Goal: Communication & Community: Participate in discussion

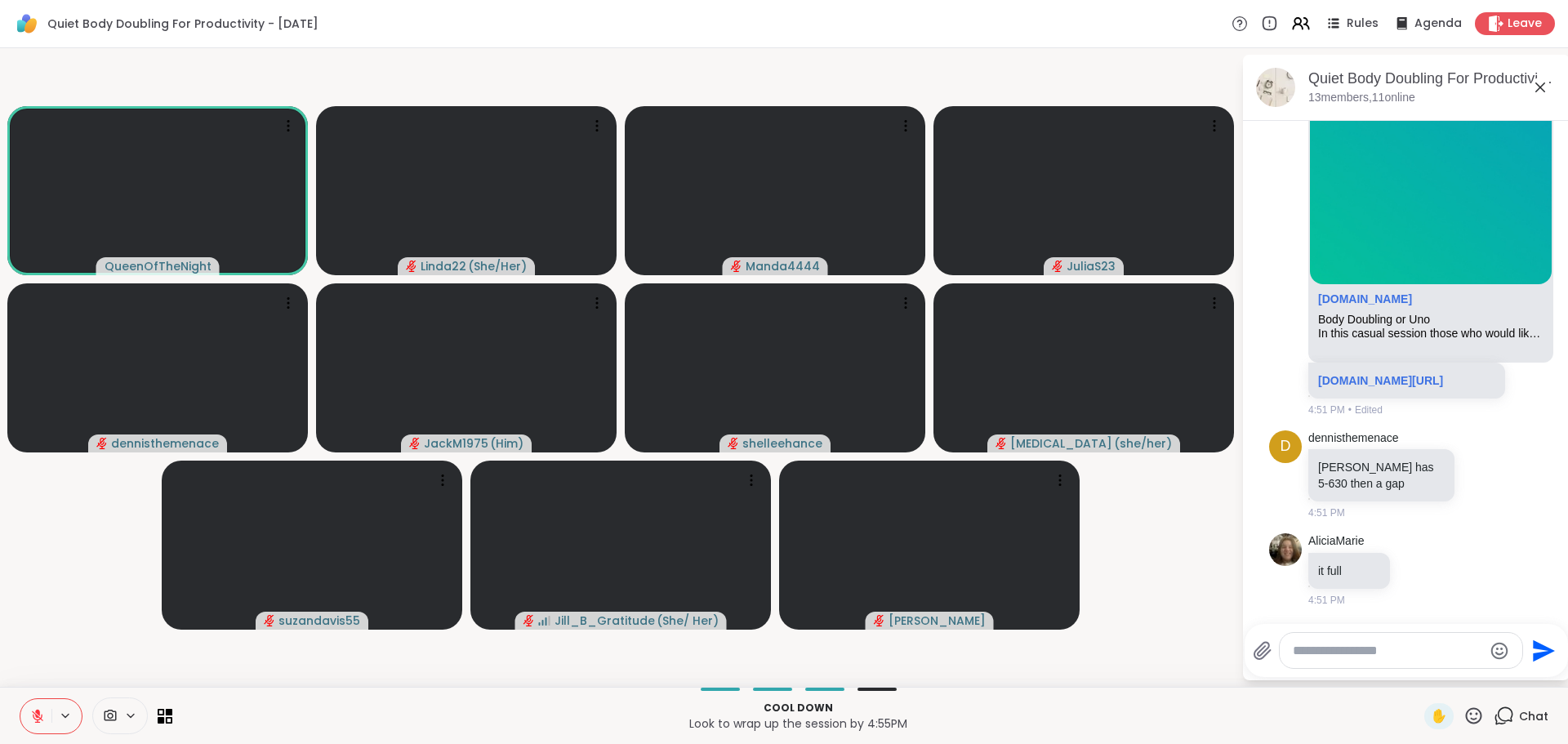
scroll to position [3908, 0]
click at [1376, 374] on link "sharewellnow.com/session/b2dfe9b1-6f49-4c6d-9f3b-cac4b1f1fffb" at bounding box center [1381, 380] width 125 height 13
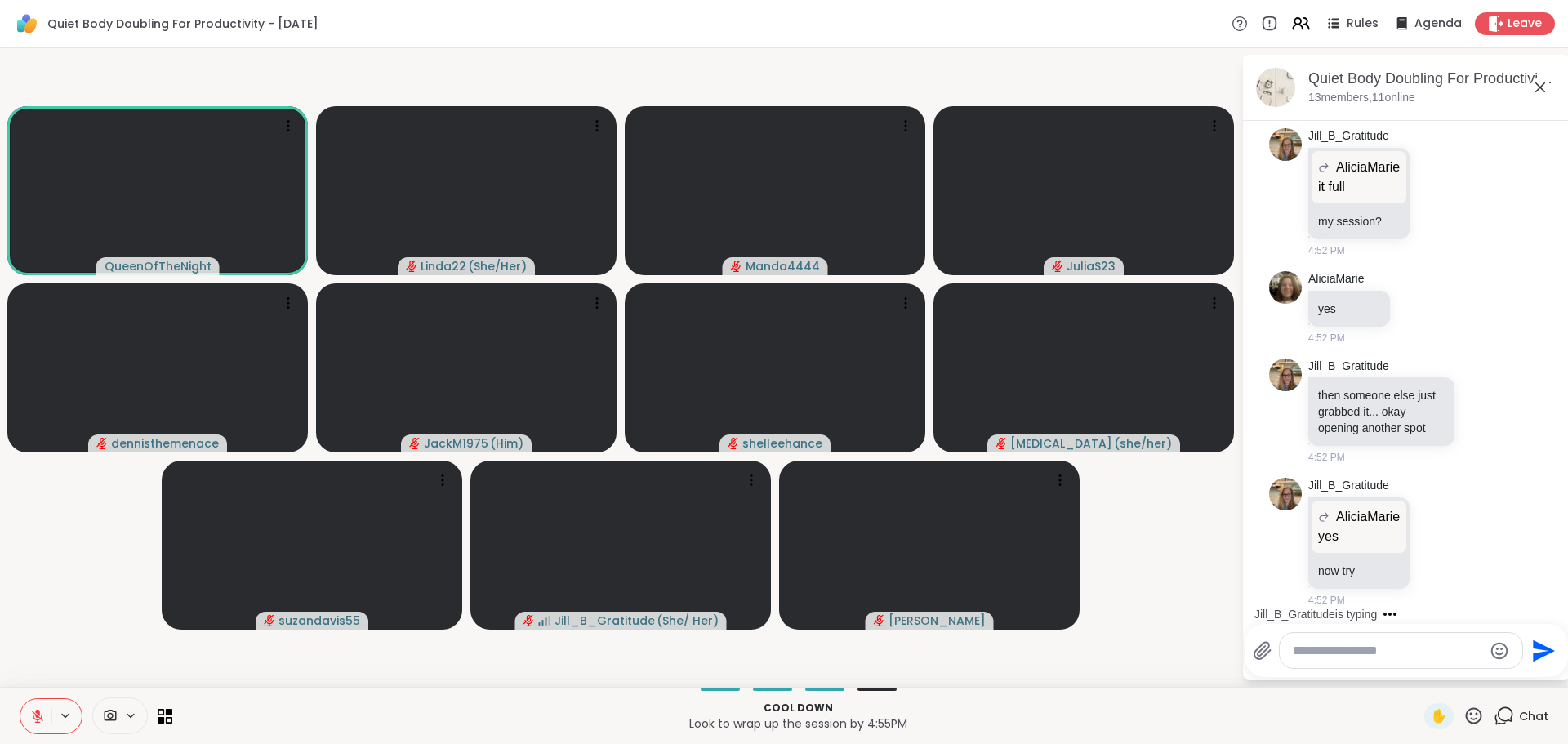
scroll to position [4543, 0]
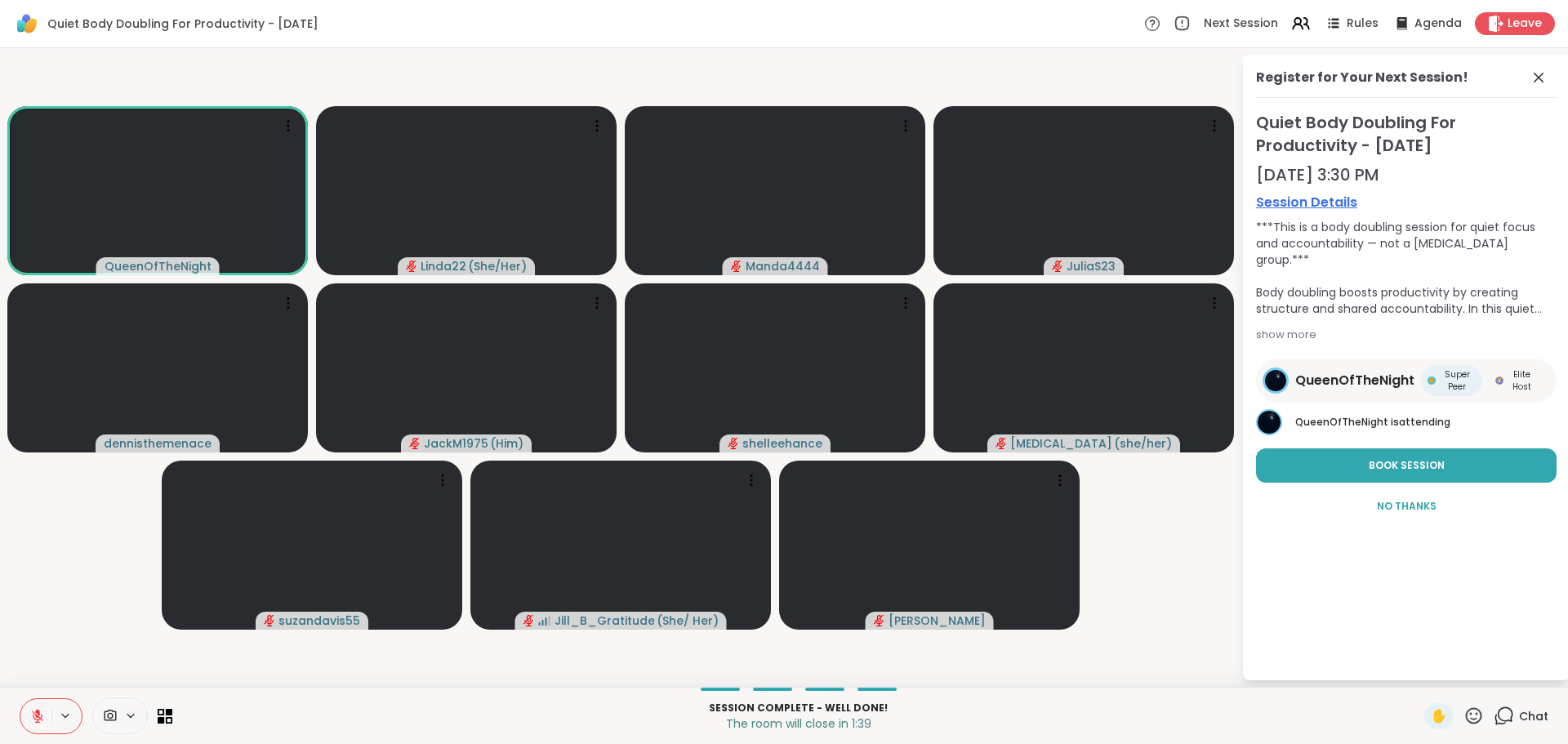
click at [1533, 76] on icon at bounding box center [1538, 77] width 19 height 19
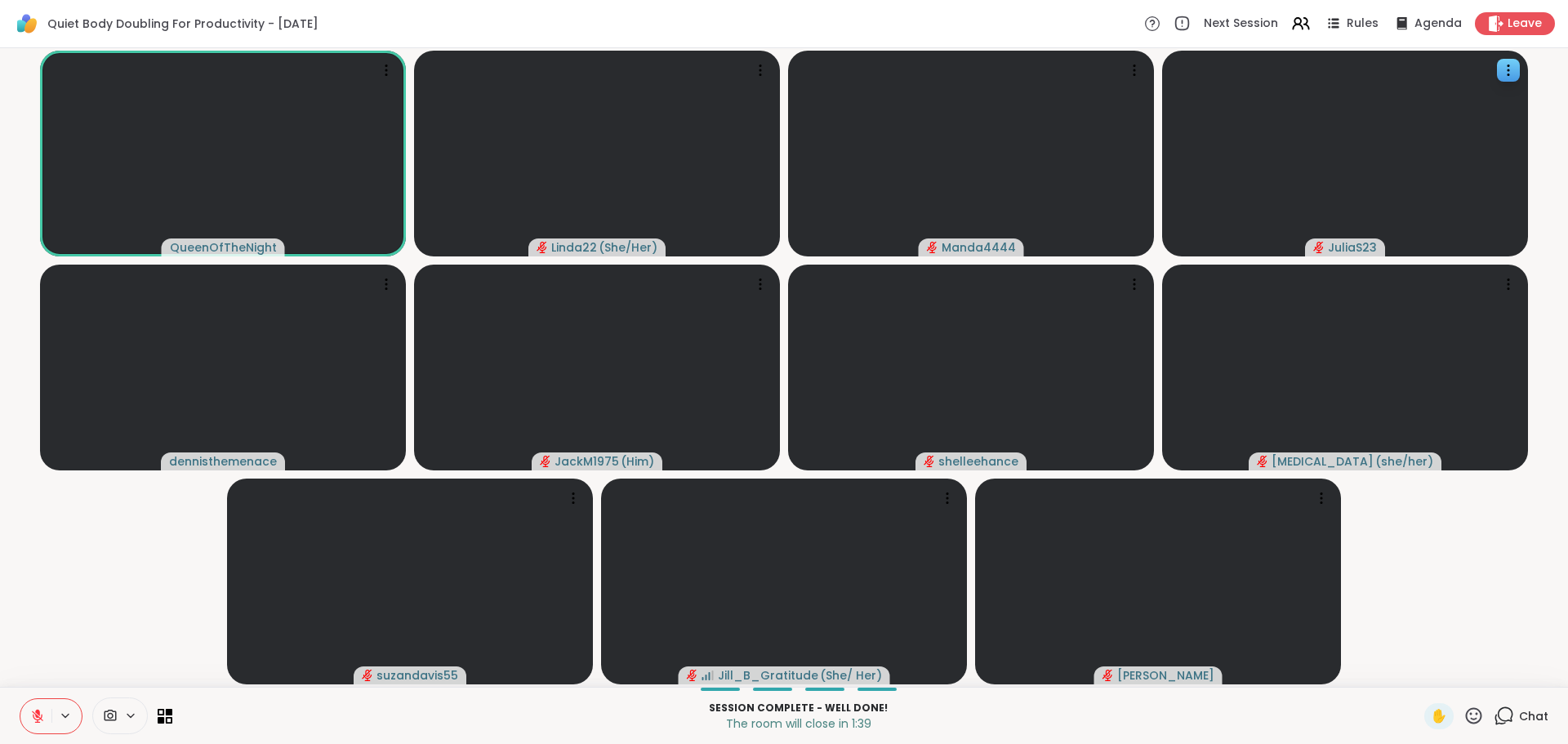
drag, startPoint x: 1533, startPoint y: 76, endPoint x: 1524, endPoint y: 96, distance: 21.9
click at [1533, 77] on video-player-container "QueenOfTheNight Linda22 ( She/Her ) Manda4444 JuliaS23 dennisthemenace JackM197…" at bounding box center [784, 367] width 1549 height 626
click at [1519, 709] on span "Chat" at bounding box center [1533, 716] width 30 height 16
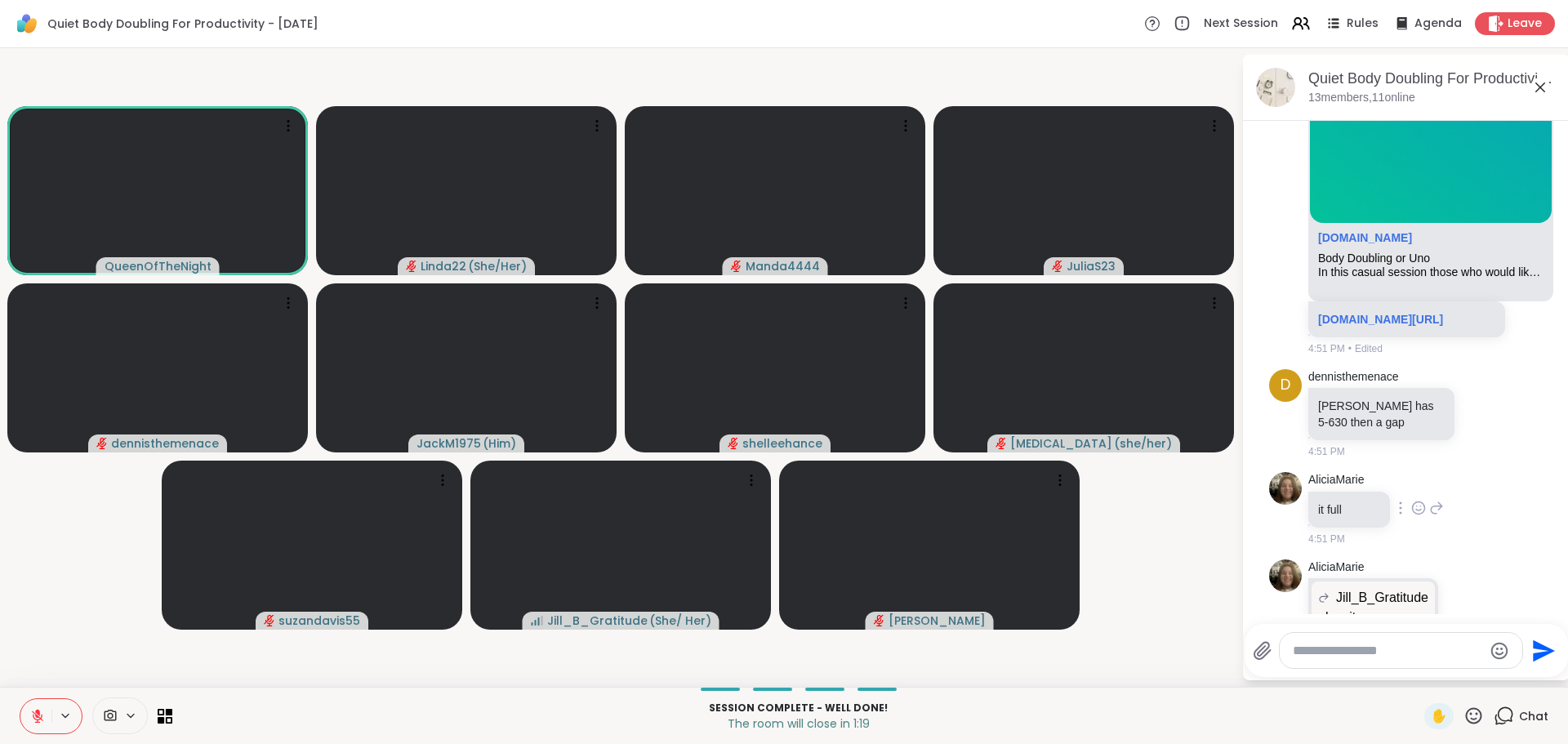
scroll to position [3710, 0]
click at [1441, 328] on link "sharewellnow.com/session/b2dfe9b1-6f49-4c6d-9f3b-cac4b1f1fffb" at bounding box center [1381, 320] width 125 height 13
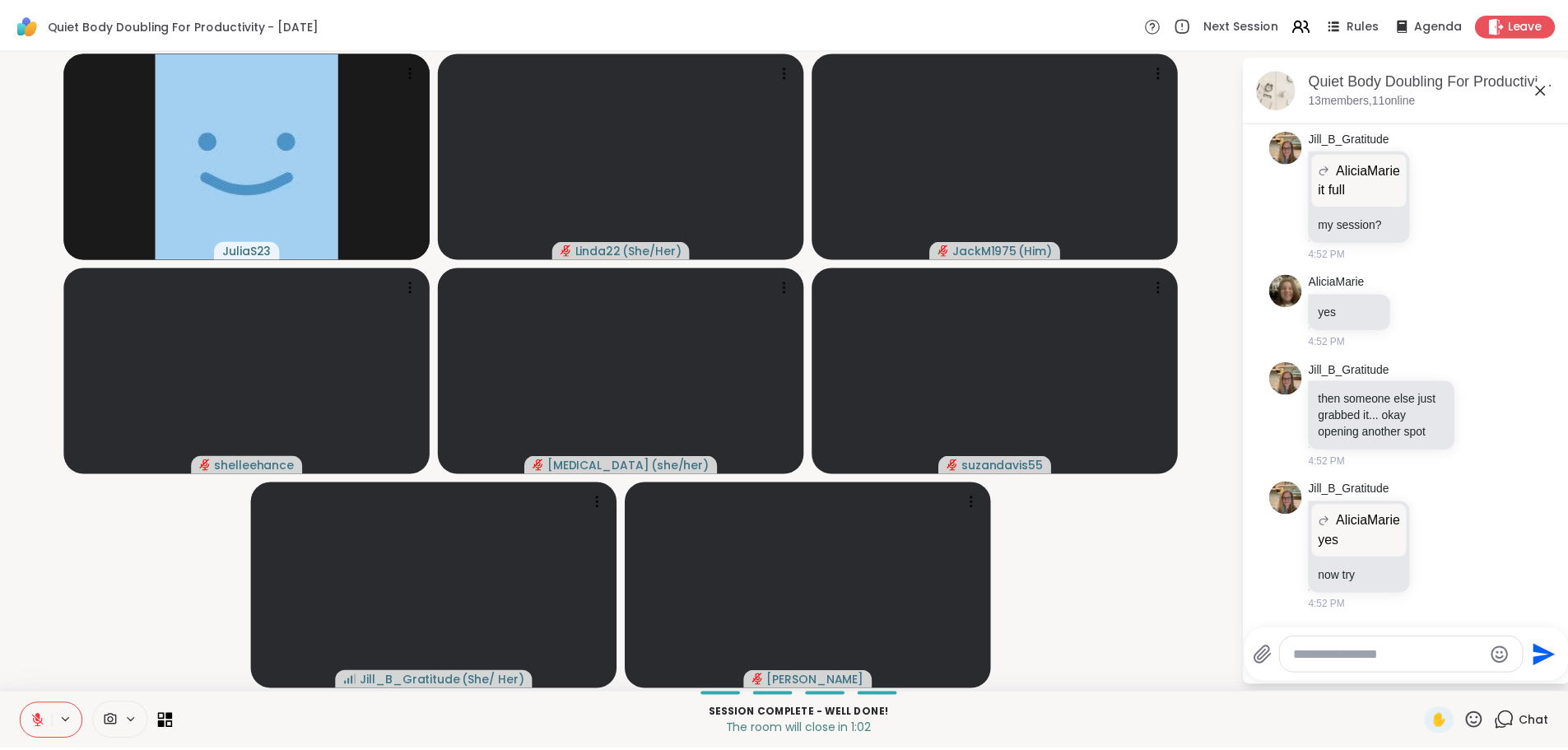
scroll to position [4563, 0]
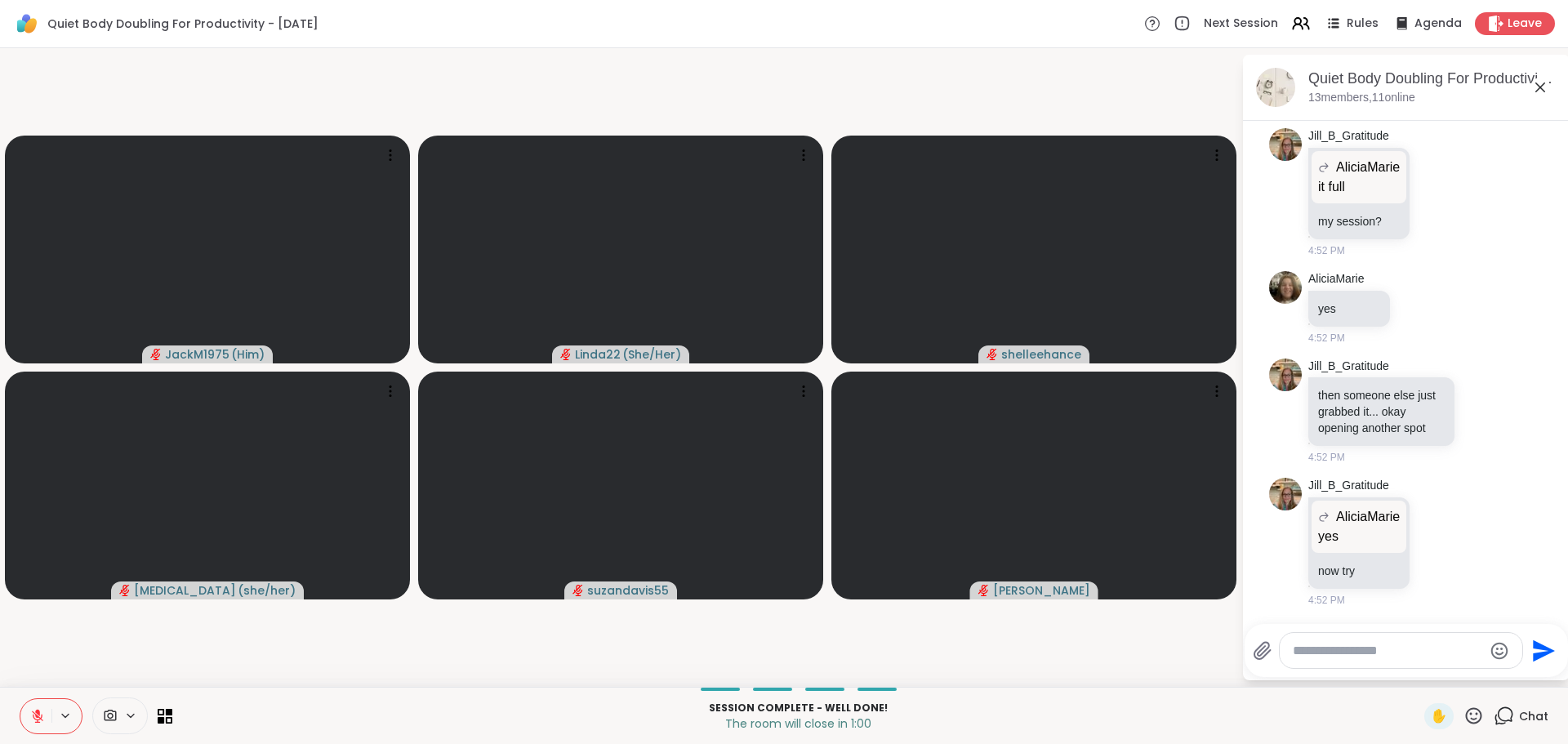
click at [1380, 658] on textarea "Type your message" at bounding box center [1387, 650] width 190 height 16
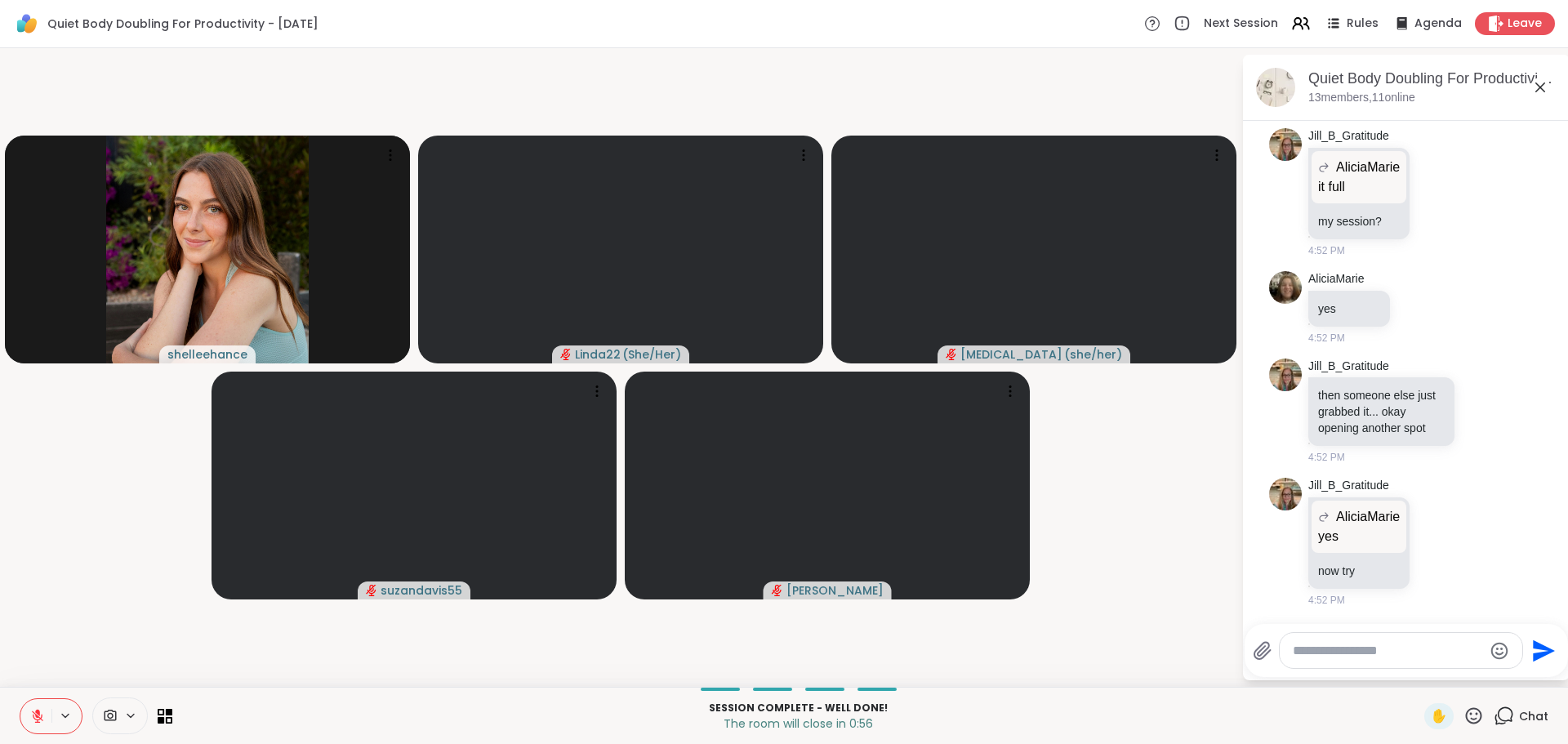
click at [1539, 79] on icon at bounding box center [1540, 87] width 19 height 19
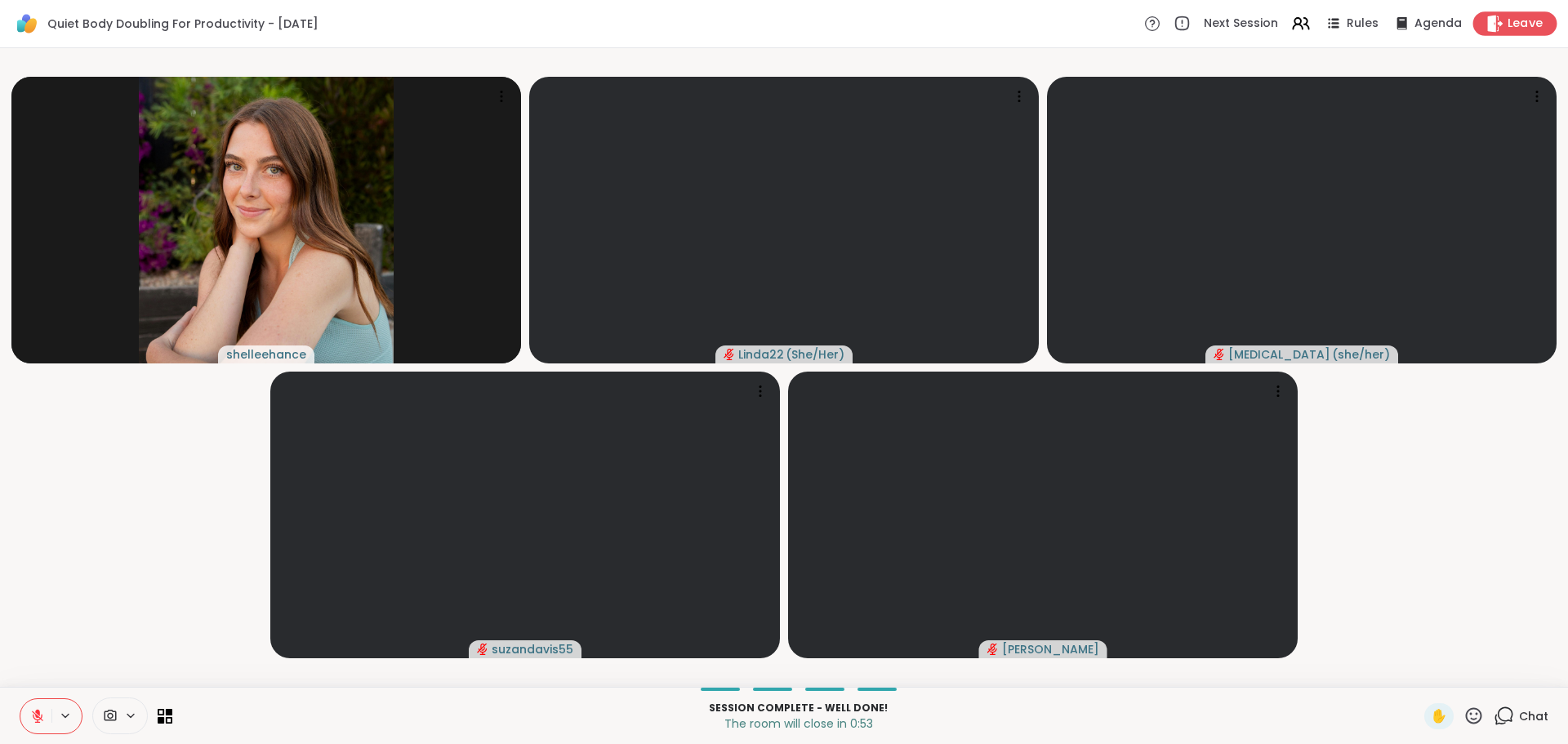
click at [1511, 22] on span "Leave" at bounding box center [1526, 24] width 36 height 17
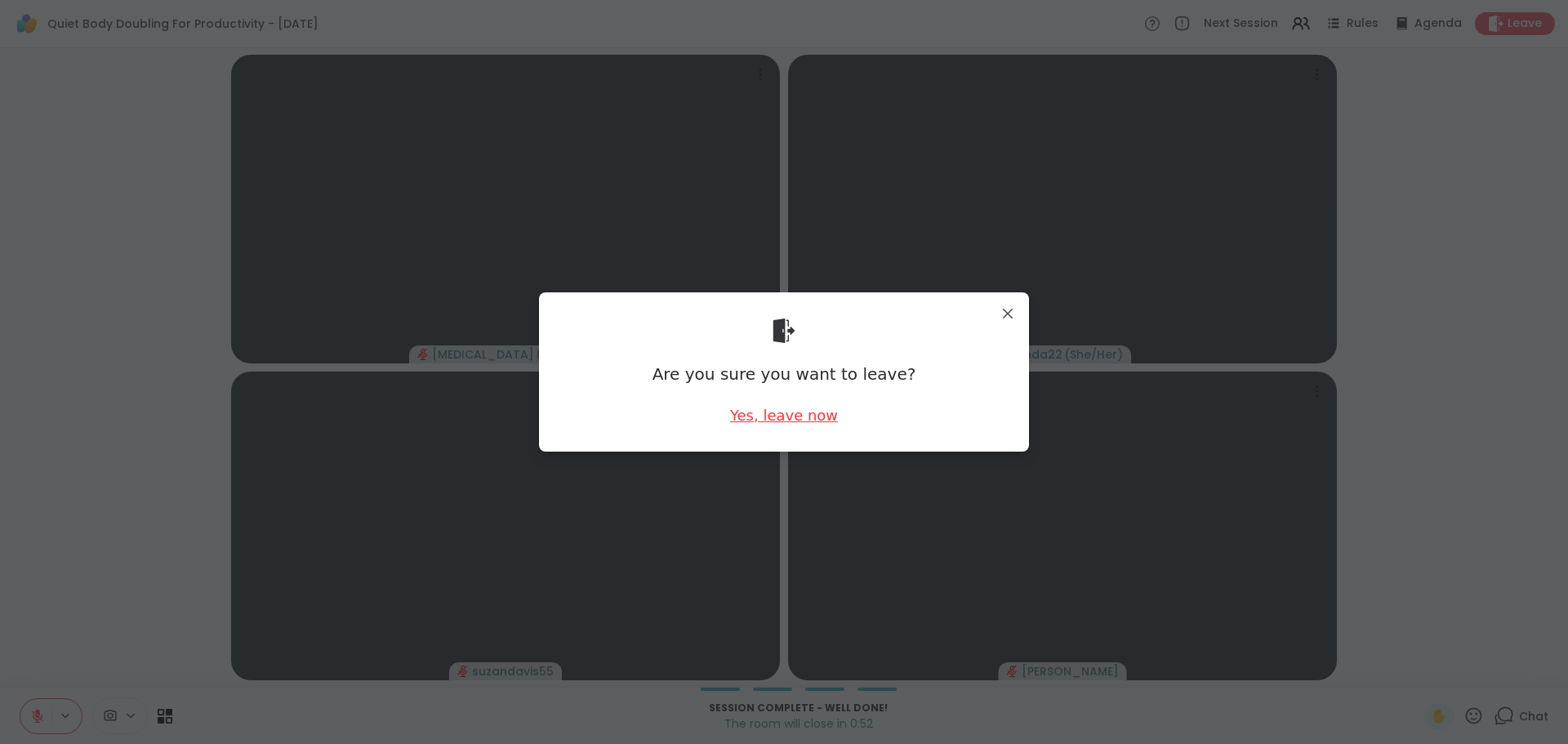
click at [816, 413] on div "Yes, leave now" at bounding box center [784, 415] width 108 height 20
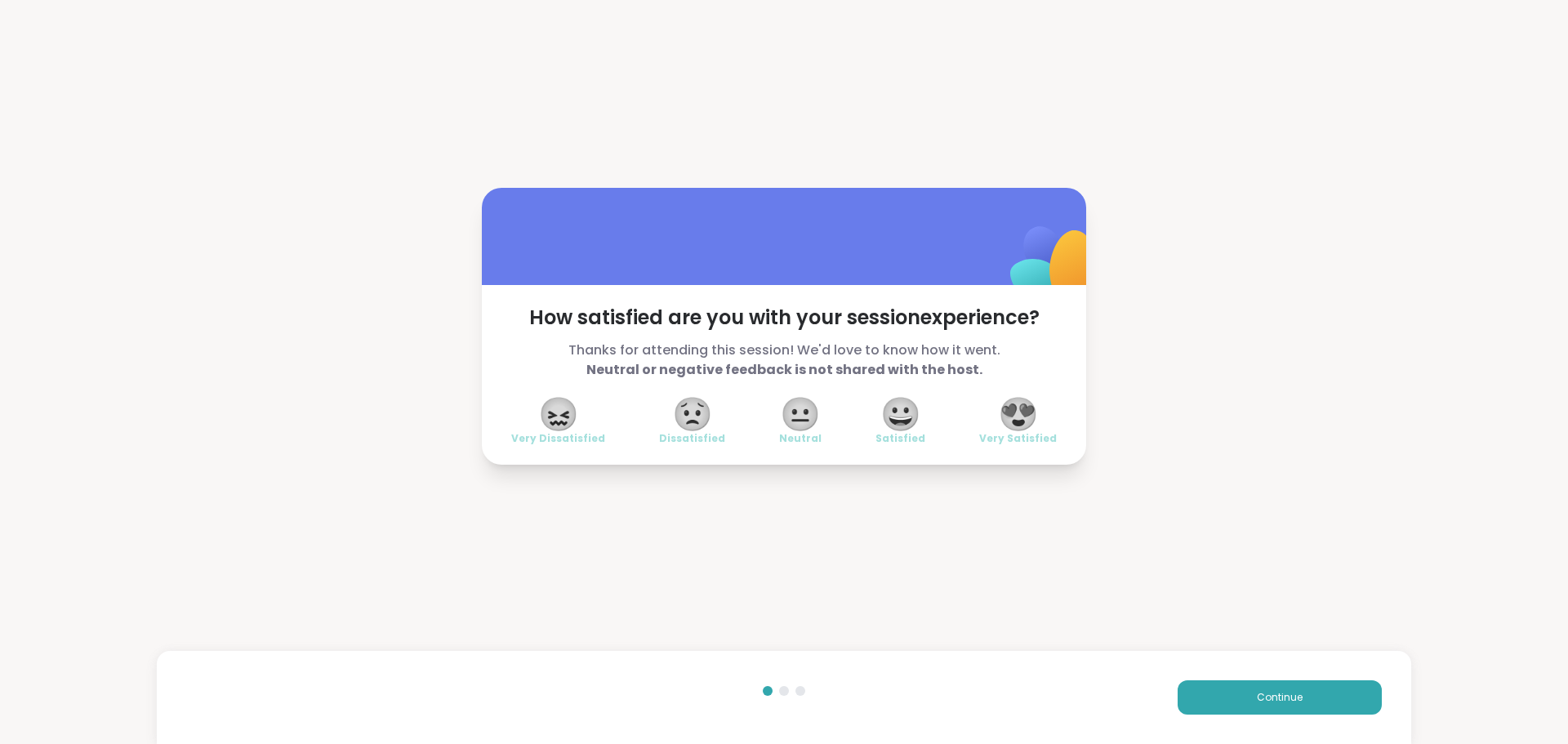
click at [1019, 429] on span "😍" at bounding box center [1018, 414] width 41 height 30
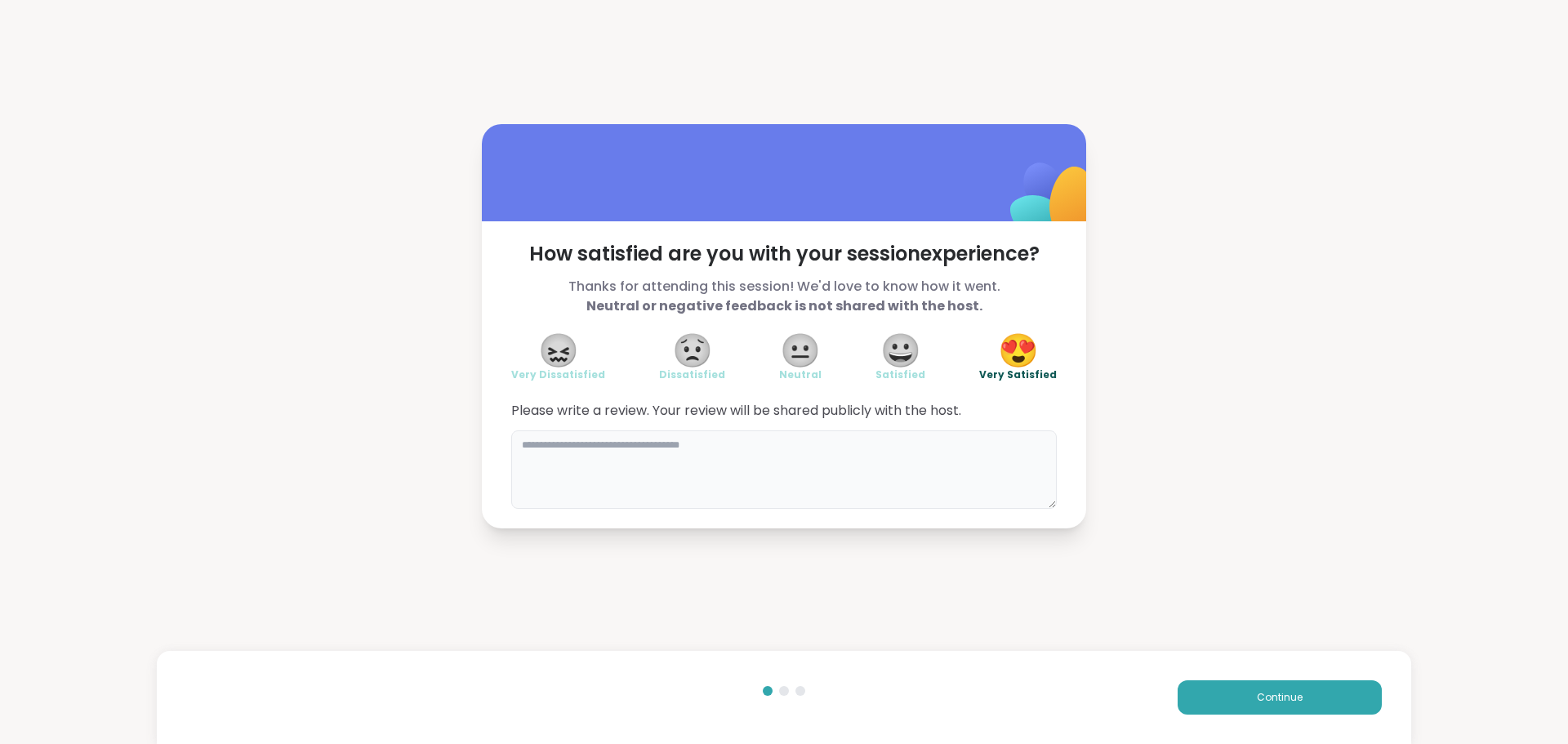
click at [919, 447] on textarea at bounding box center [784, 470] width 545 height 79
type textarea "**********"
click at [1183, 695] on button "Continue" at bounding box center [1280, 698] width 204 height 35
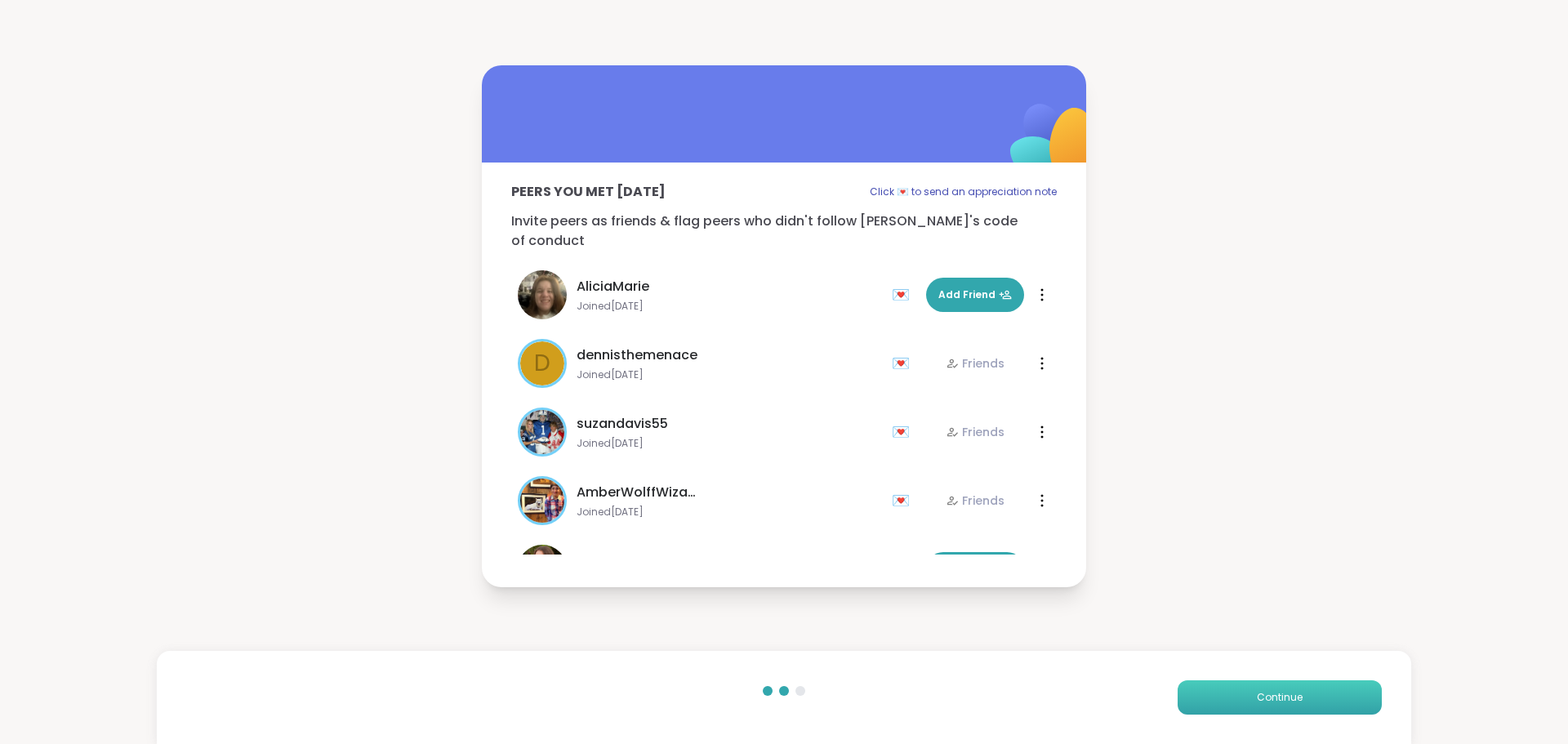
click at [1183, 695] on button "Continue" at bounding box center [1280, 698] width 204 height 35
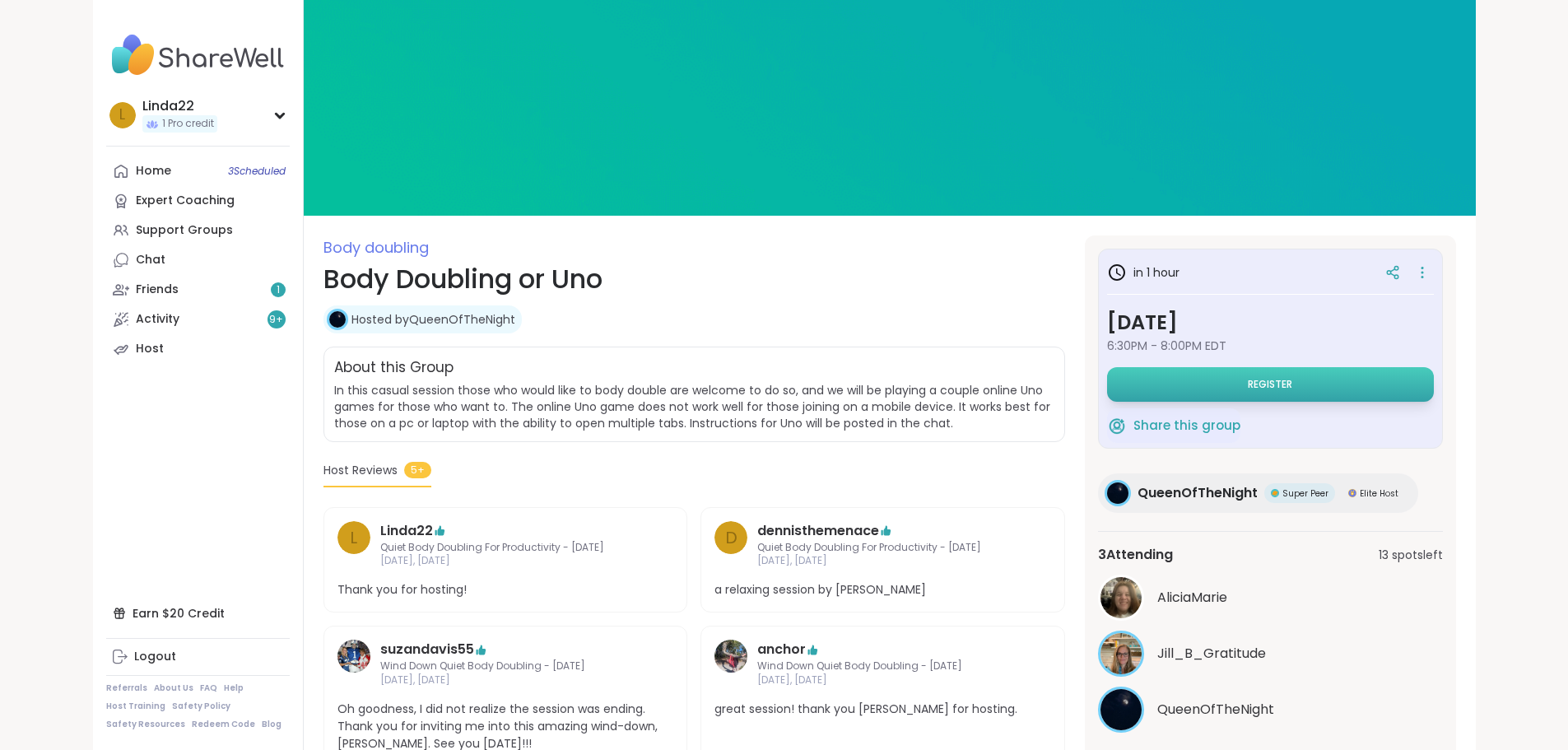
click at [1181, 382] on button "Register" at bounding box center [1270, 384] width 327 height 35
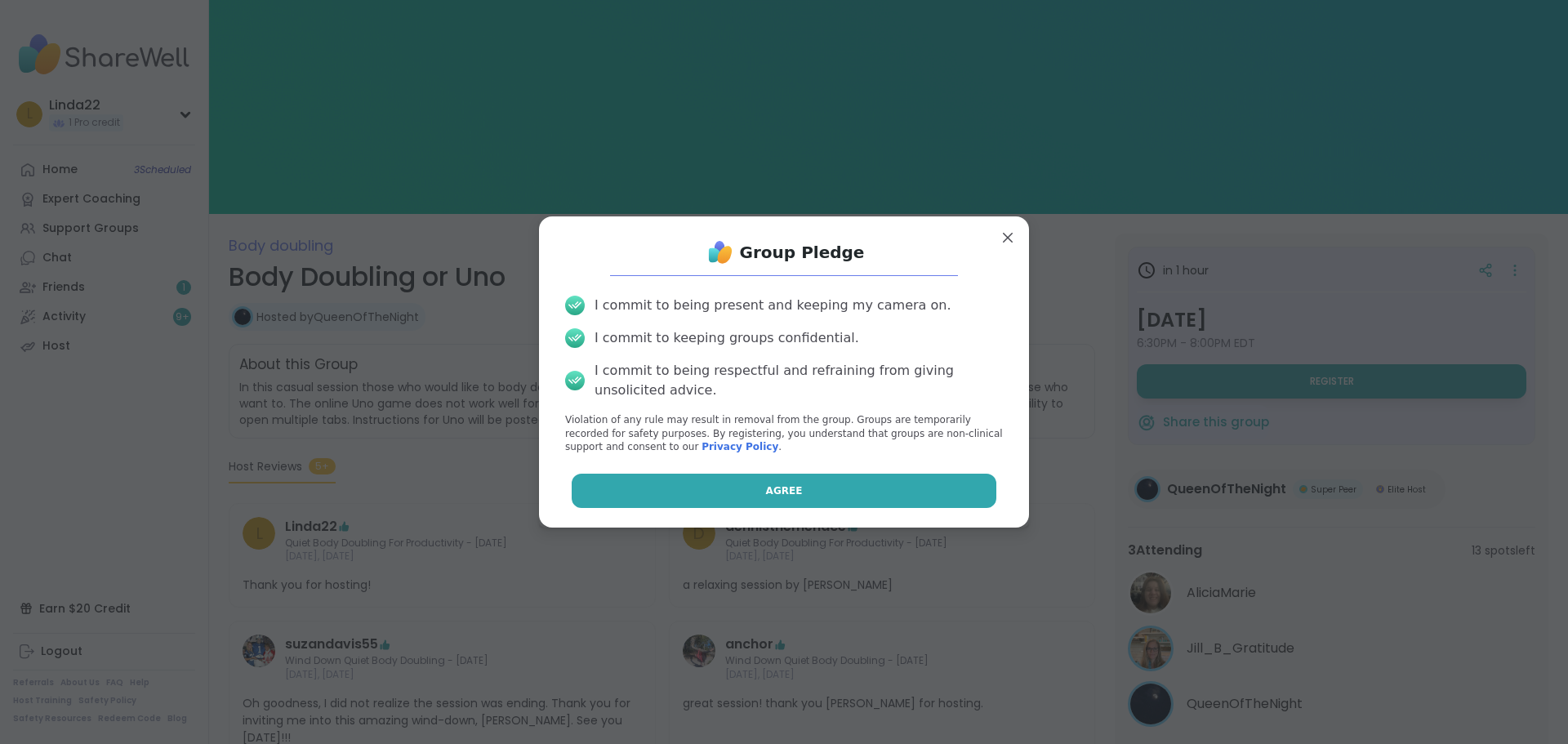
click at [810, 490] on button "Agree" at bounding box center [784, 491] width 426 height 35
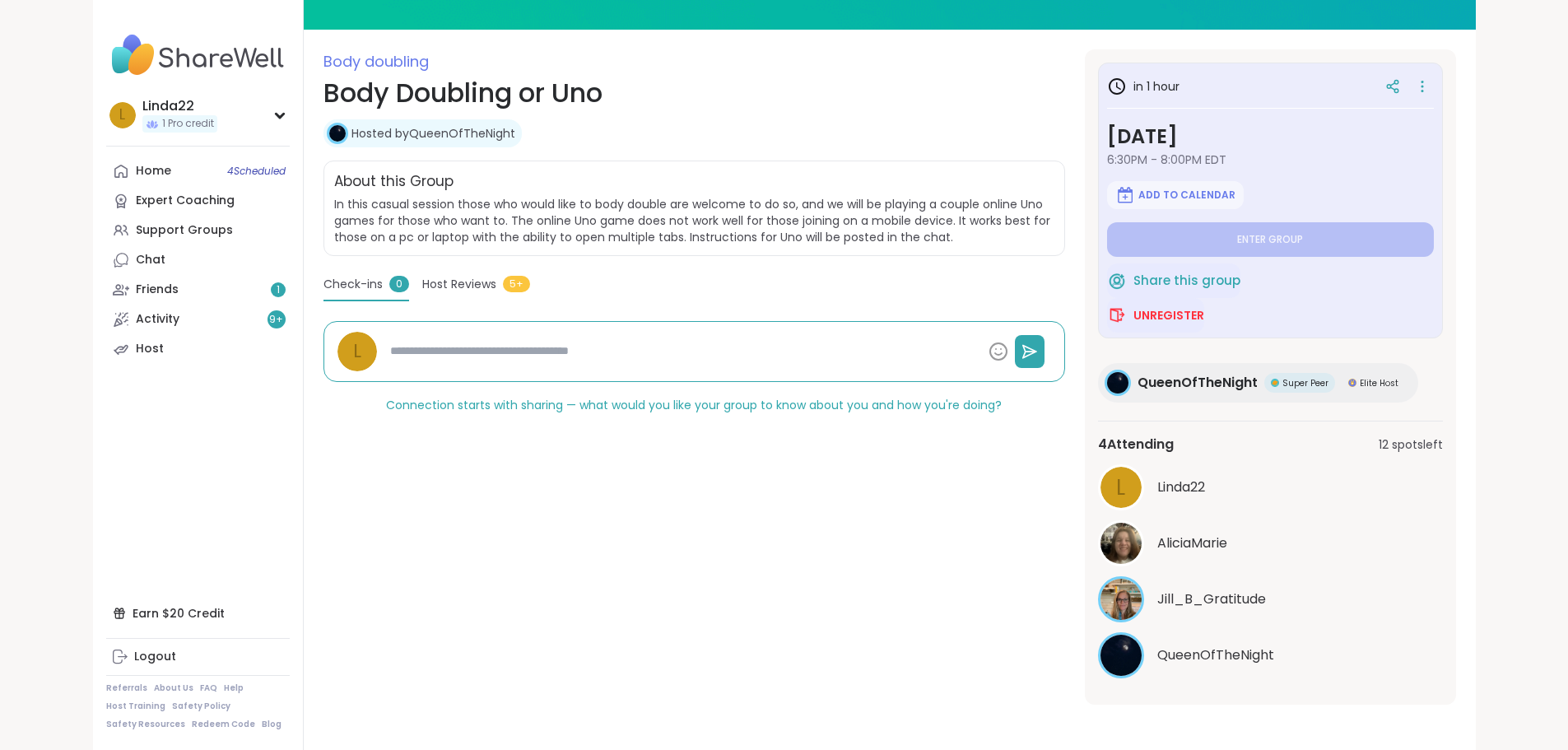
scroll to position [187, 0]
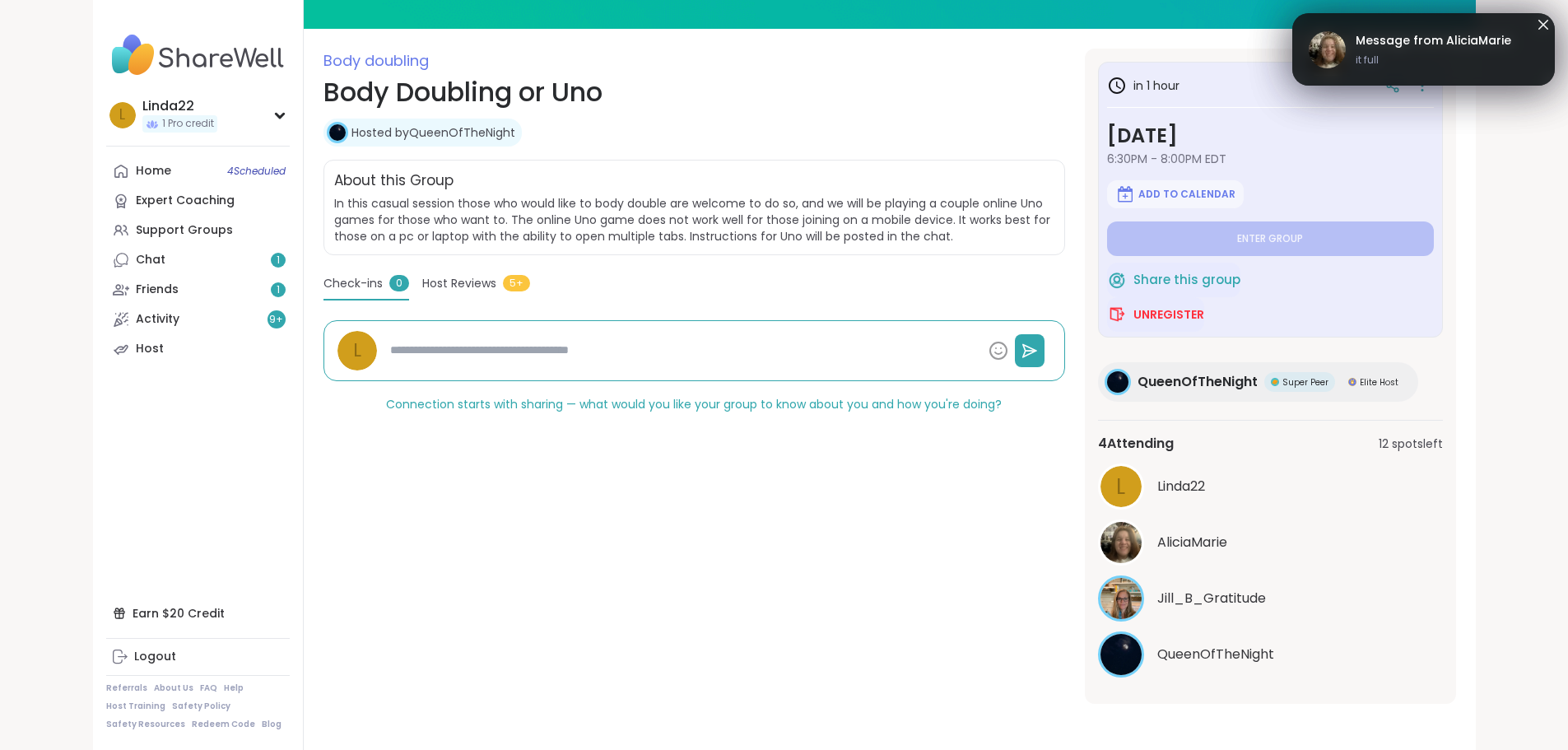
type textarea "*"
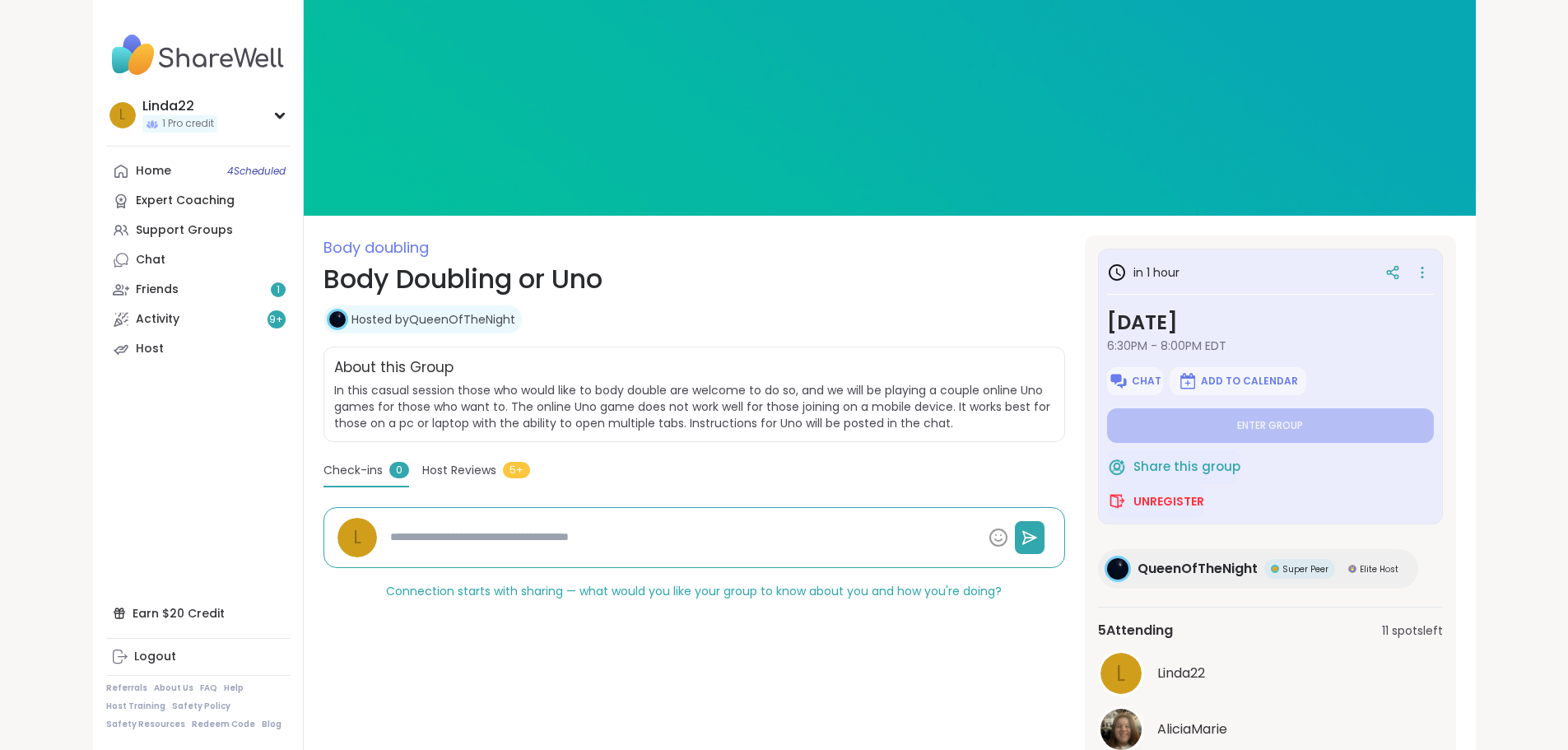
type textarea "*"
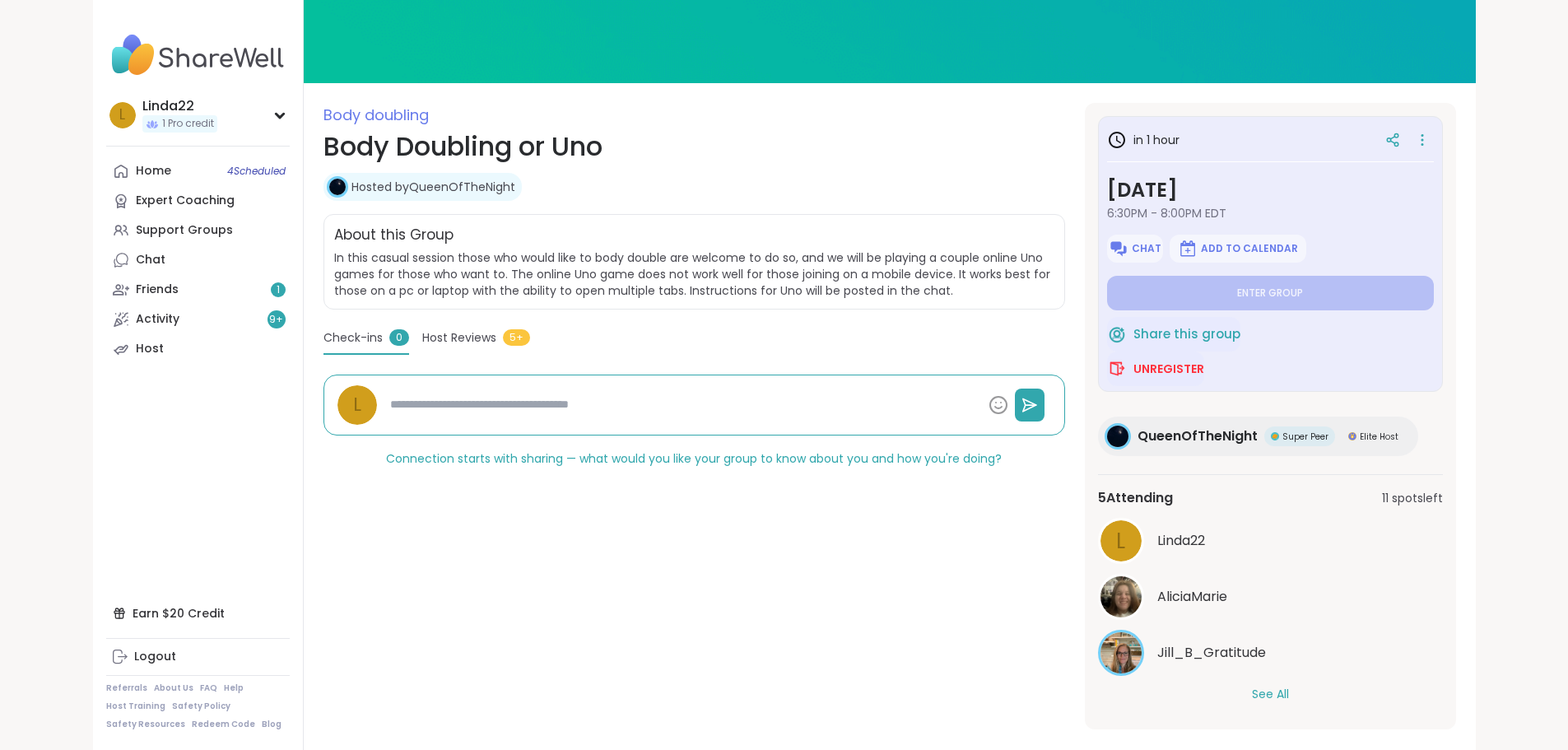
scroll to position [158, 0]
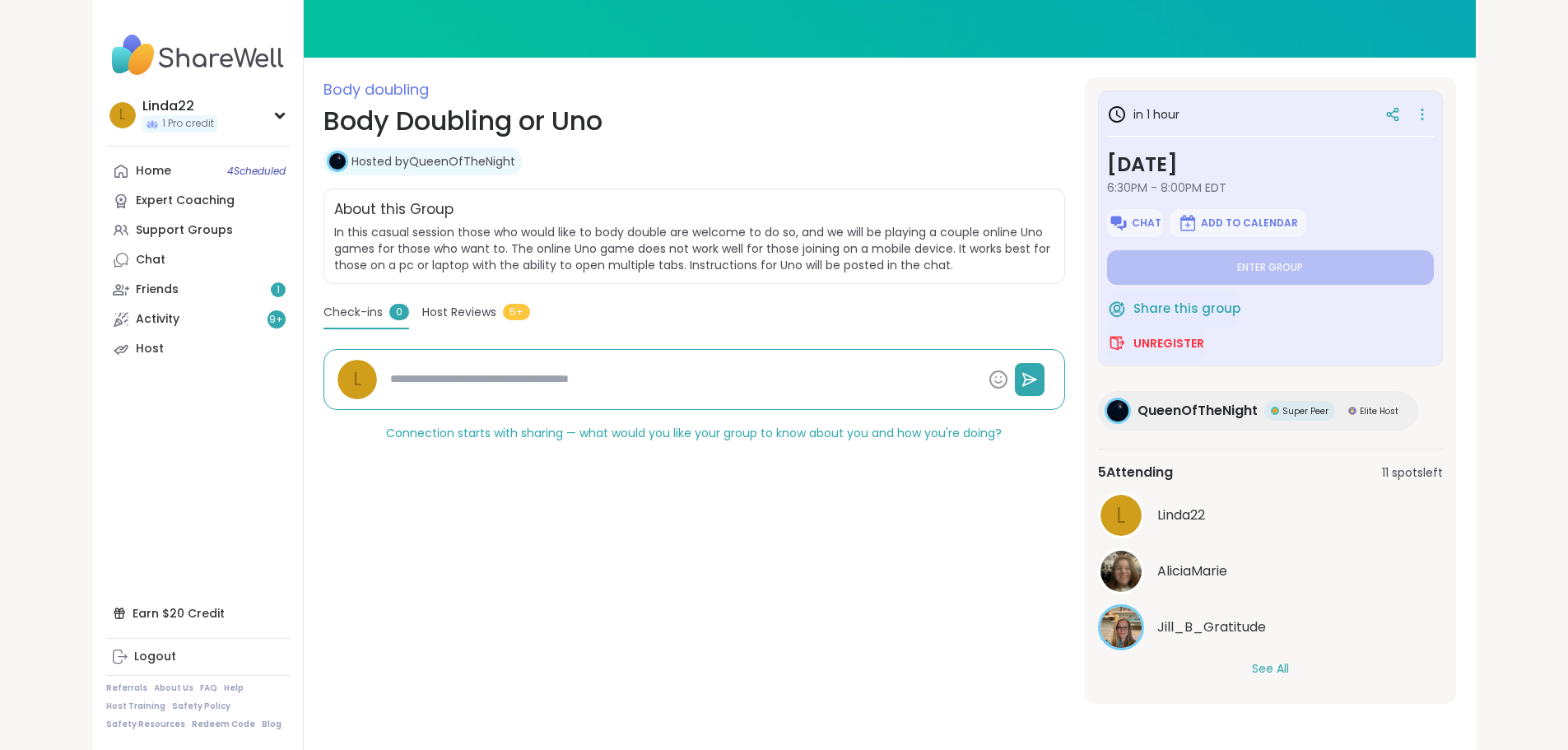
click at [1289, 663] on button "See All" at bounding box center [1270, 669] width 37 height 17
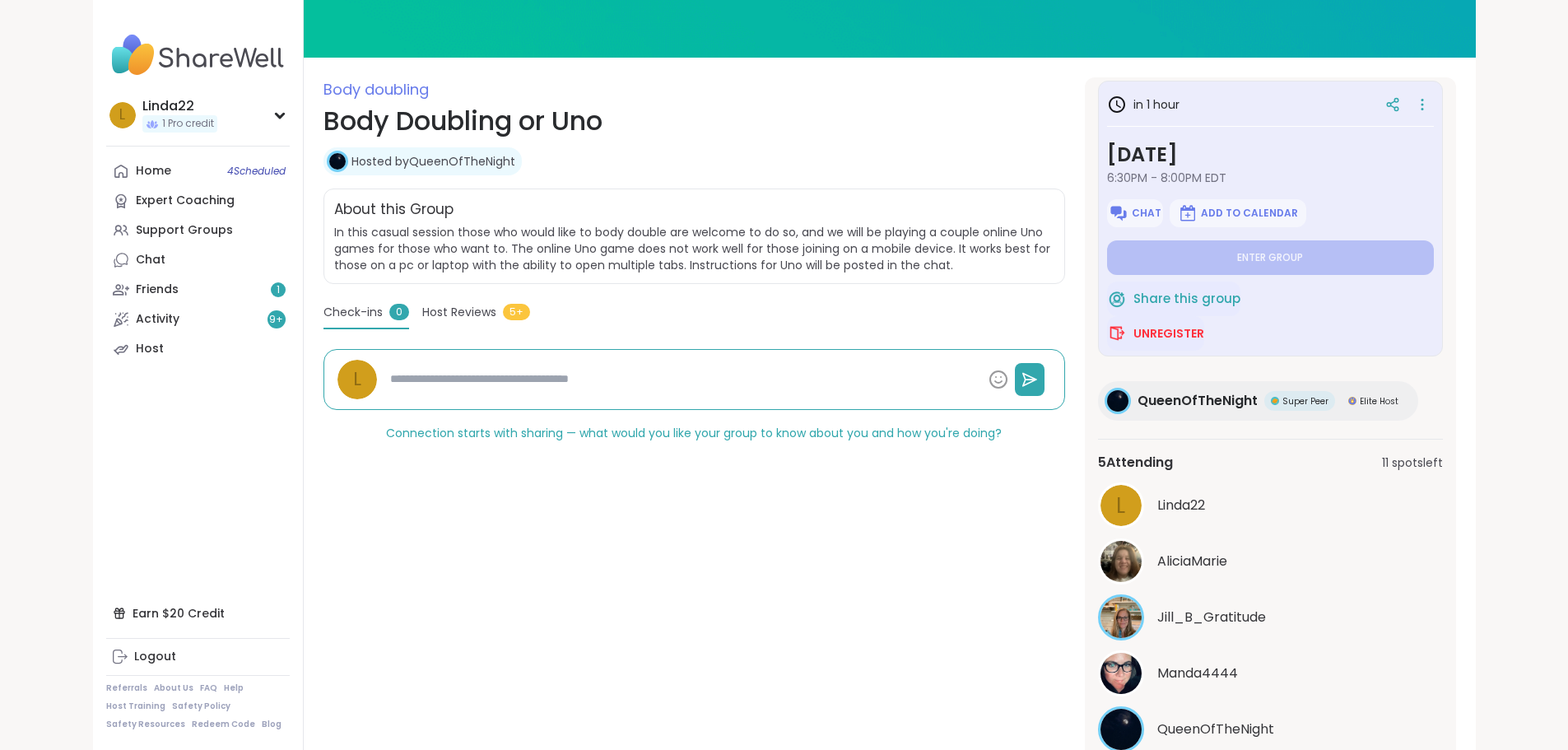
scroll to position [13, 0]
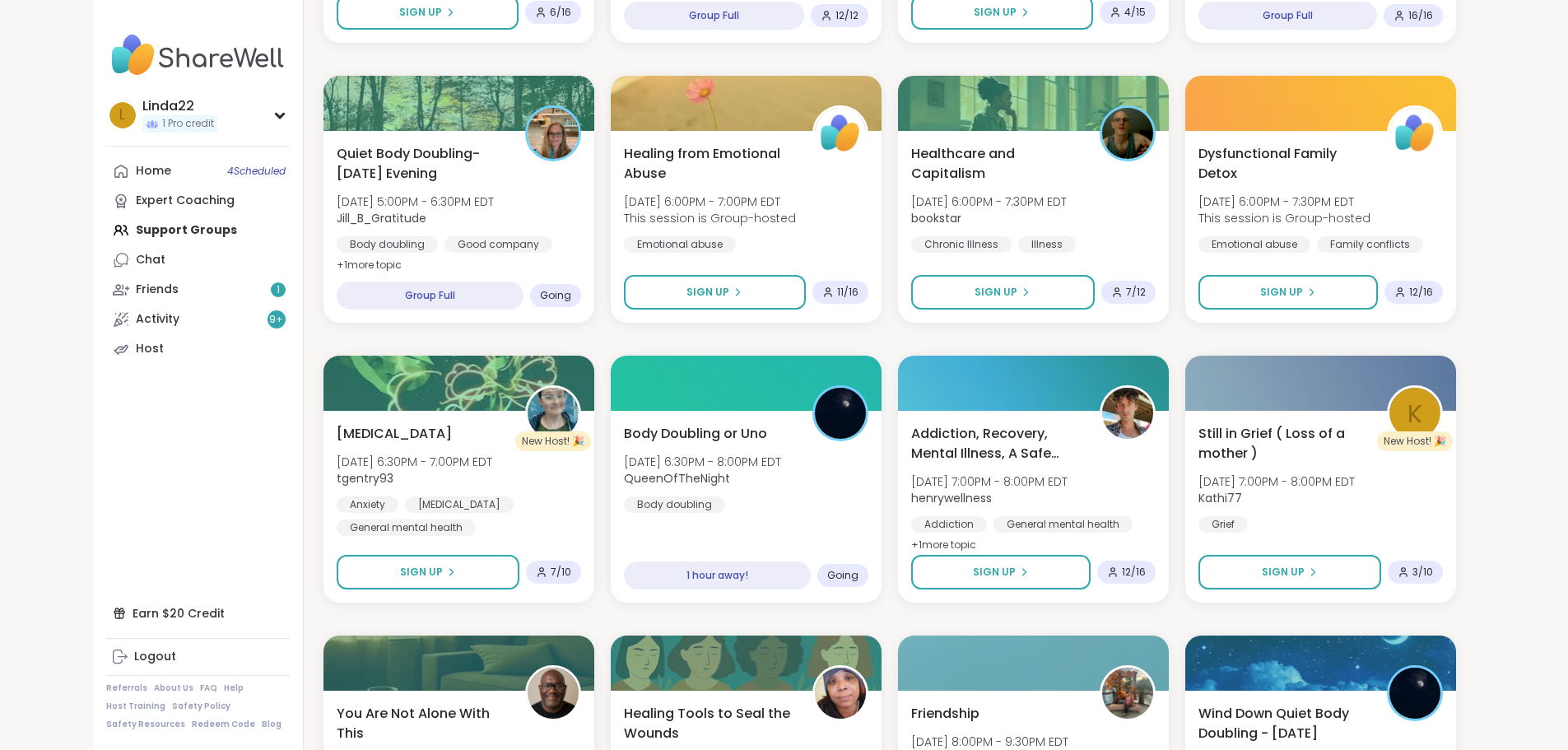
scroll to position [823, 0]
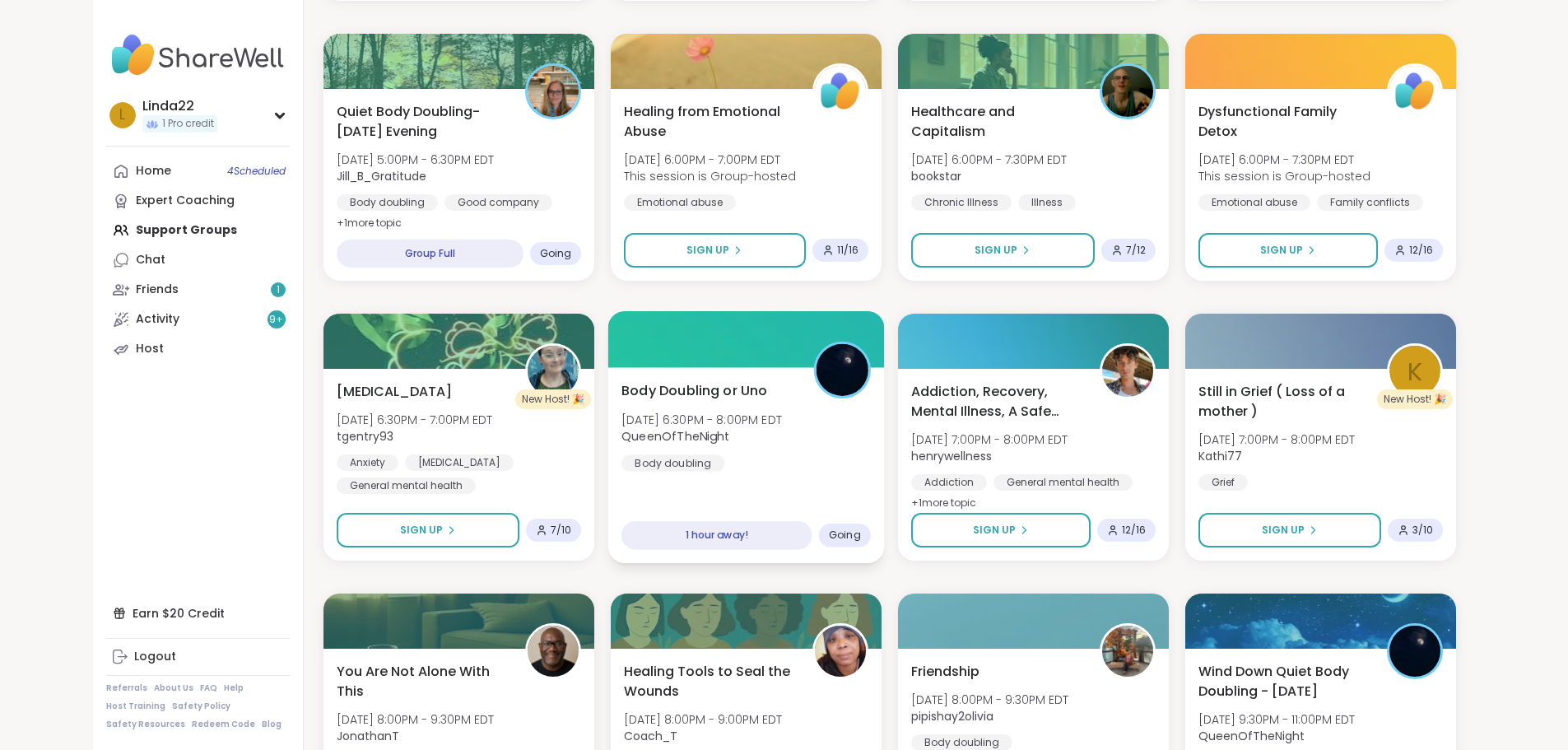
click at [719, 353] on div at bounding box center [745, 340] width 277 height 56
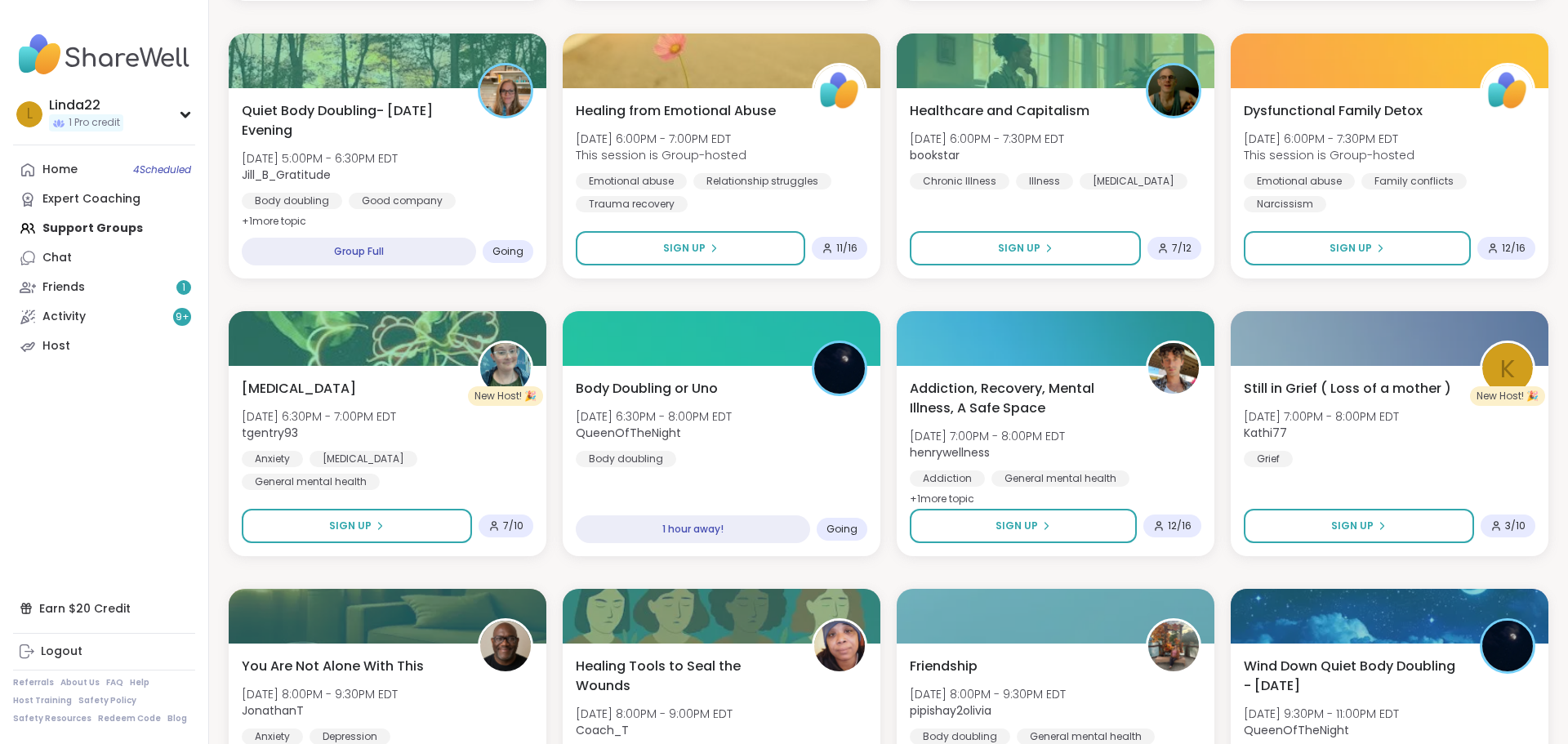
click at [880, 301] on div "Quiet Body Doubling For Productivity - Friday Fri, Oct 10 | 3:30PM - 5:00PM EDT…" at bounding box center [888, 711] width 1320 height 2467
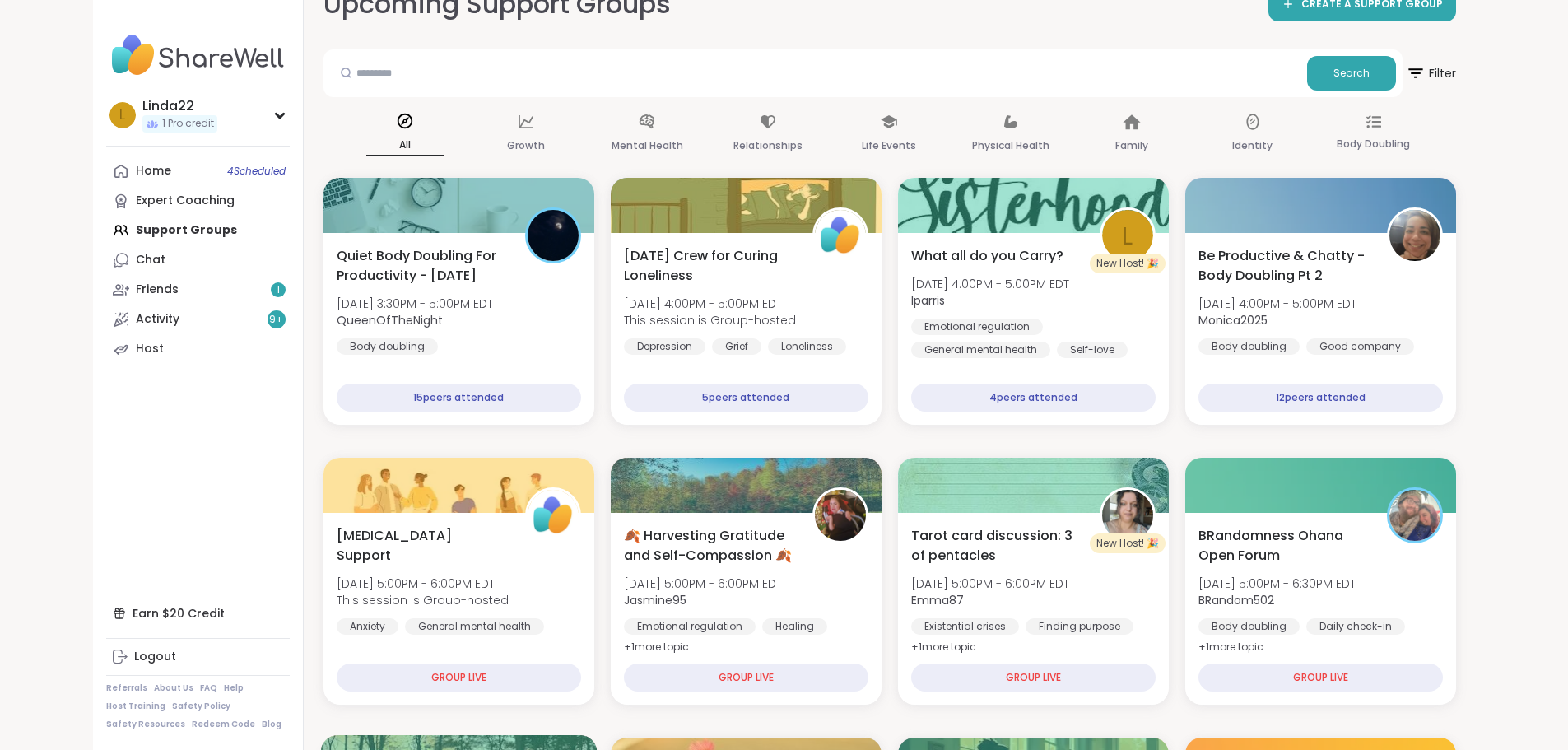
scroll to position [83, 0]
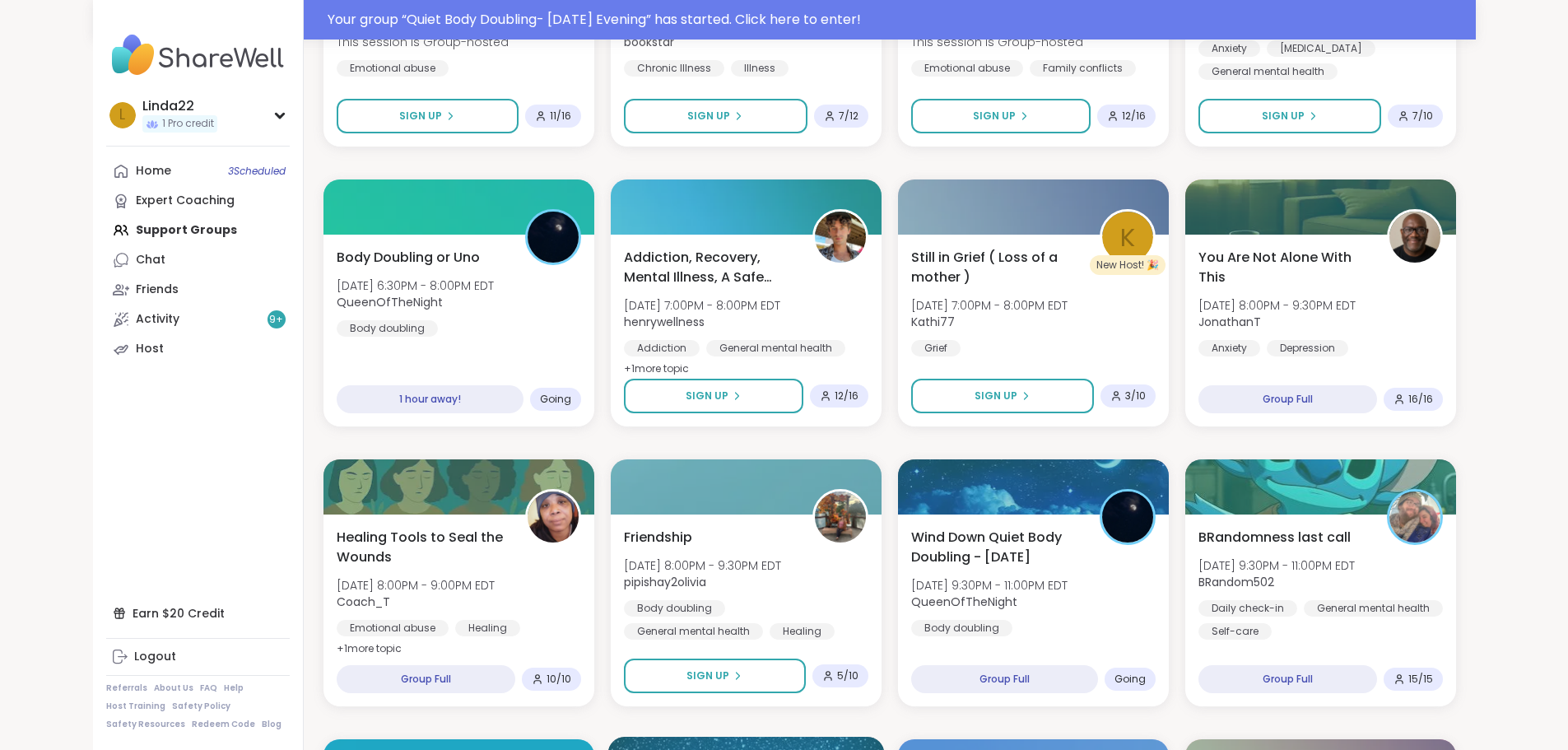
scroll to position [1235, 0]
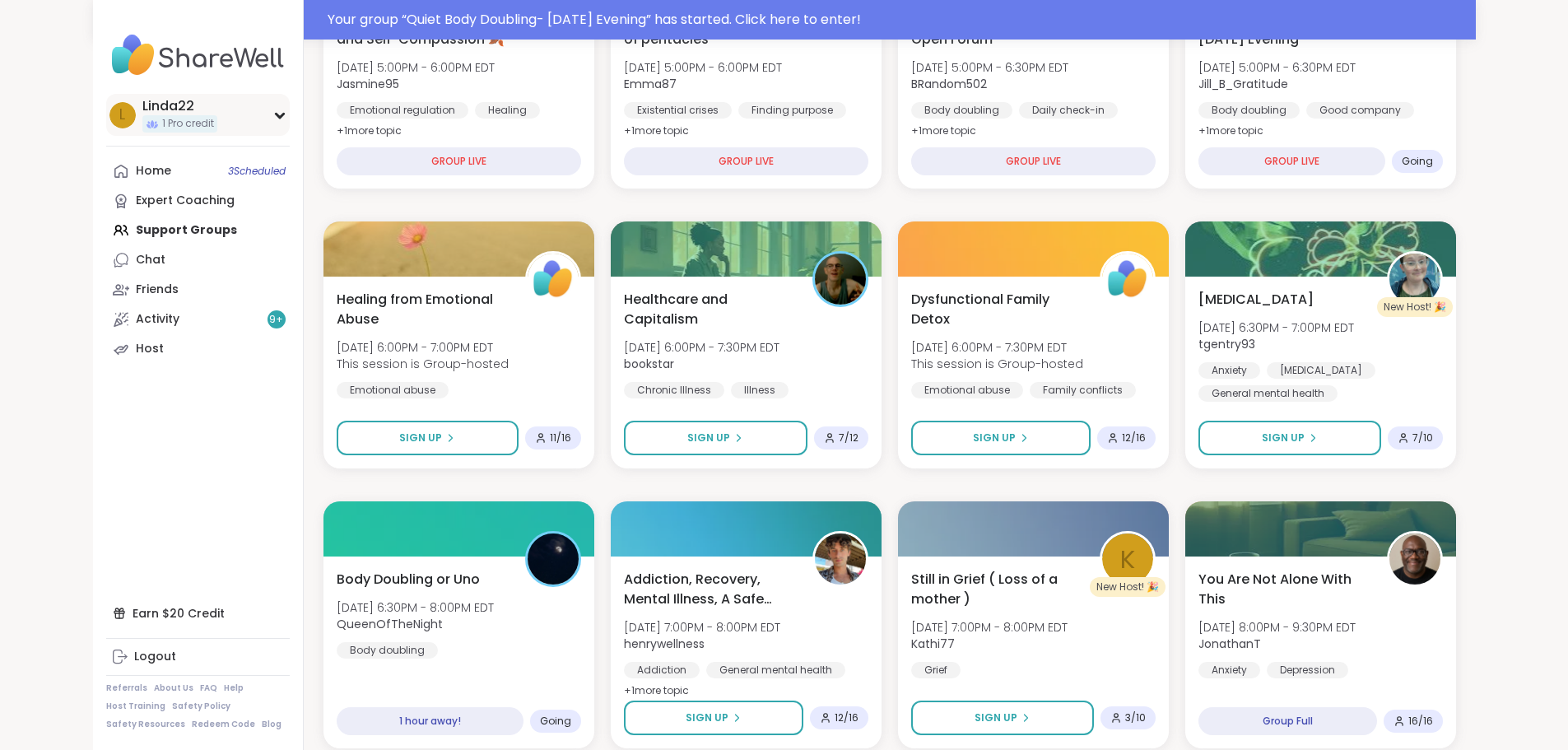
click at [163, 123] on span "1 Pro credit" at bounding box center [188, 123] width 52 height 14
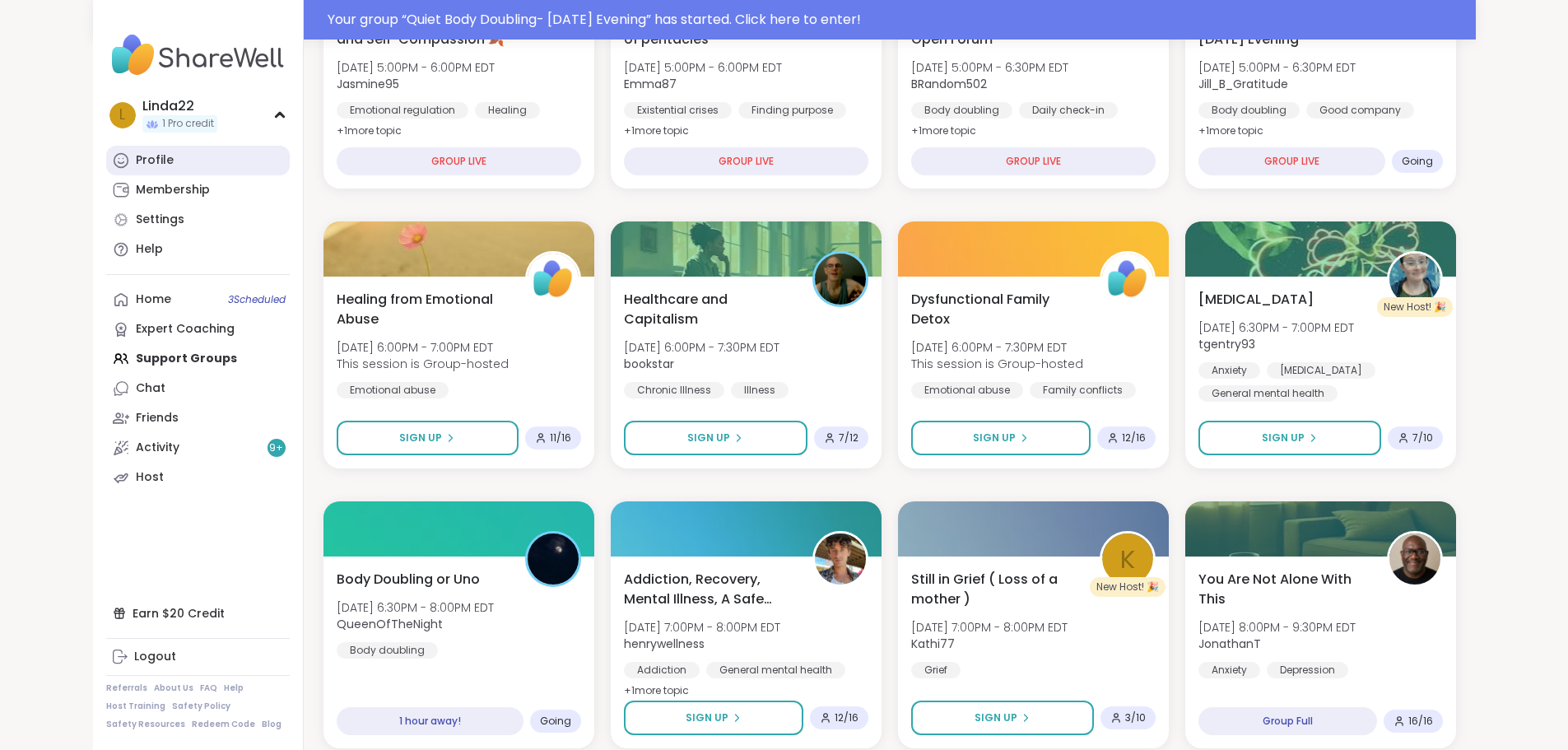
click at [106, 157] on link "Profile" at bounding box center [198, 160] width 184 height 30
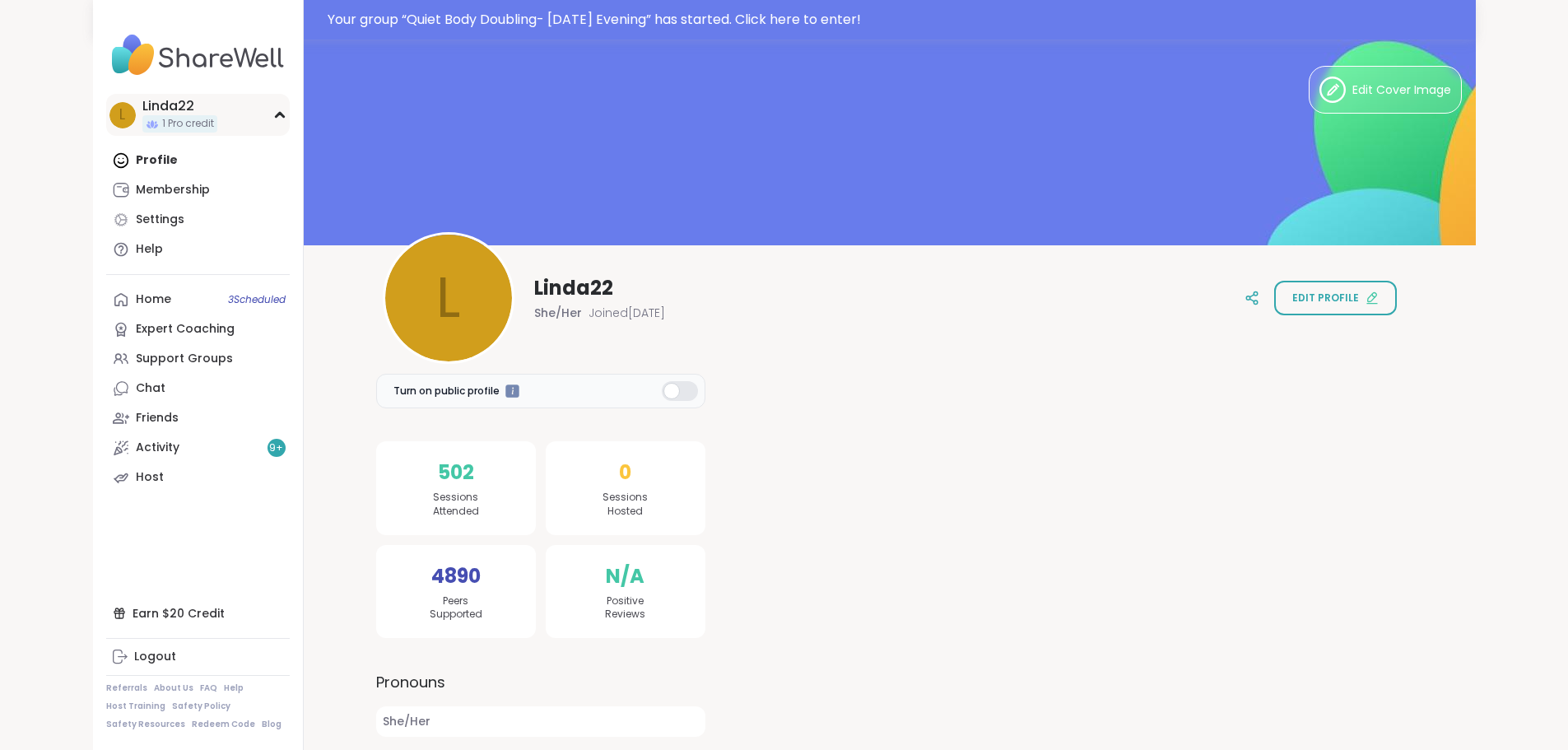
click at [163, 130] on span "1 Pro credit" at bounding box center [188, 123] width 52 height 14
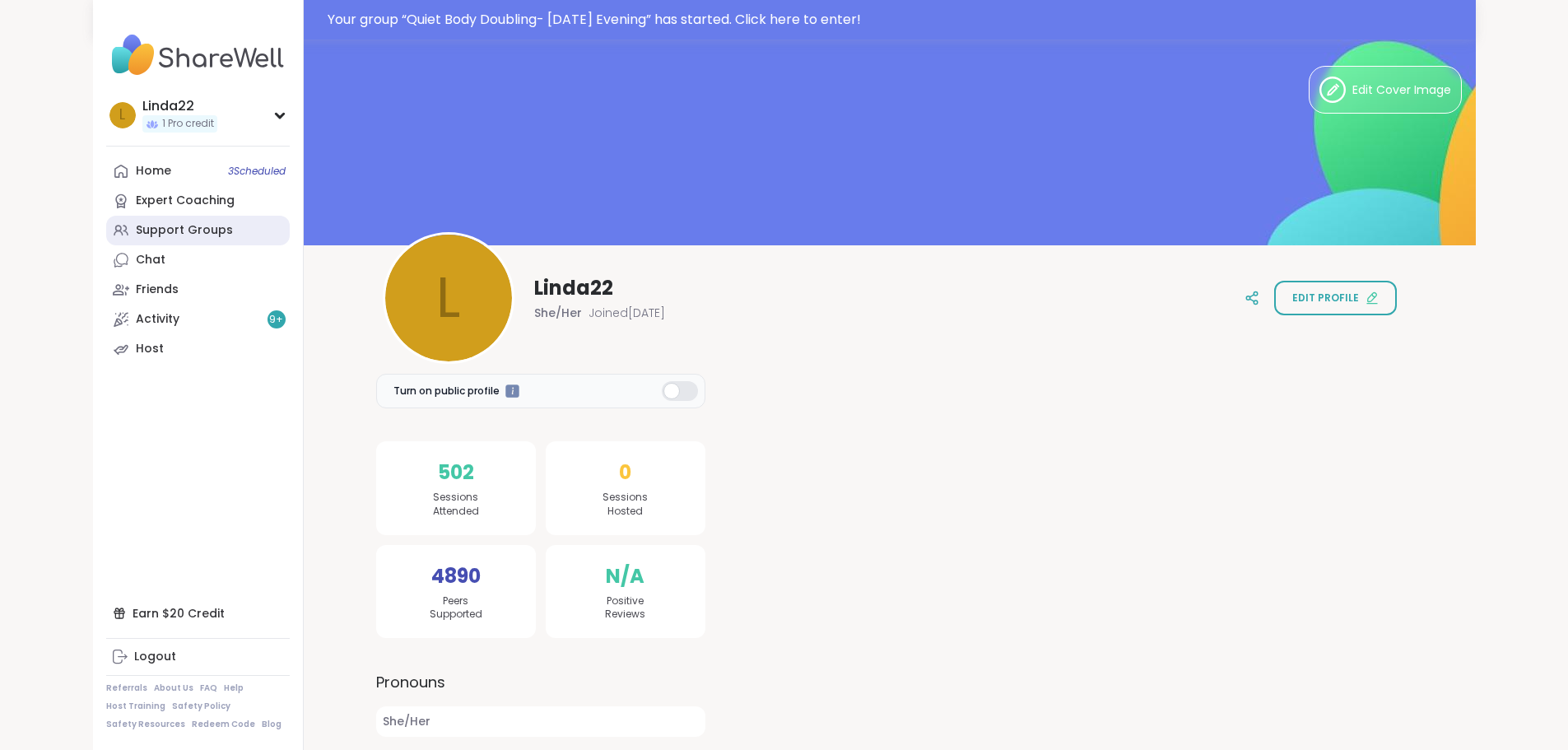
click at [136, 233] on div "Support Groups" at bounding box center [185, 230] width 97 height 16
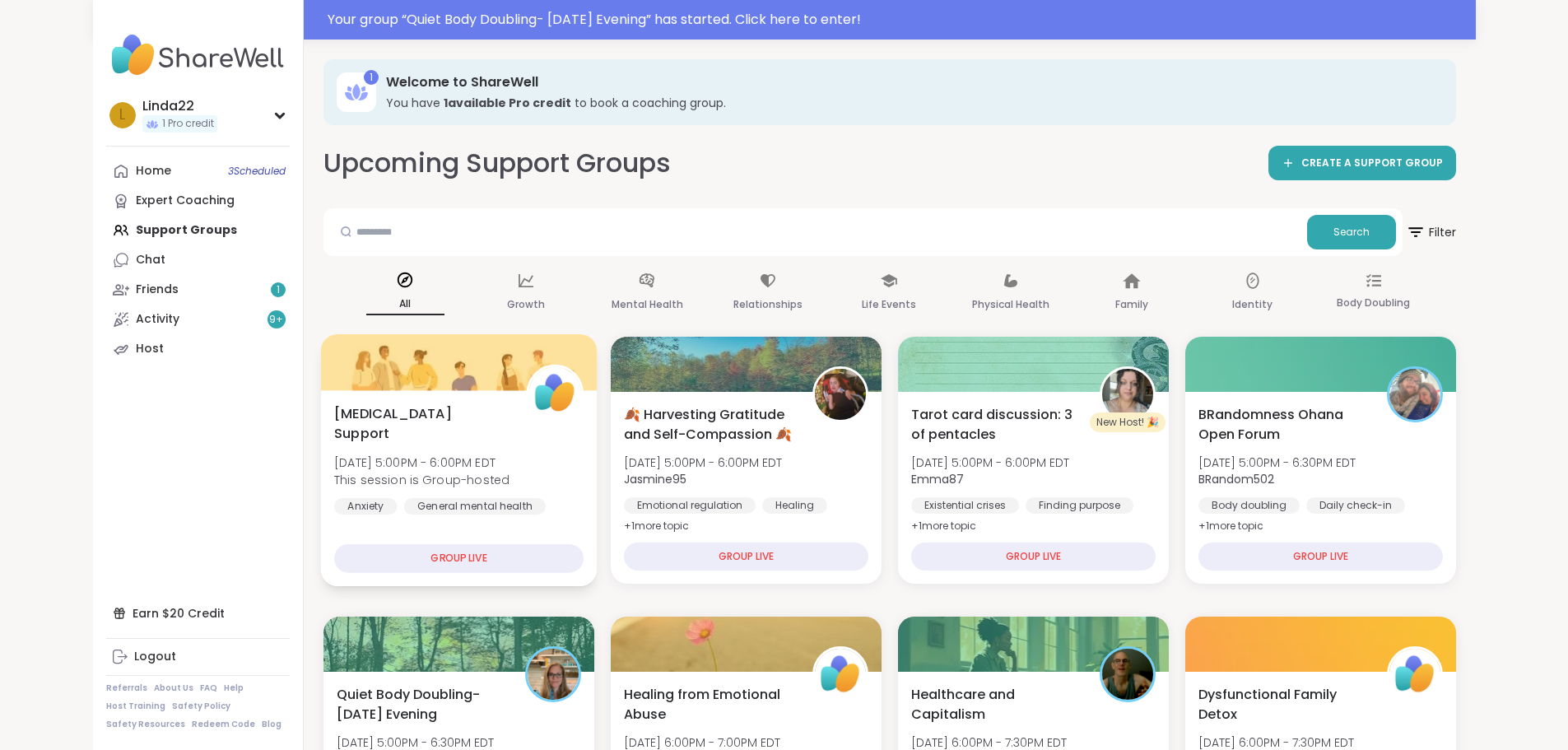
click at [443, 381] on div at bounding box center [458, 363] width 277 height 56
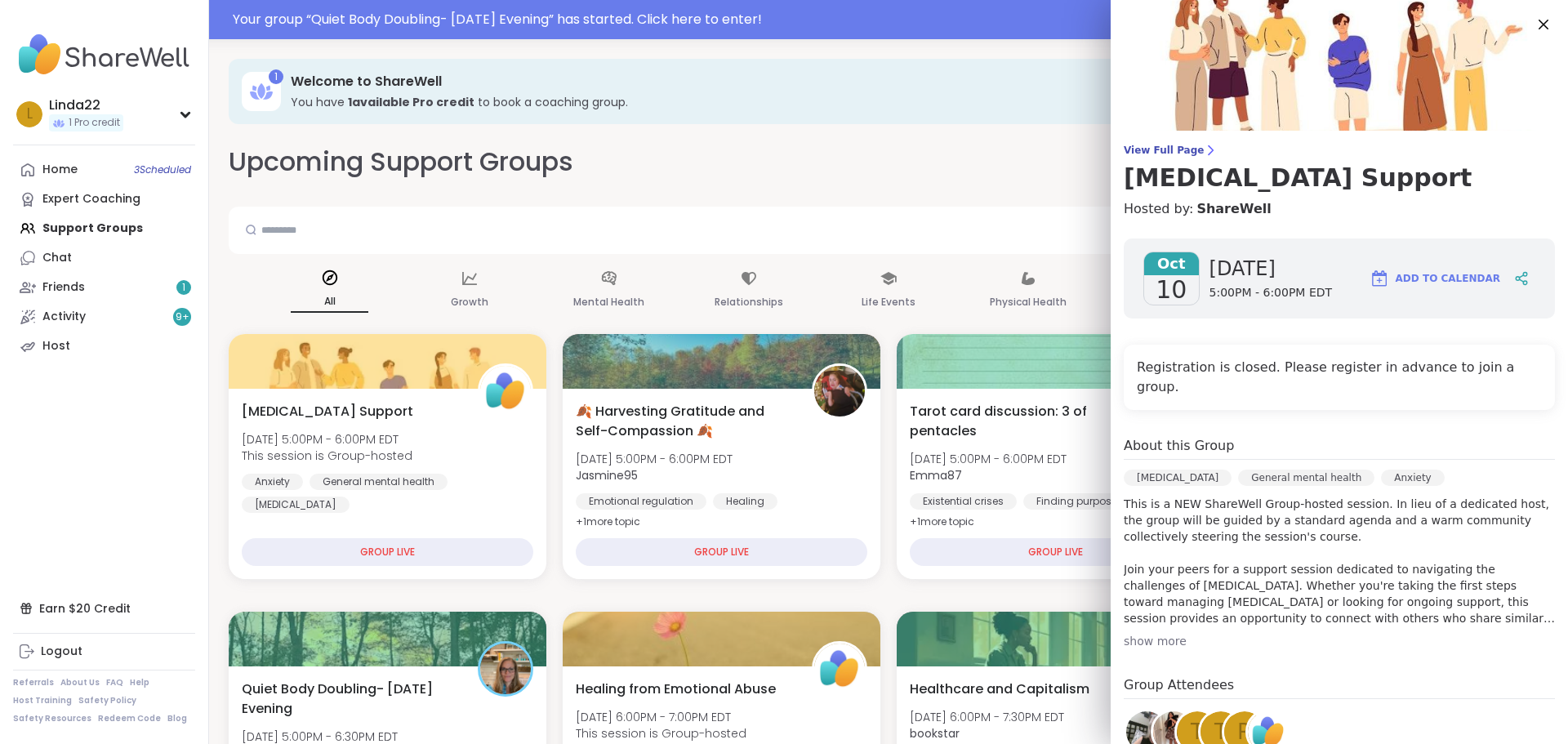
scroll to position [82, 0]
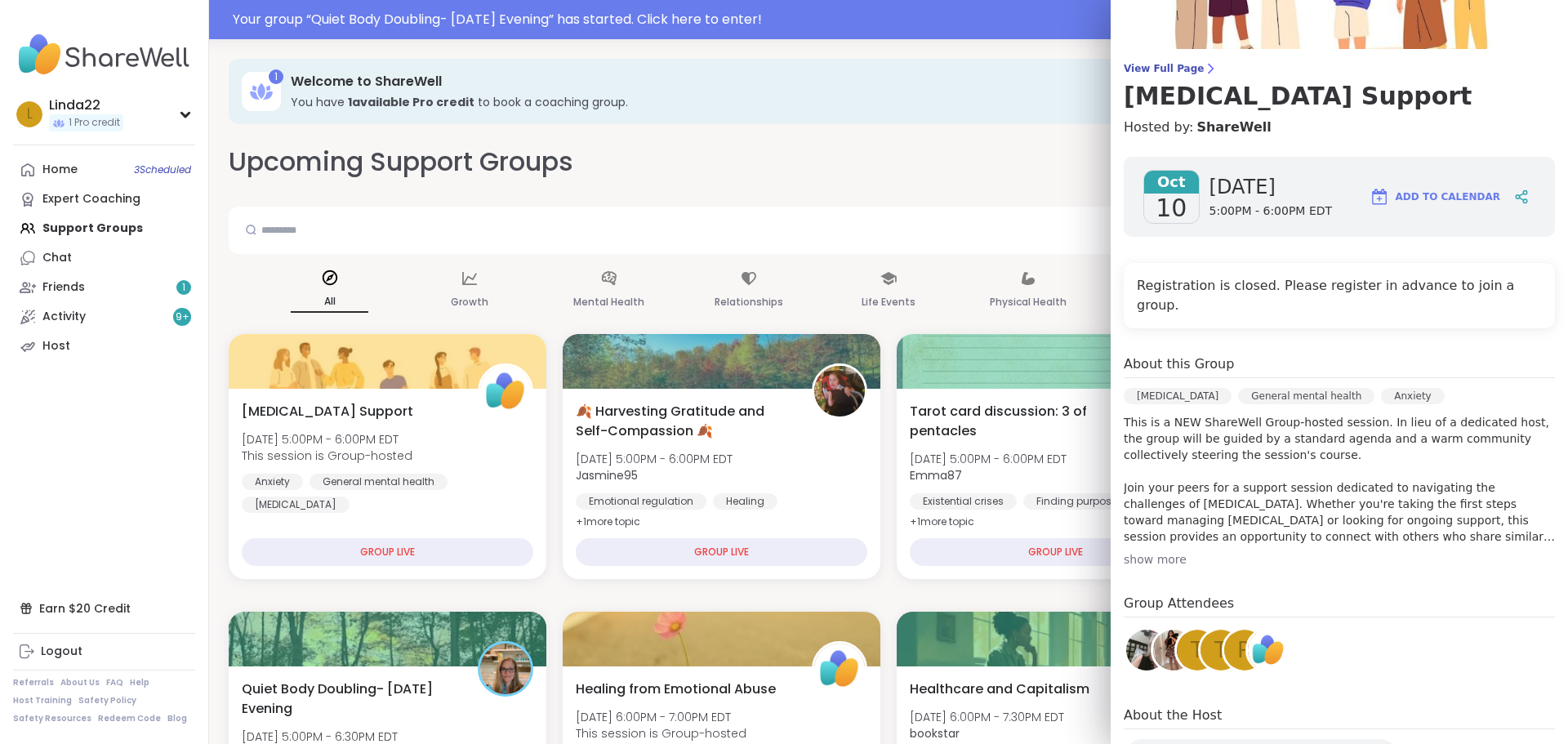
click at [1168, 551] on div "show more" at bounding box center [1339, 559] width 431 height 16
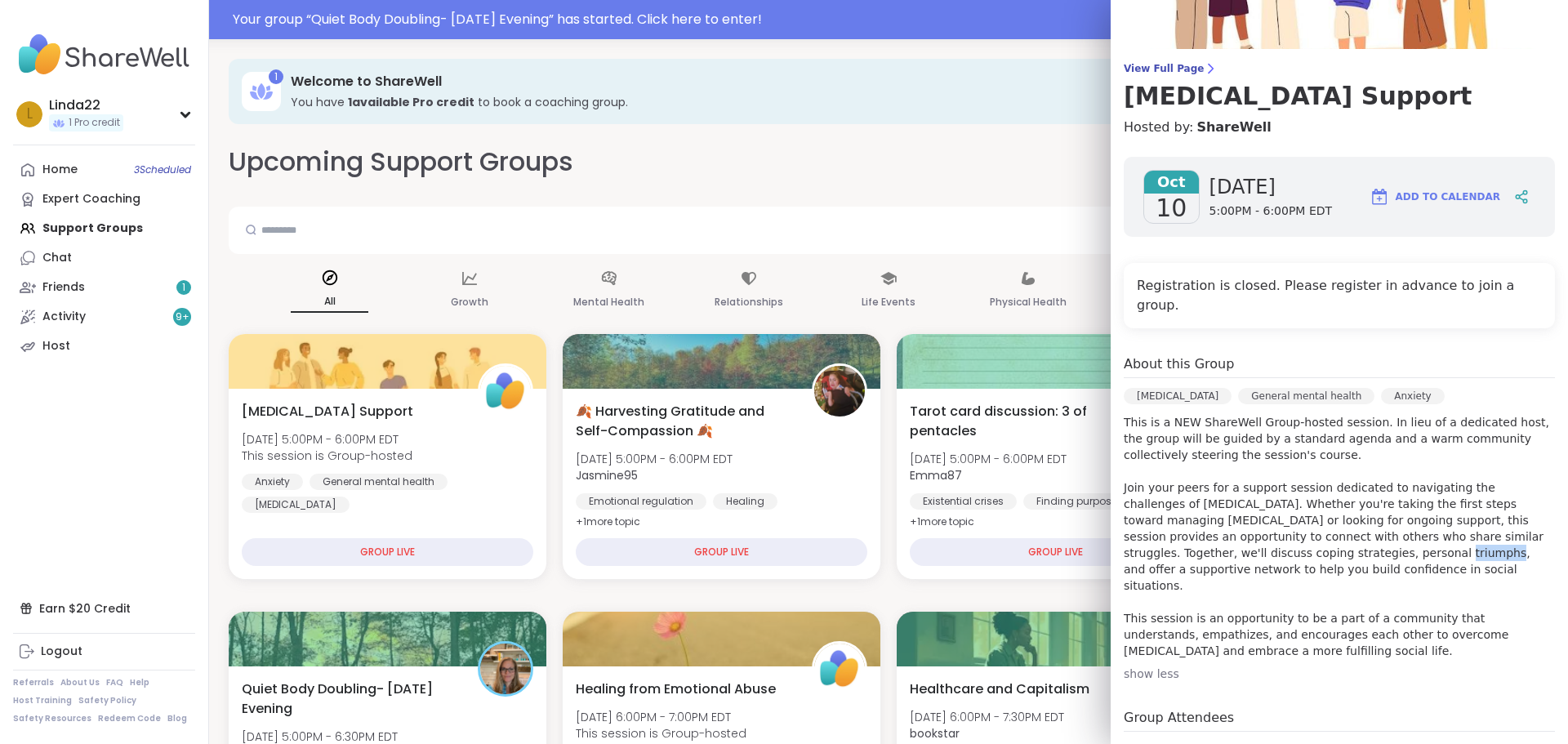
click at [1168, 536] on p "This is a NEW ShareWell Group-hosted session. In lieu of a dedicated host, the …" at bounding box center [1339, 536] width 431 height 245
click at [1199, 578] on p "This is a NEW ShareWell Group-hosted session. In lieu of a dedicated host, the …" at bounding box center [1339, 536] width 431 height 245
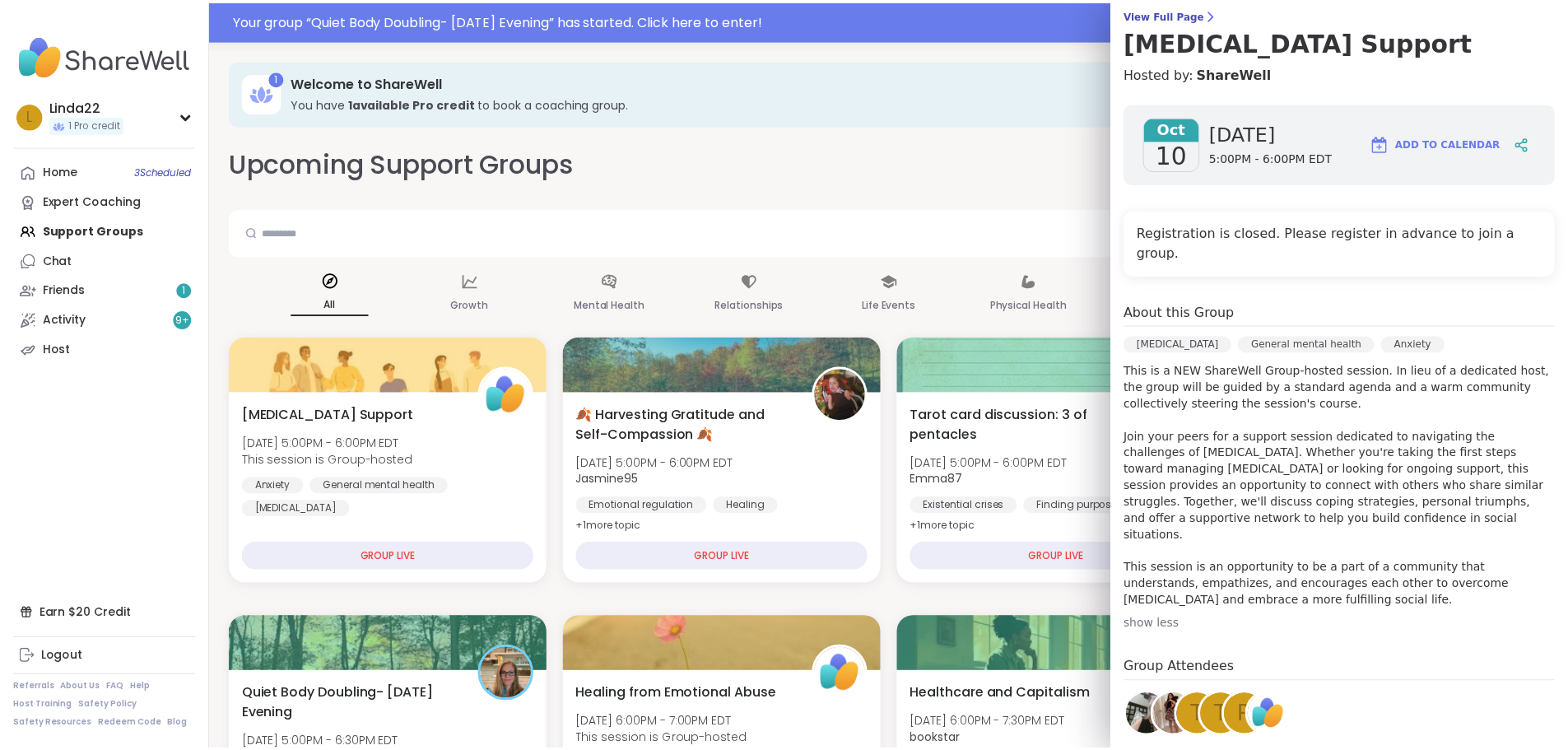
scroll to position [164, 0]
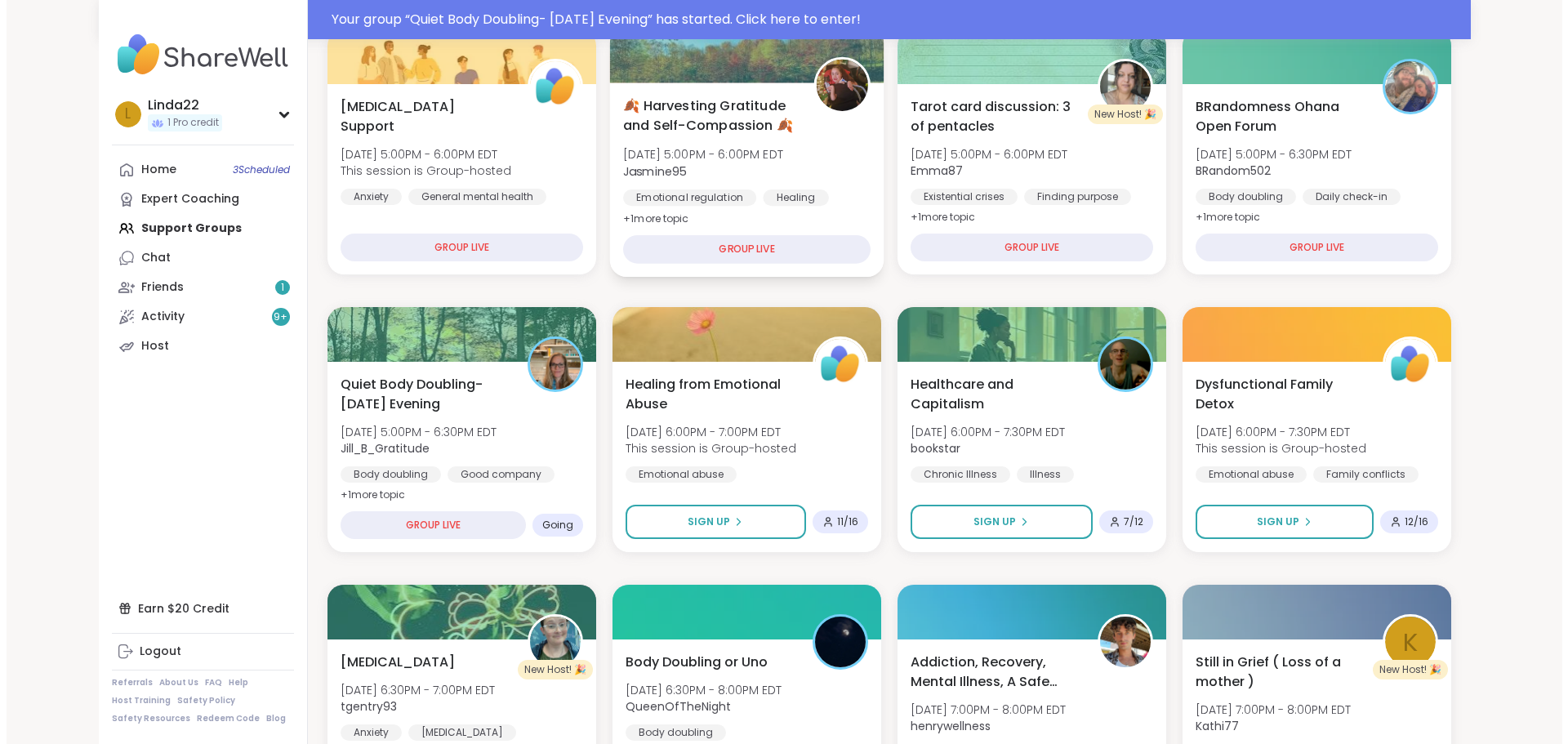
scroll to position [327, 0]
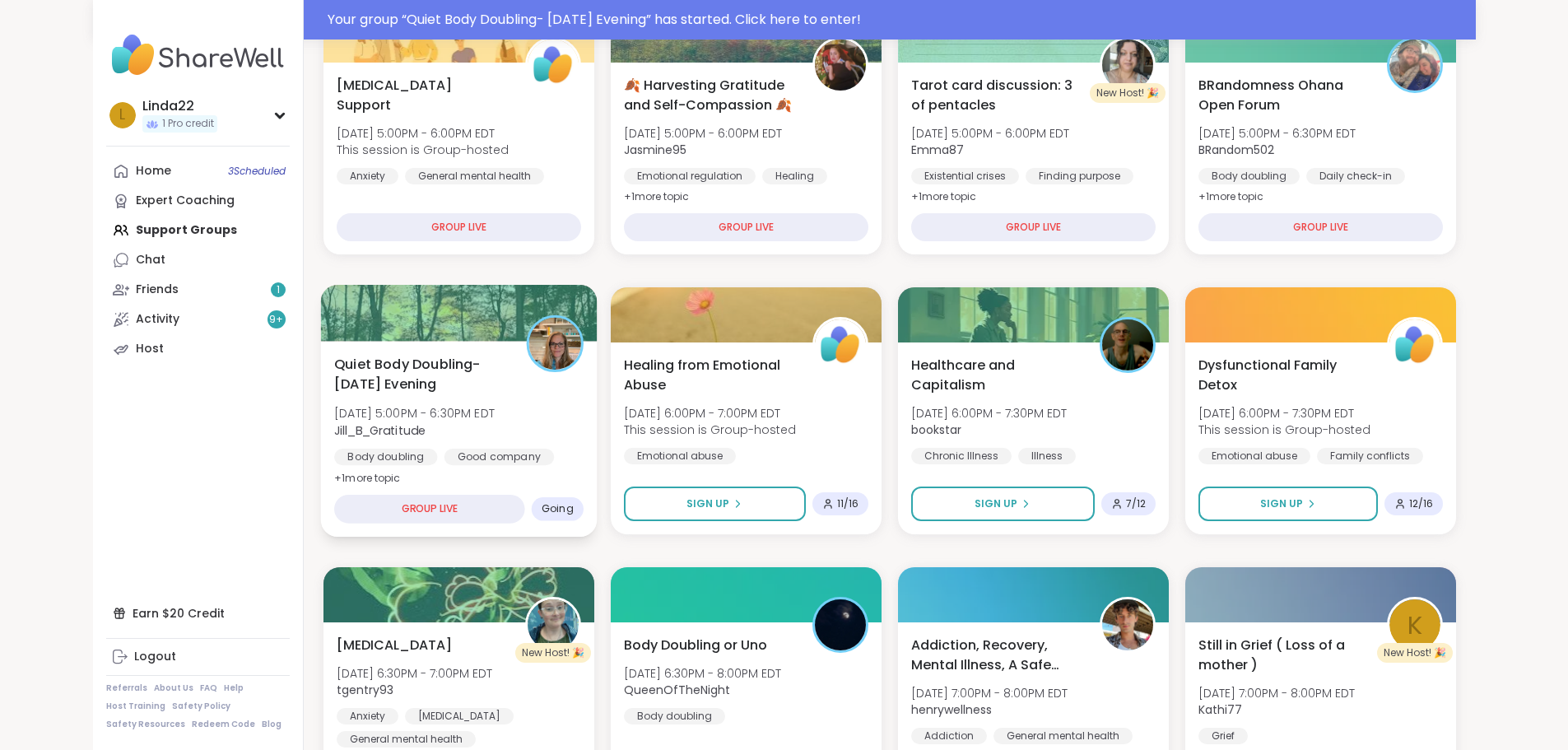
click at [455, 316] on div at bounding box center [458, 313] width 277 height 56
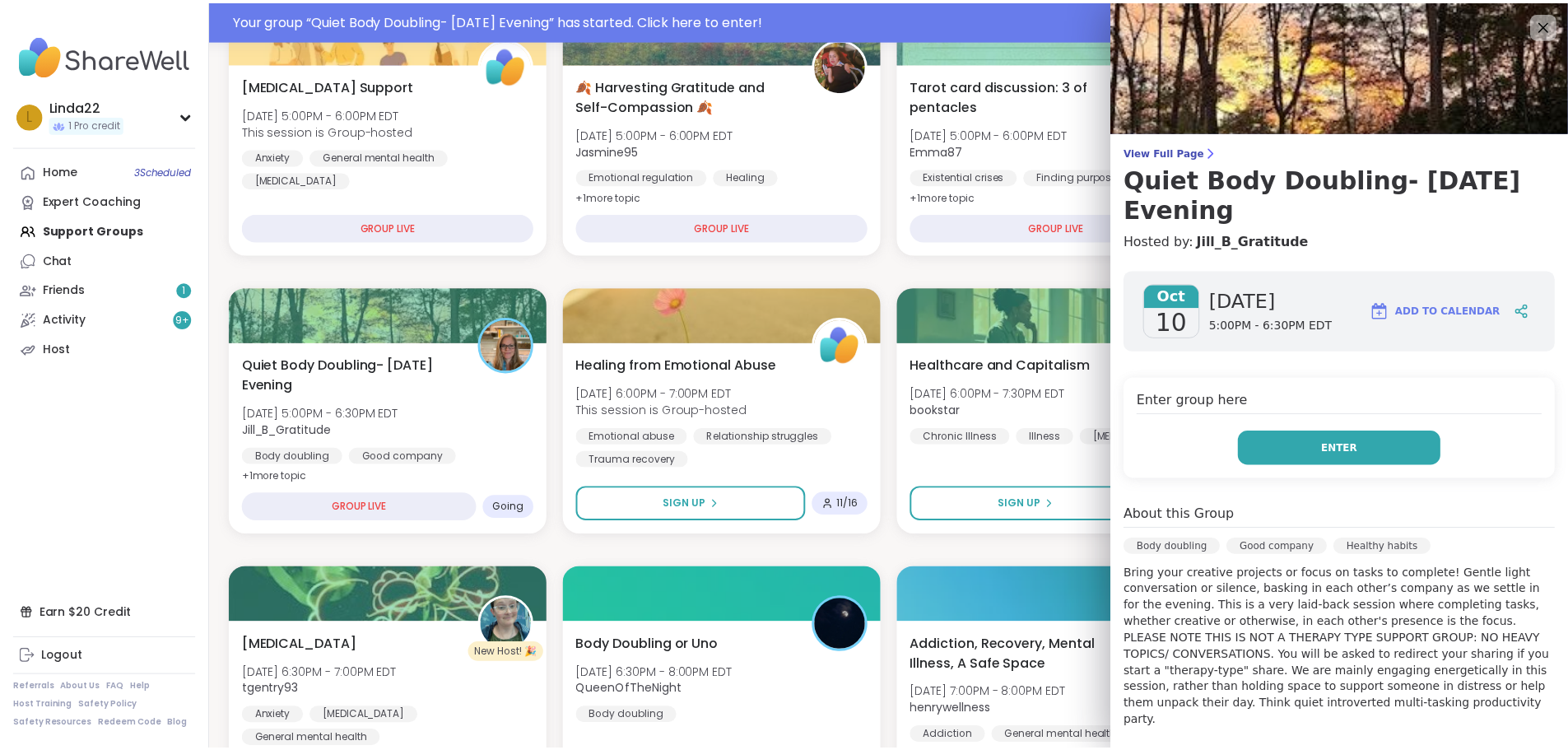
scroll to position [164, 0]
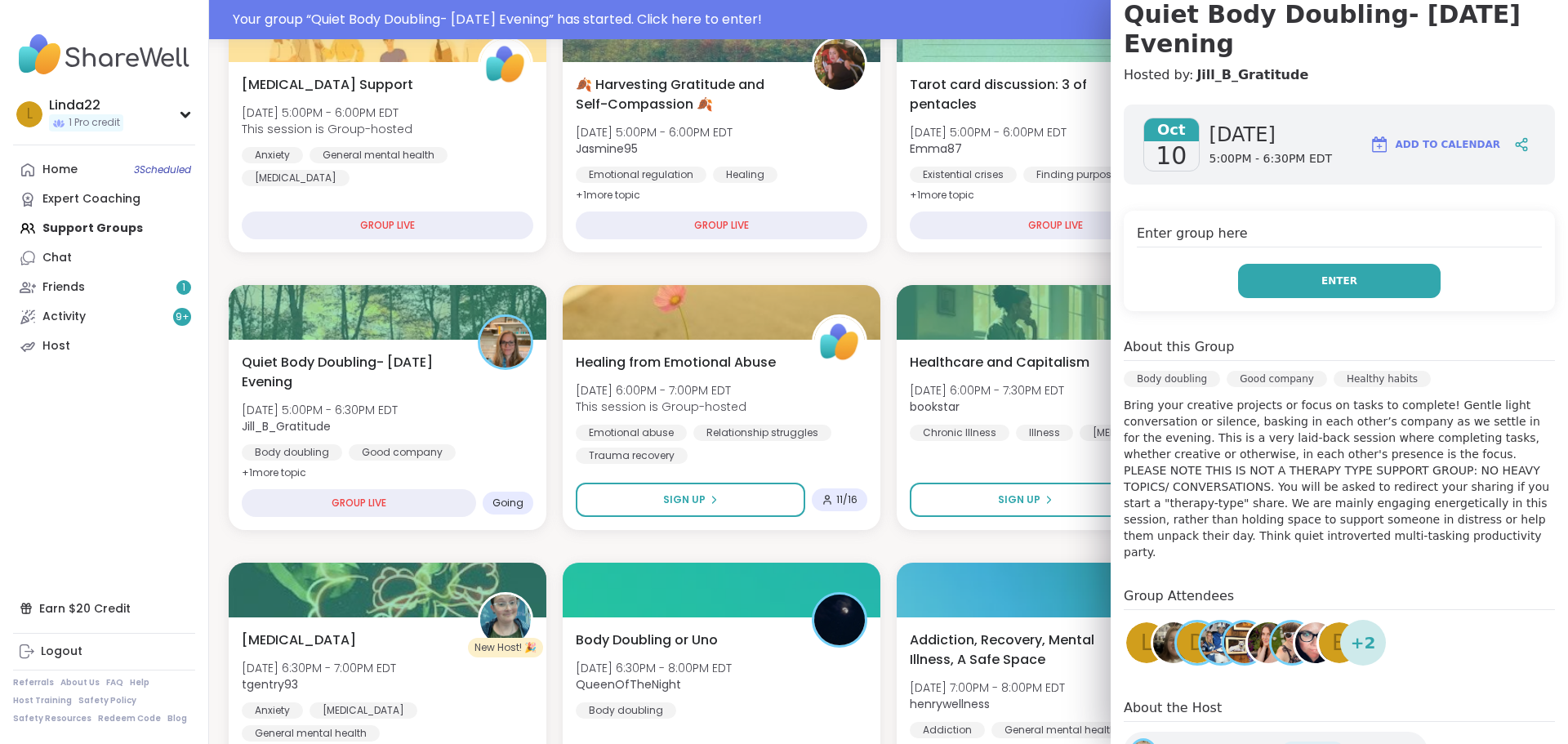
click at [1290, 263] on button "Enter" at bounding box center [1339, 280] width 203 height 35
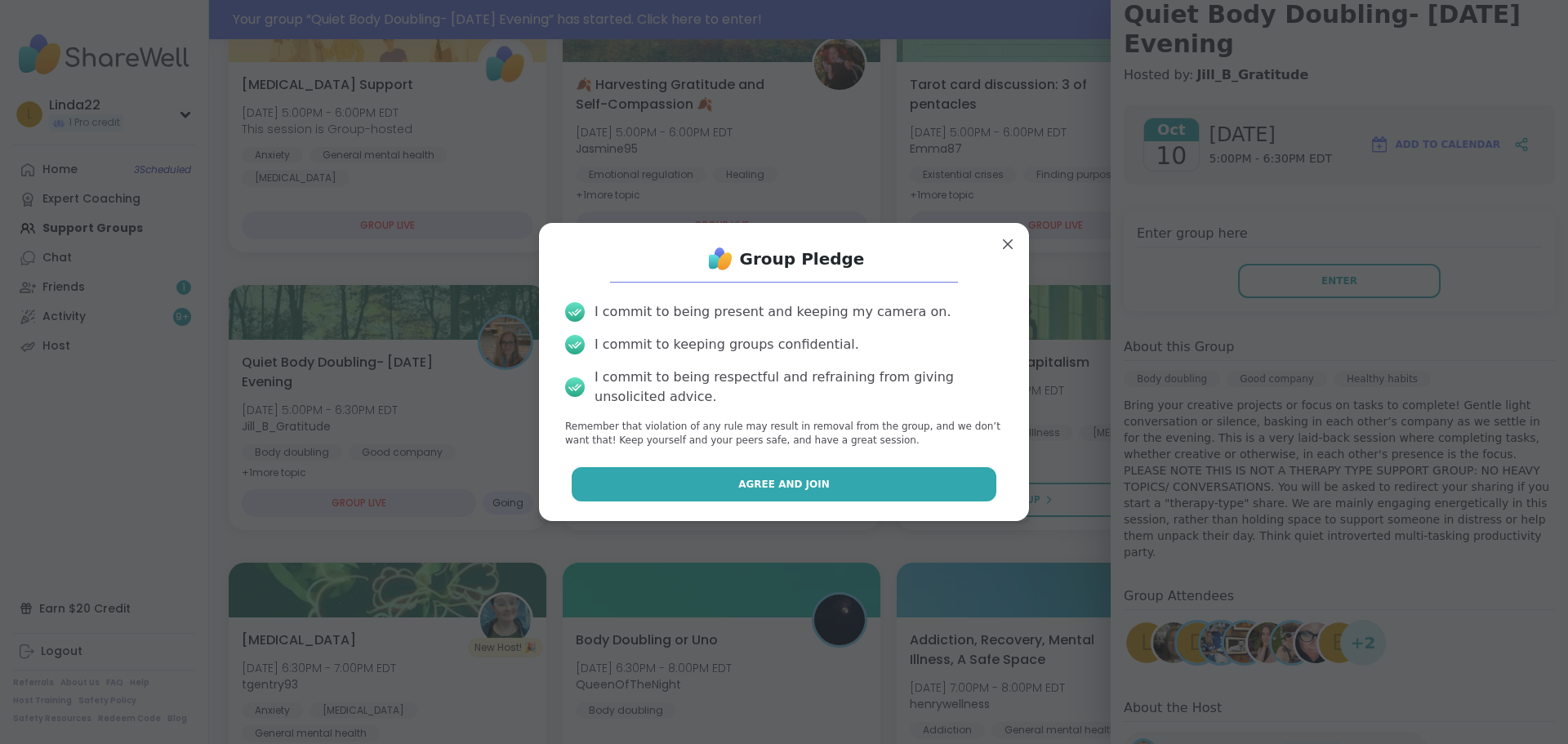
click at [916, 470] on button "Agree and Join" at bounding box center [784, 484] width 426 height 35
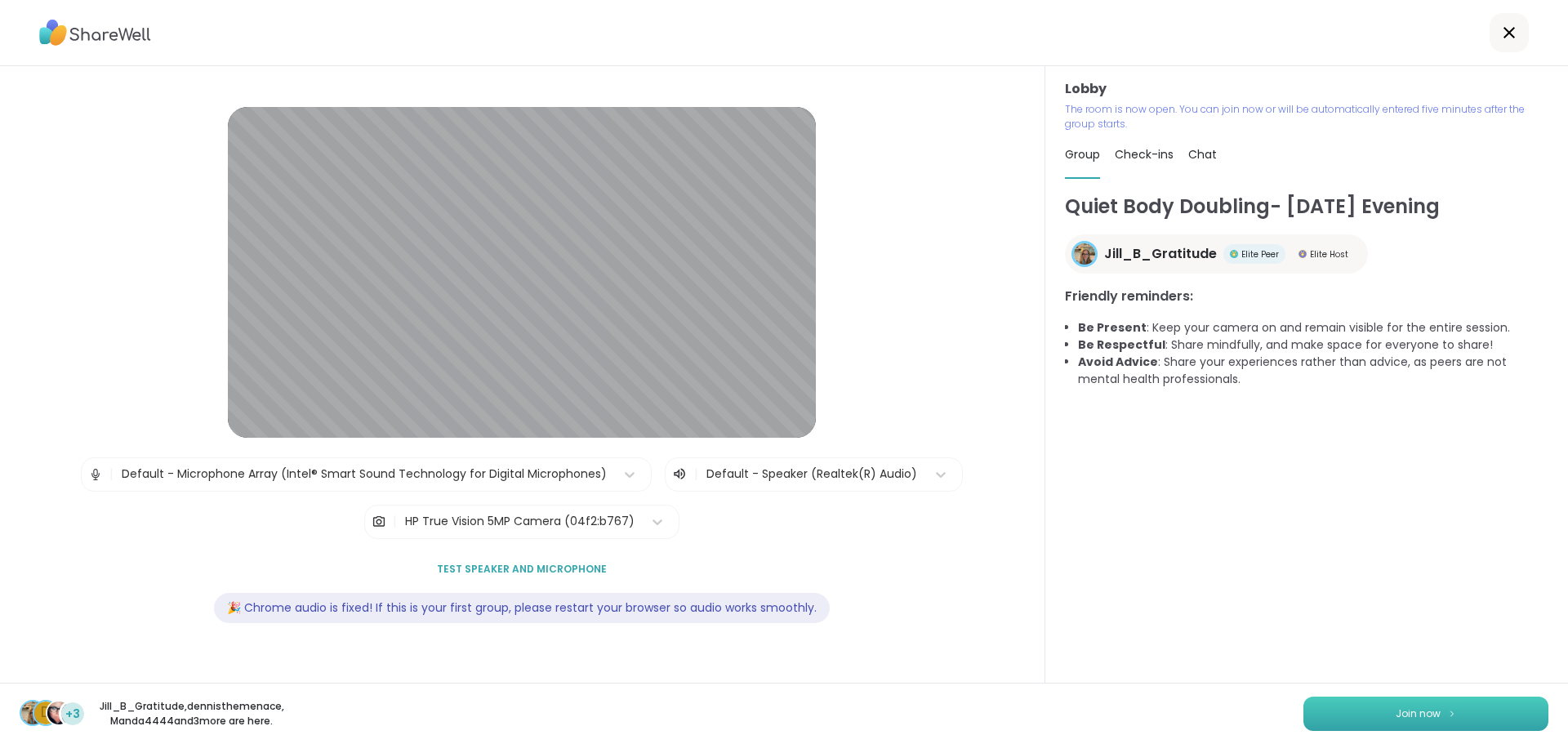
click at [1313, 708] on button "Join now" at bounding box center [1426, 714] width 245 height 35
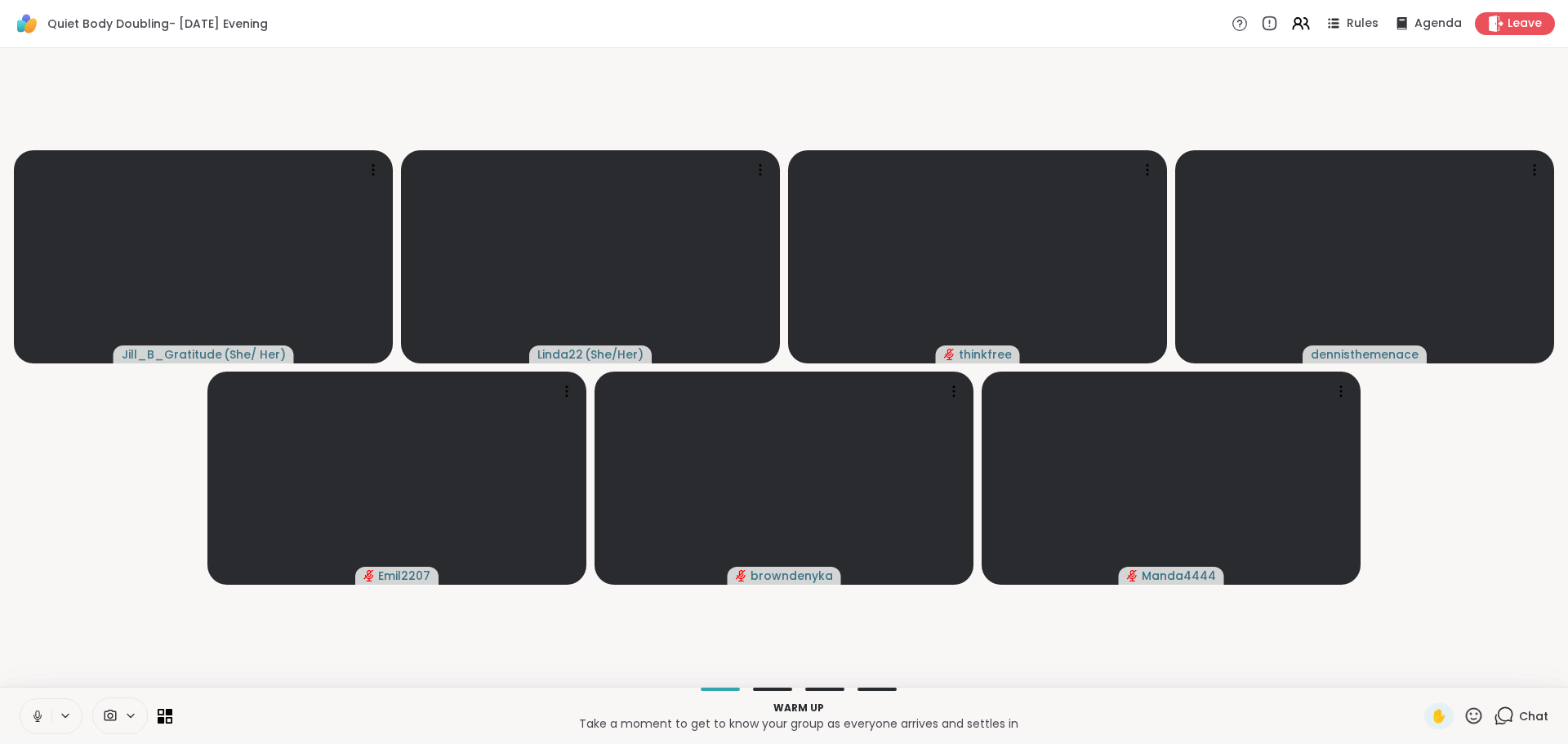
click at [31, 715] on icon at bounding box center [37, 716] width 14 height 14
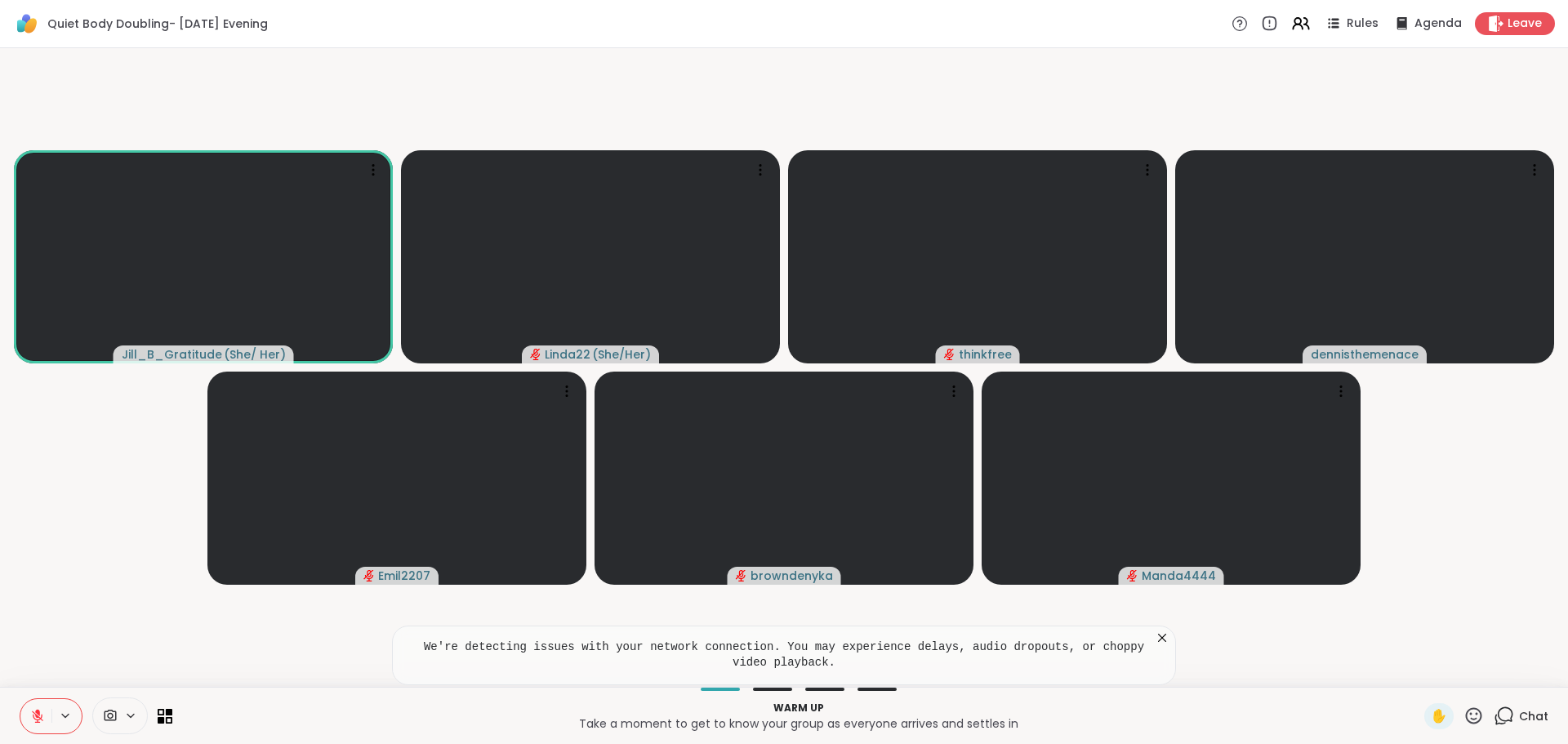
click at [1157, 639] on icon at bounding box center [1162, 638] width 16 height 16
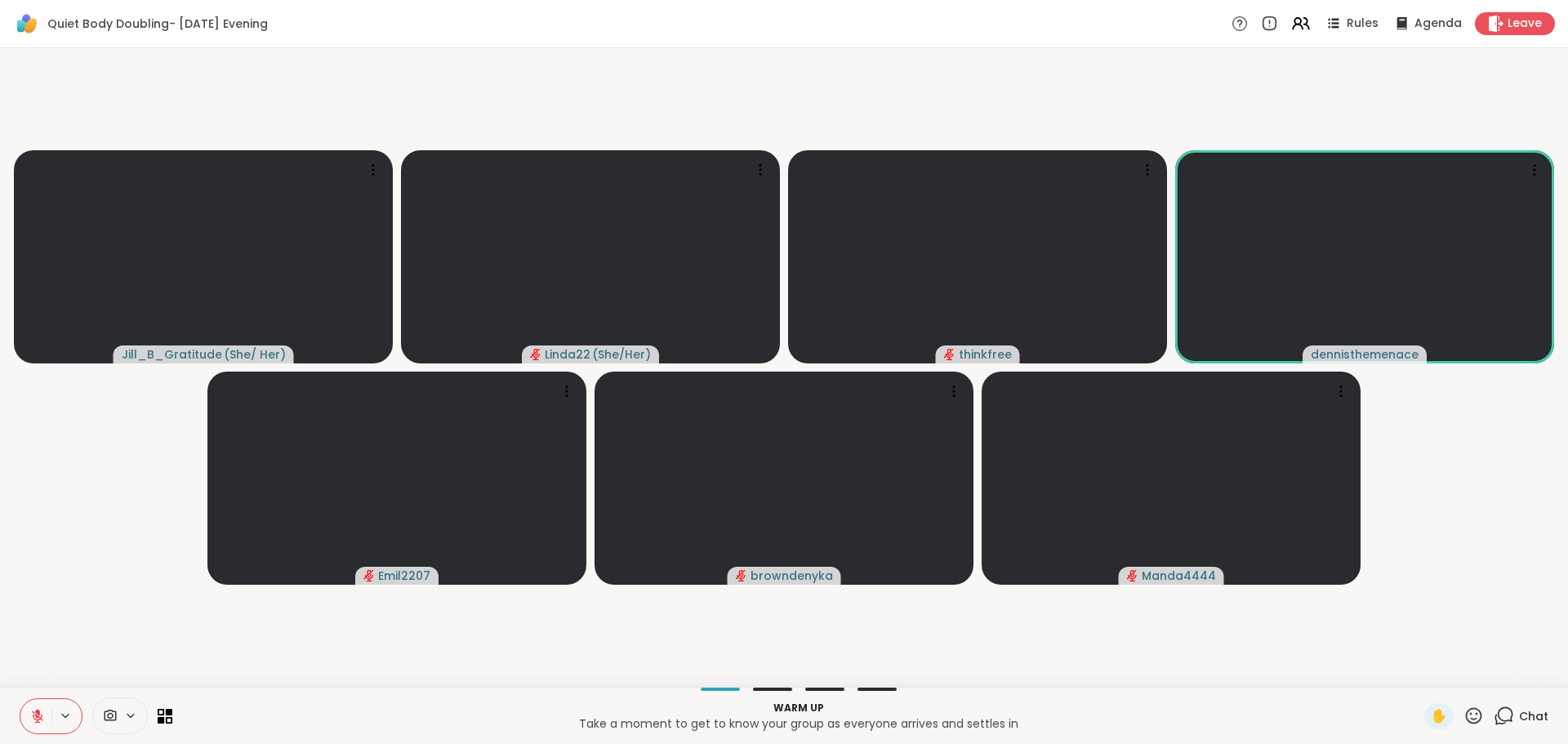
click at [1494, 704] on div "Chat" at bounding box center [1521, 716] width 55 height 26
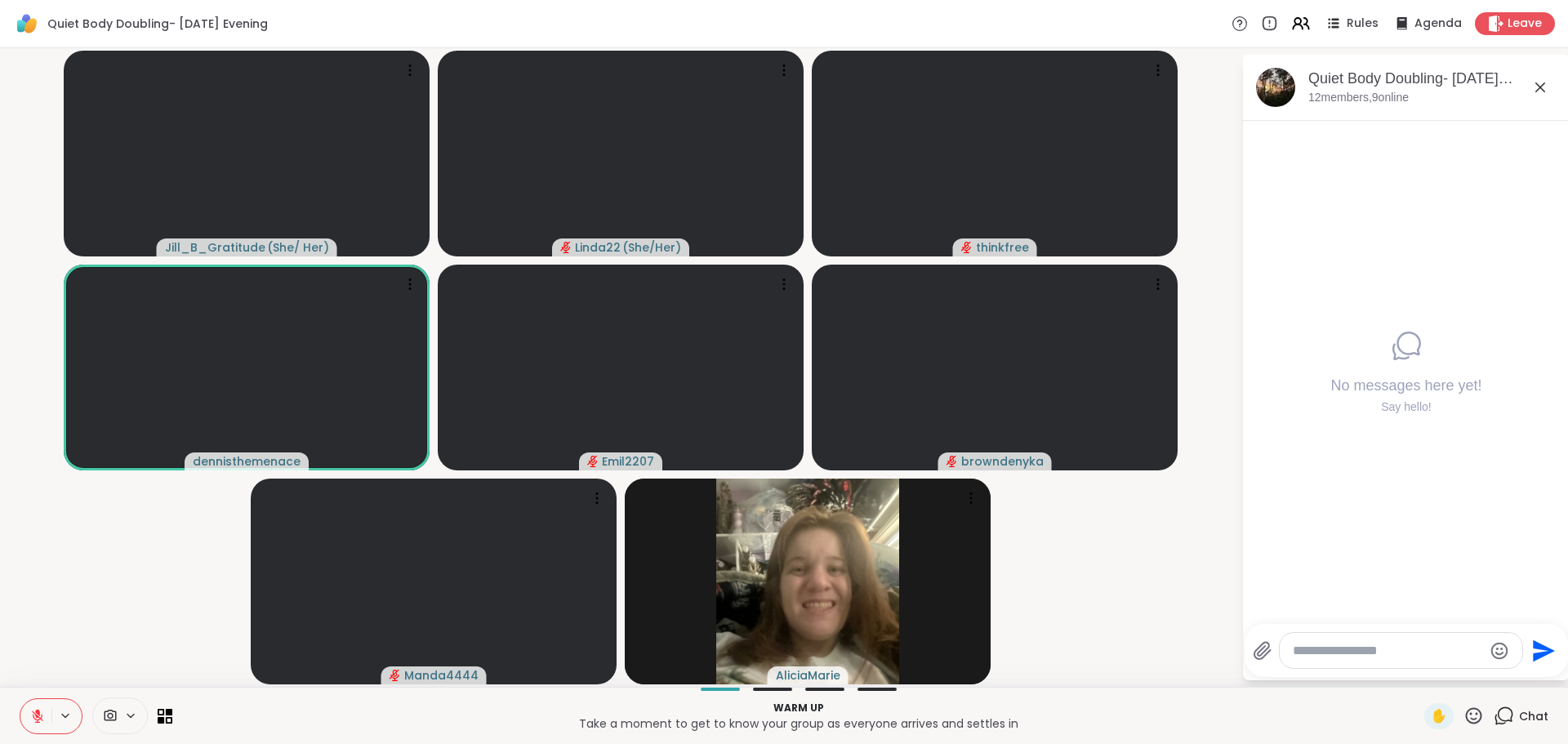
click at [1412, 656] on textarea "Type your message" at bounding box center [1387, 650] width 190 height 16
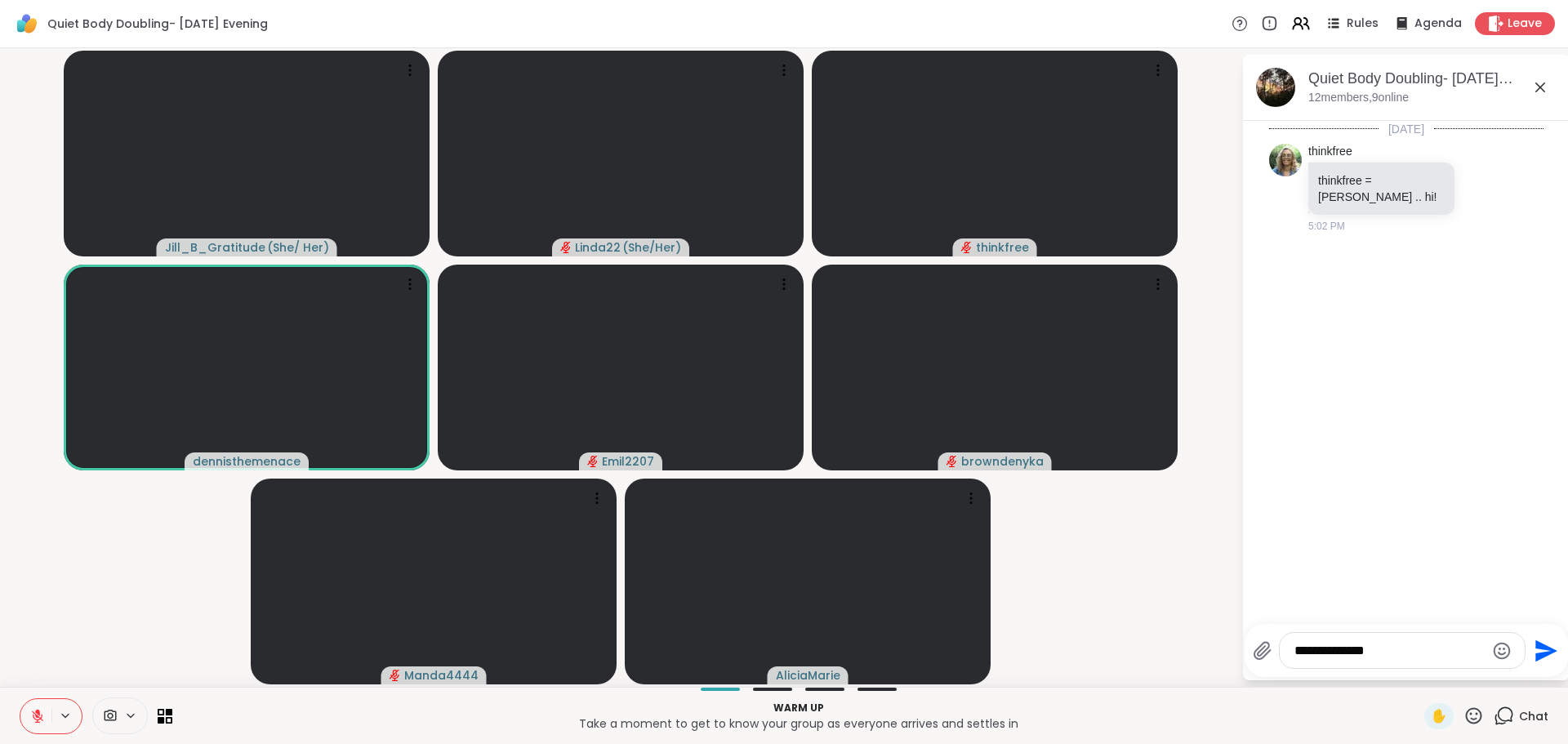
type textarea "**********"
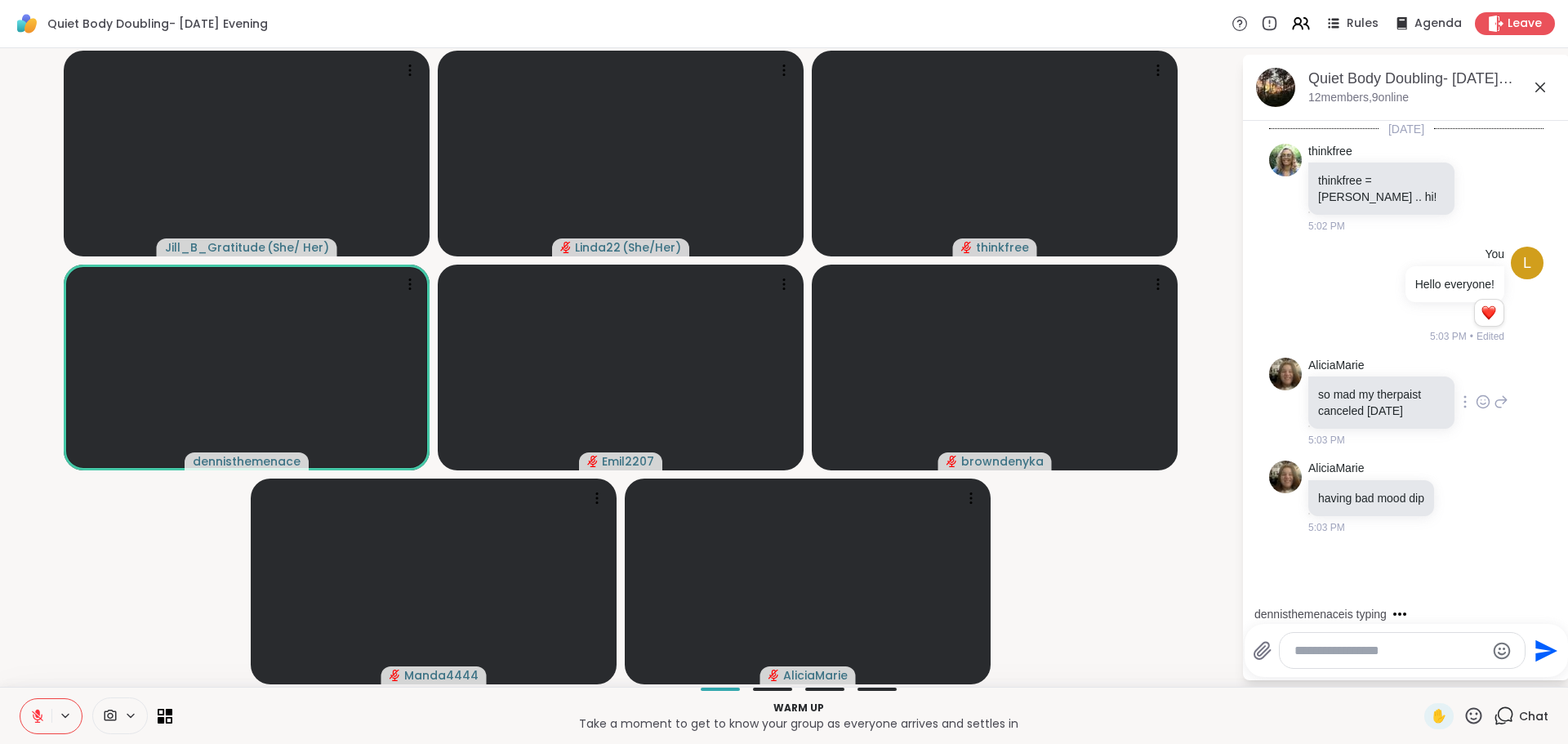
click at [1476, 394] on icon at bounding box center [1483, 401] width 14 height 16
click at [1511, 368] on div "Select Reaction: Sad" at bounding box center [1518, 375] width 14 height 14
click at [1509, 362] on div "AliciaMarie so mad my therpaist canceled today 5:03 PM" at bounding box center [1406, 403] width 274 height 104
click at [1195, 536] on video-player-container "Jill_B_Gratitude ( She/ Her ) Linda22 ( She/Her ) thinkfree dennisthemenace Emi…" at bounding box center [621, 367] width 1222 height 626
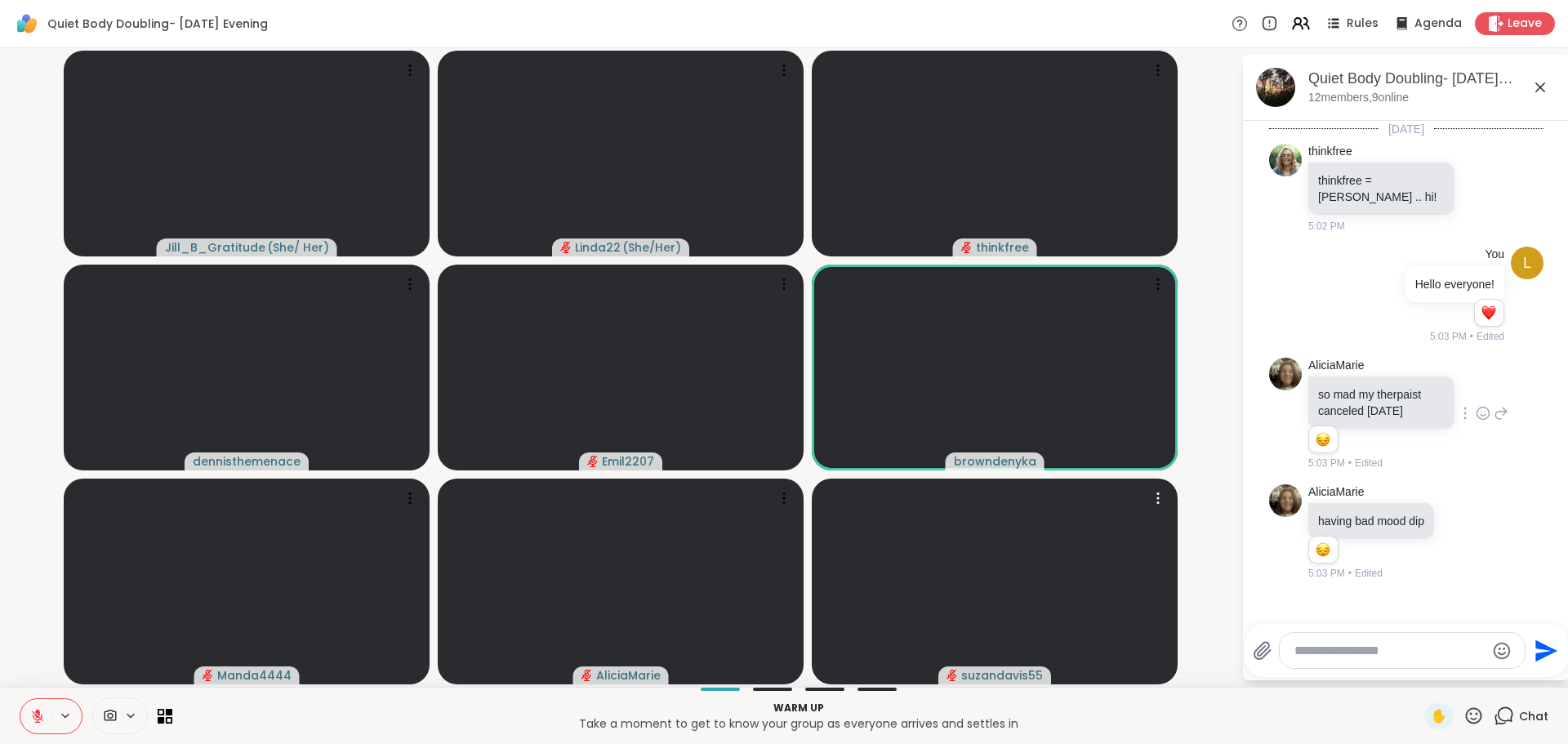
scroll to position [78, 0]
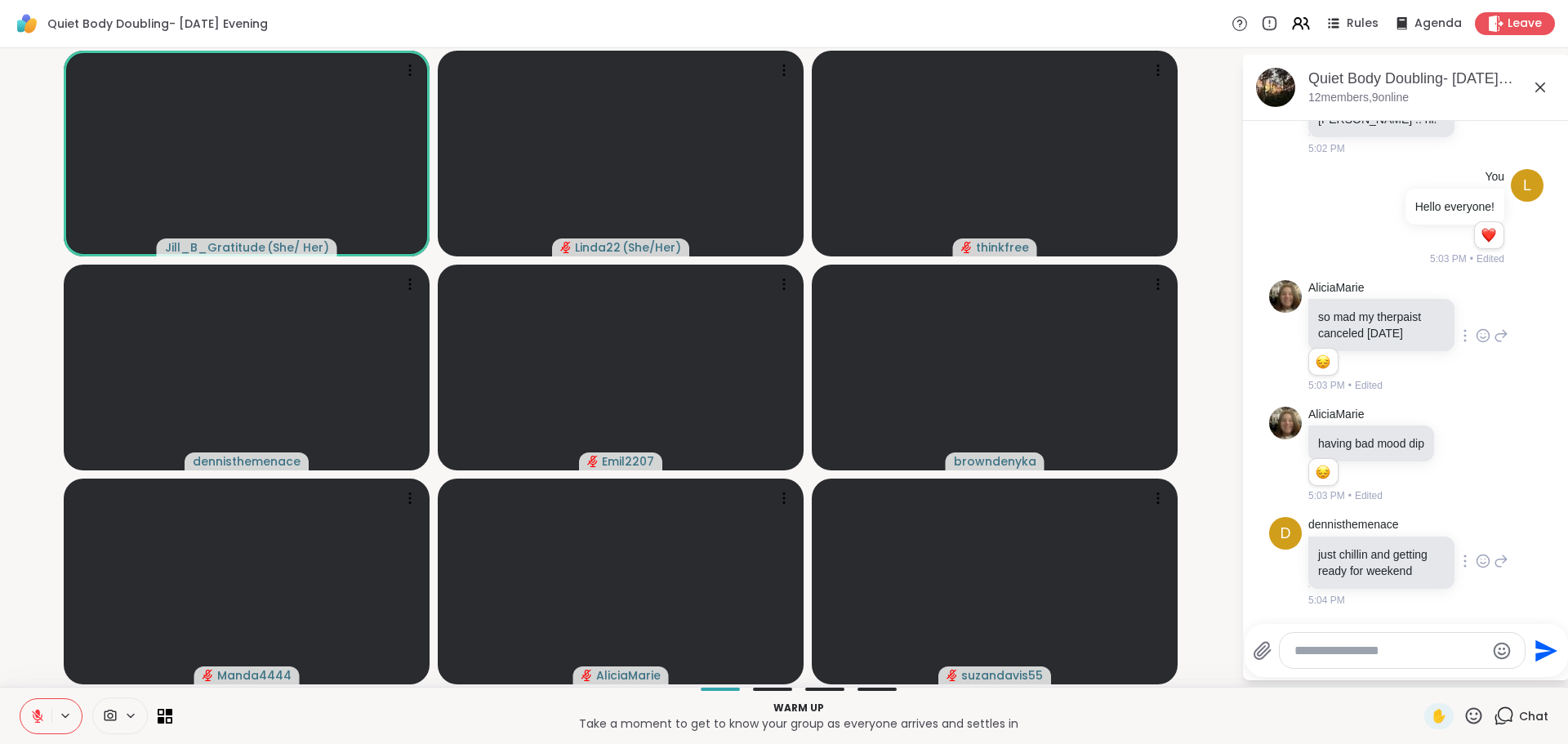
click at [1478, 556] on icon at bounding box center [1484, 562] width 13 height 13
click at [1476, 530] on div "Select Reaction: Heart" at bounding box center [1483, 535] width 14 height 14
click at [1462, 530] on div "dennisthemenace just chillin and getting ready for weekend 5:04 PM" at bounding box center [1408, 562] width 200 height 90
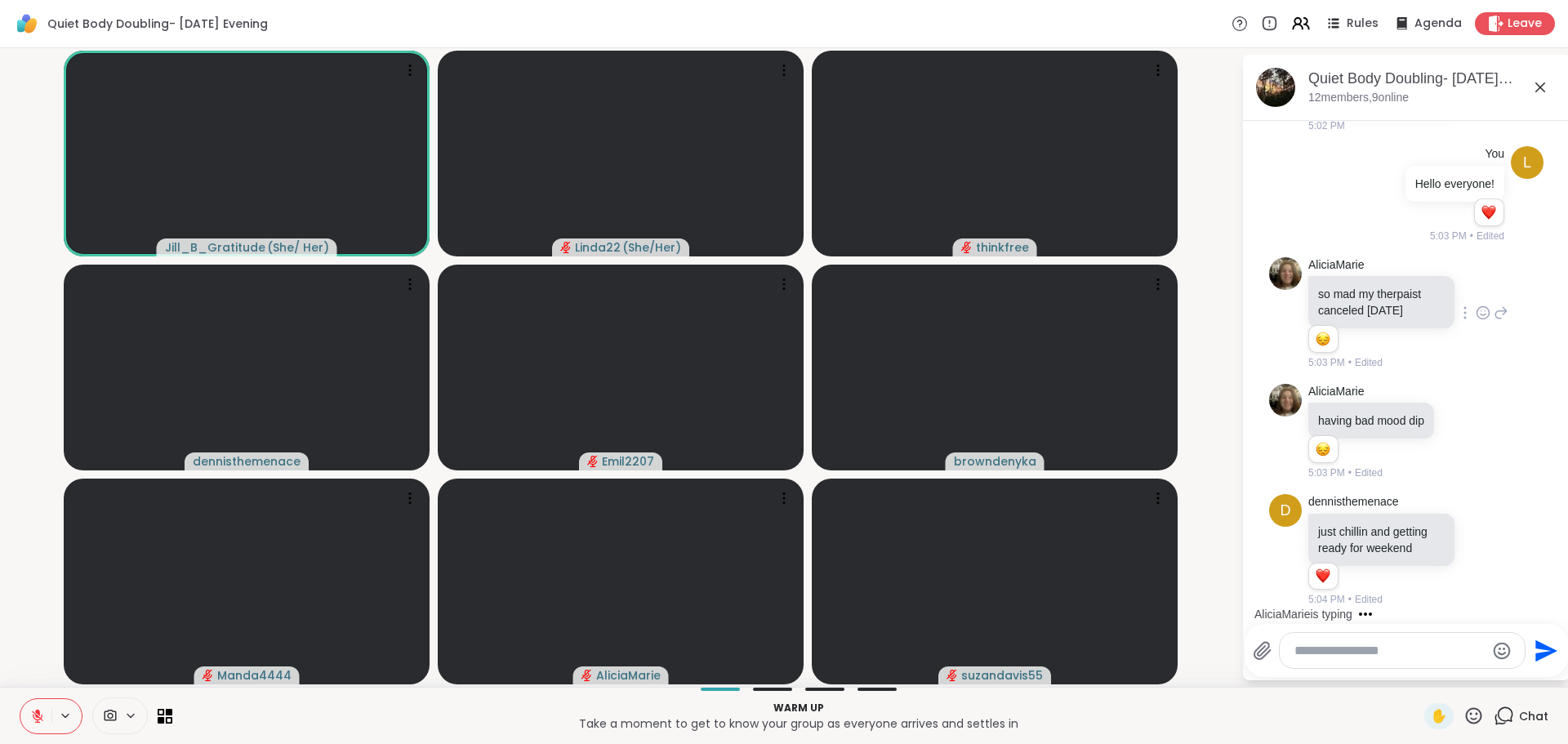
click at [1208, 600] on video-player-container "Jill_B_Gratitude ( She/ Her ) Linda22 ( She/Her ) thinkfree dennisthemenace Emi…" at bounding box center [621, 367] width 1222 height 626
click at [1463, 721] on icon at bounding box center [1473, 716] width 20 height 20
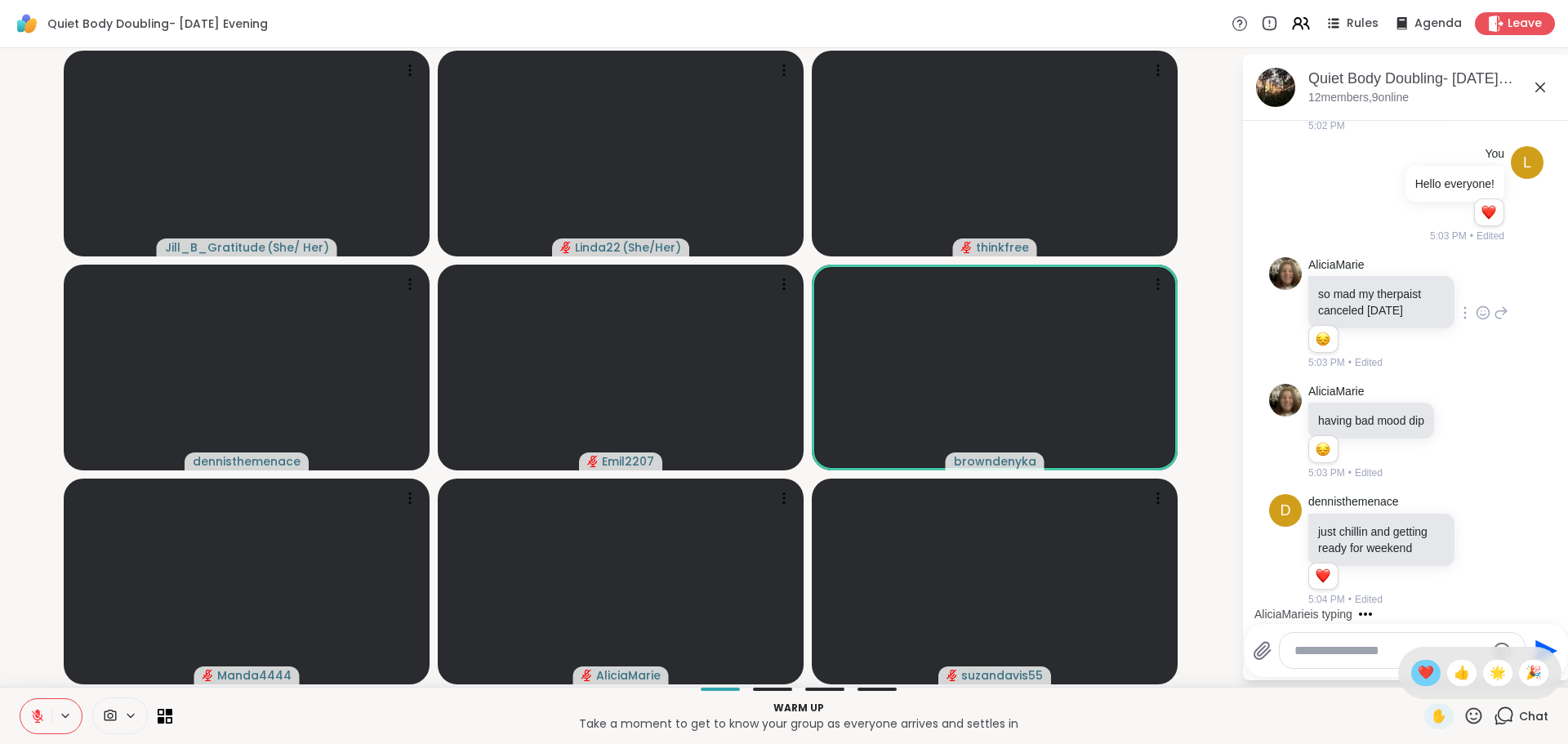
click at [1418, 676] on span "❤️" at bounding box center [1425, 672] width 16 height 19
click at [1410, 676] on div "Send" at bounding box center [1406, 650] width 323 height 53
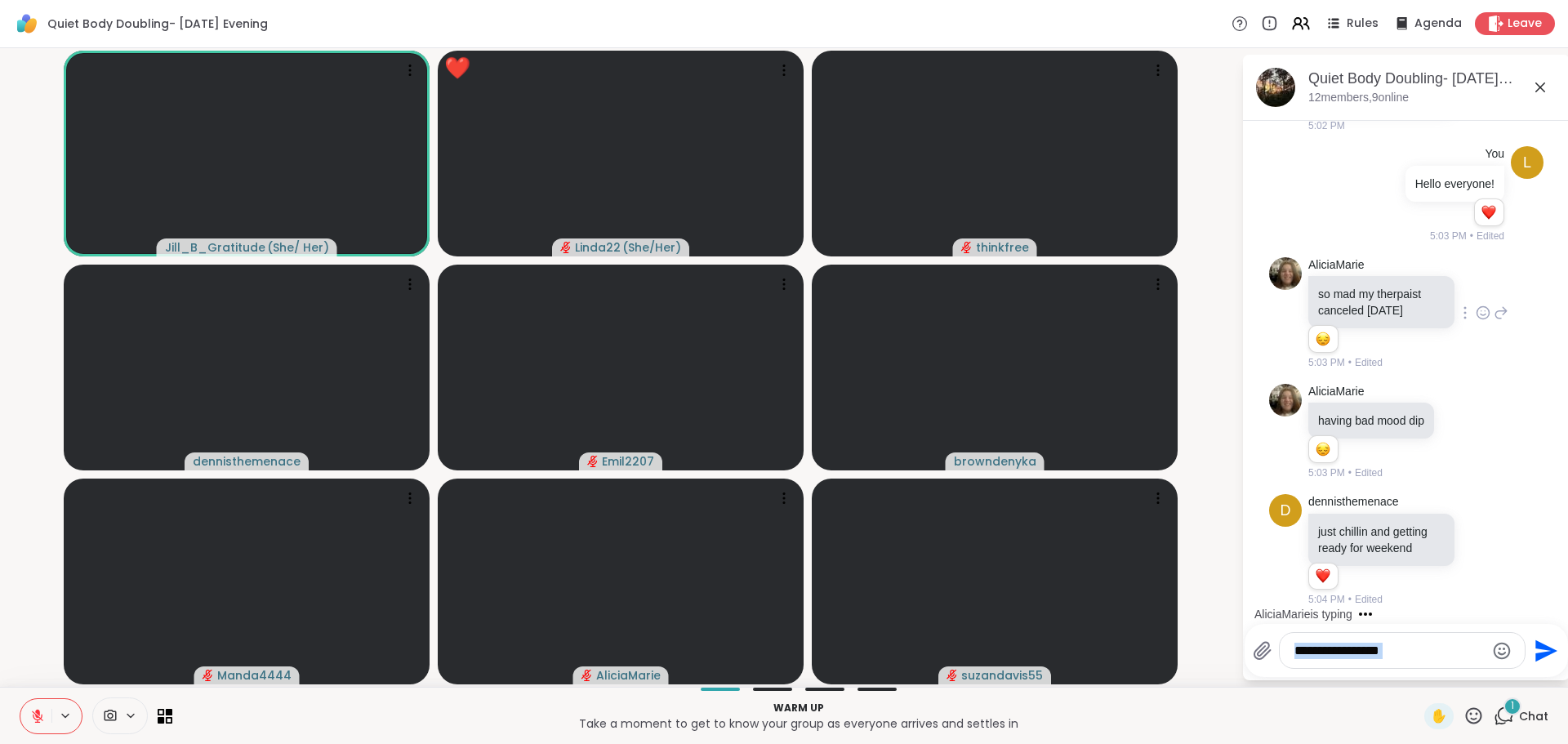
scroll to position [220, 0]
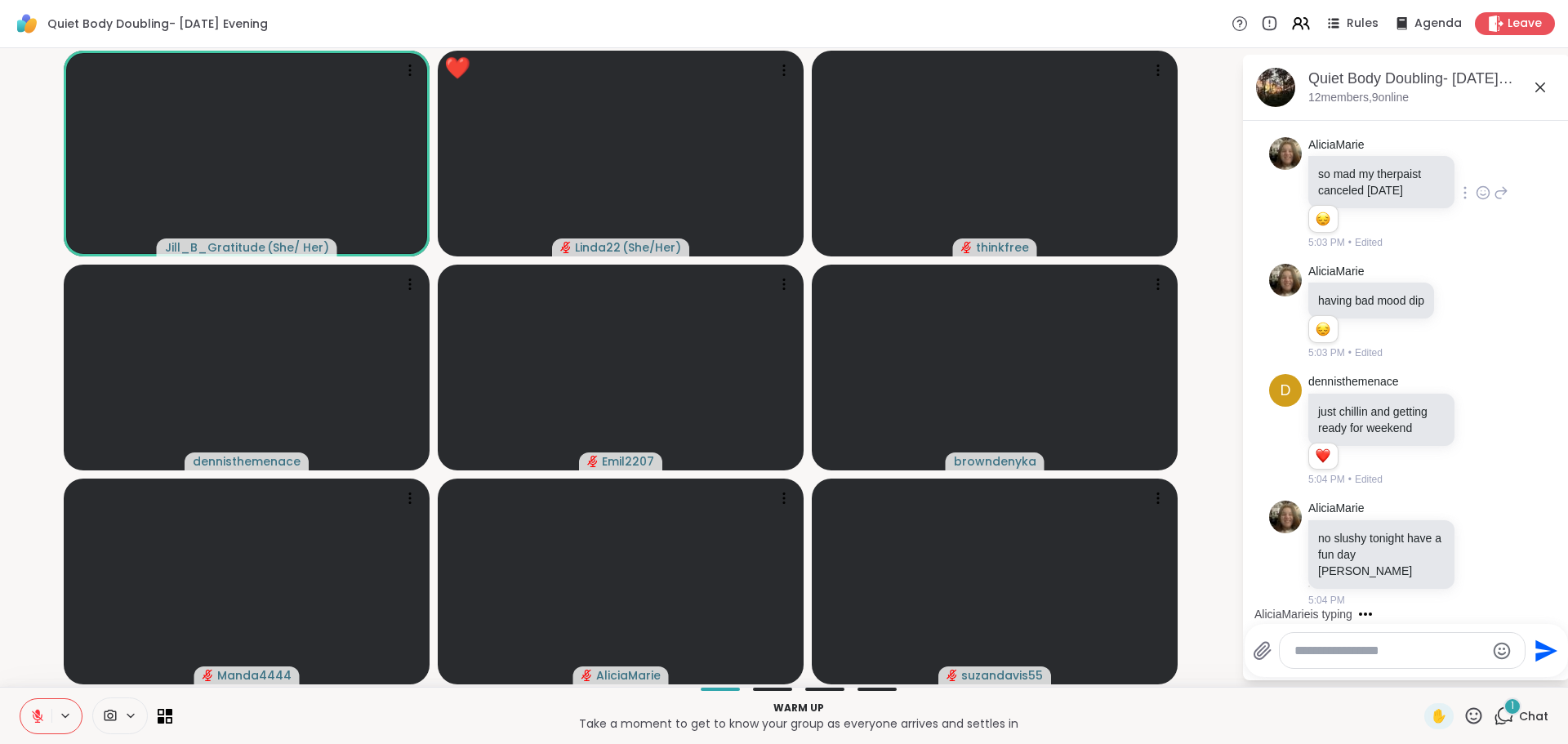
click at [1223, 661] on video-player-container "Jill_B_Gratitude ( She/ Her ) ❤️ Linda22 ( She/Her ) ❤️ ❤️ ❤️ ❤️ ❤️ ❤️ ❤️ ❤️ ❤️…" at bounding box center [621, 367] width 1222 height 626
click at [1494, 421] on icon at bounding box center [1500, 430] width 14 height 19
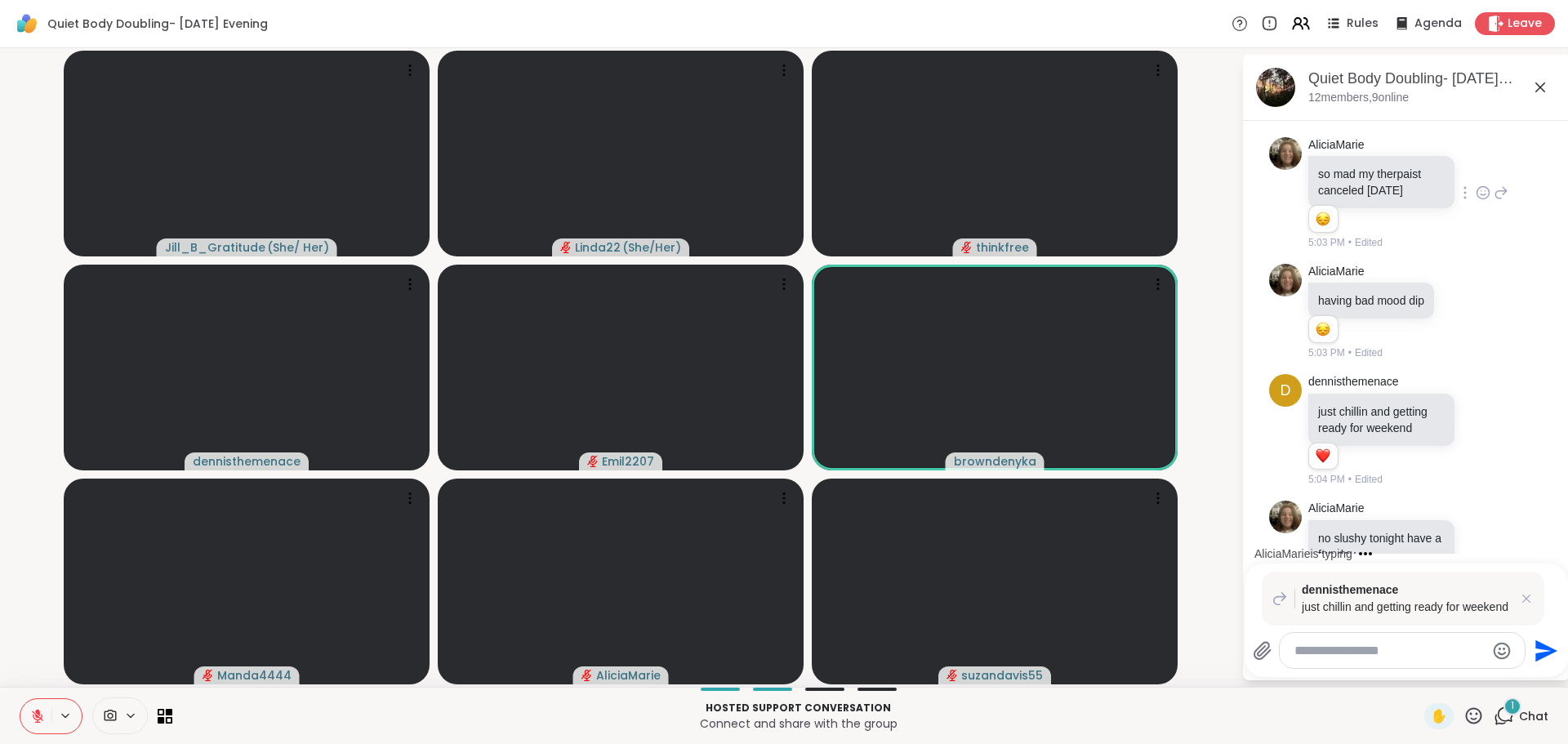
scroll to position [368, 0]
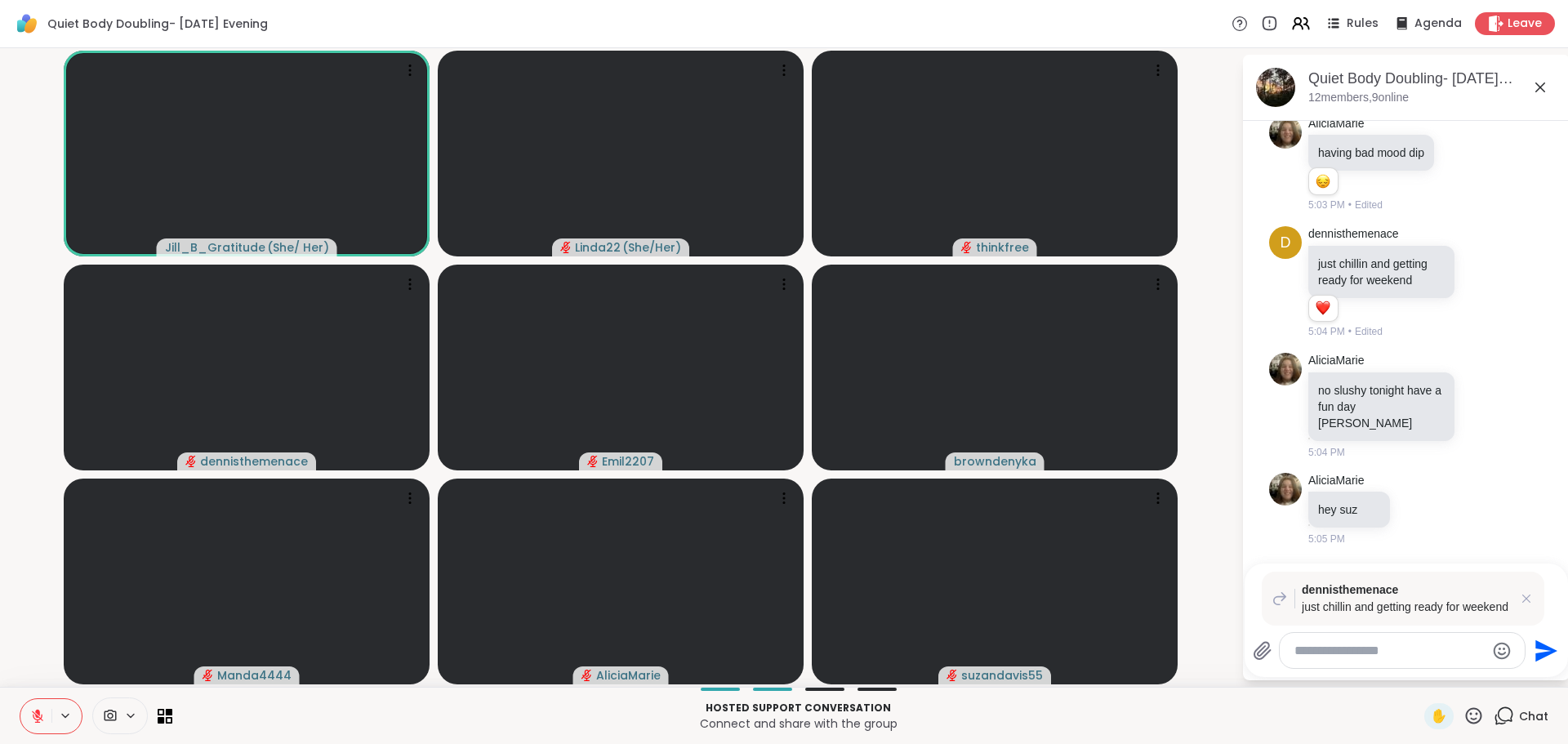
click at [1527, 600] on icon at bounding box center [1526, 598] width 16 height 16
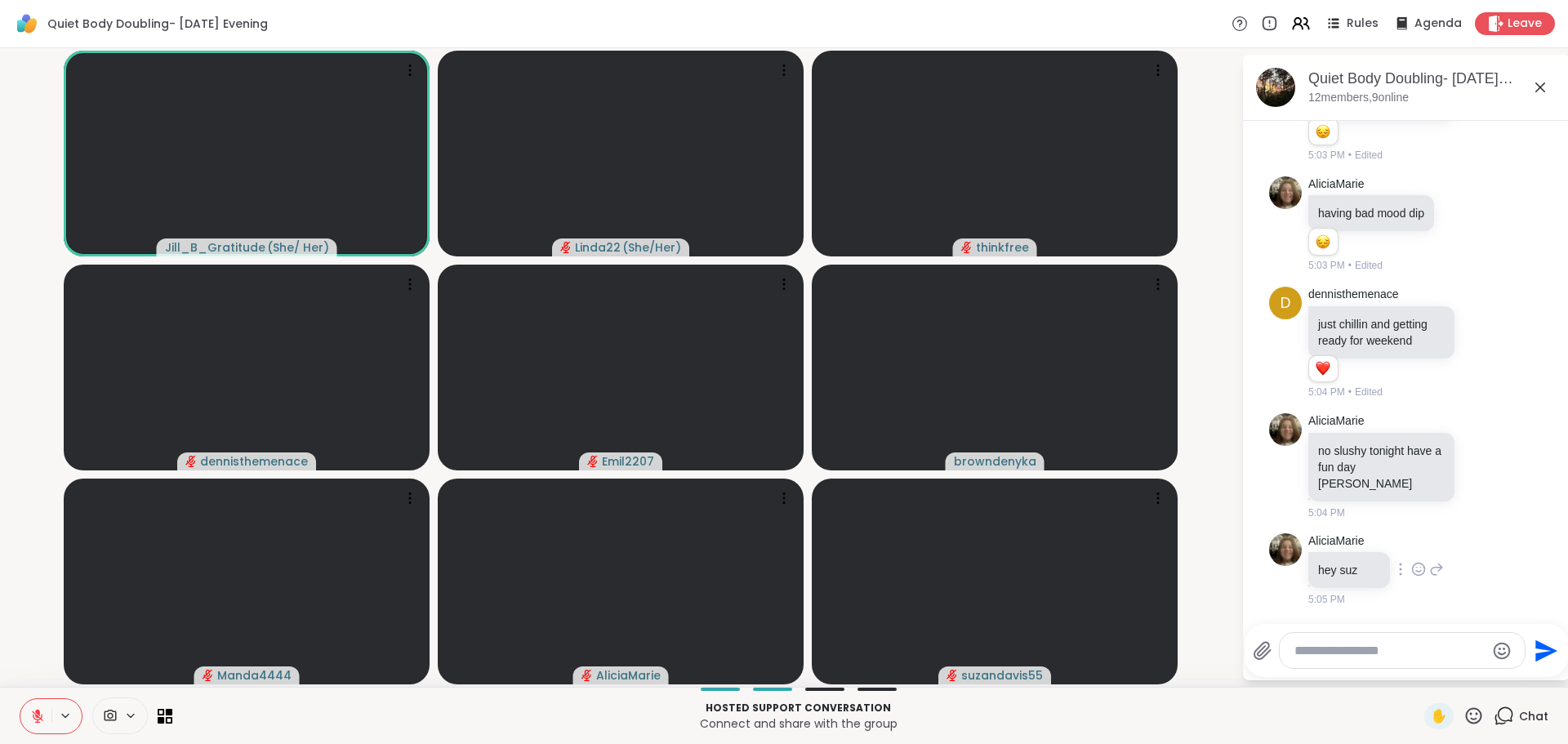
scroll to position [307, 0]
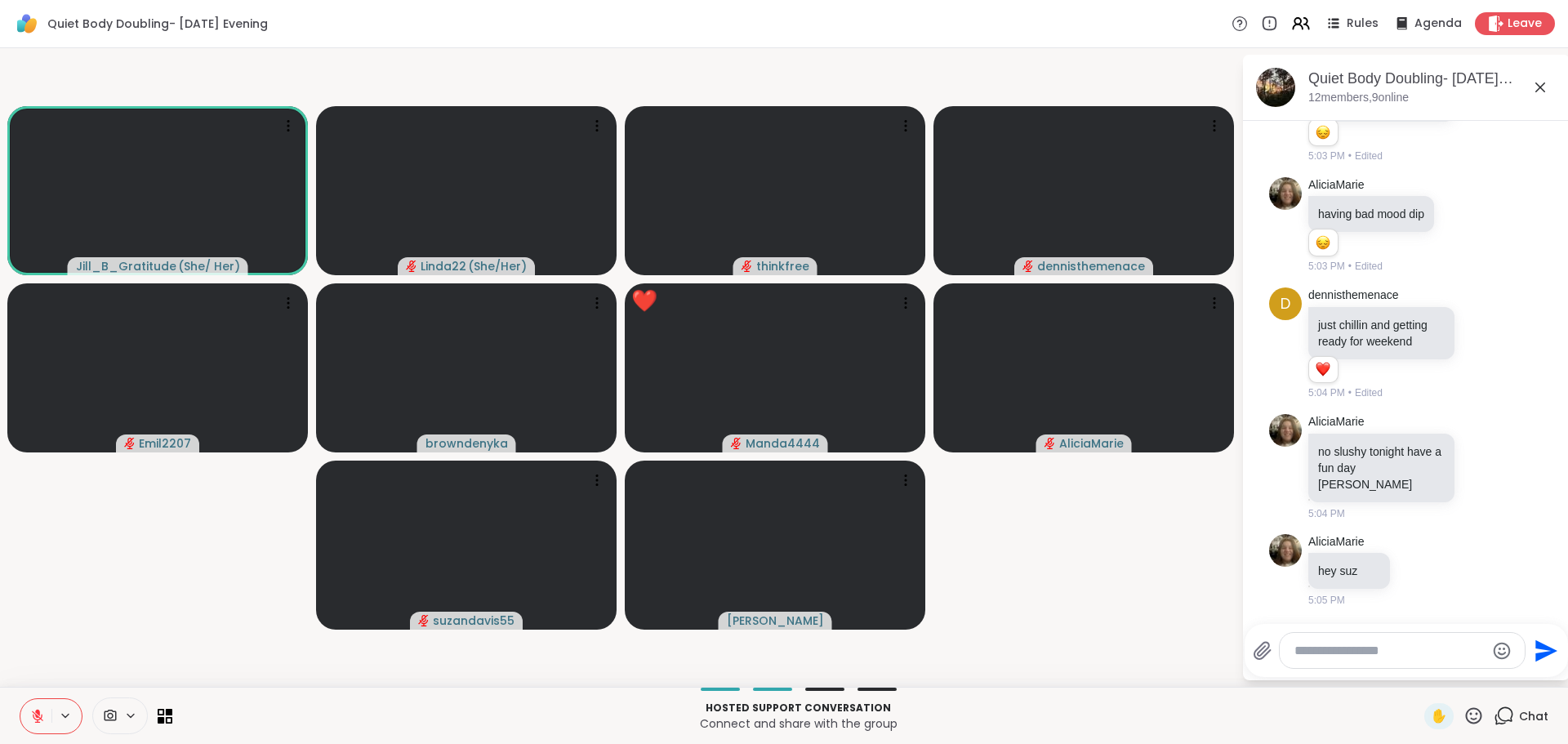
click at [1466, 710] on icon at bounding box center [1473, 715] width 16 height 16
click at [1418, 681] on span "❤️" at bounding box center [1425, 672] width 16 height 19
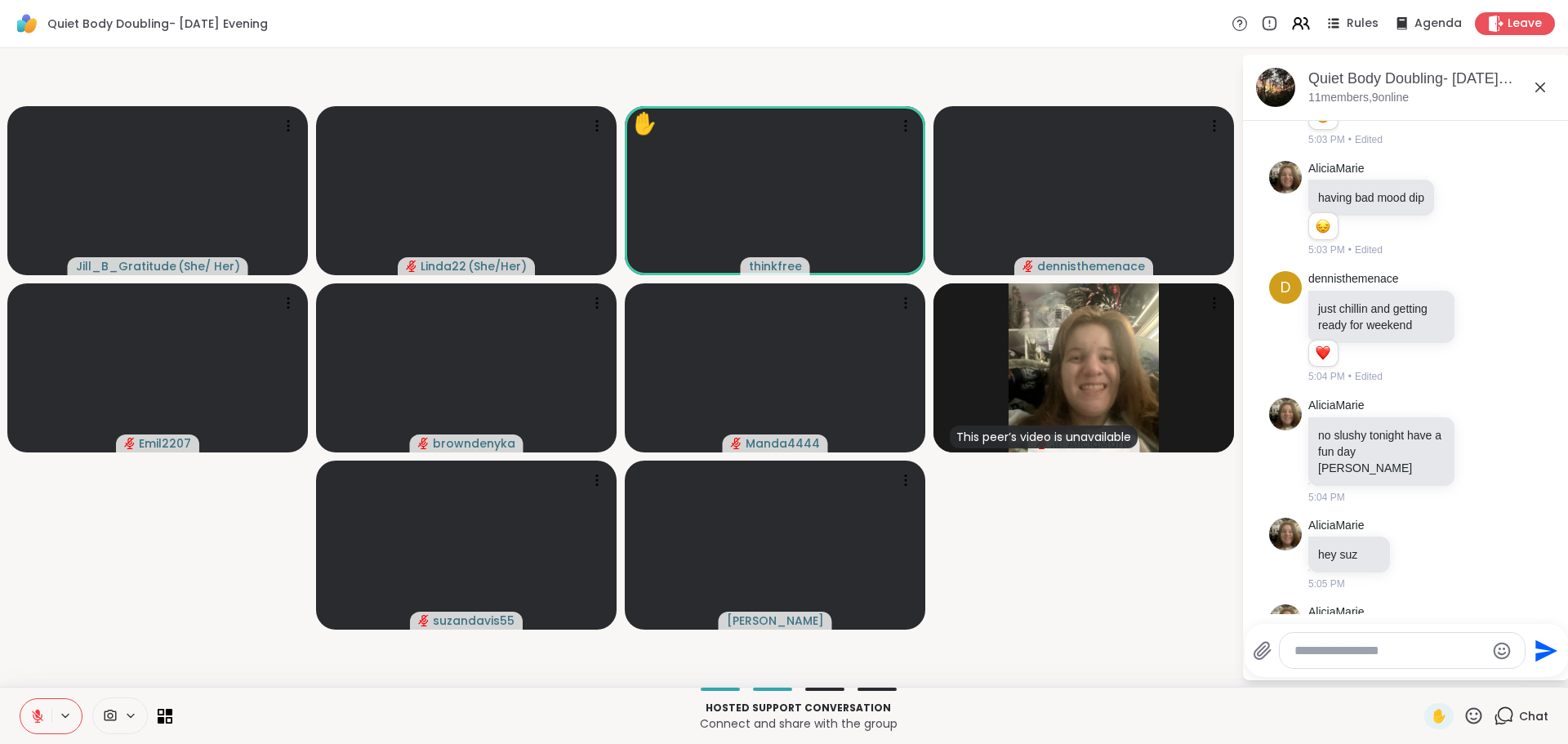
scroll to position [312, 0]
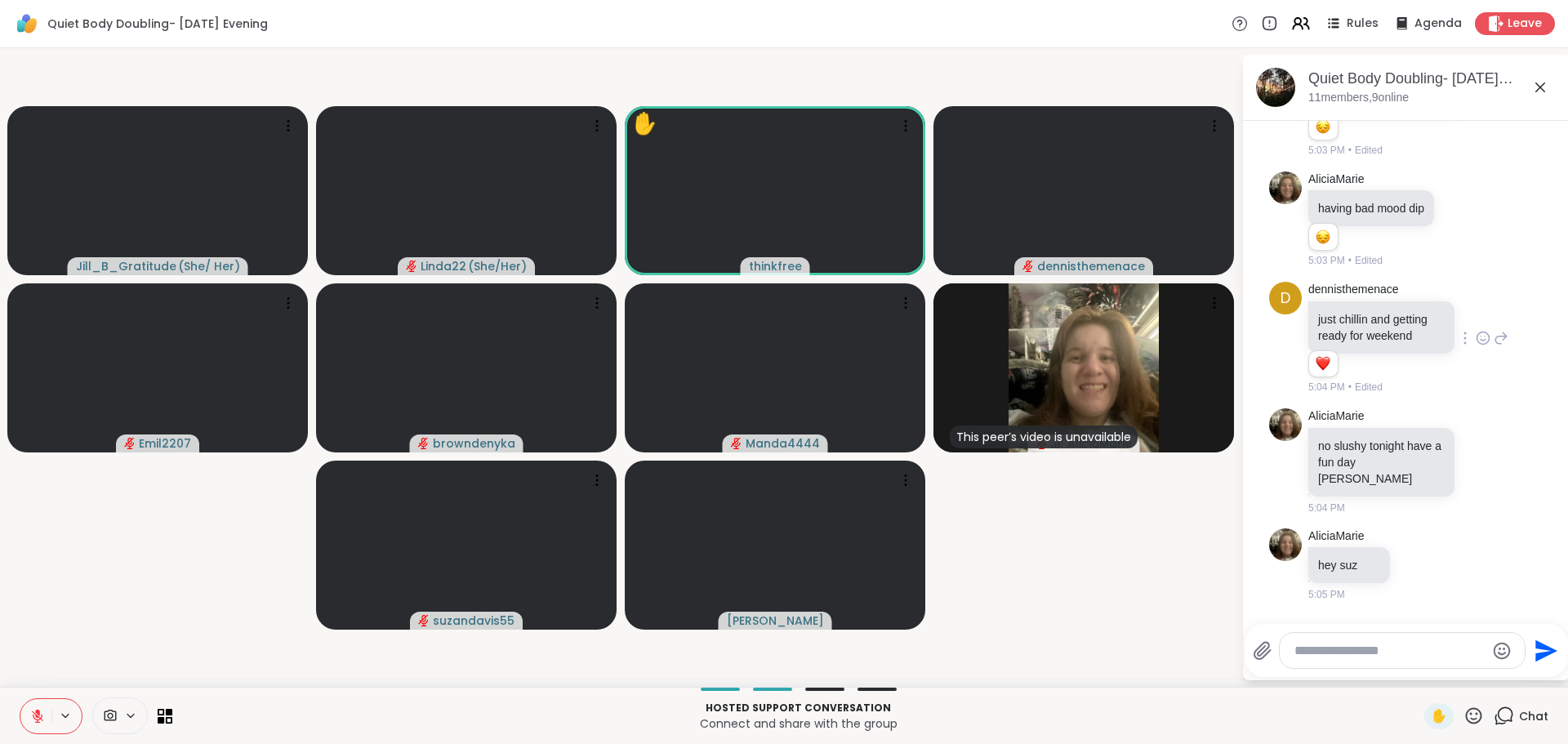
click at [1494, 329] on icon at bounding box center [1500, 338] width 14 height 19
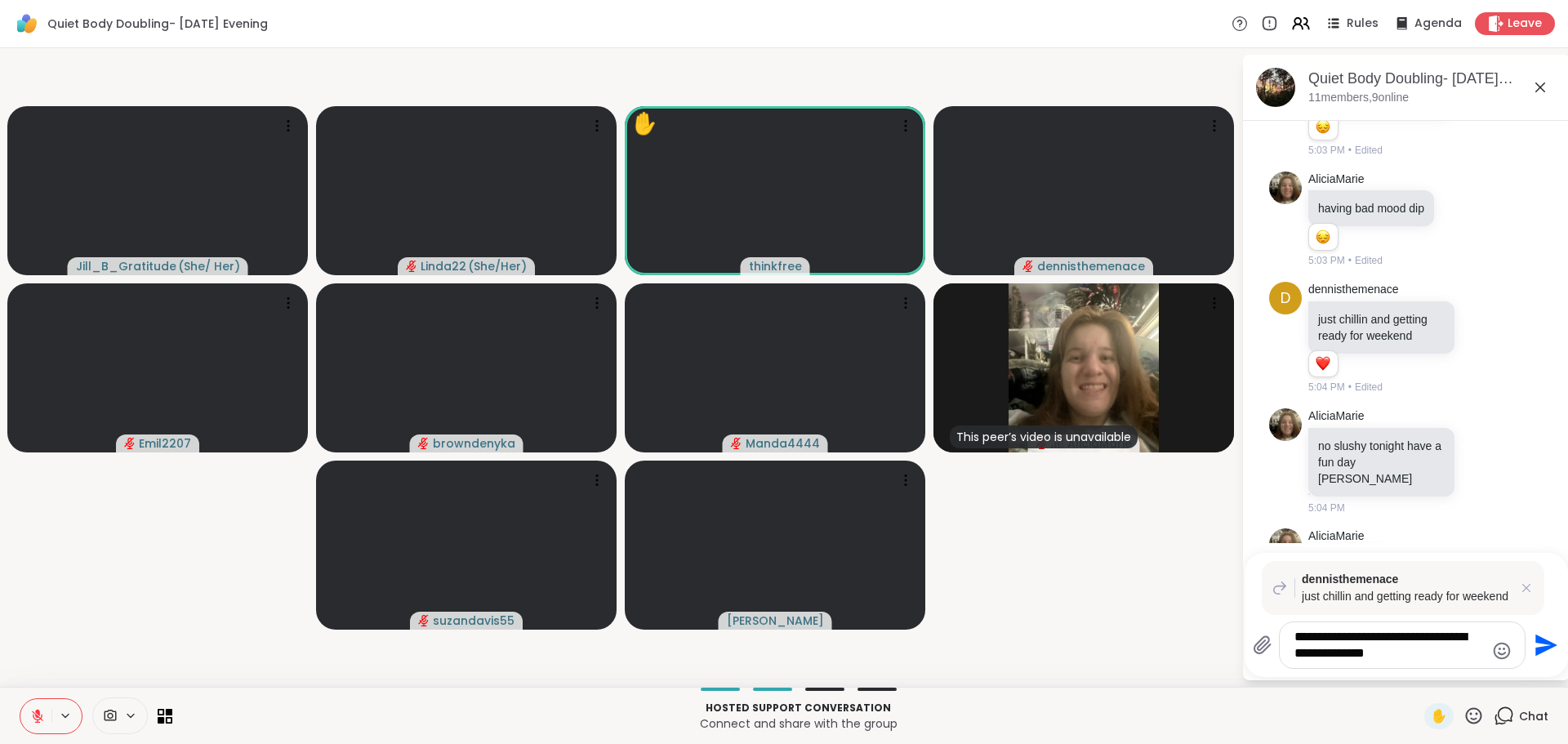
type textarea "**********"
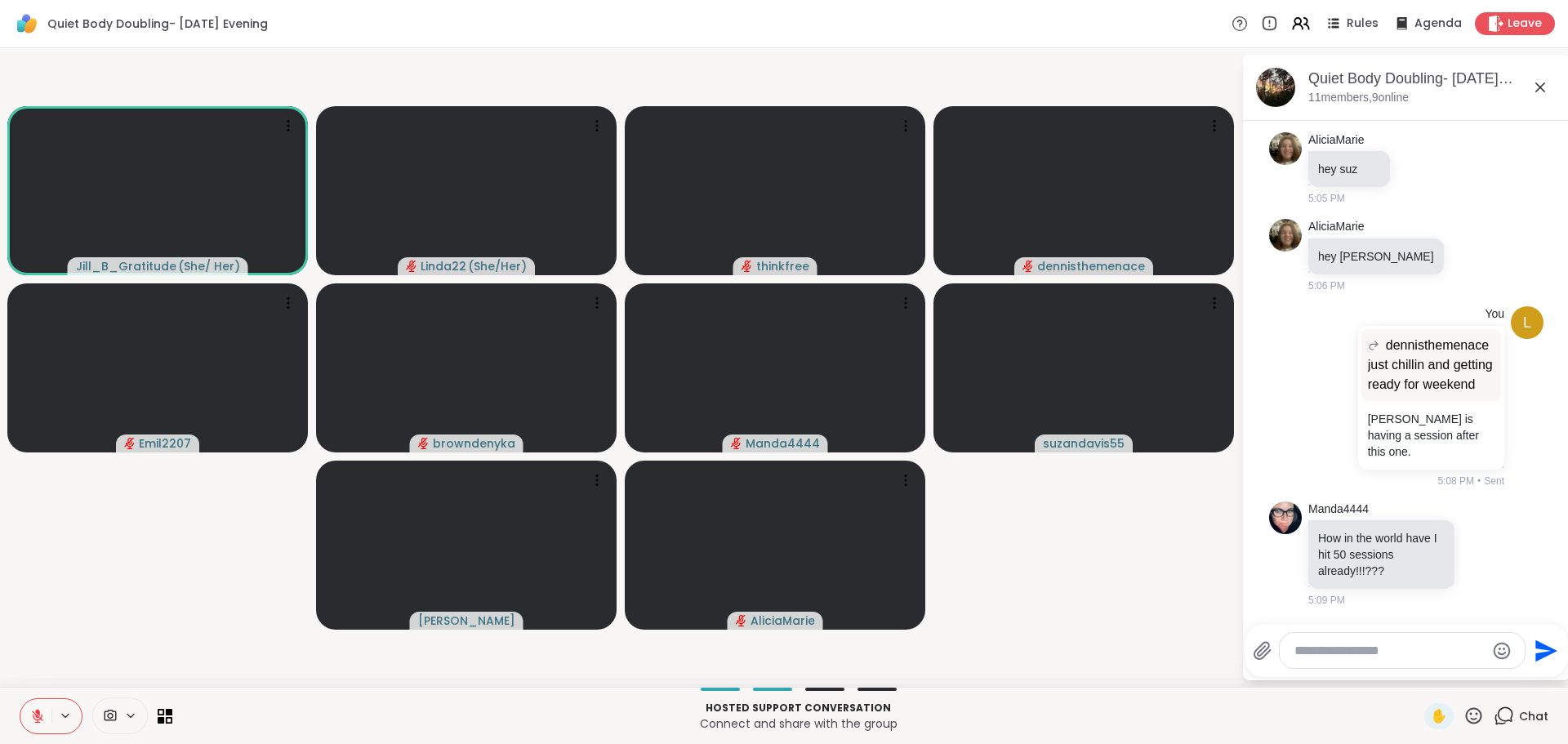
scroll to position [752, 0]
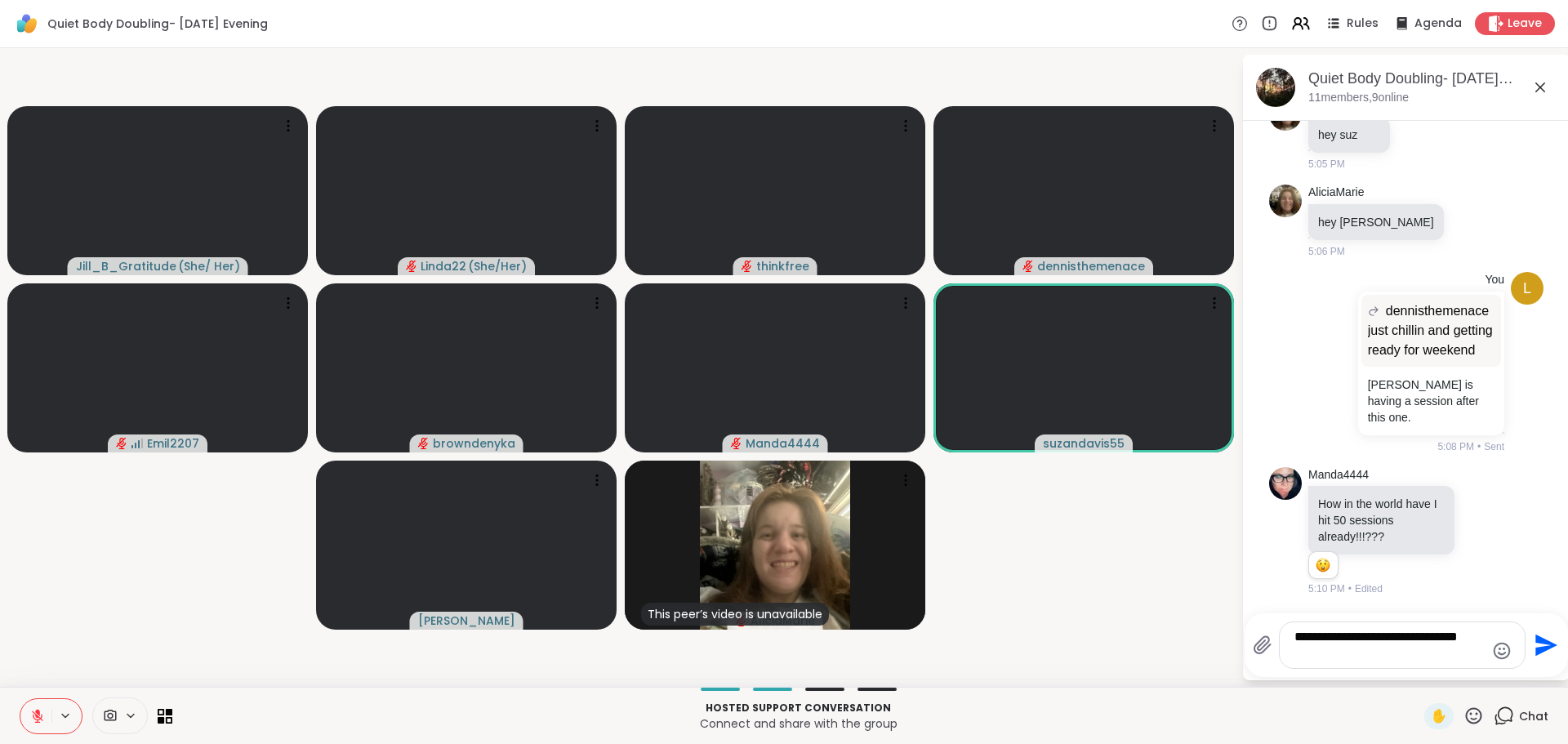
type textarea "**********"
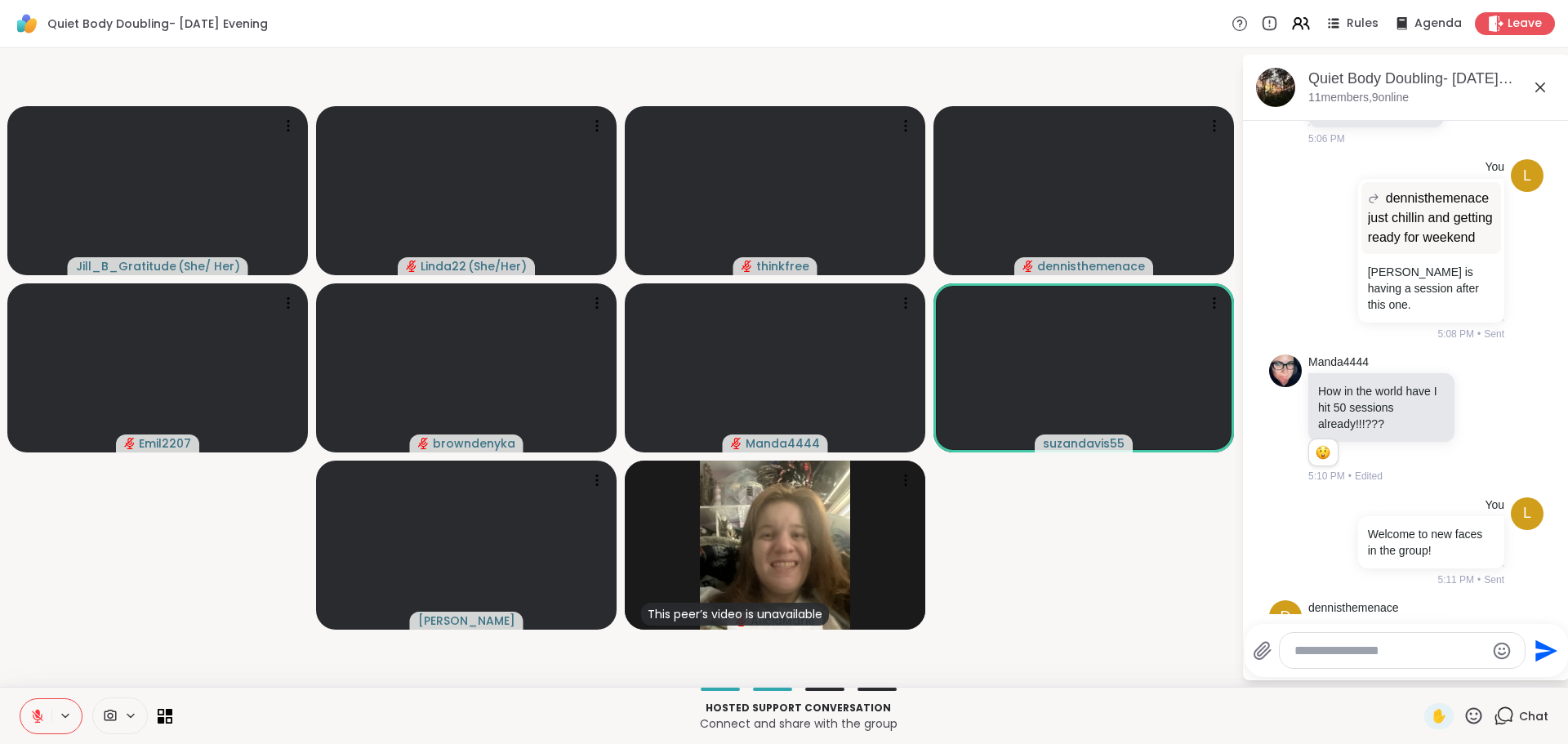
scroll to position [942, 0]
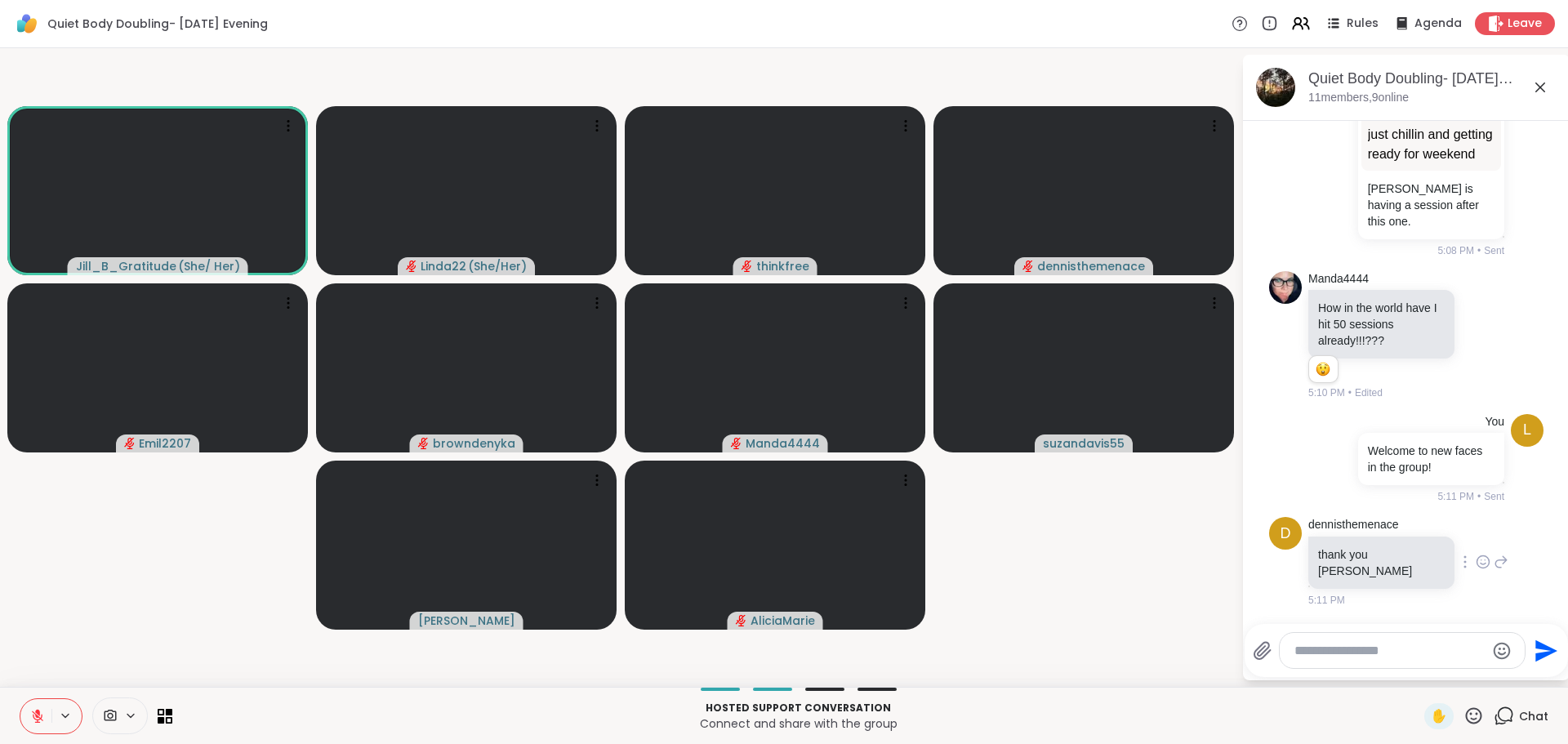
click at [1476, 570] on icon at bounding box center [1483, 562] width 14 height 16
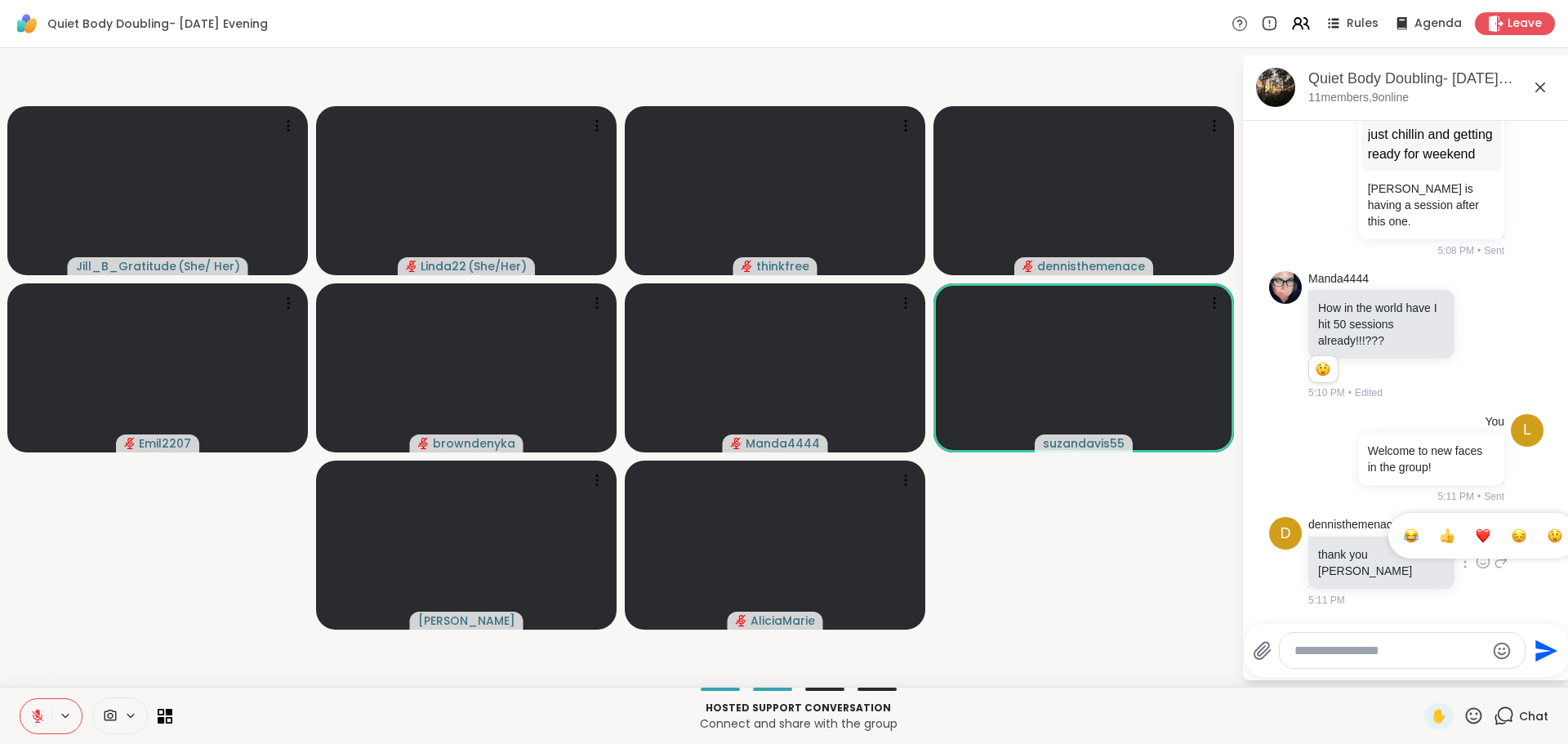
click at [1476, 544] on span "Select Reaction: Heart" at bounding box center [1483, 535] width 14 height 16
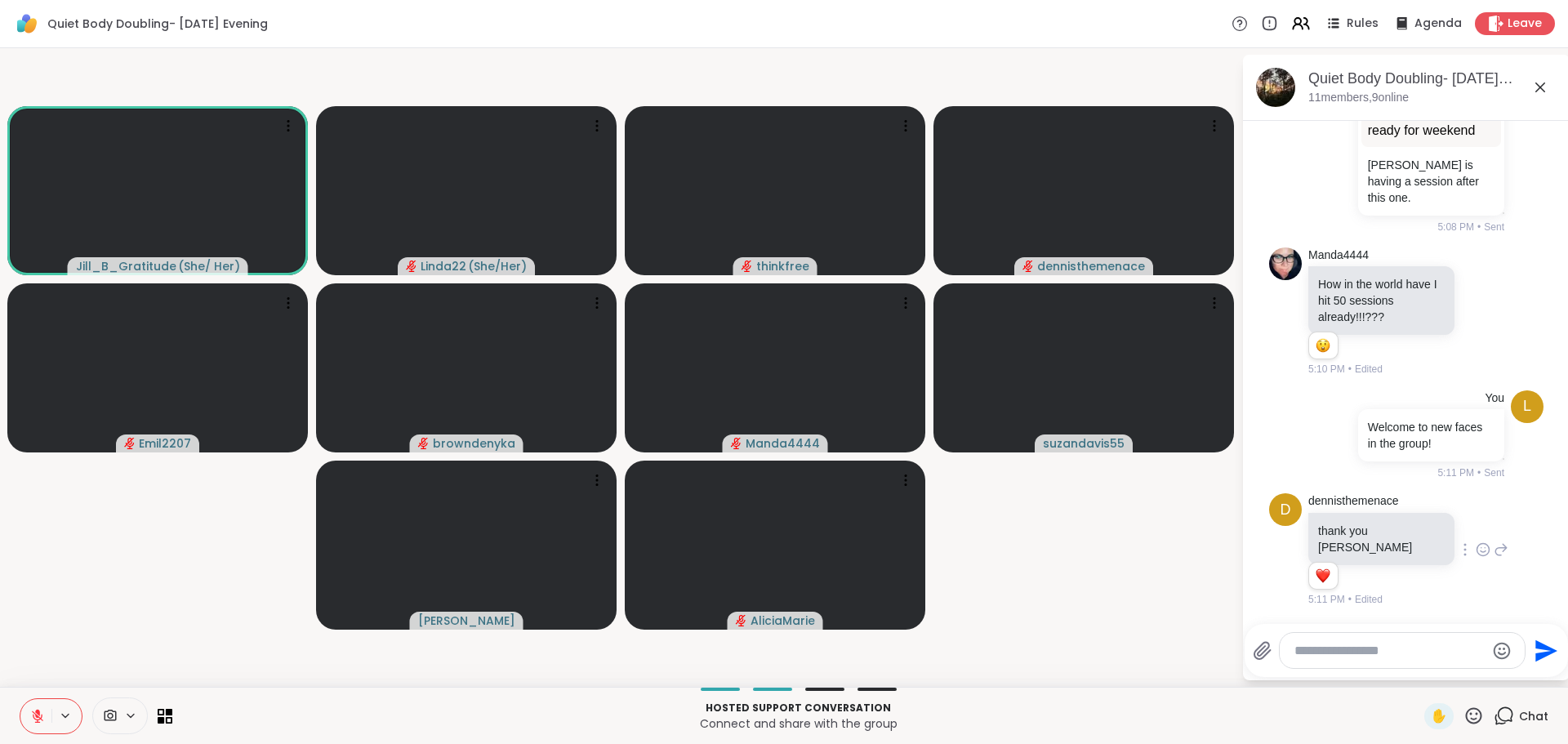
click at [1170, 586] on video-player-container "Jill_B_Gratitude ( She/ Her ) Linda22 ( She/Her ) thinkfree dennisthemenace Emi…" at bounding box center [621, 367] width 1222 height 626
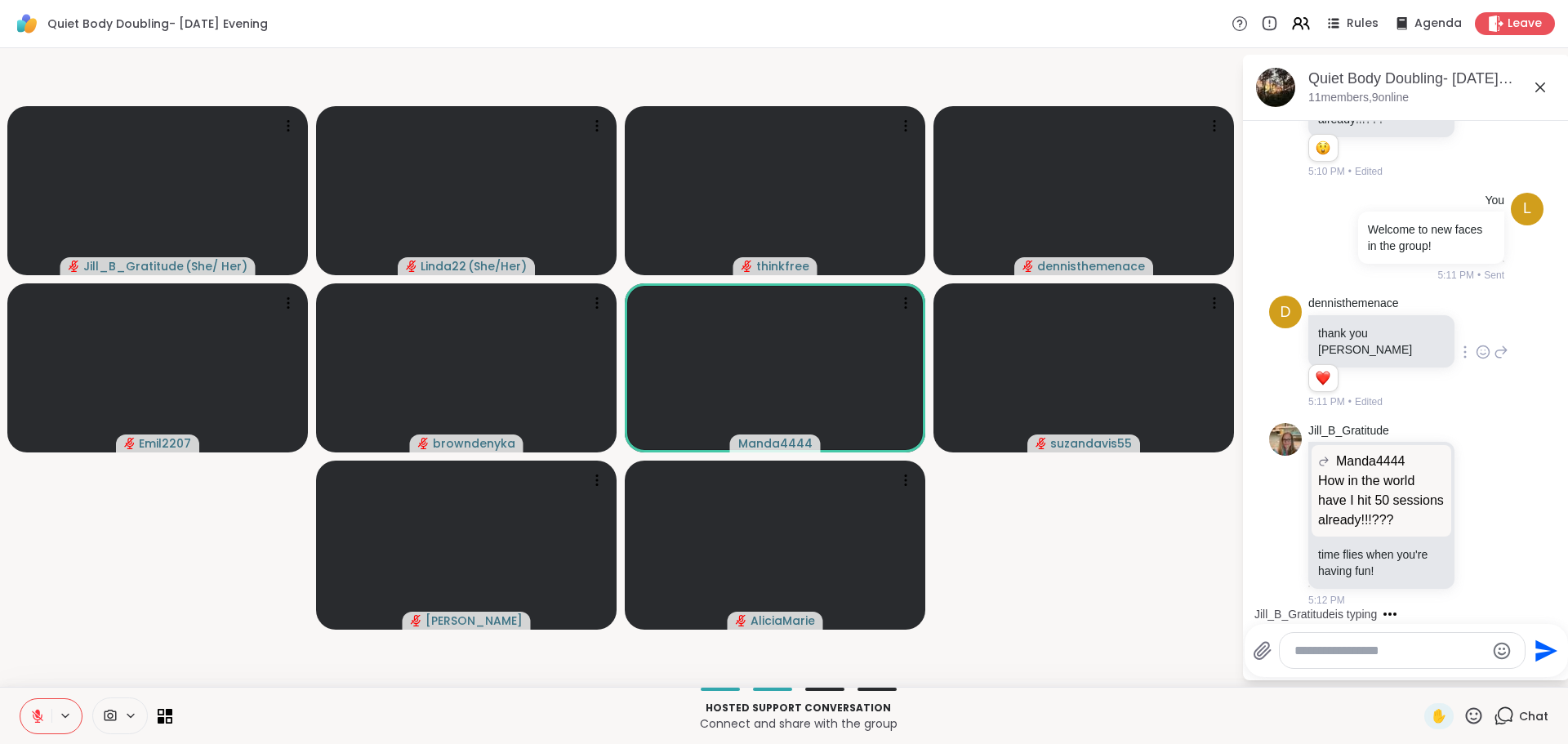
scroll to position [1164, 0]
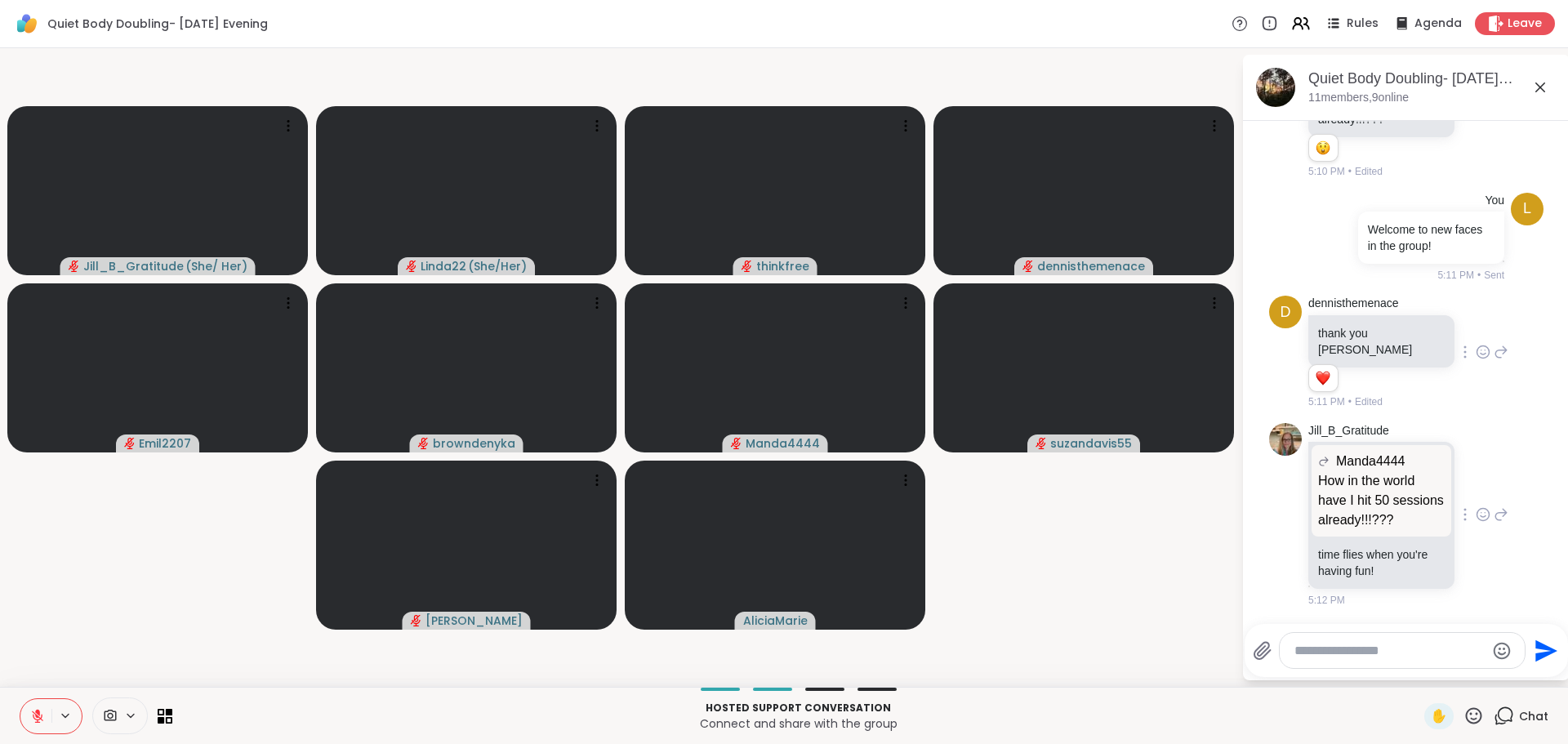
click at [1476, 514] on icon at bounding box center [1483, 514] width 14 height 16
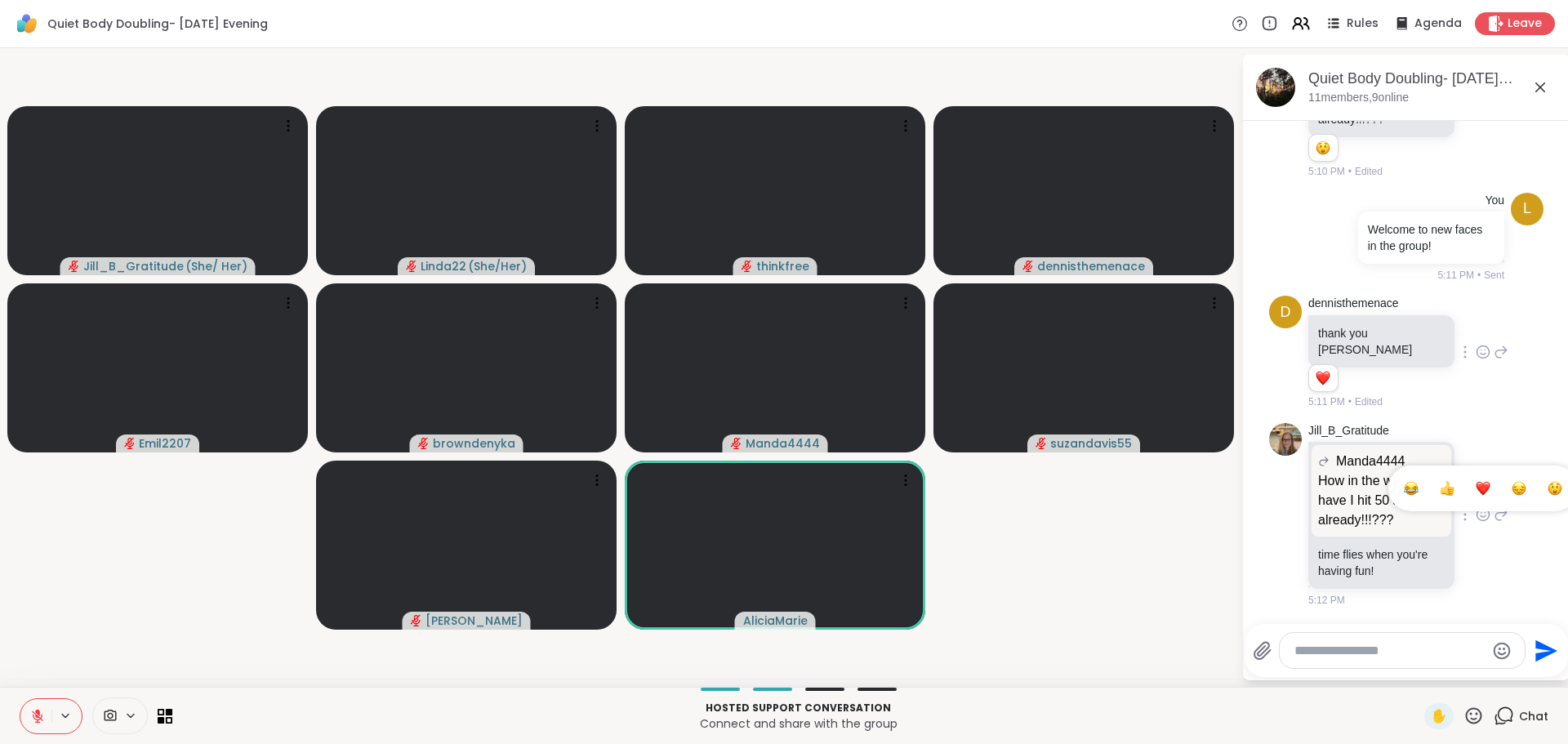
click at [1476, 490] on div "Select Reaction: Heart" at bounding box center [1483, 488] width 14 height 14
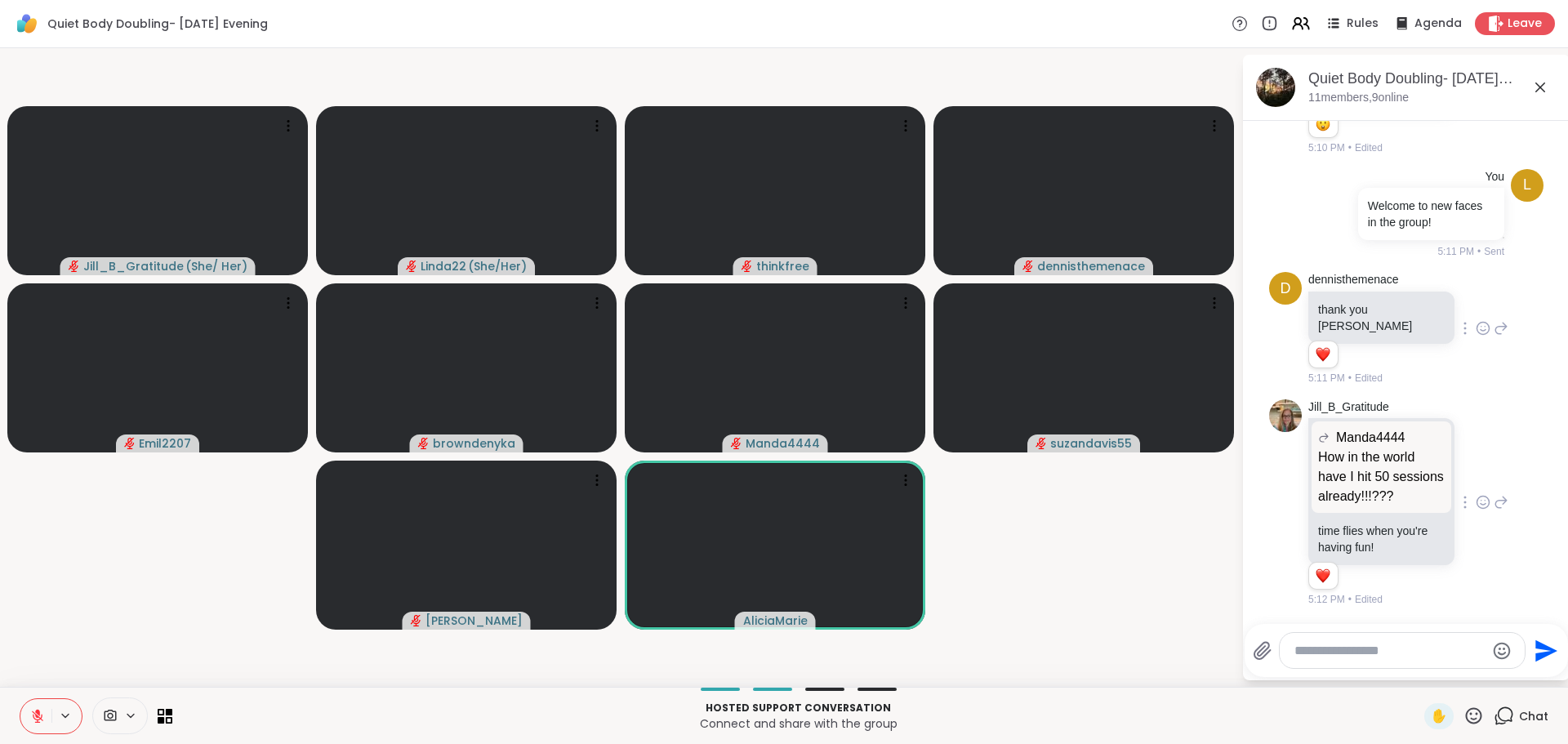
click at [1090, 611] on video-player-container "Jill_B_Gratitude ( She/ Her ) Linda22 ( She/Her ) thinkfree dennisthemenace Emi…" at bounding box center [621, 367] width 1222 height 626
click at [1325, 649] on textarea "Type your message" at bounding box center [1389, 650] width 190 height 16
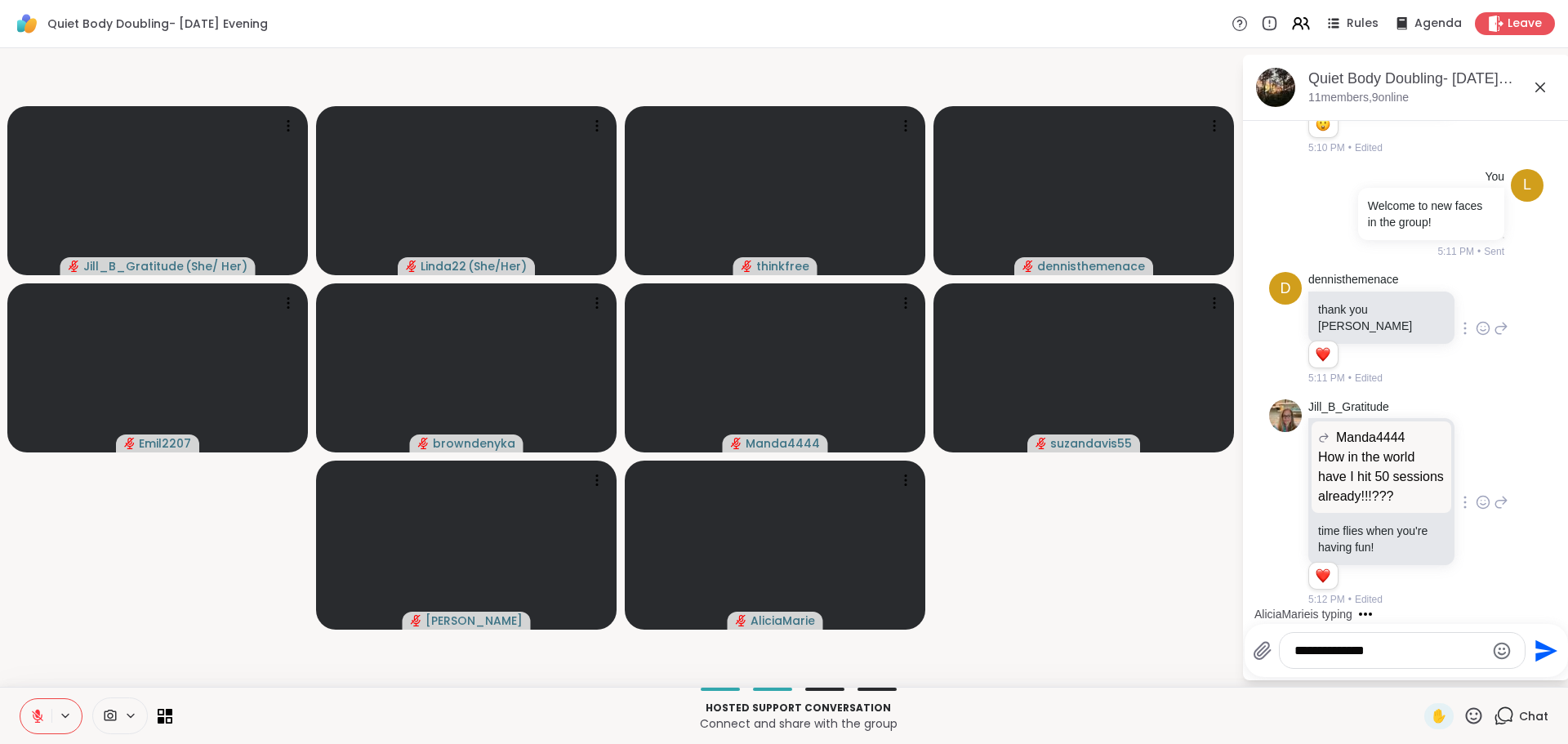
scroll to position [1369, 0]
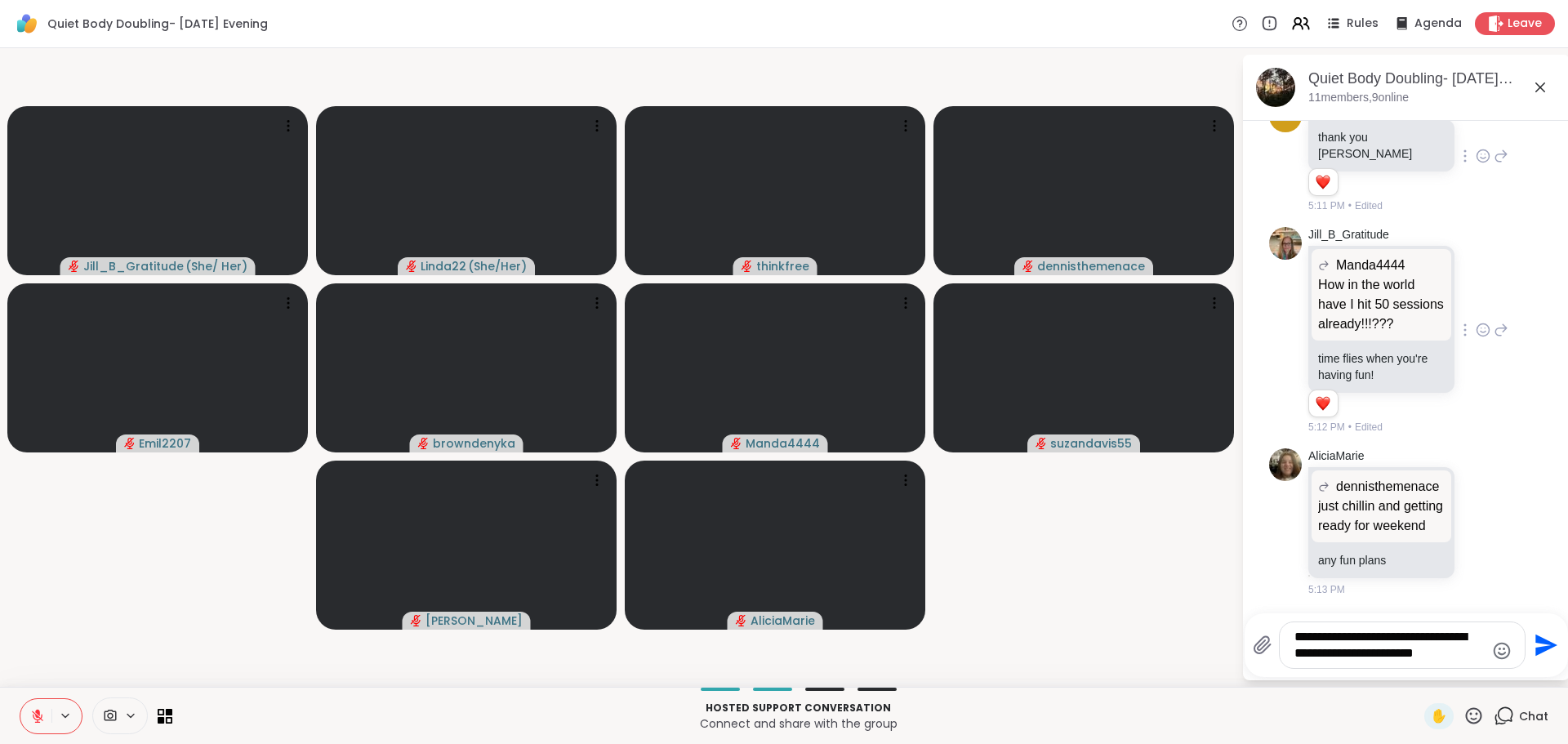
type textarea "**********"
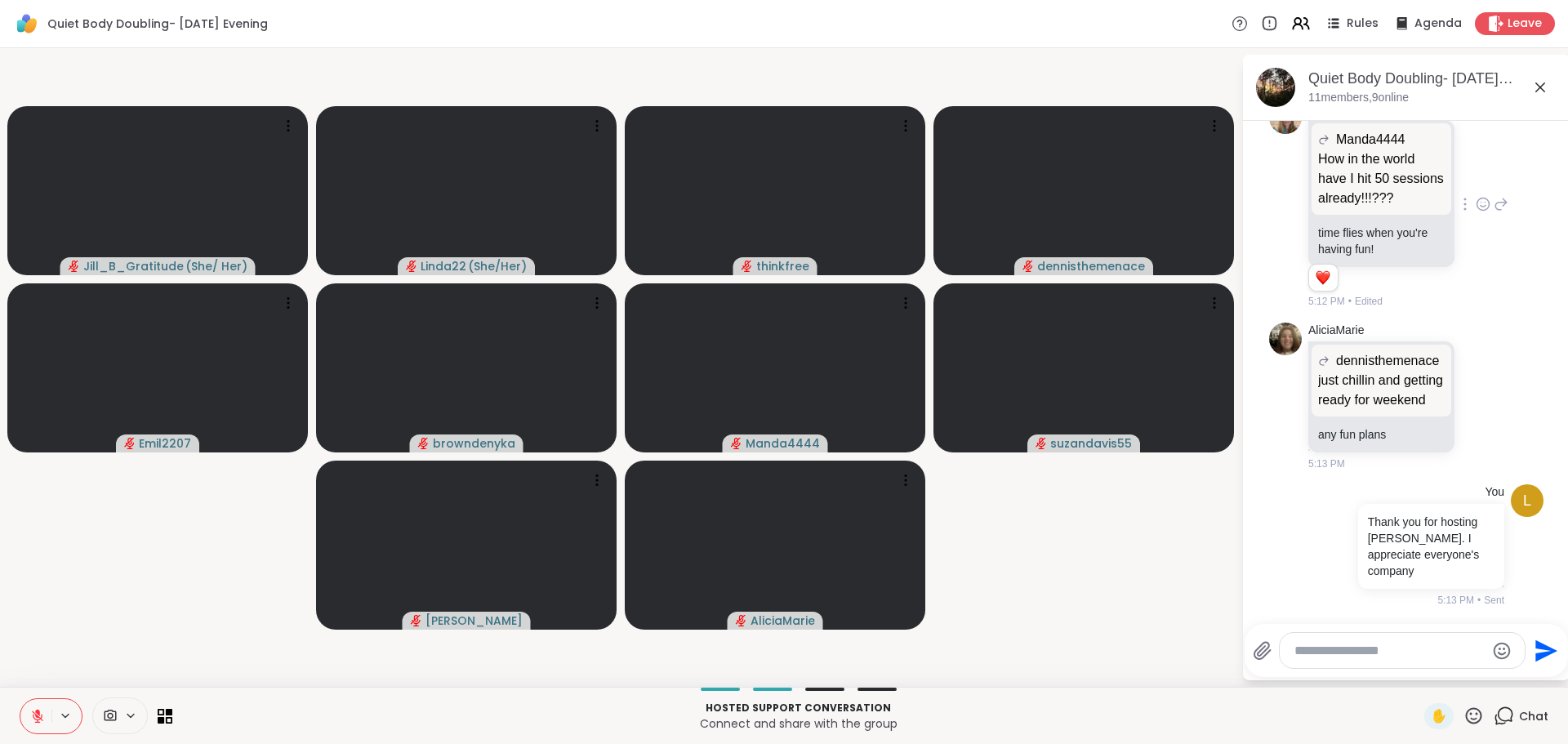
scroll to position [1593, 0]
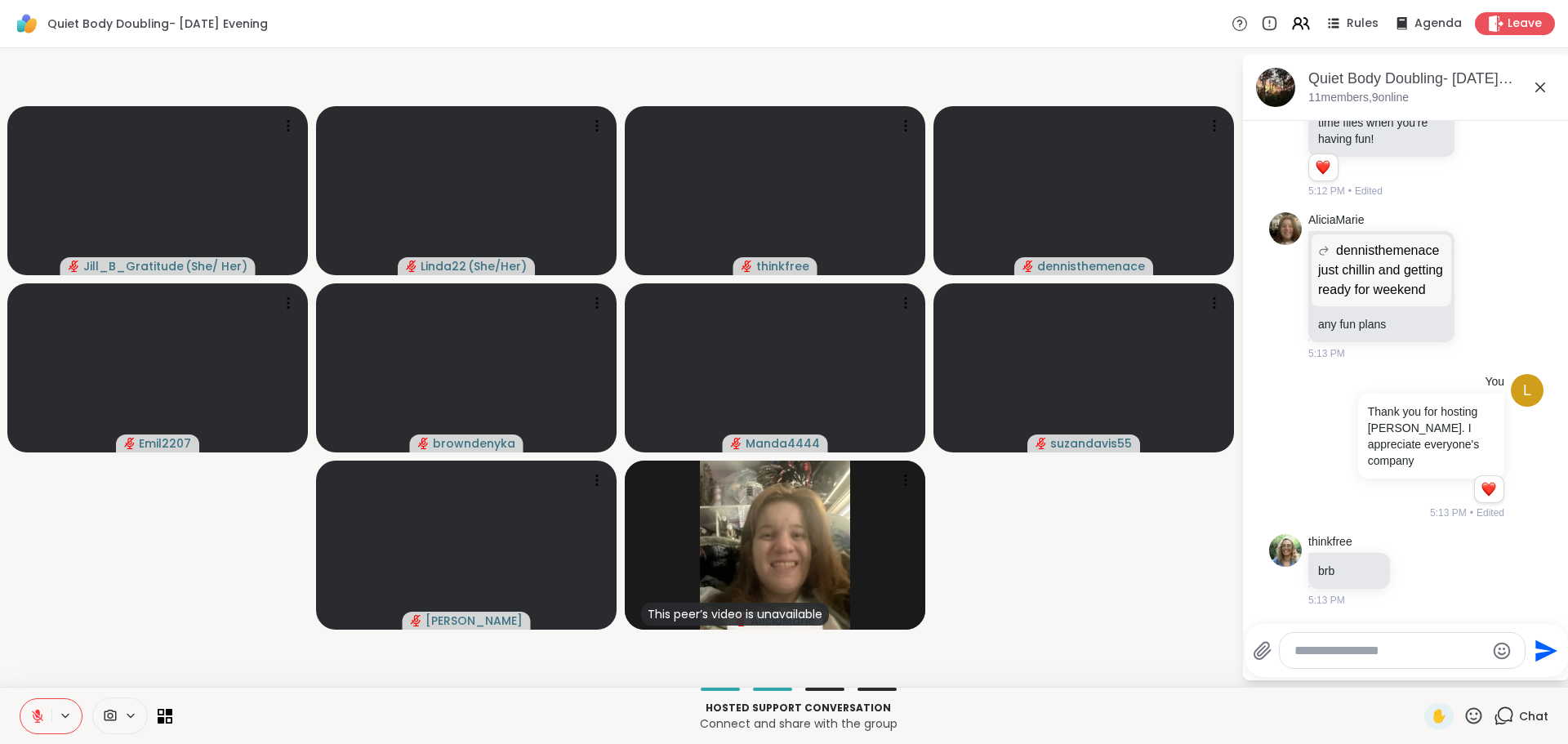
click at [1124, 611] on video-player-container "Jill_B_Gratitude ( She/ Her ) Linda22 ( She/Her ) thinkfree dennisthemenace Emi…" at bounding box center [621, 367] width 1222 height 626
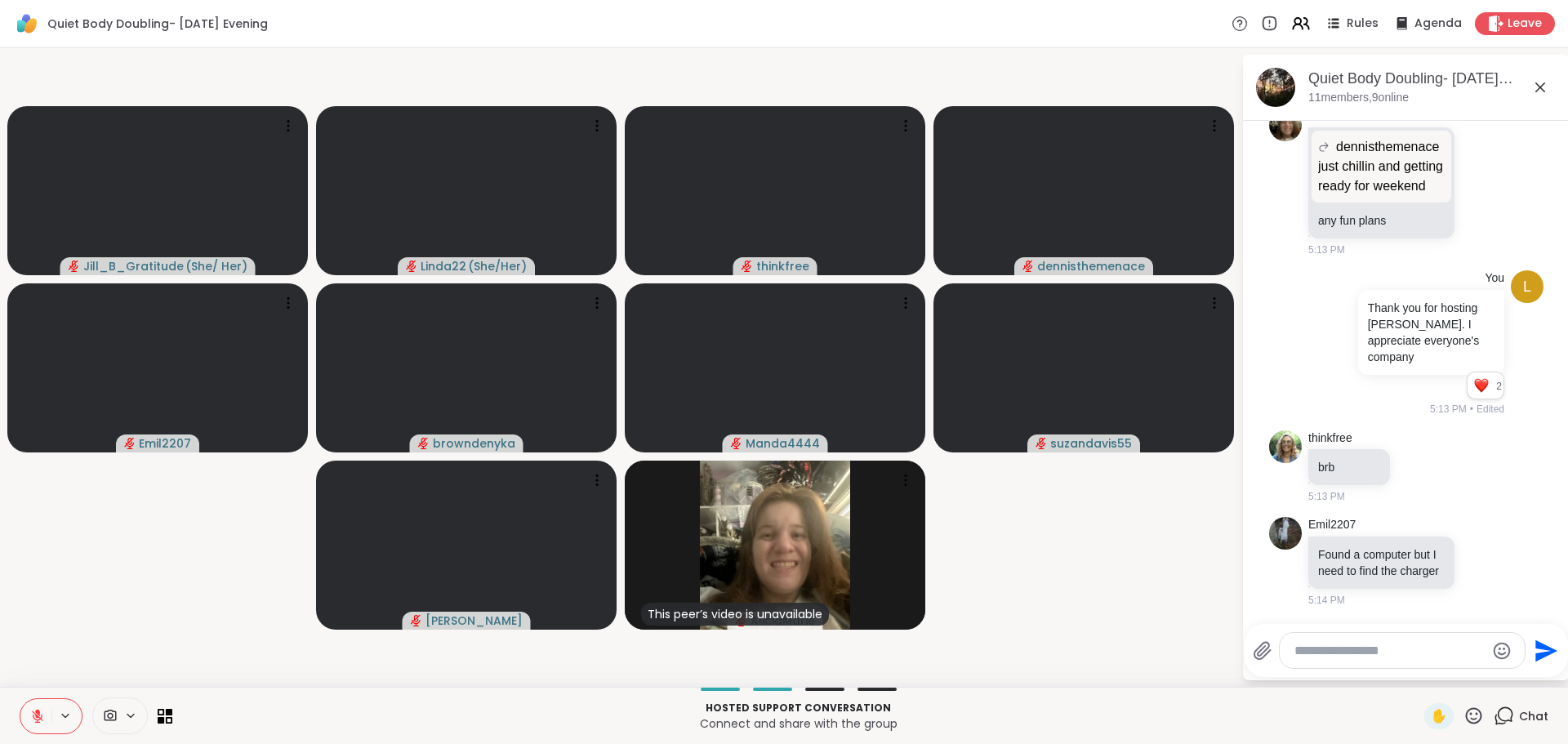
scroll to position [1871, 0]
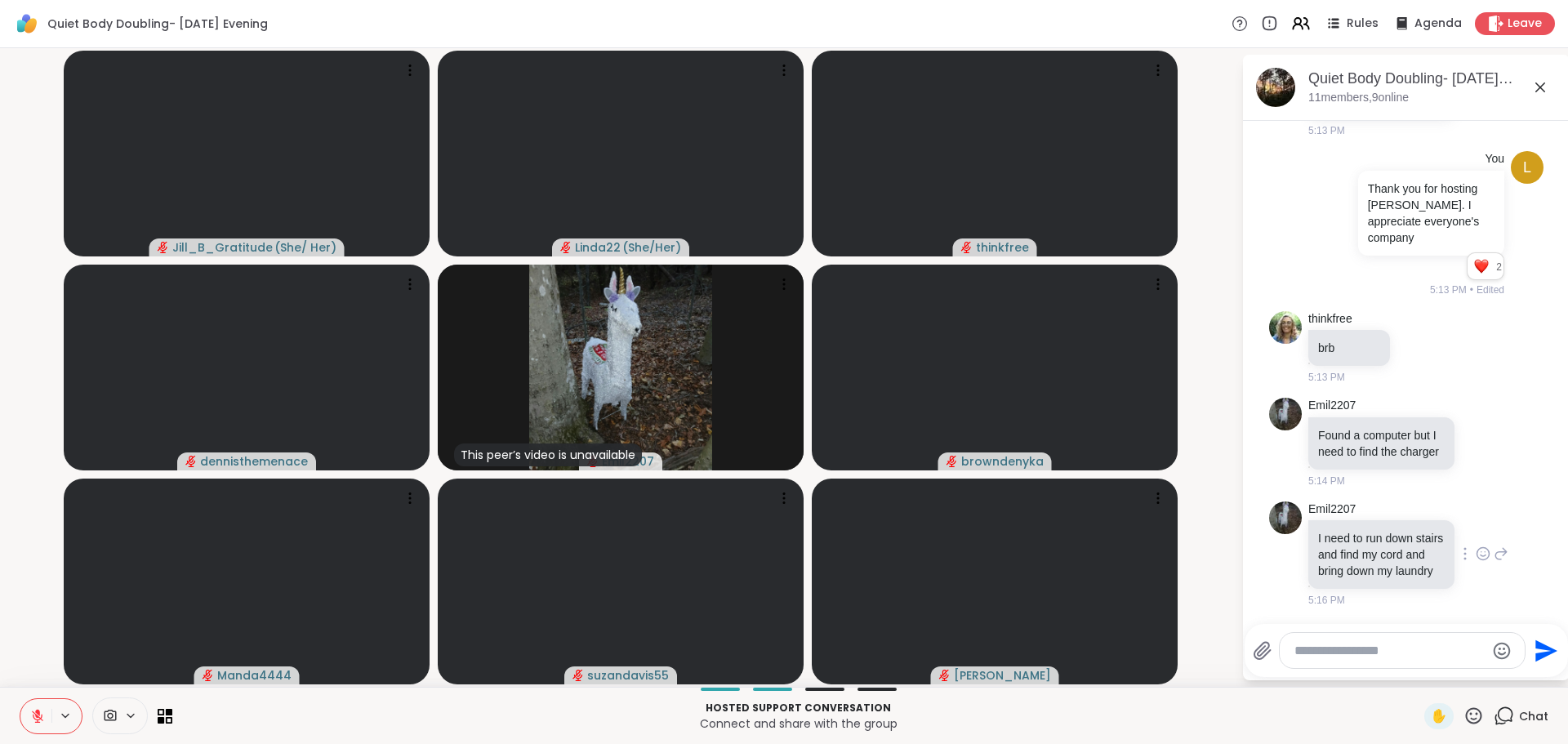
click at [1476, 546] on icon at bounding box center [1483, 553] width 14 height 16
click at [1467, 529] on button "Select Reaction: Heart" at bounding box center [1483, 527] width 33 height 33
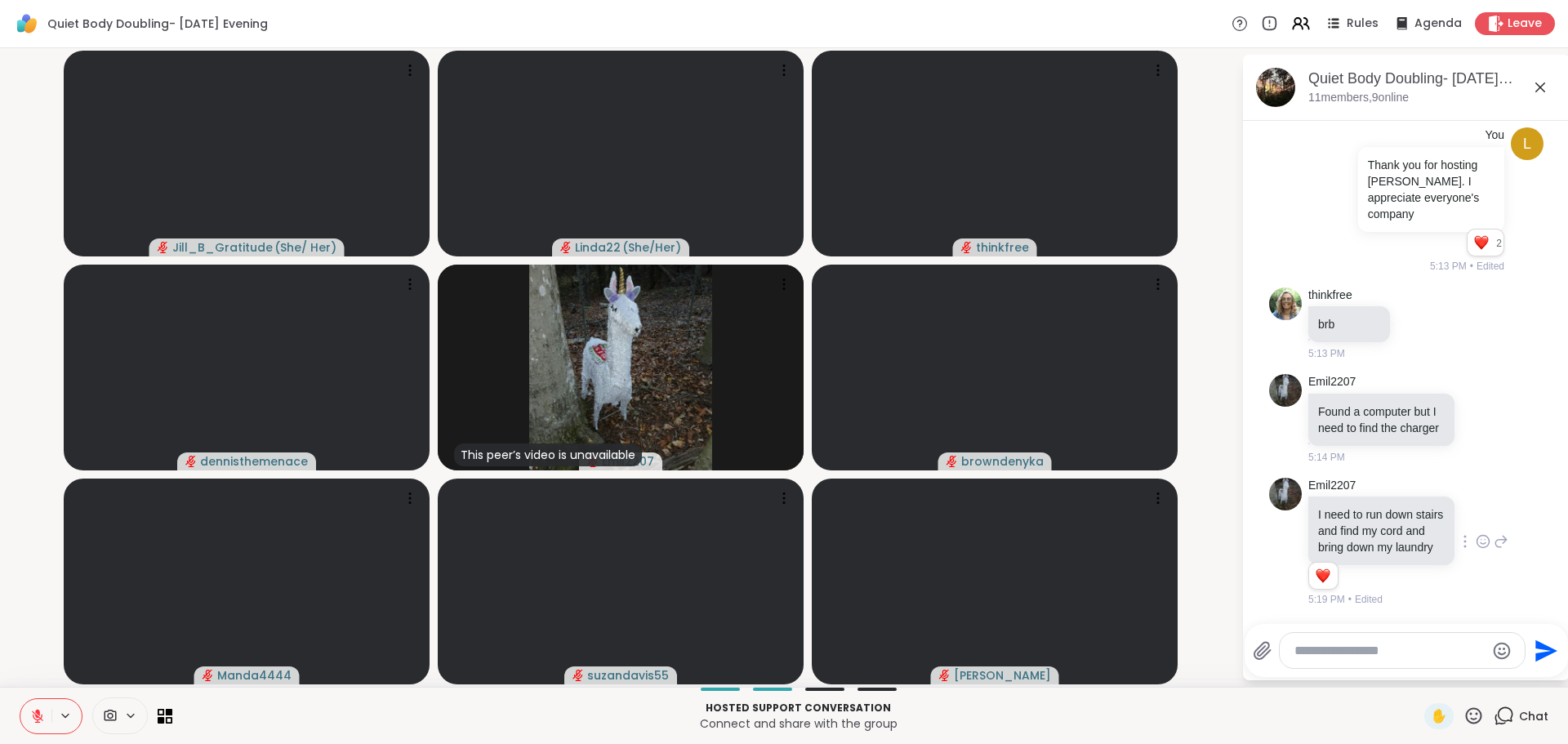
scroll to position [1895, 0]
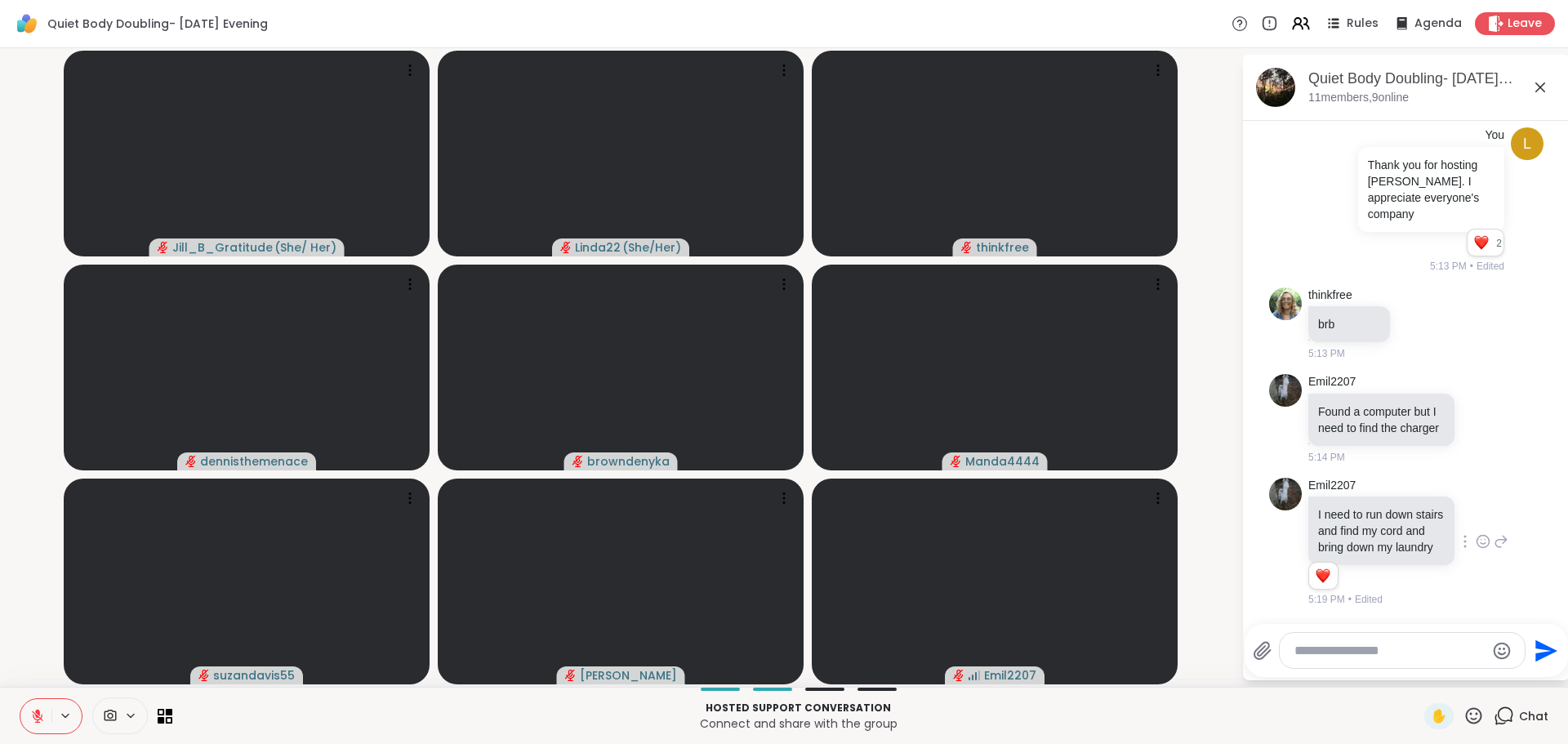
click at [1220, 499] on video-player-container "Jill_B_Gratitude ( She/ Her ) Linda22 ( She/Her ) thinkfree dennisthemenace bro…" at bounding box center [621, 367] width 1222 height 626
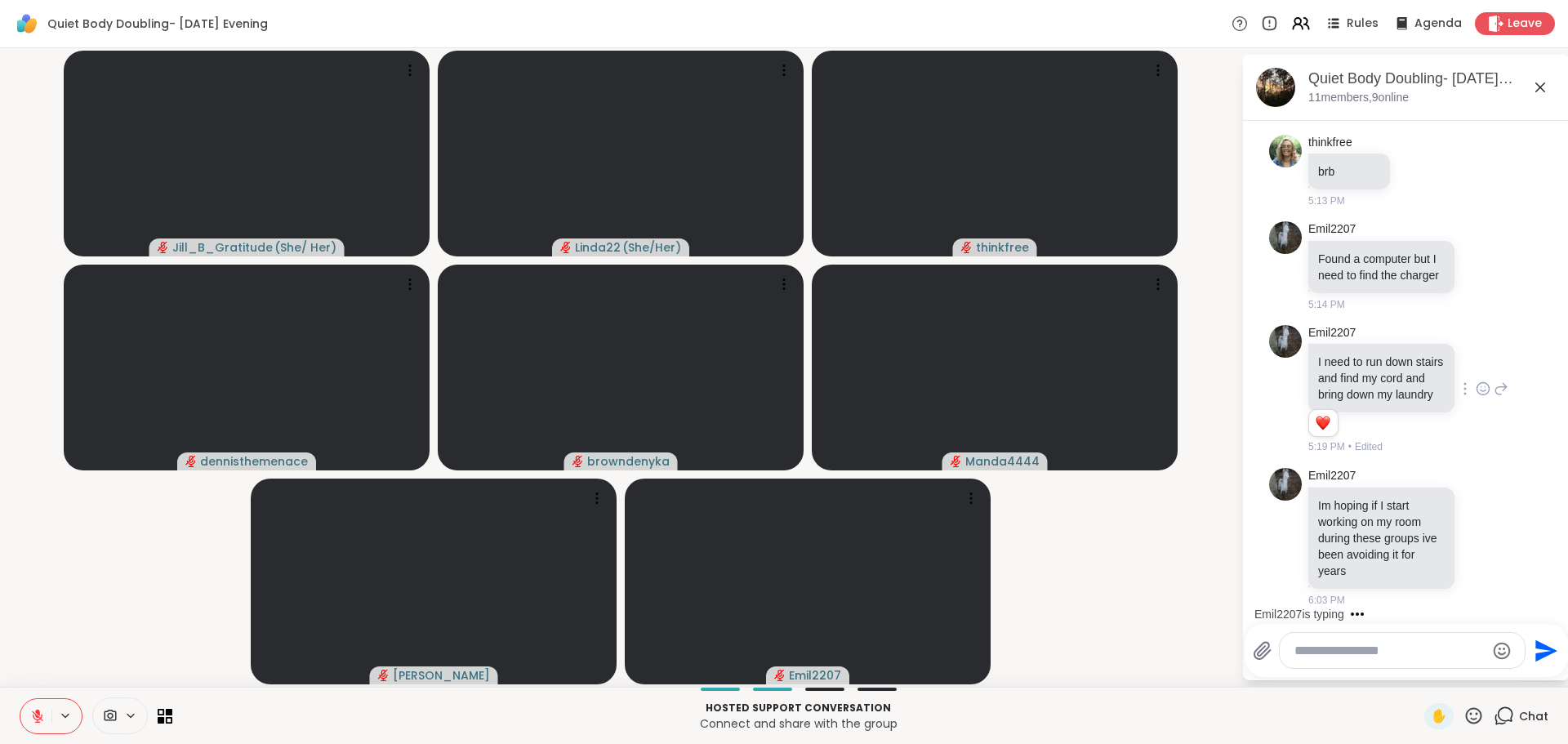
scroll to position [2151, 0]
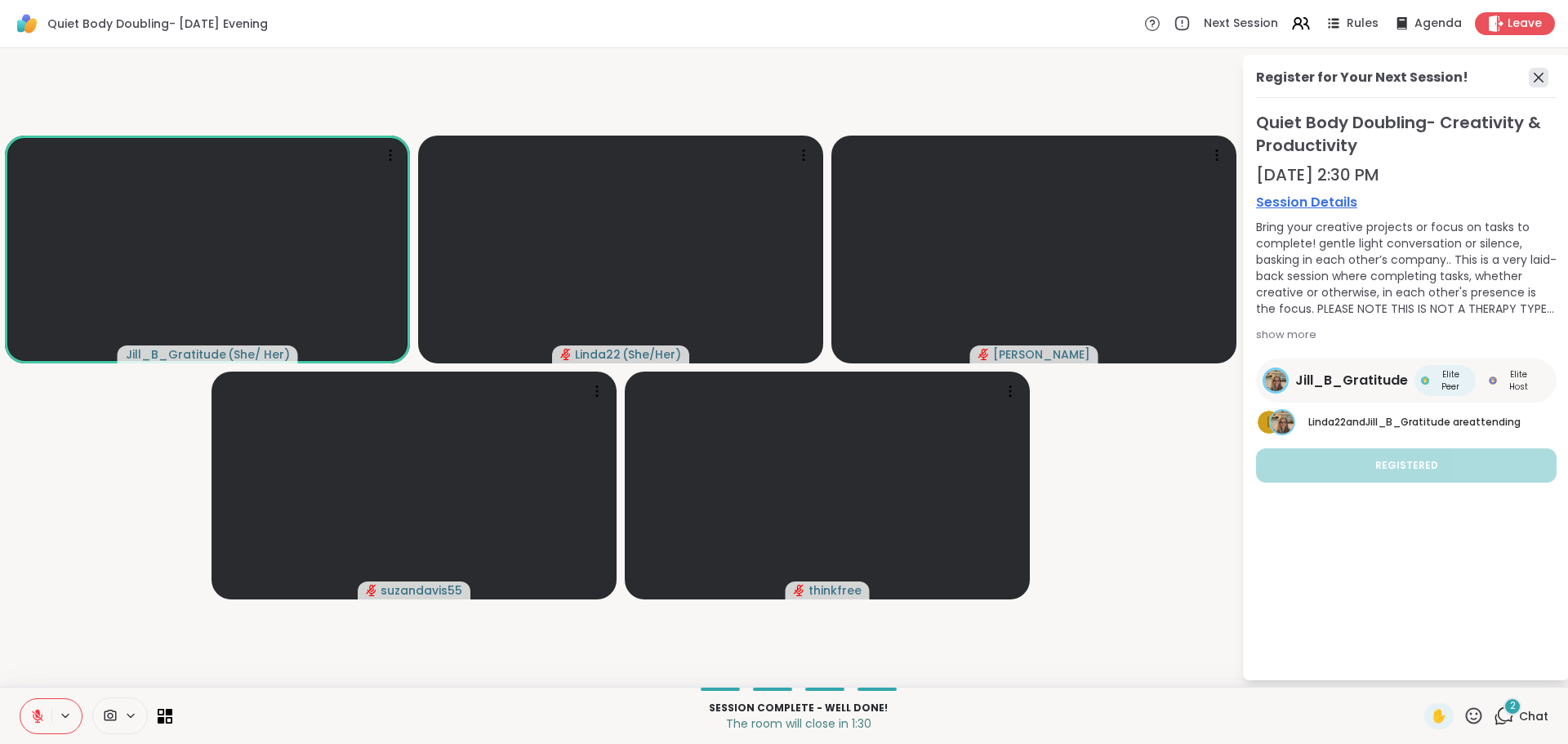
click at [1538, 79] on icon at bounding box center [1538, 77] width 19 height 19
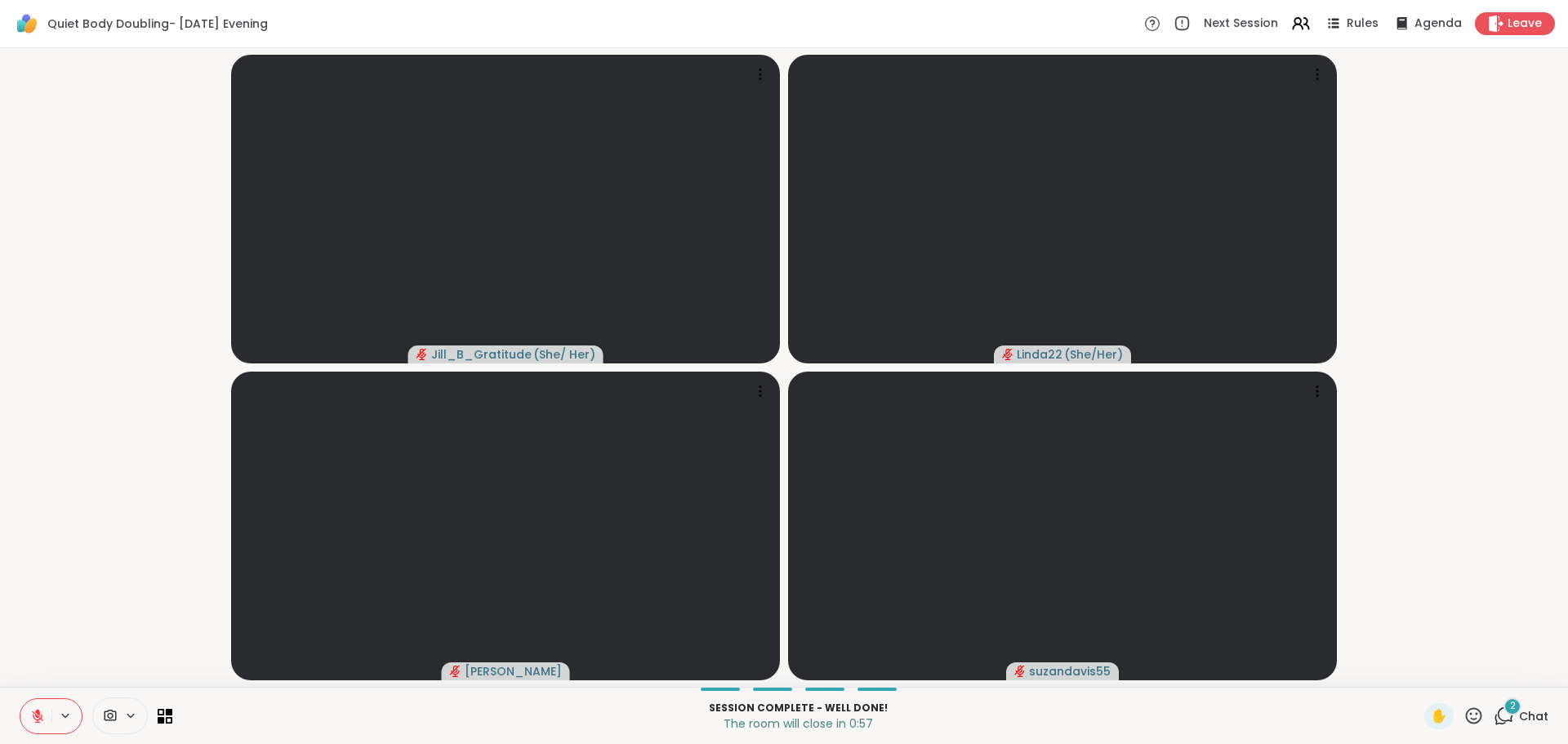
click at [1510, 710] on span "2" at bounding box center [1512, 706] width 6 height 14
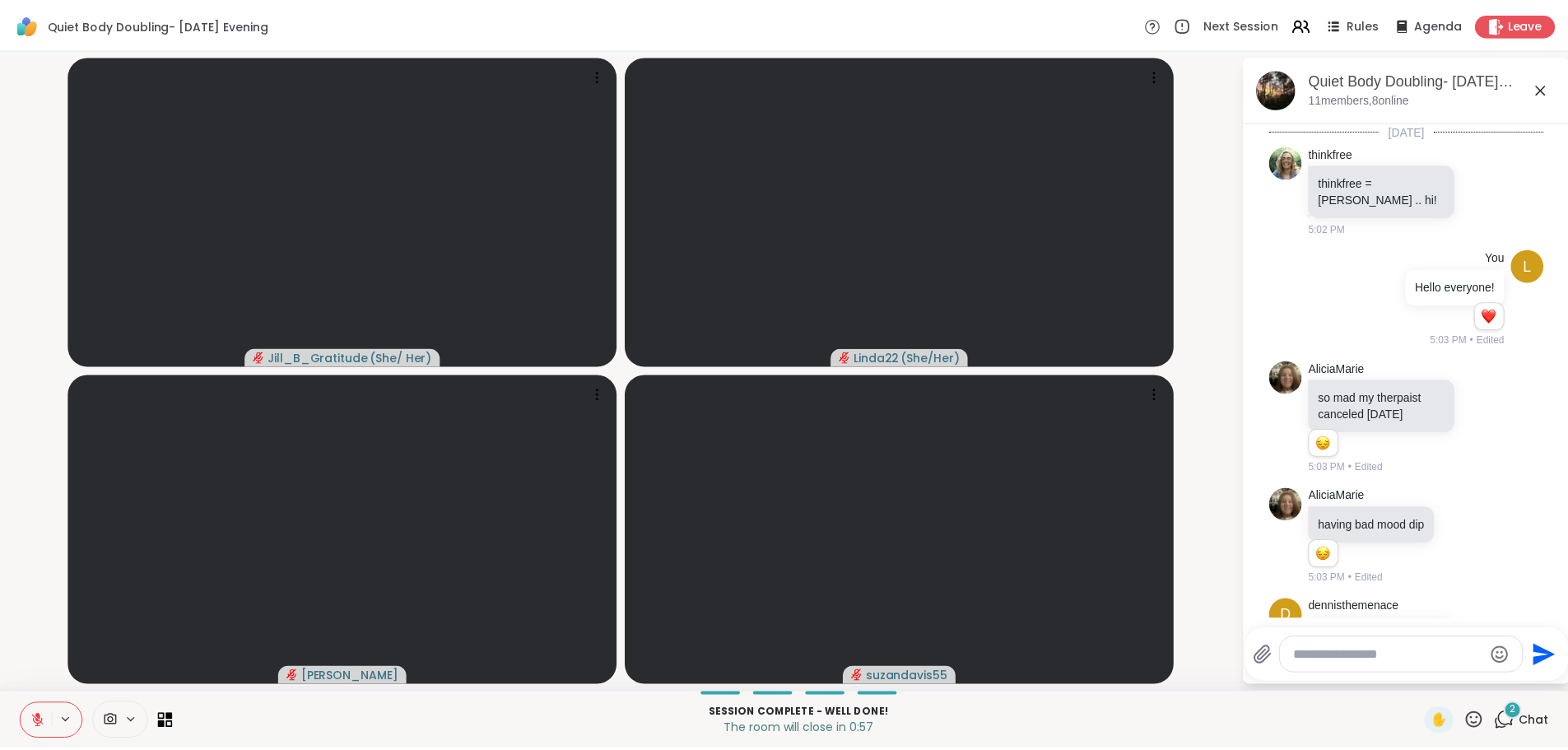
scroll to position [2473, 0]
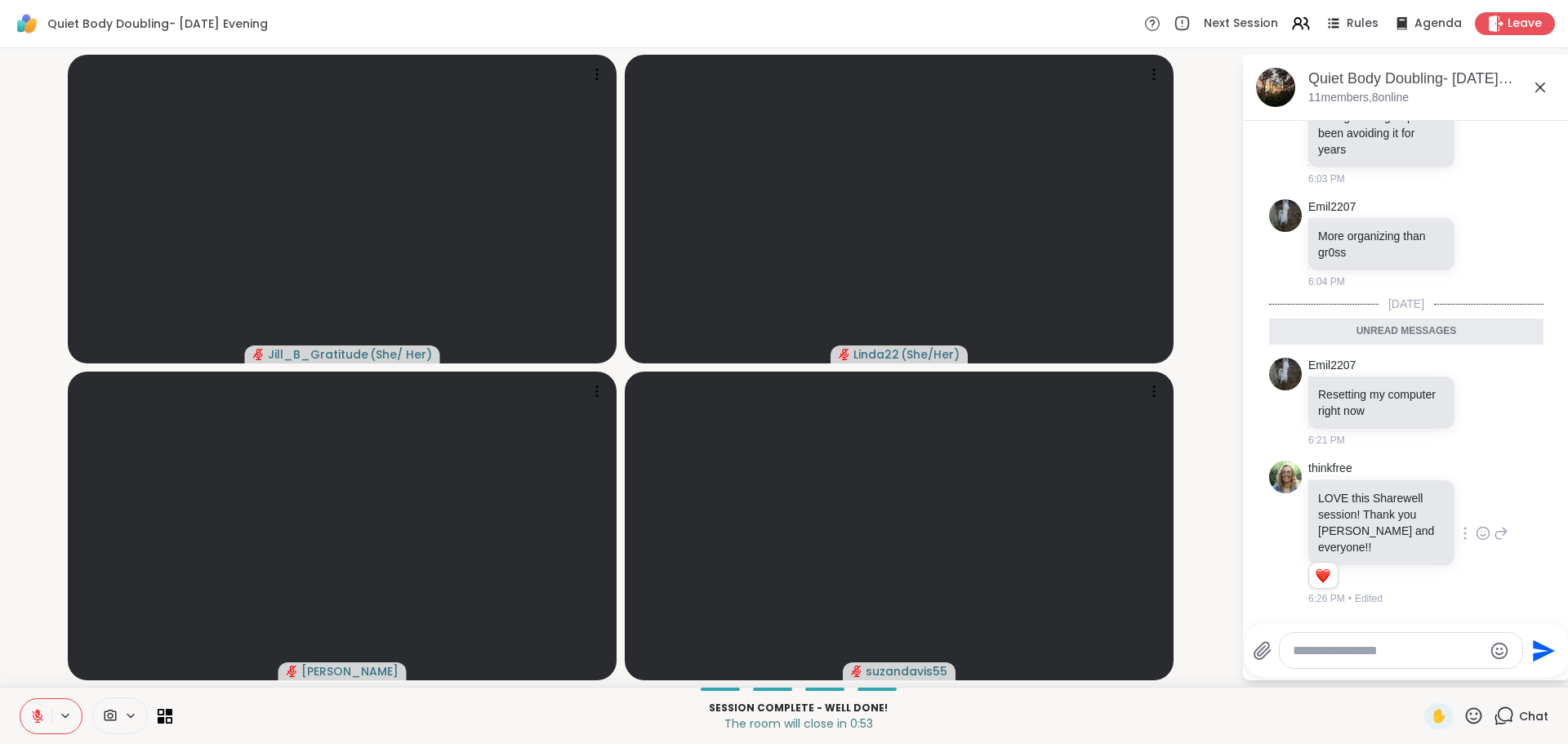
click at [1476, 538] on icon at bounding box center [1483, 533] width 14 height 16
click at [1476, 514] on div "Select Reaction: Heart" at bounding box center [1483, 507] width 14 height 14
click at [1535, 90] on icon at bounding box center [1540, 87] width 19 height 19
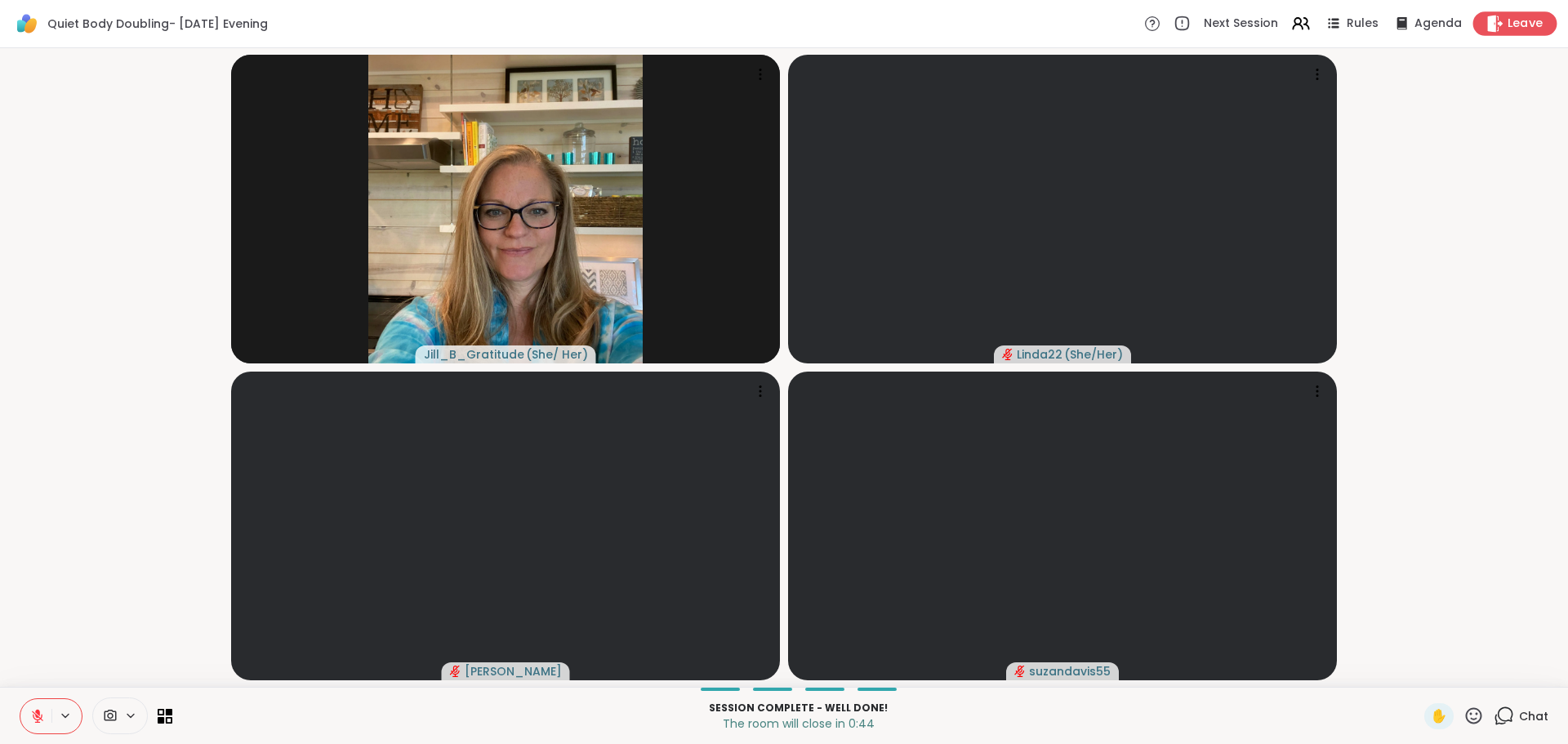
click at [1508, 31] on span "Leave" at bounding box center [1526, 24] width 36 height 17
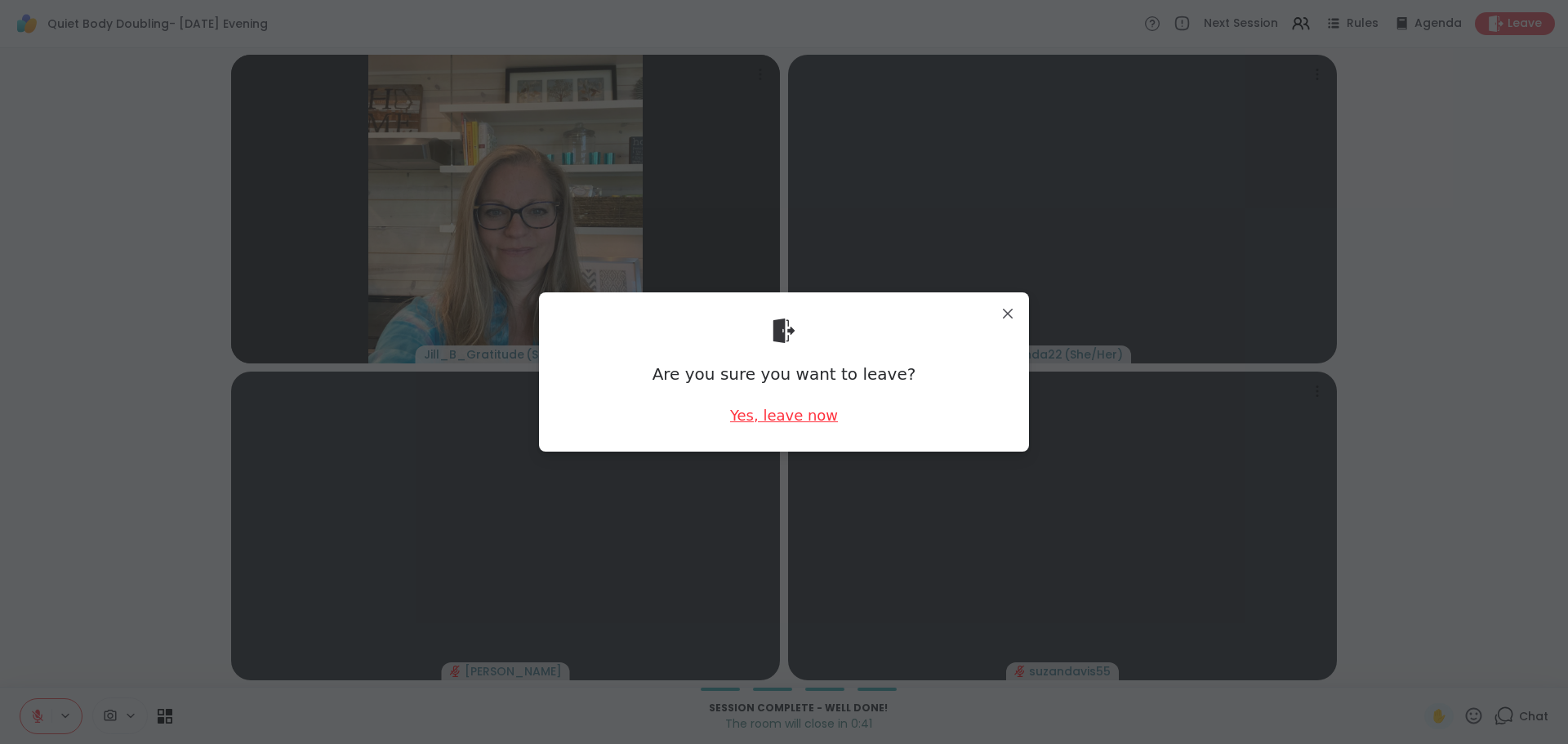
click at [785, 426] on div "Yes, leave now" at bounding box center [784, 415] width 108 height 20
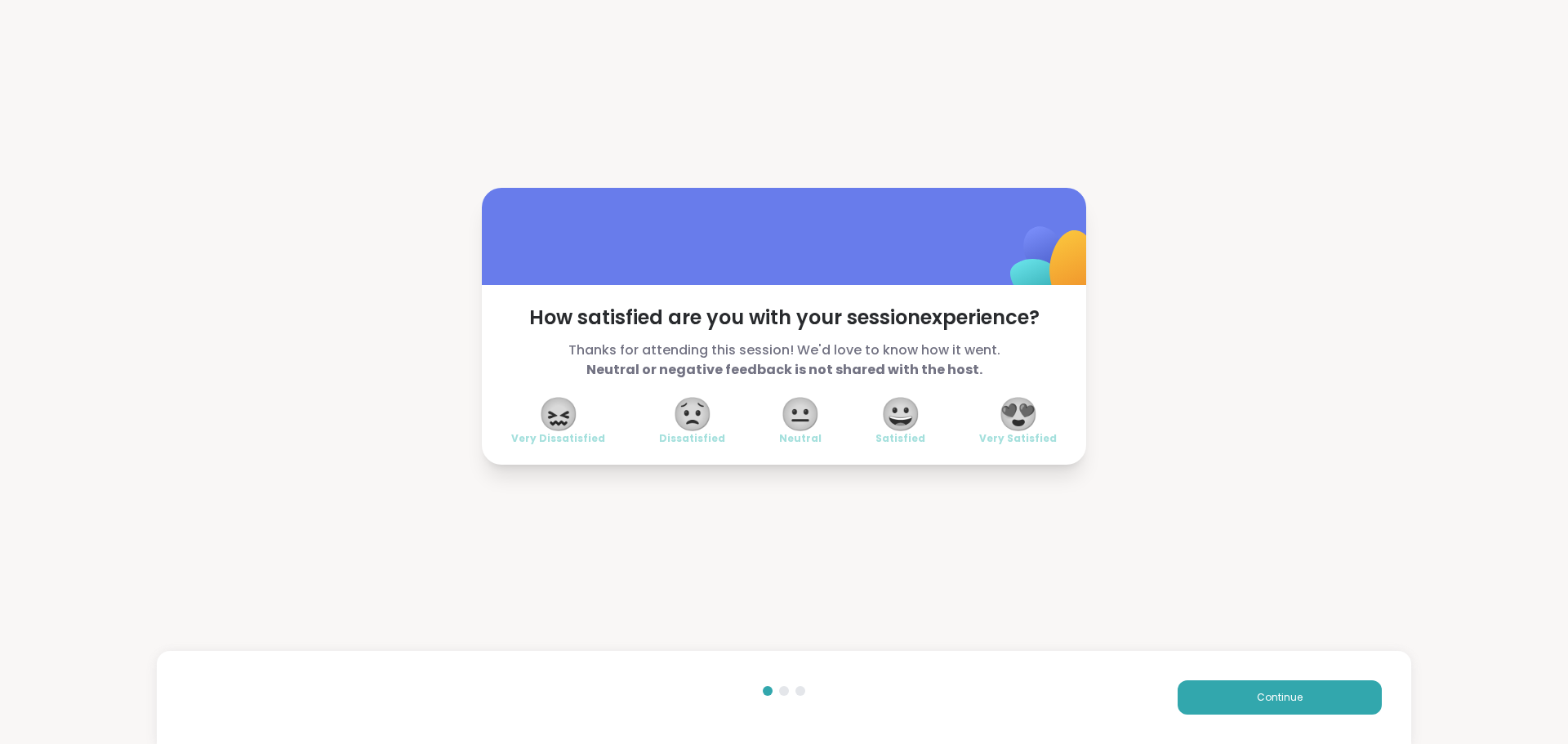
click at [1016, 426] on span "😍" at bounding box center [1018, 414] width 41 height 30
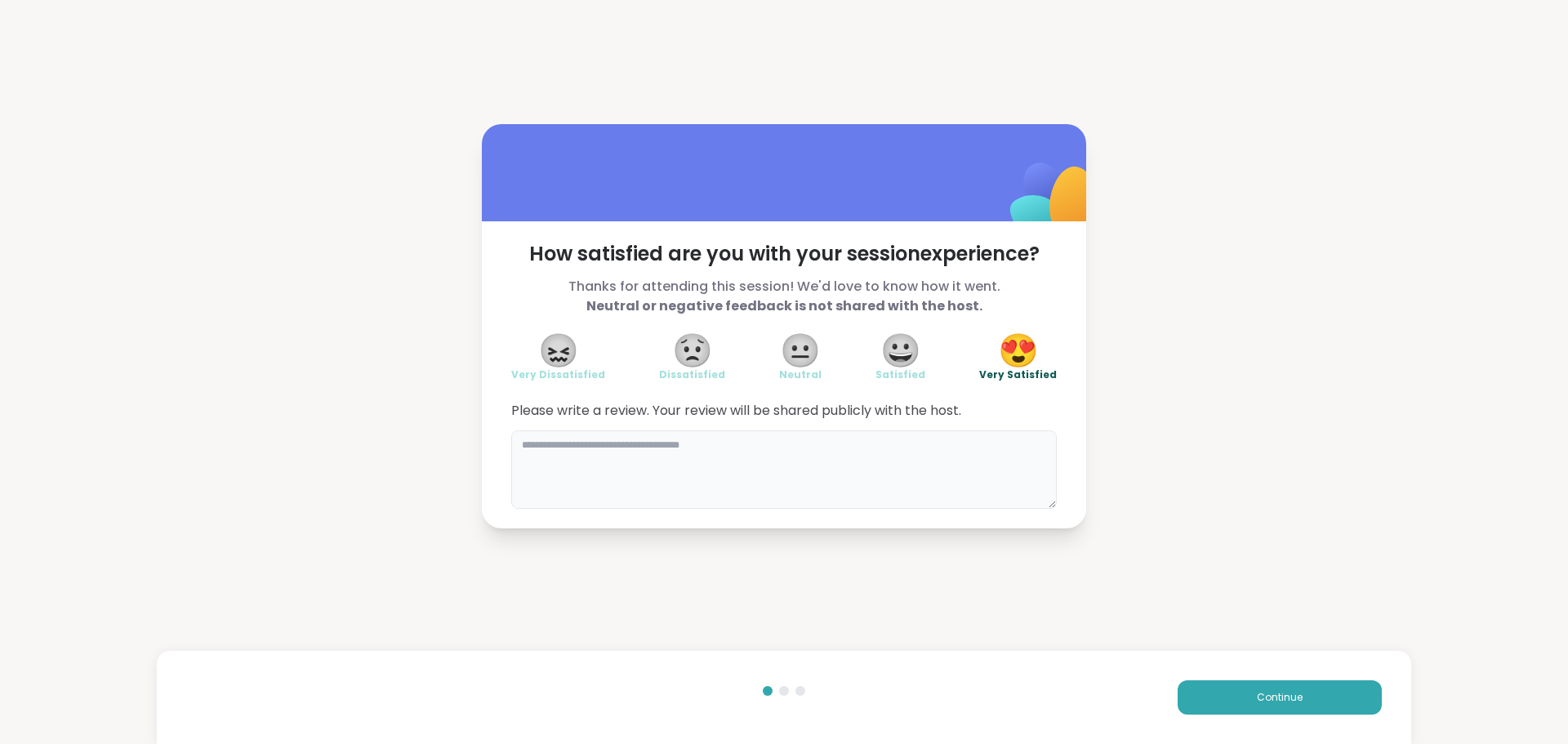
click at [872, 457] on textarea at bounding box center [784, 470] width 545 height 79
type textarea "**********"
click at [1192, 711] on button "Continue" at bounding box center [1280, 698] width 204 height 35
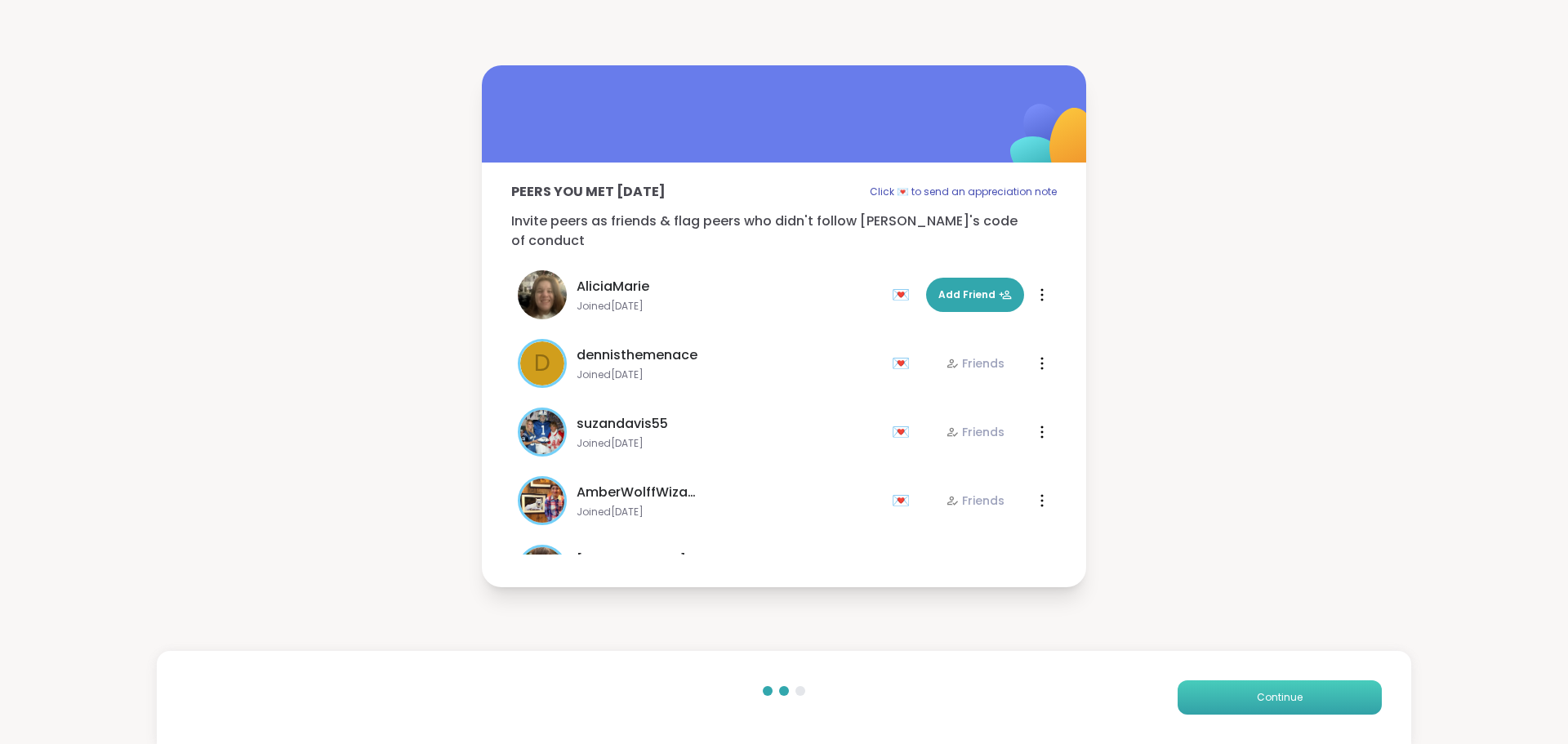
click at [1196, 703] on button "Continue" at bounding box center [1280, 698] width 204 height 35
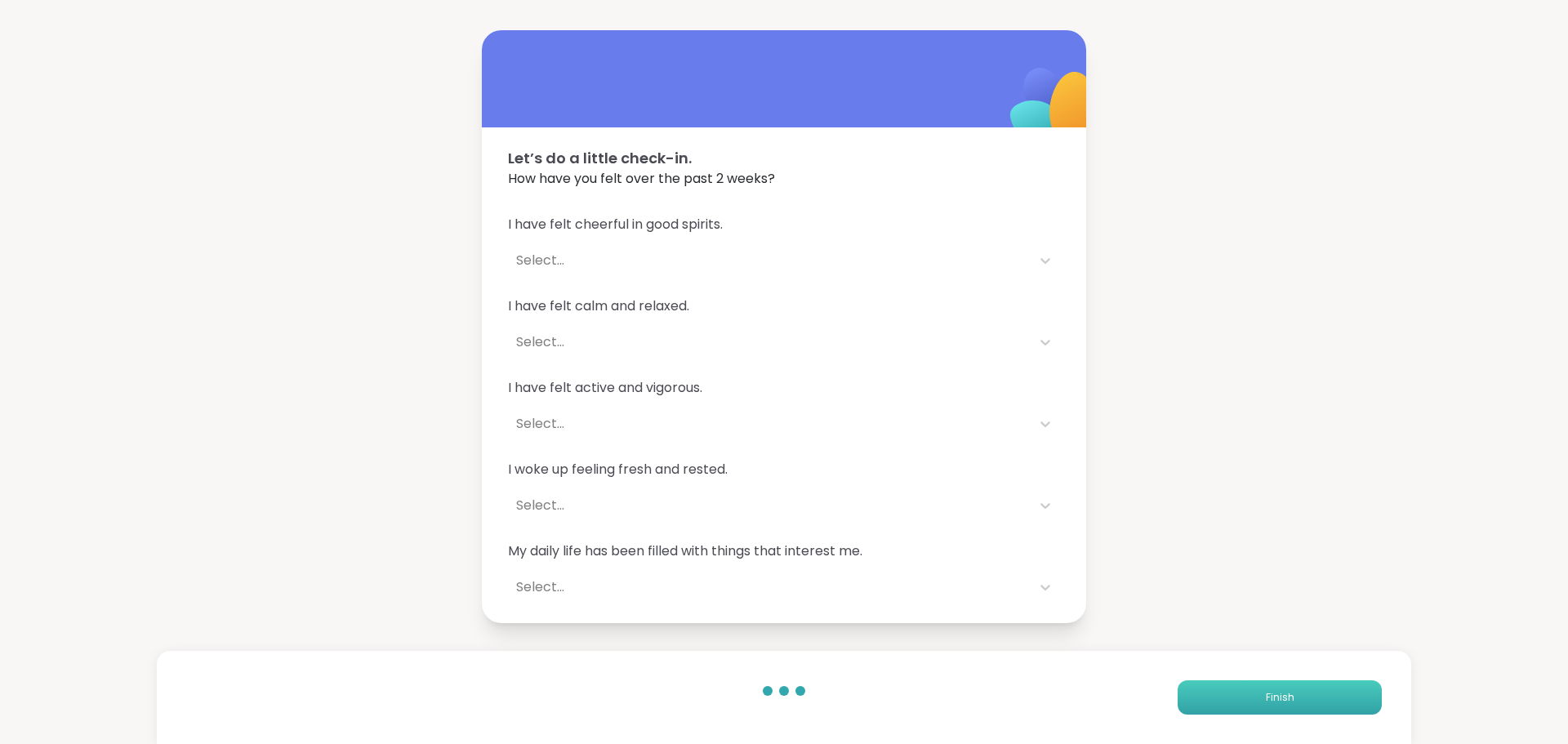
click at [1196, 703] on button "Finish" at bounding box center [1280, 698] width 204 height 35
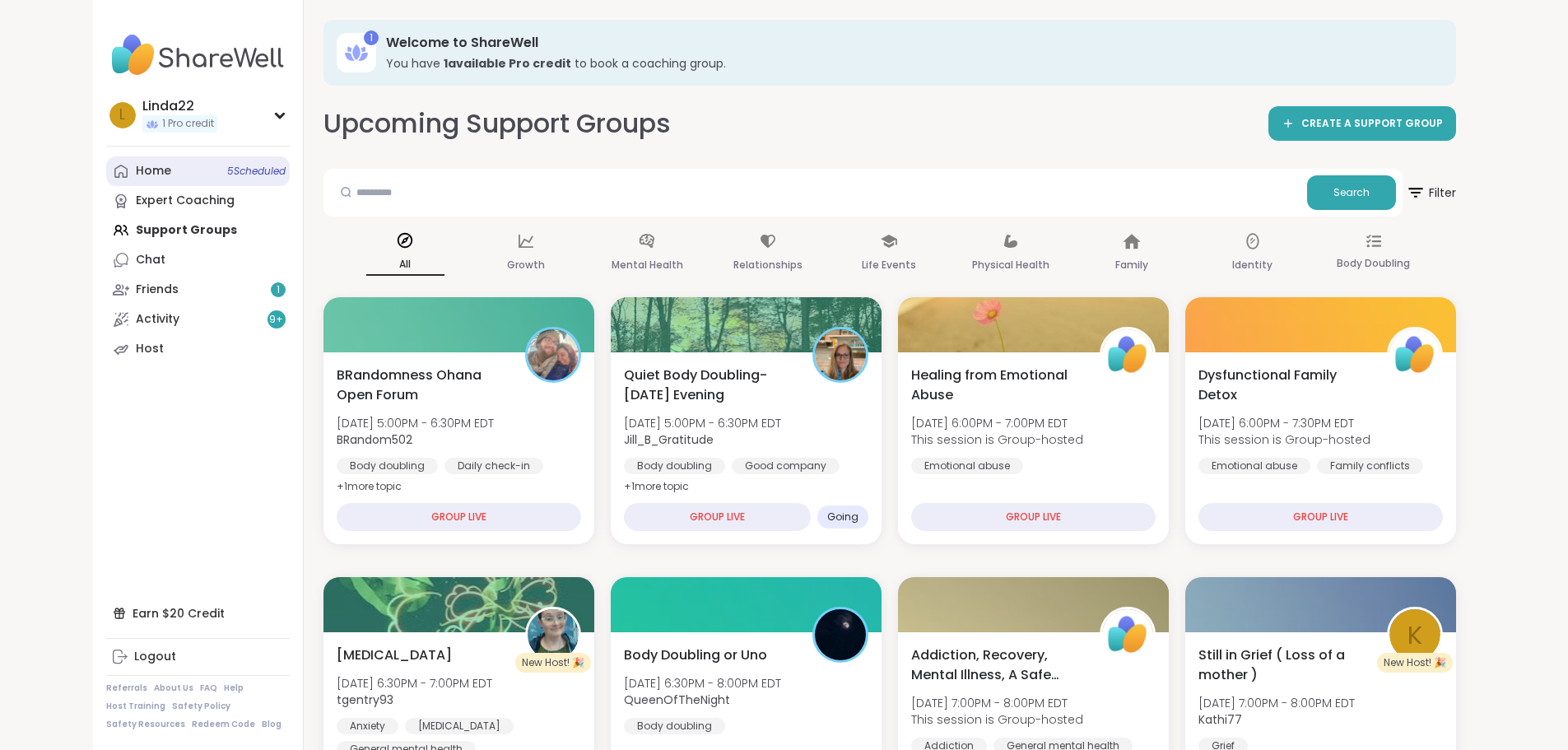
click at [173, 157] on link "Home 5 Scheduled" at bounding box center [198, 171] width 184 height 30
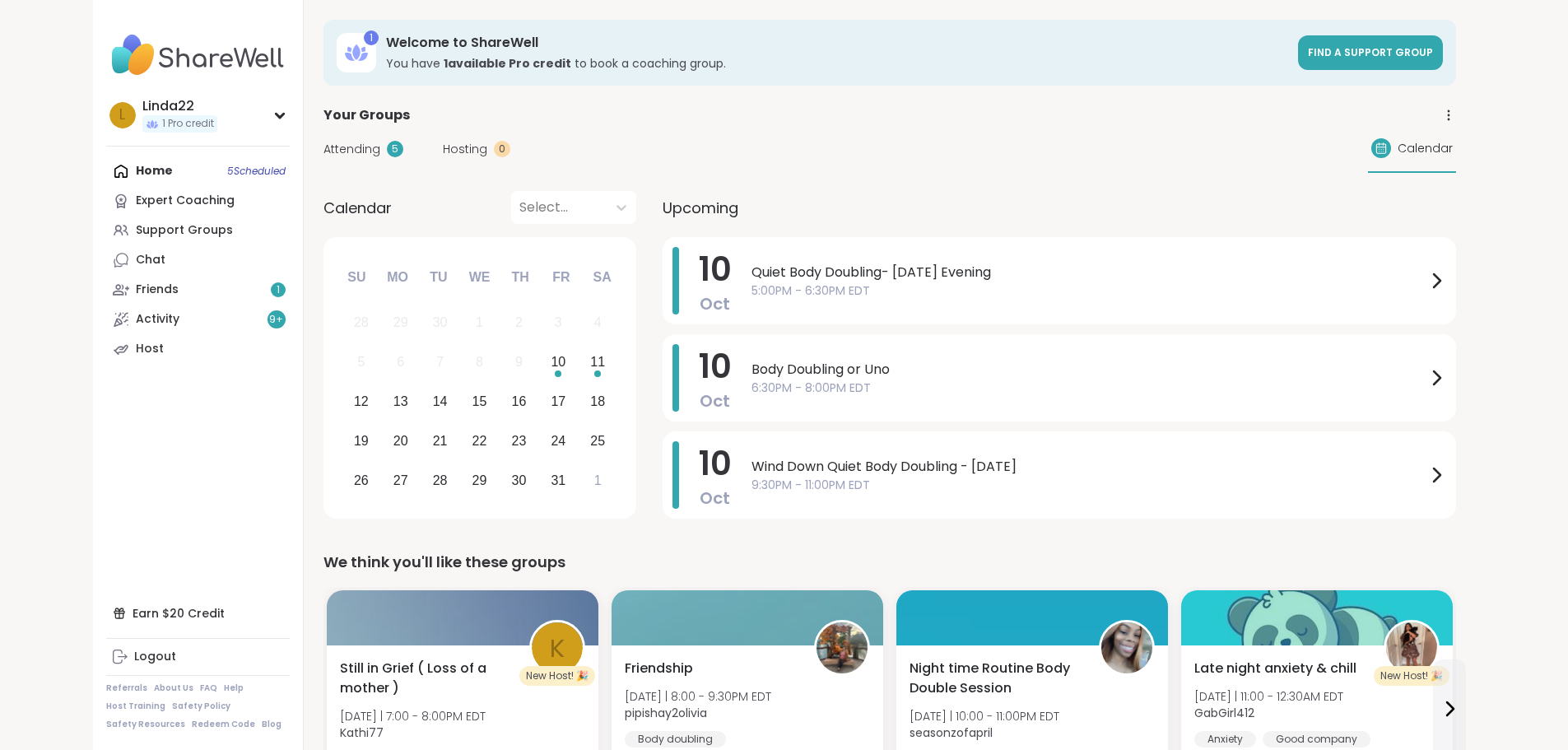
scroll to position [83, 0]
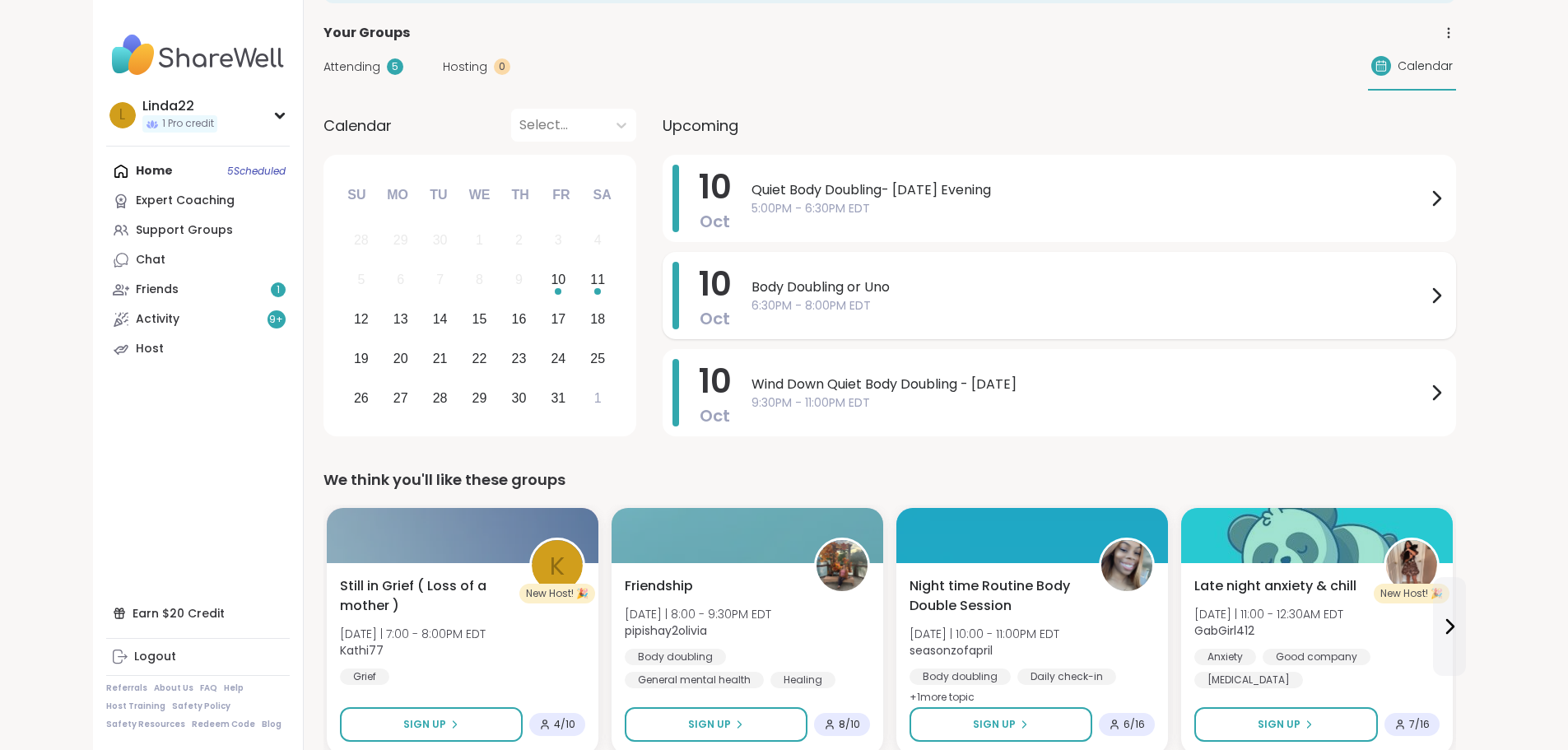
click at [788, 297] on span "6:30PM - 8:00PM EDT" at bounding box center [1088, 306] width 675 height 17
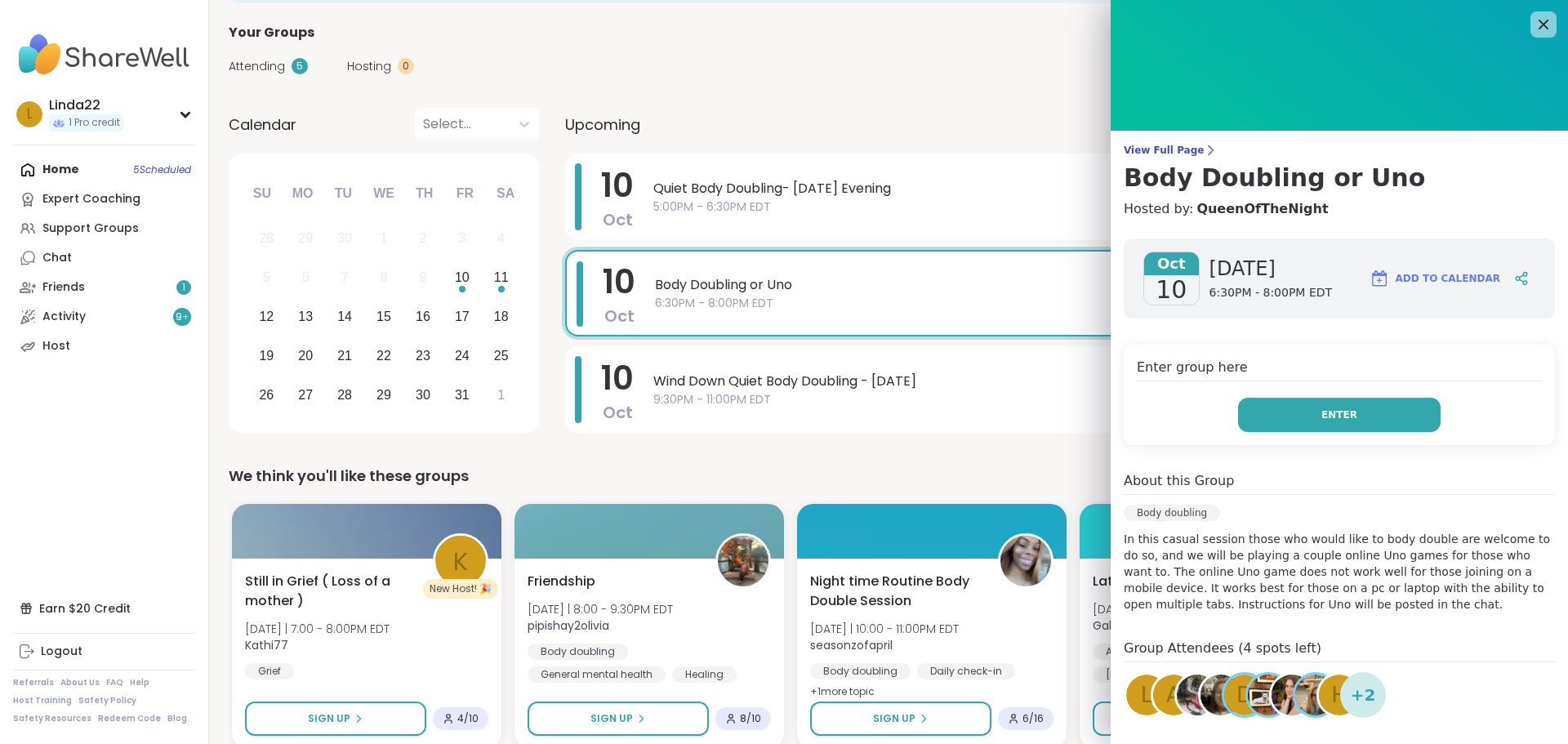
click at [1302, 412] on button "Enter" at bounding box center [1339, 415] width 203 height 35
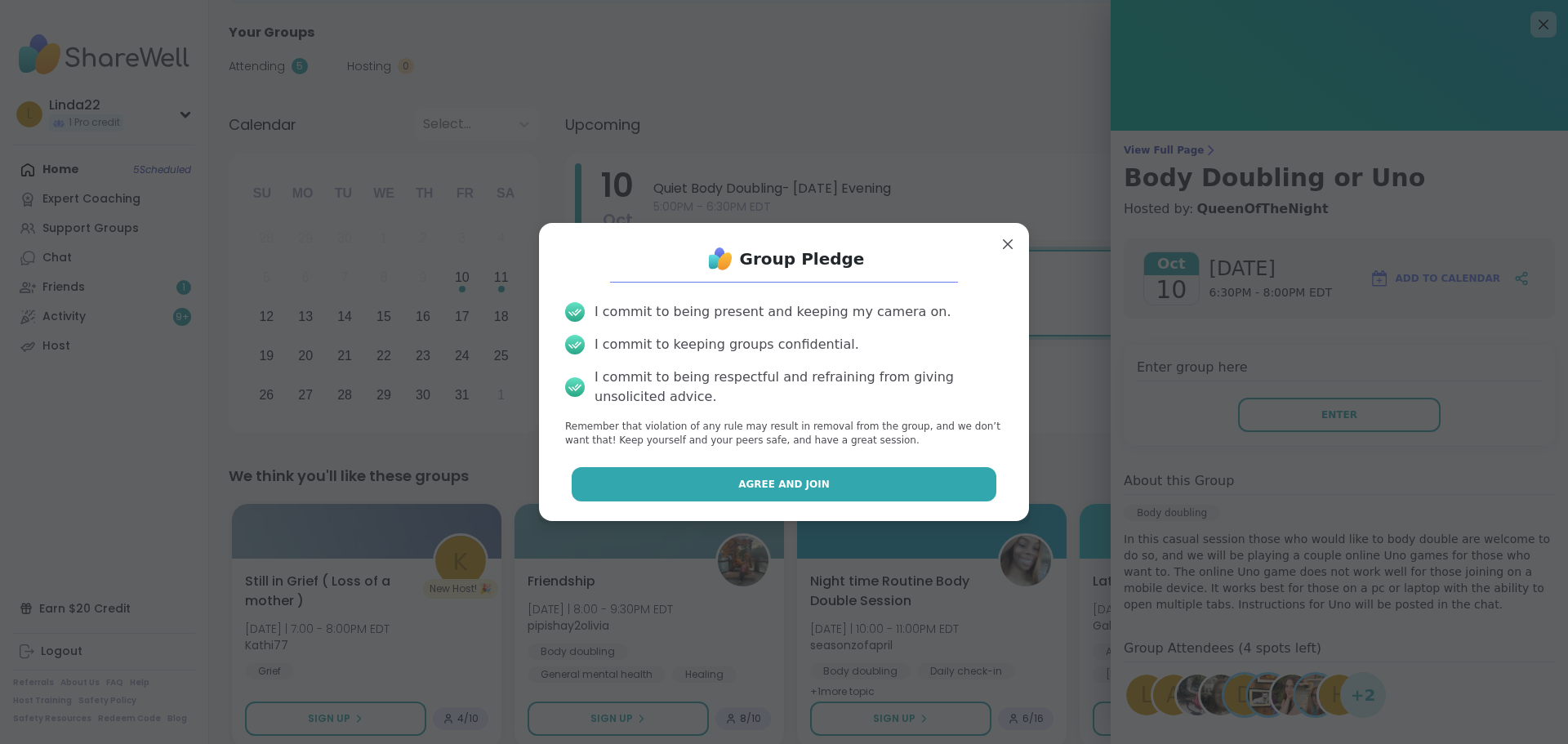
click at [949, 473] on button "Agree and Join" at bounding box center [784, 484] width 426 height 35
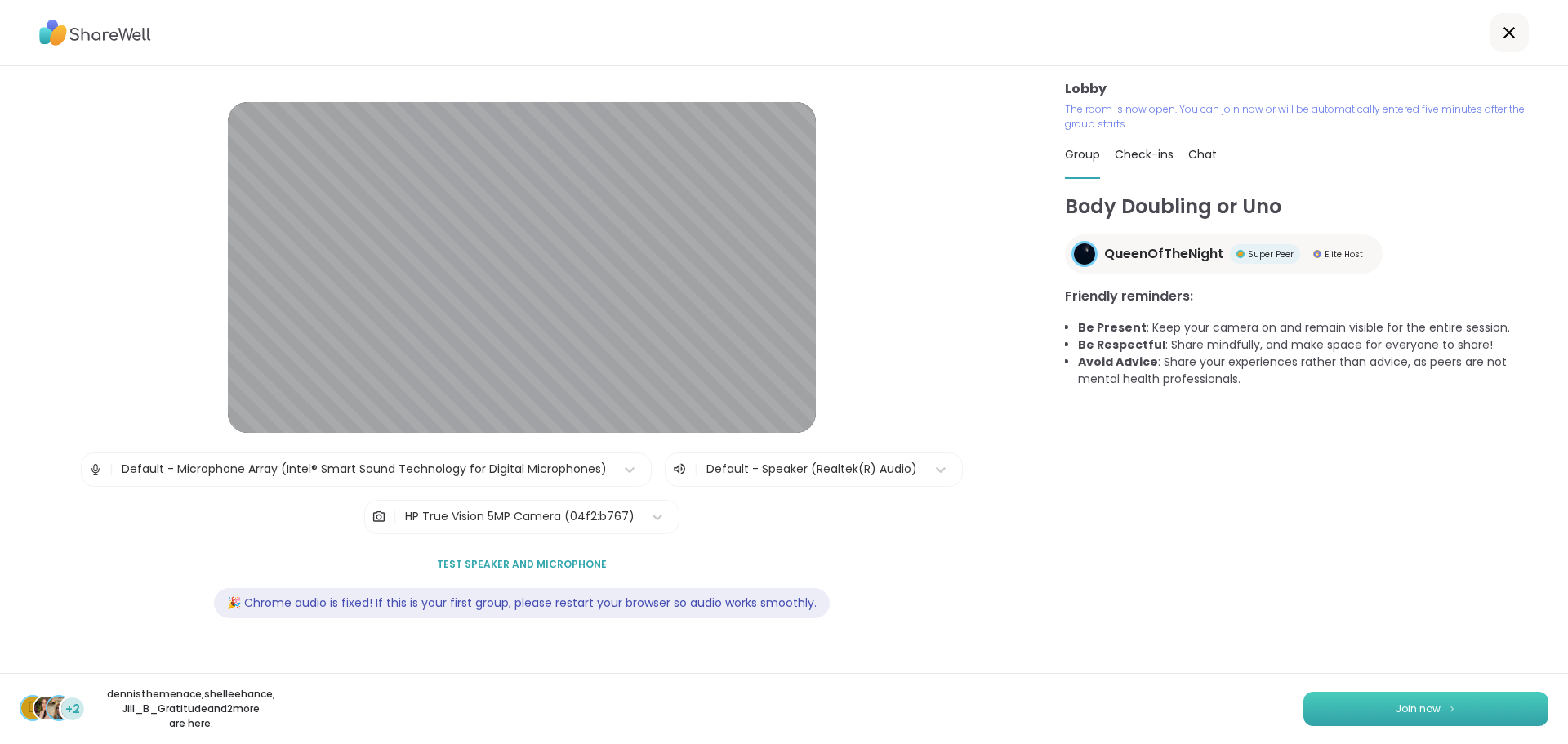
click at [1313, 708] on button "Join now" at bounding box center [1426, 709] width 245 height 35
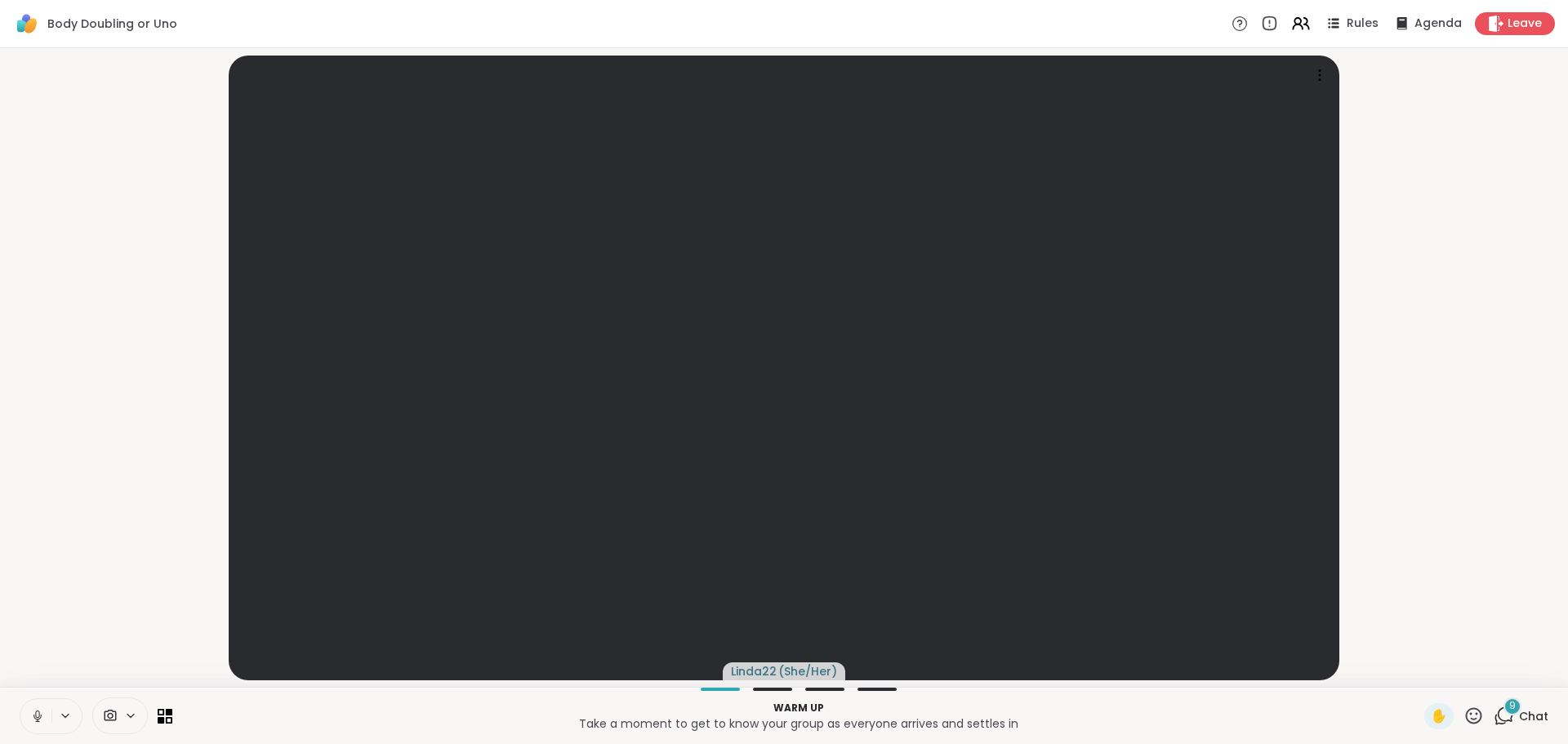
click at [34, 709] on icon at bounding box center [37, 716] width 14 height 14
click at [1506, 705] on div "9" at bounding box center [1512, 706] width 18 height 18
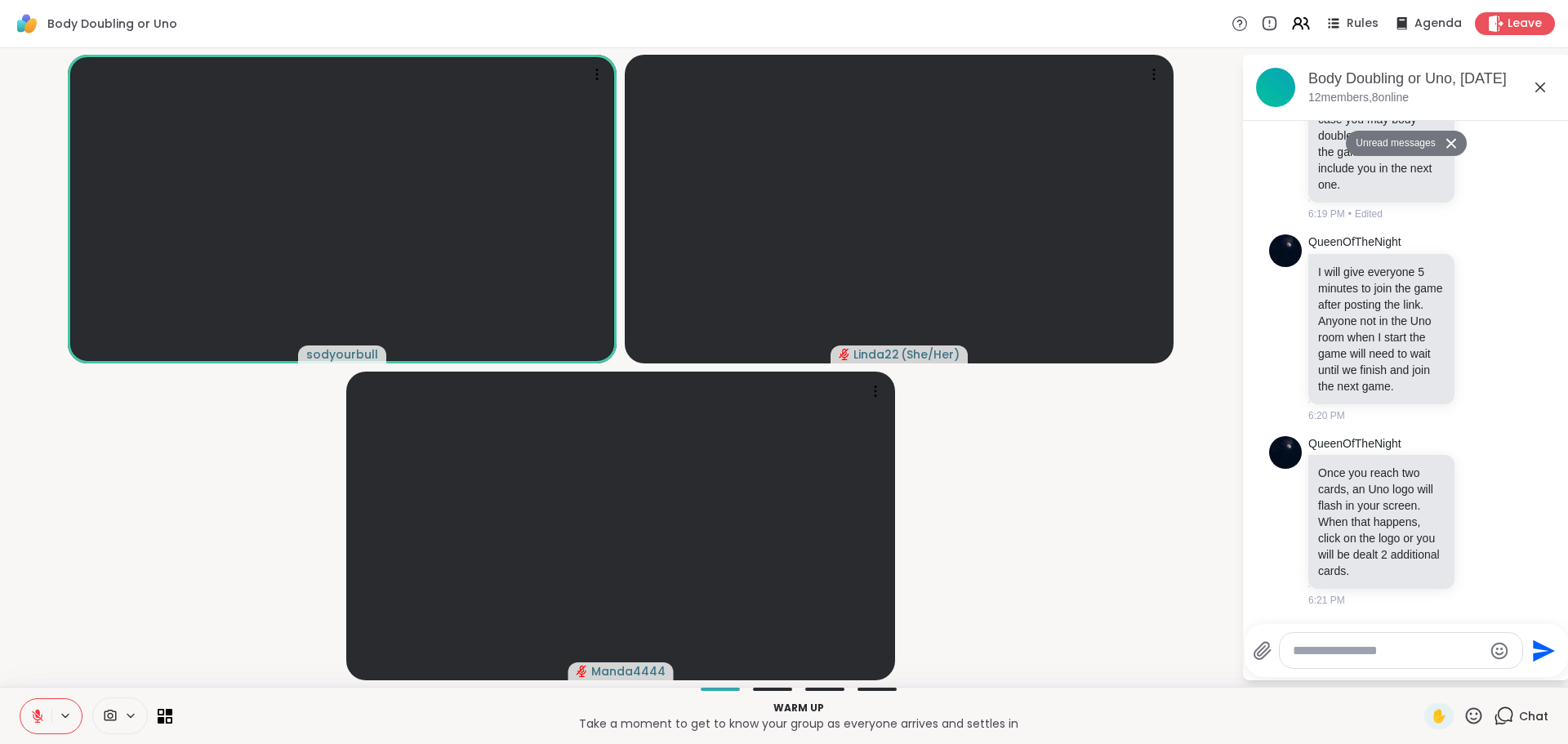
scroll to position [1162, 0]
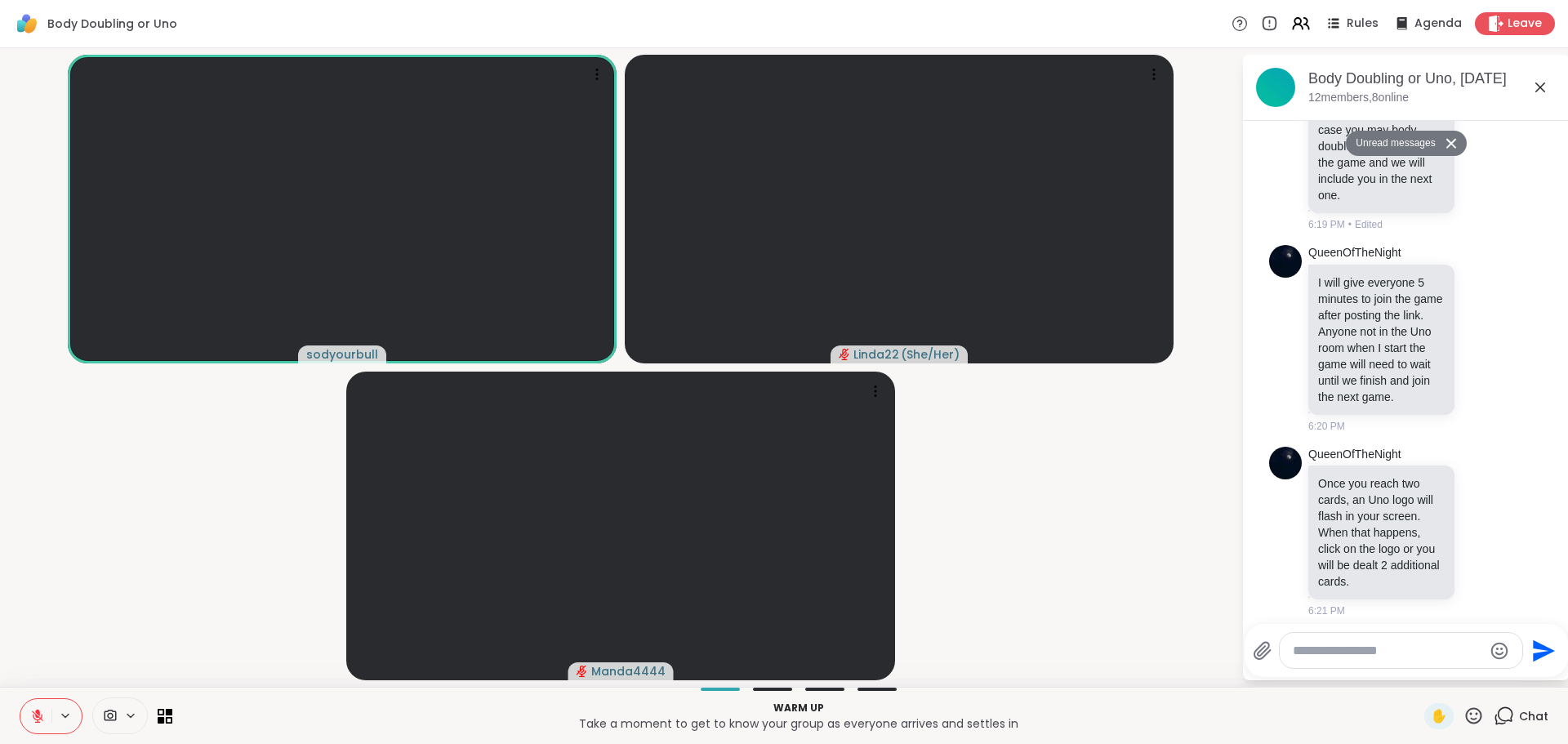
click at [1446, 149] on icon at bounding box center [1451, 143] width 12 height 11
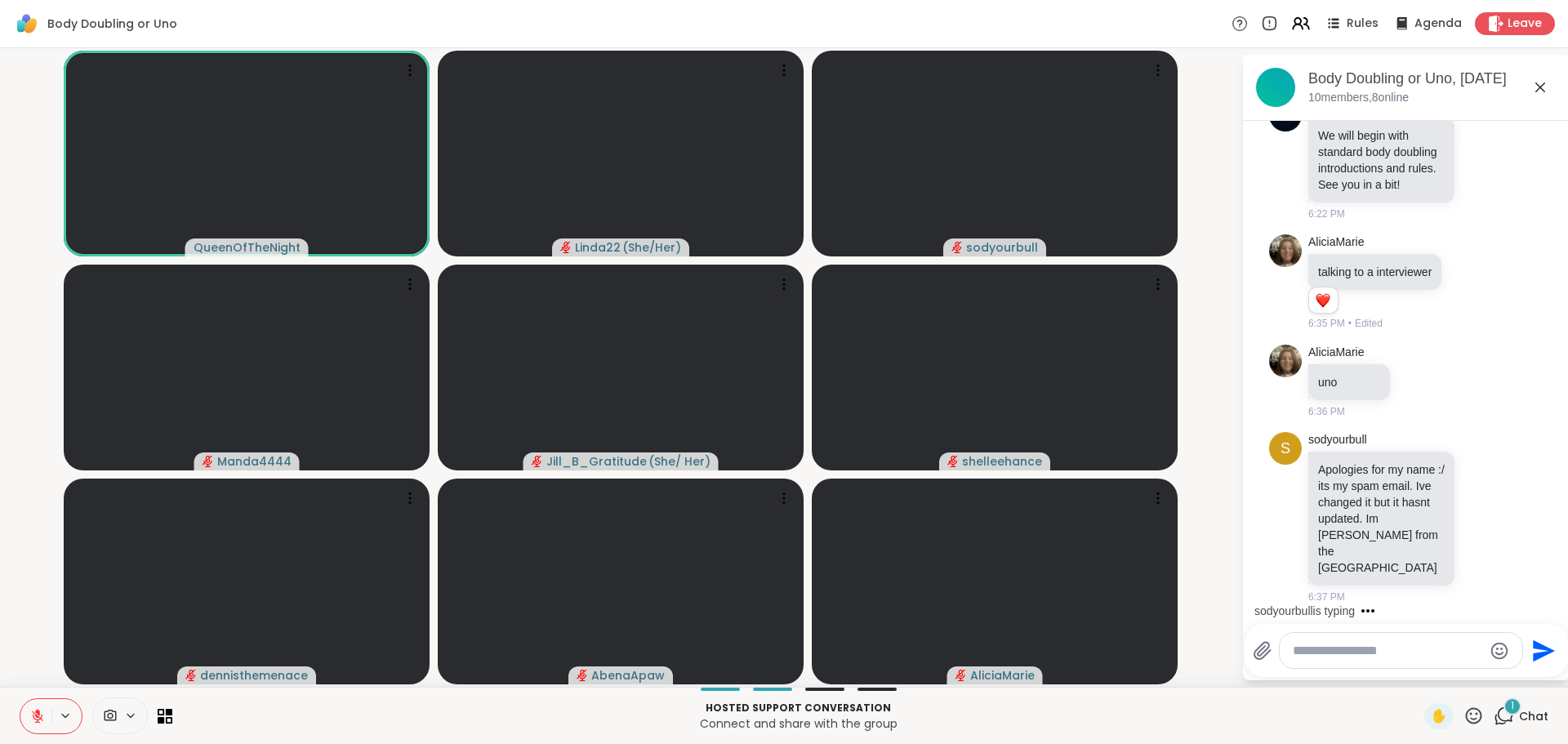
scroll to position [1833, 0]
click at [1309, 649] on textarea "Type your message" at bounding box center [1387, 650] width 190 height 16
type textarea "***"
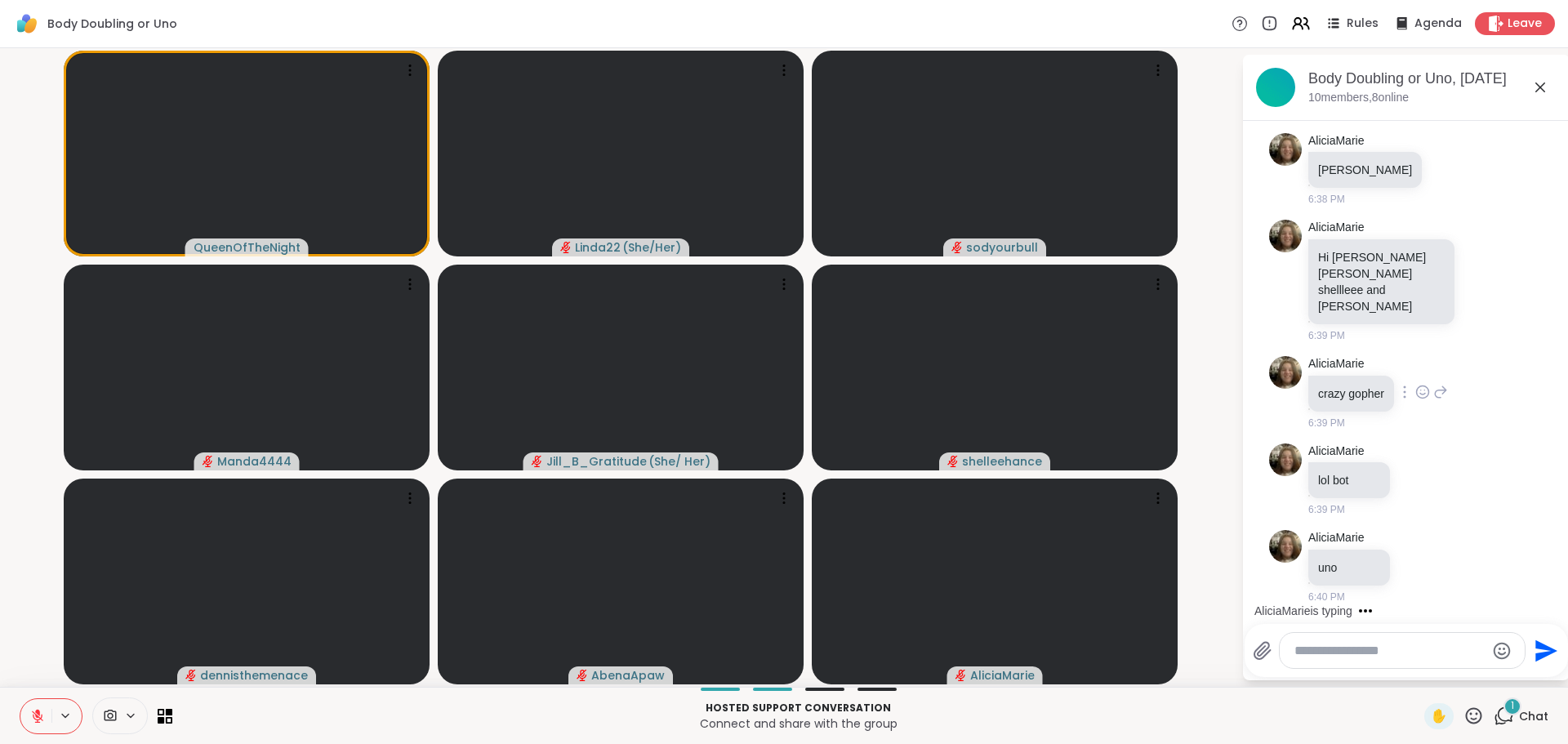
scroll to position [2573, 0]
click at [1494, 287] on icon at bounding box center [1500, 280] width 14 height 19
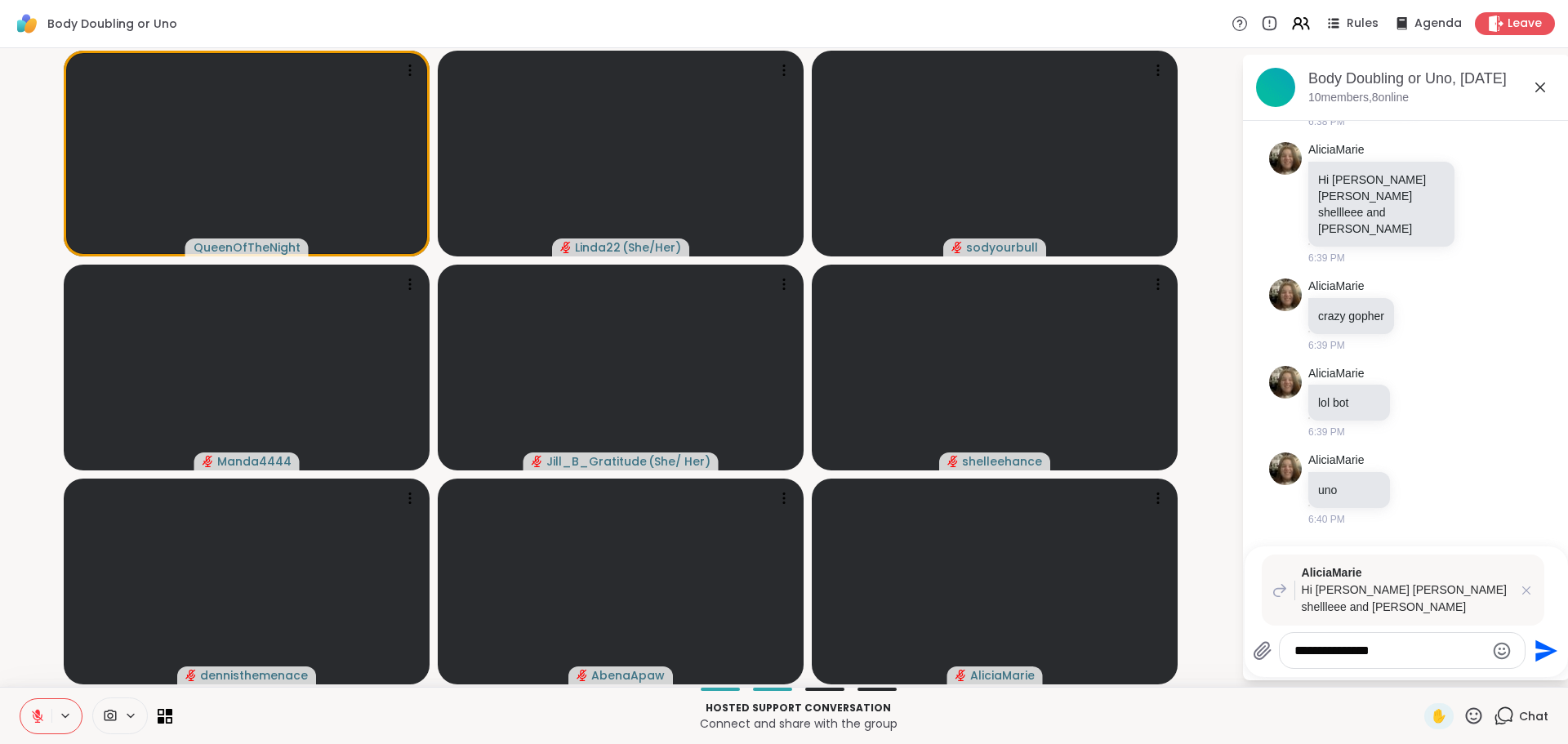
click at [1340, 649] on textarea "**********" at bounding box center [1389, 650] width 190 height 16
type textarea "**********"
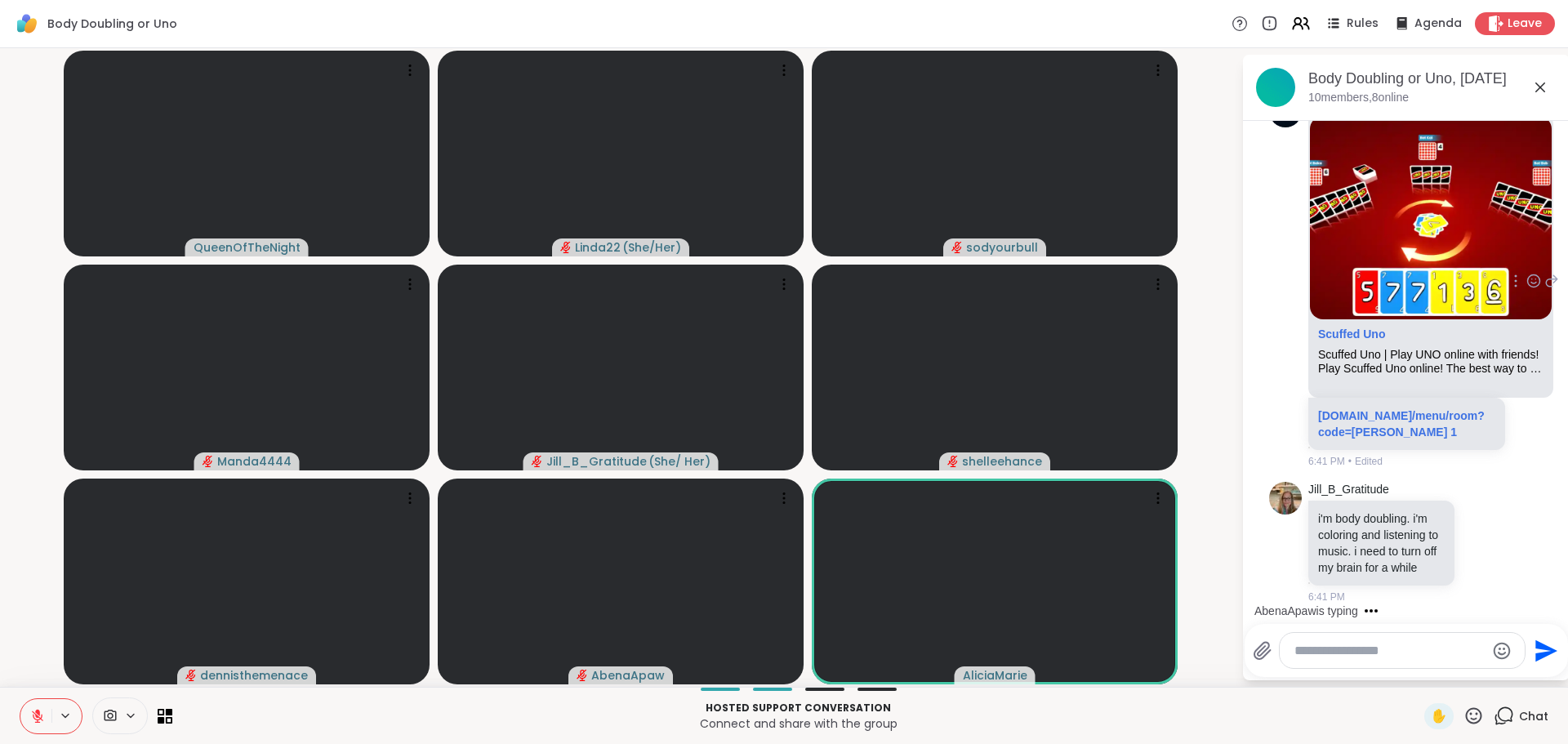
scroll to position [3317, 0]
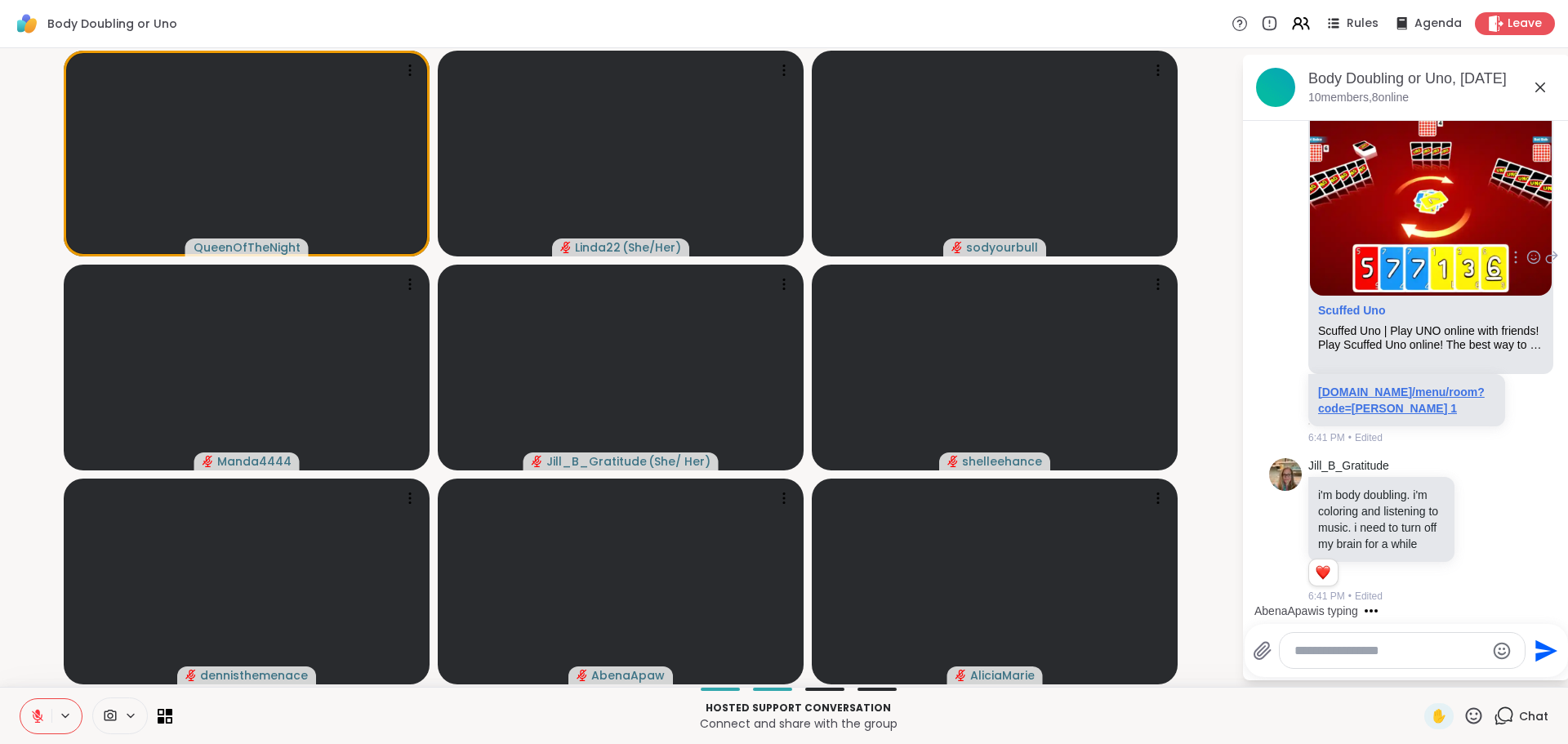
click at [1386, 386] on link "scuffeduno.online/menu/room?code=Andrea 1" at bounding box center [1401, 400] width 166 height 30
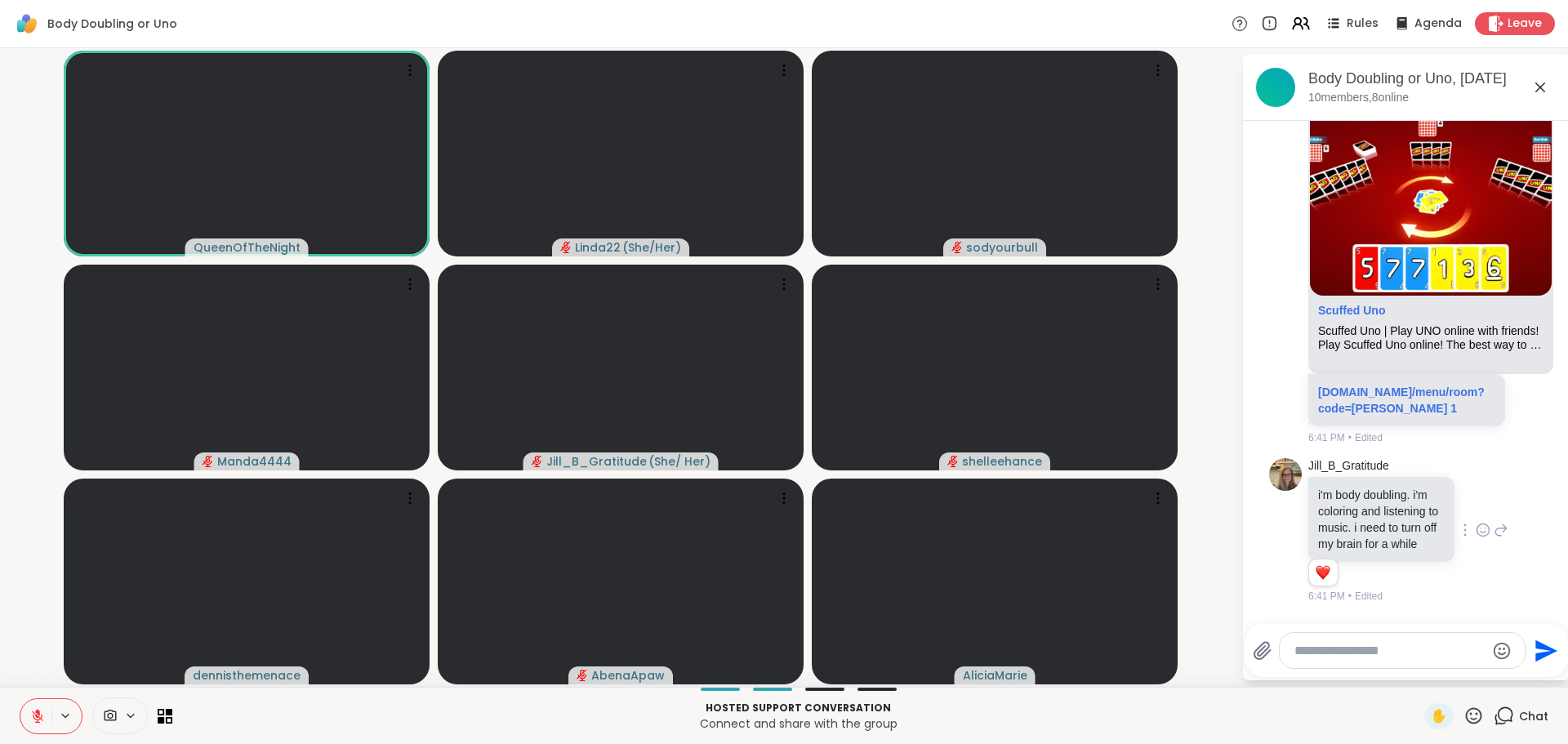
click at [1476, 522] on icon at bounding box center [1483, 529] width 14 height 16
click at [1476, 499] on div "Select Reaction: Heart" at bounding box center [1483, 503] width 14 height 14
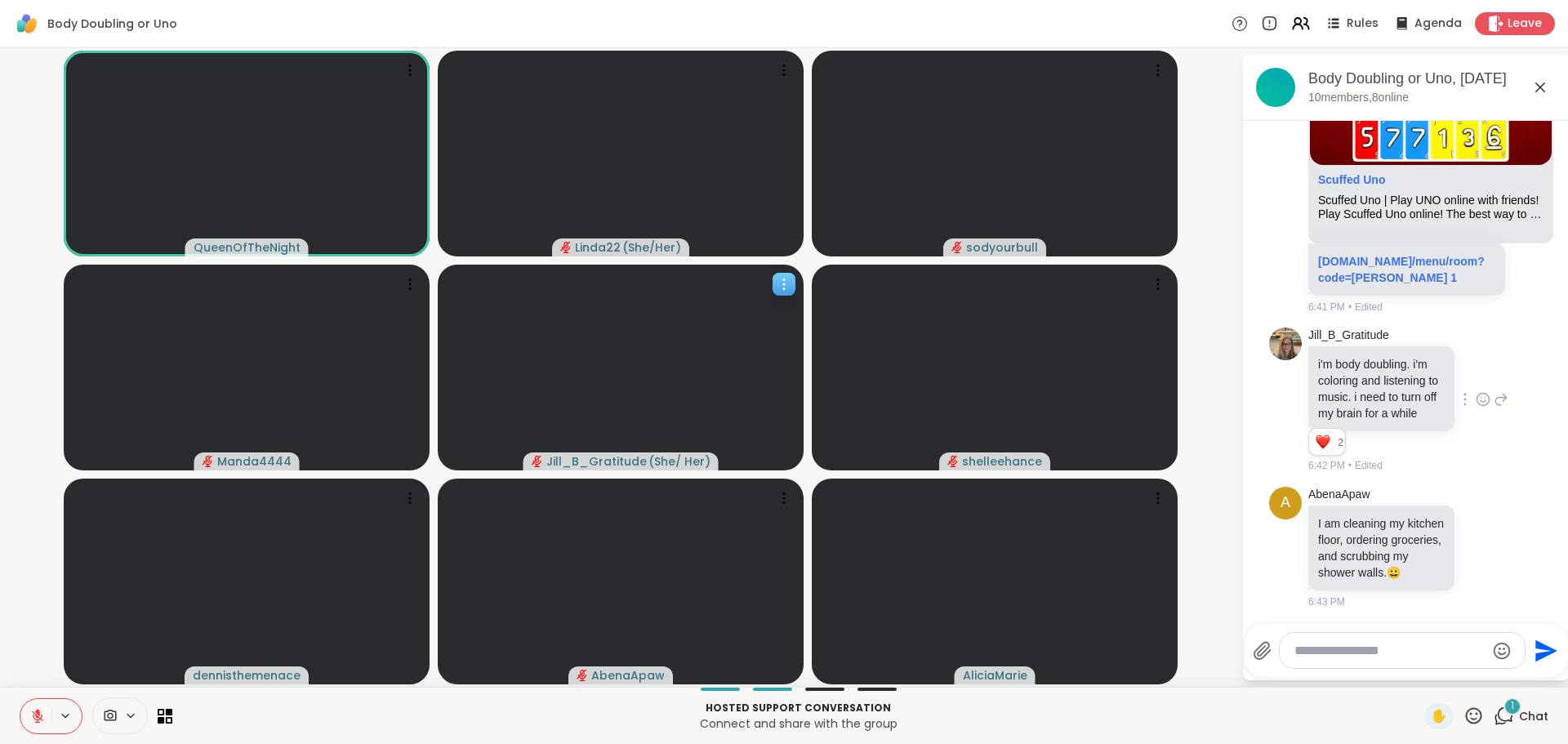
scroll to position [3469, 0]
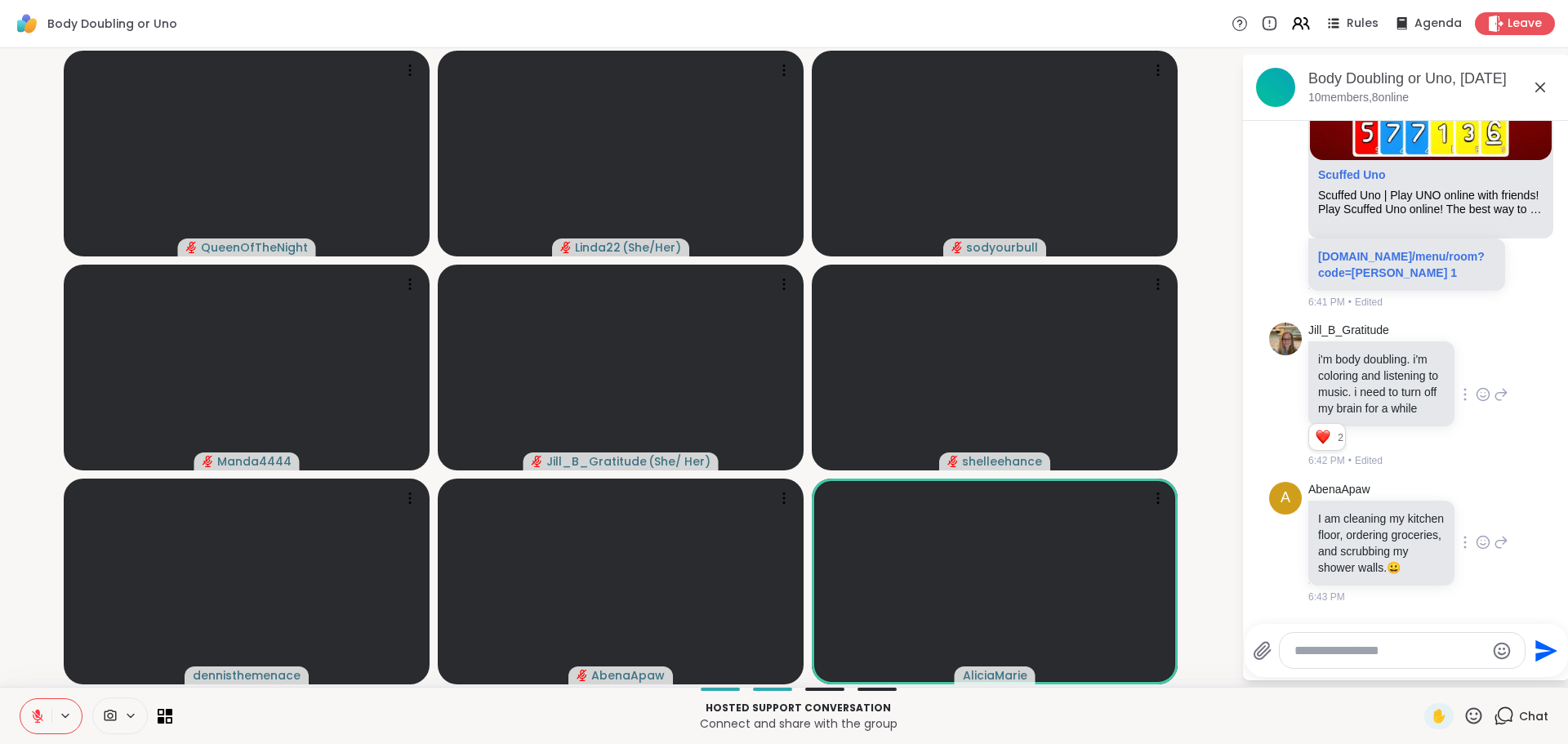
click at [1476, 535] on icon at bounding box center [1483, 542] width 14 height 16
click at [1462, 532] on div at bounding box center [1483, 516] width 196 height 52
click at [1476, 535] on icon at bounding box center [1483, 542] width 14 height 16
click at [1476, 509] on div "Select Reaction: Heart" at bounding box center [1483, 516] width 14 height 14
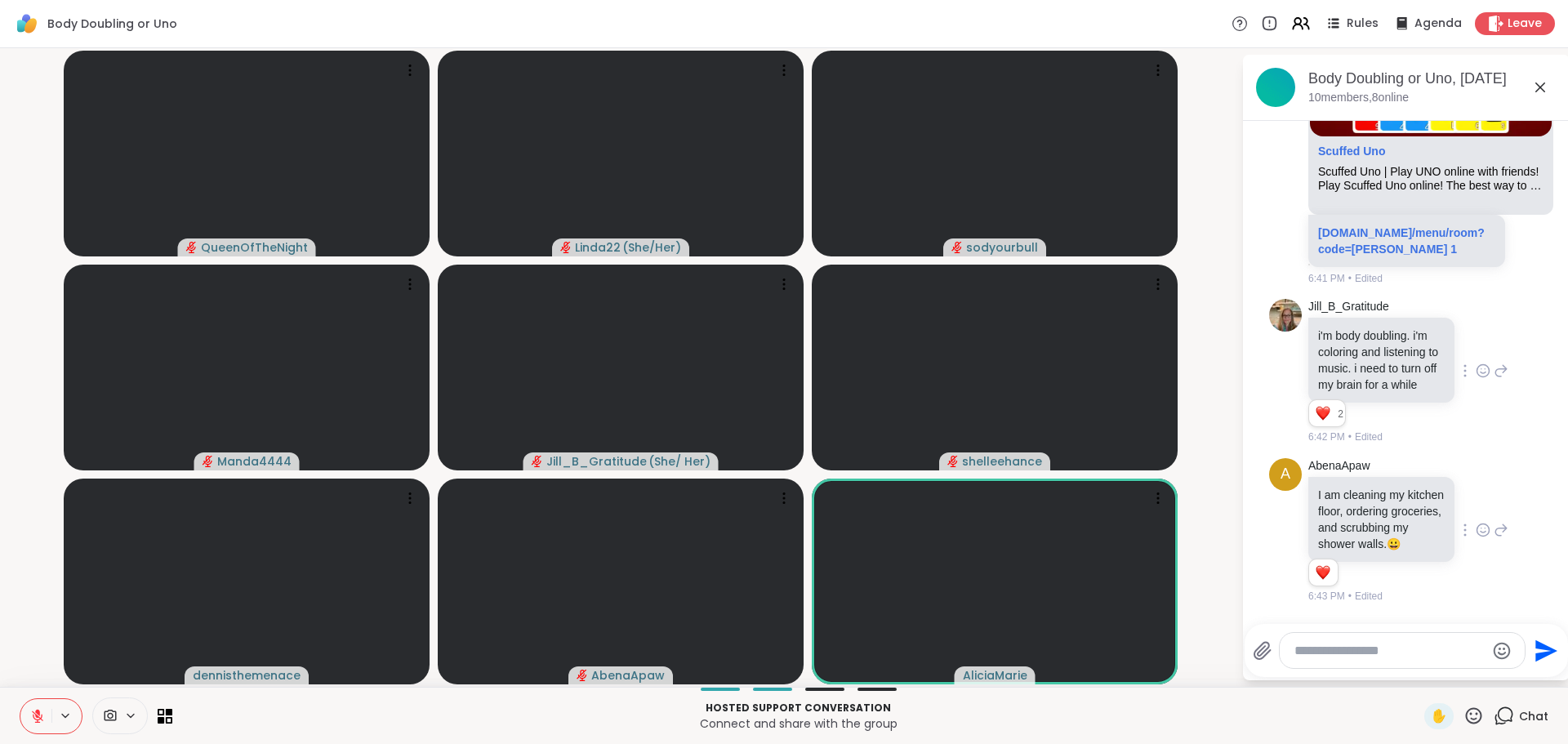
scroll to position [3493, 0]
click at [1466, 711] on icon at bounding box center [1473, 715] width 16 height 16
click at [1489, 665] on span "🌟" at bounding box center [1497, 672] width 16 height 19
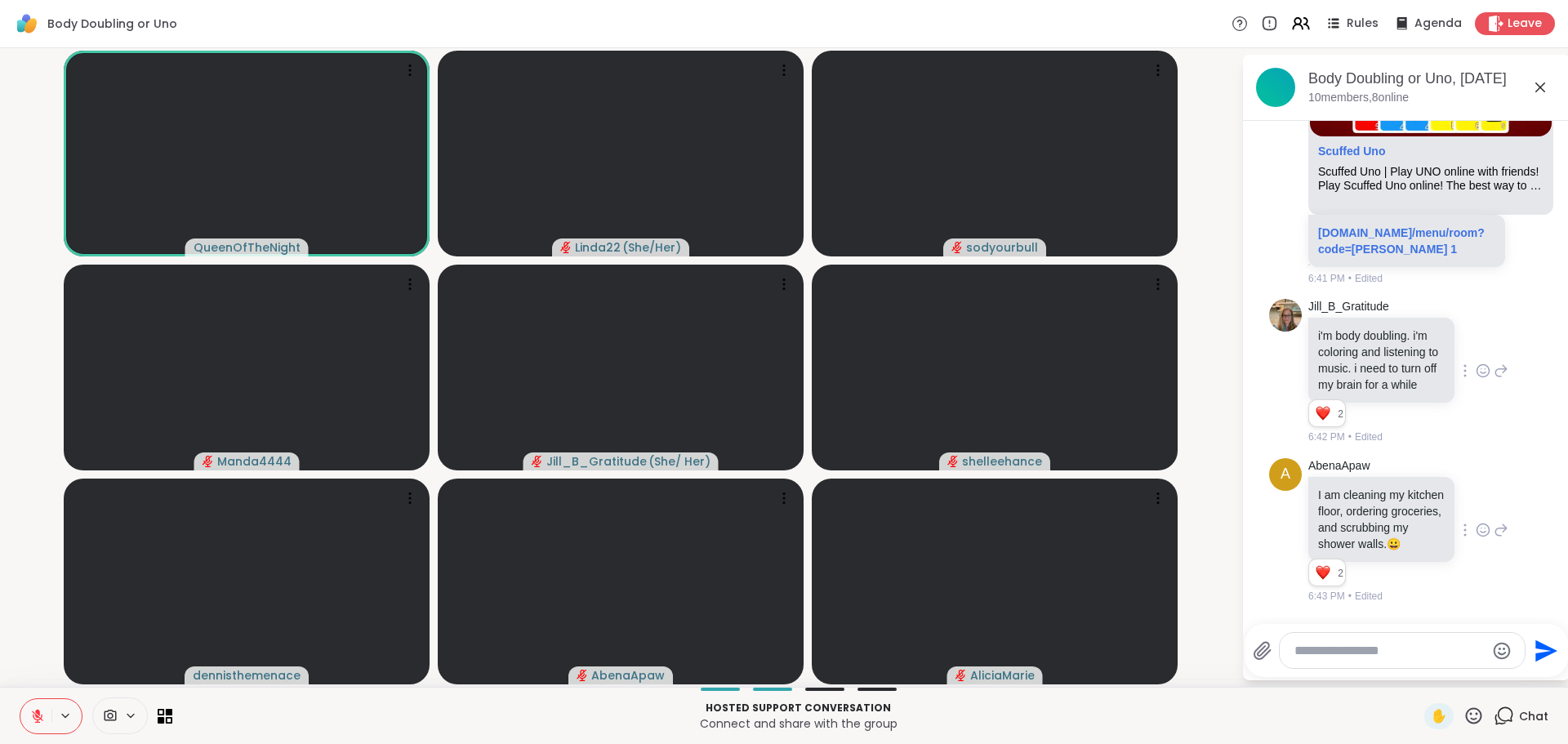
click at [37, 720] on icon at bounding box center [37, 716] width 14 height 14
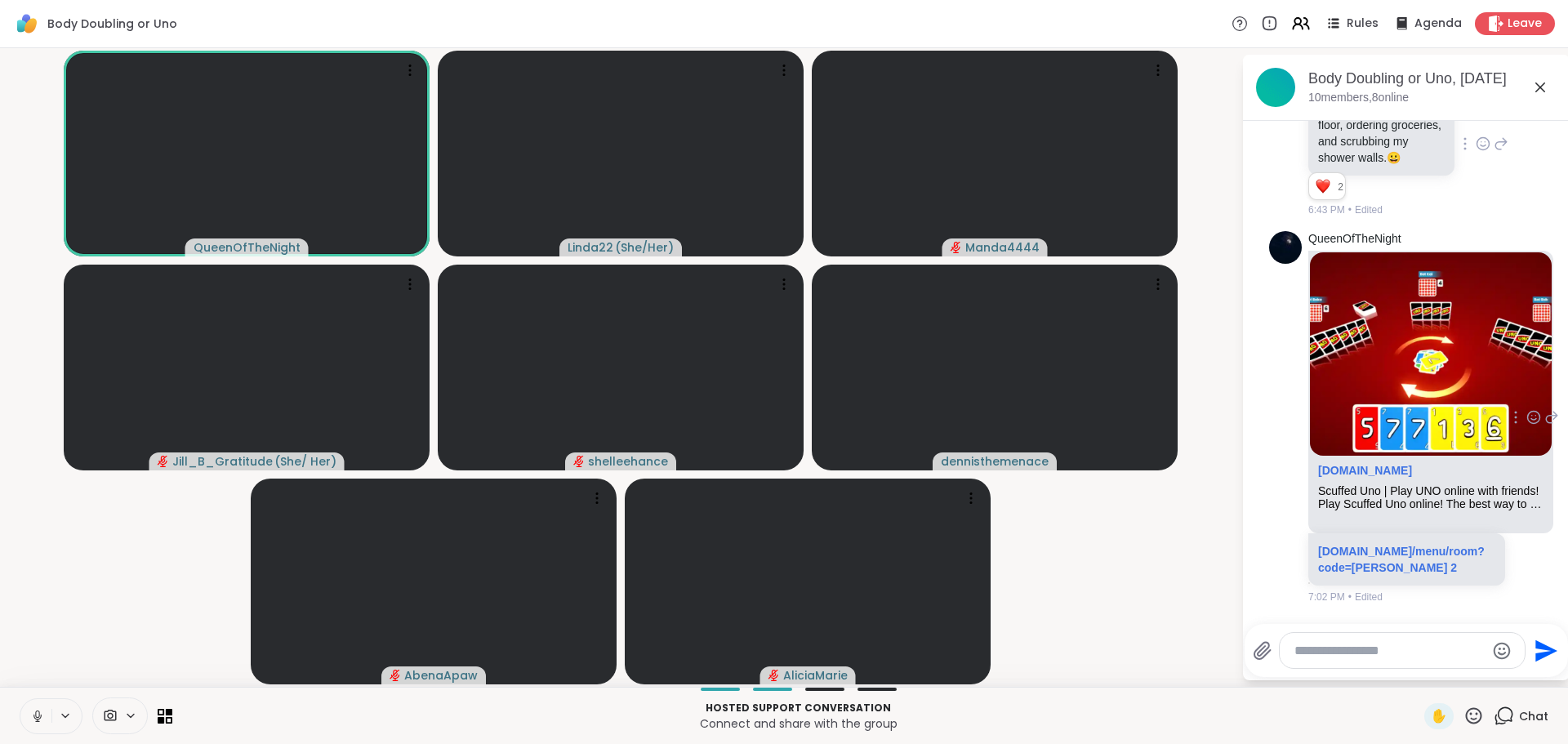
scroll to position [3879, 0]
click at [1339, 559] on link "scuffeduno.online/menu/room?code=Andrea 2" at bounding box center [1401, 559] width 166 height 30
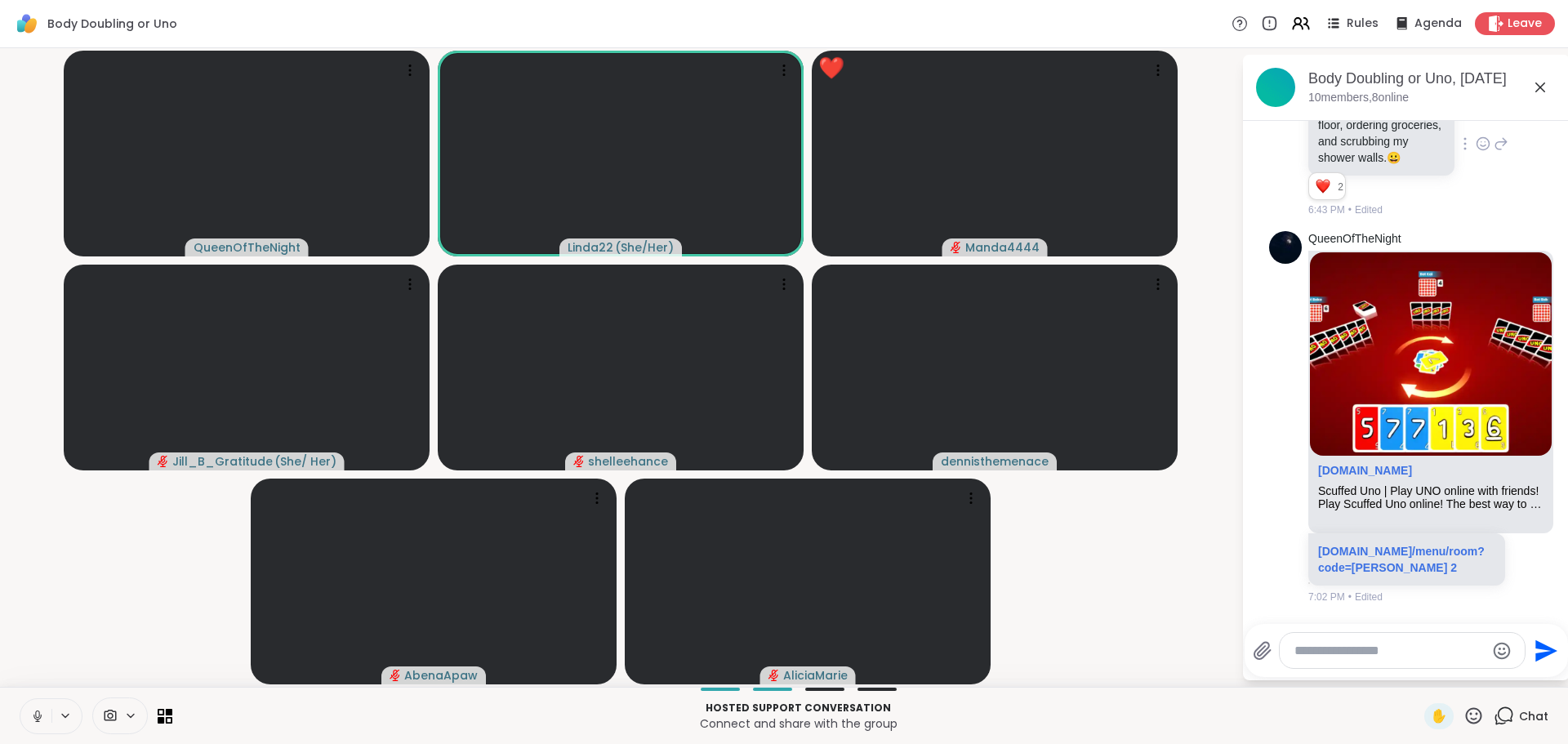
click at [33, 715] on icon at bounding box center [37, 716] width 14 height 14
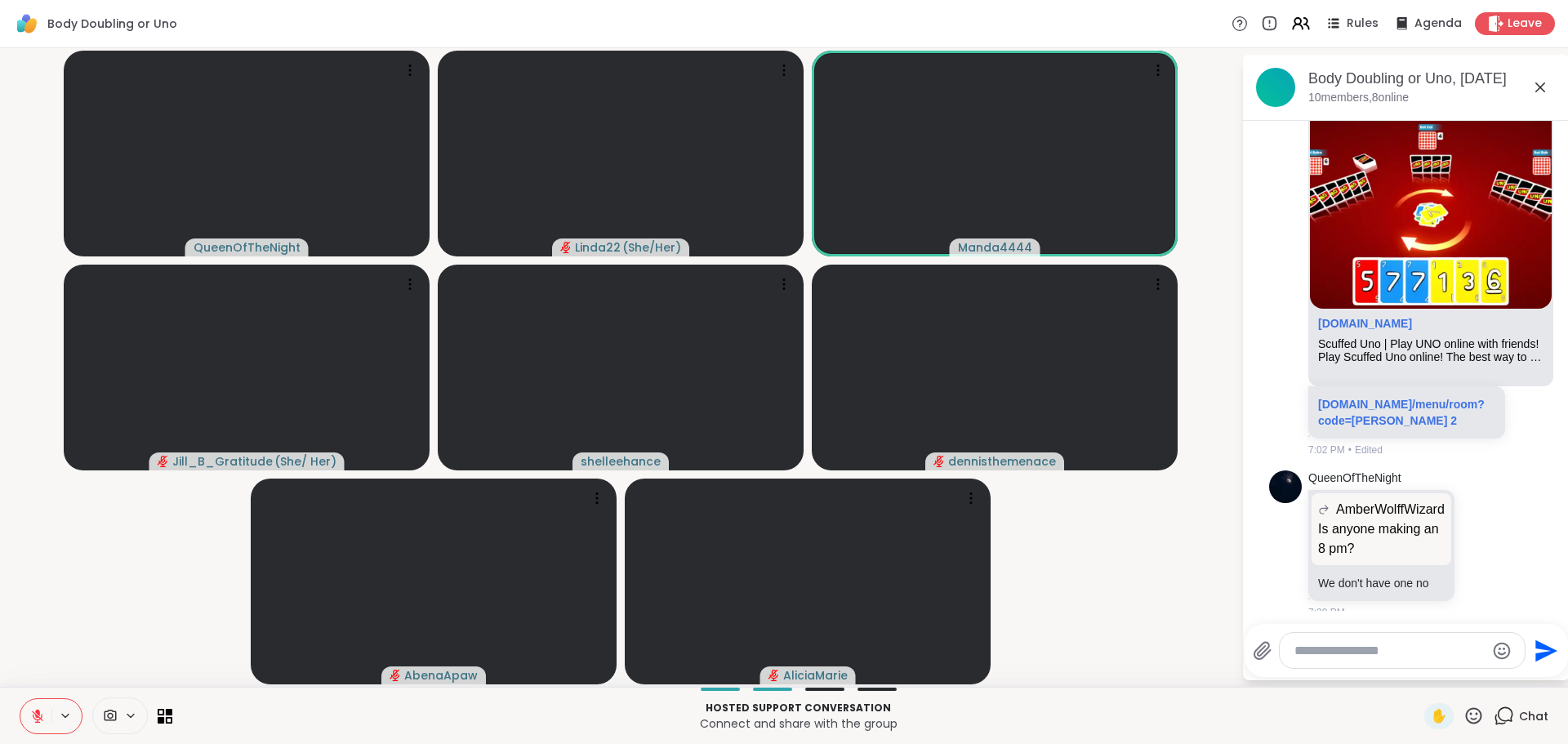
scroll to position [4042, 0]
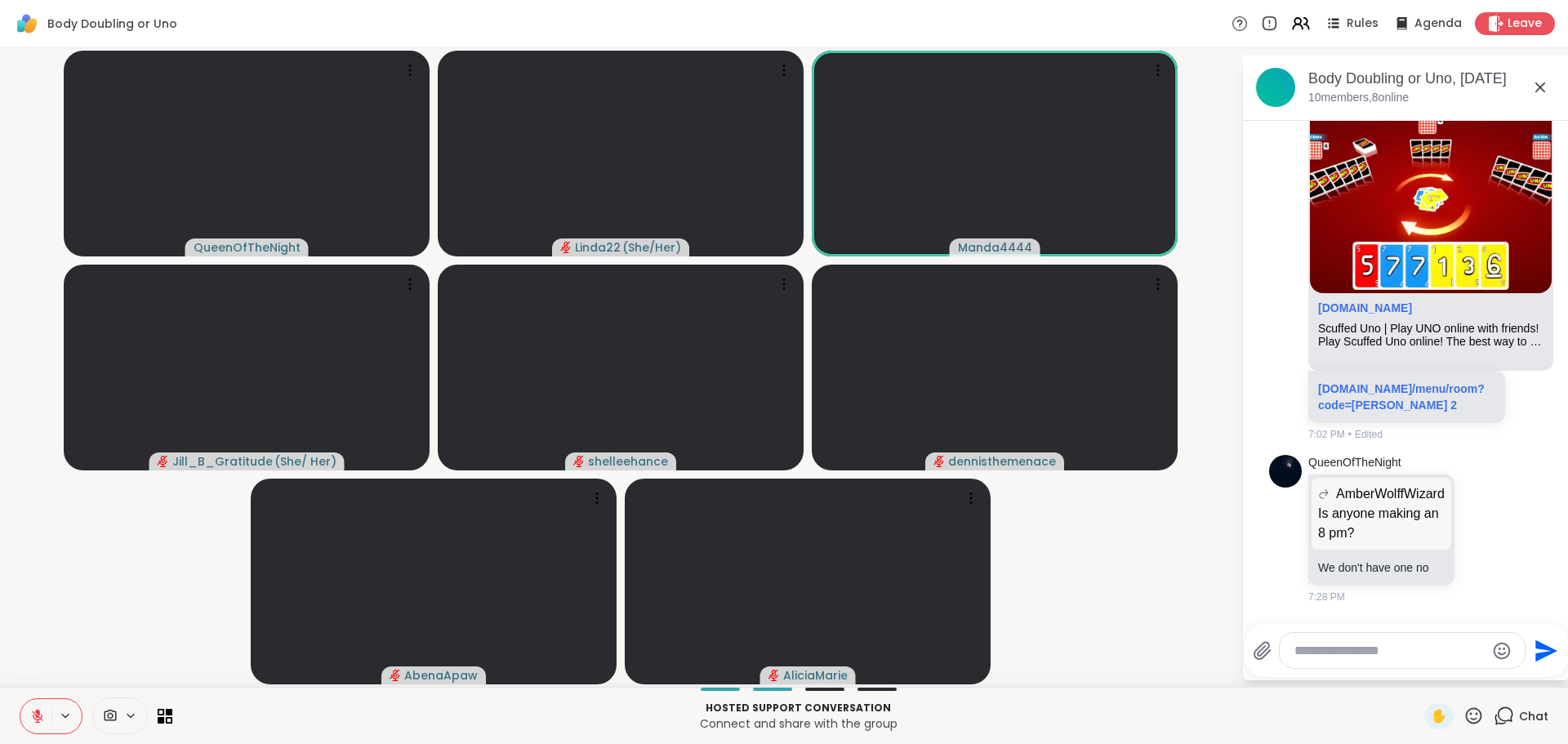
click at [1542, 88] on icon at bounding box center [1540, 88] width 10 height 10
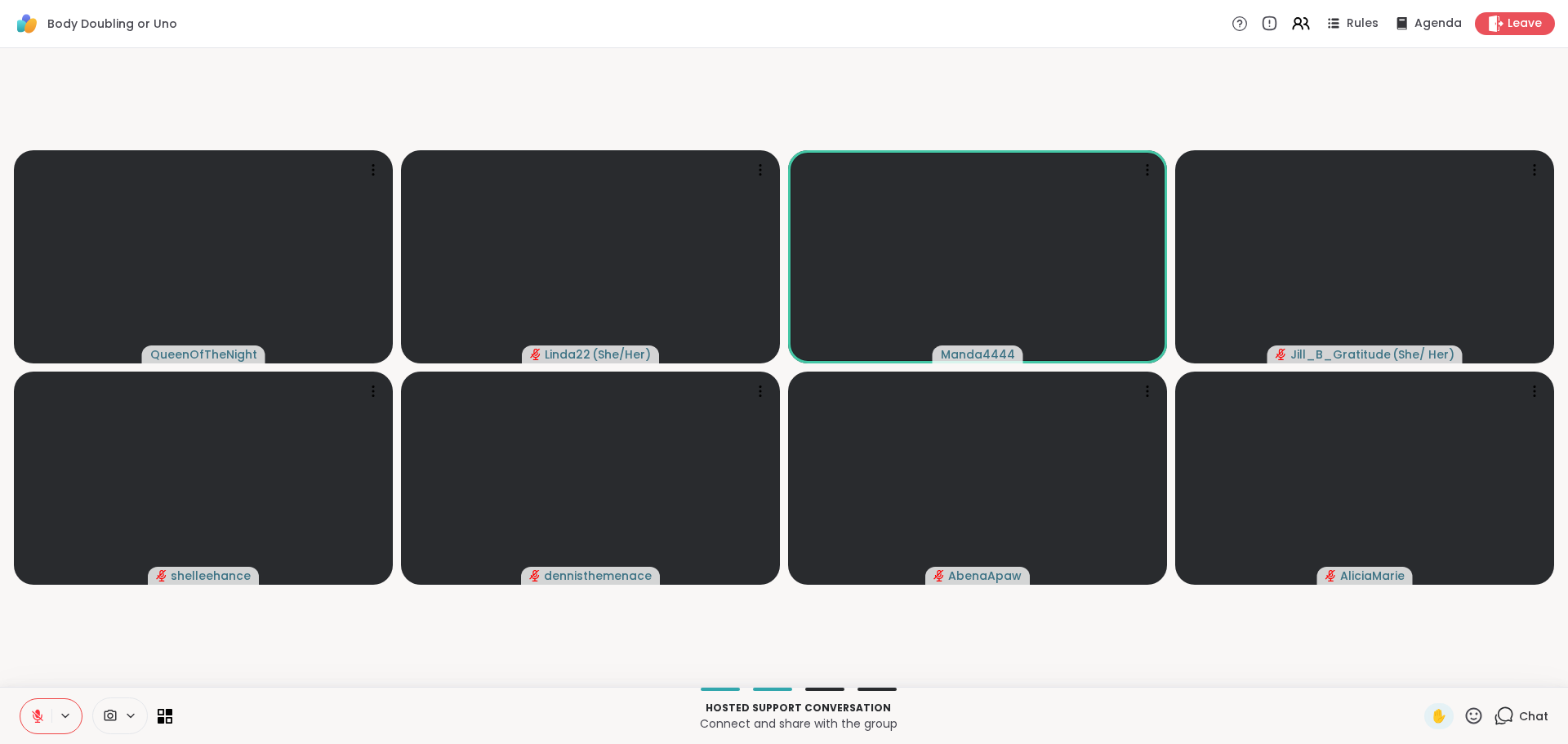
click at [1519, 717] on span "Chat" at bounding box center [1533, 716] width 30 height 16
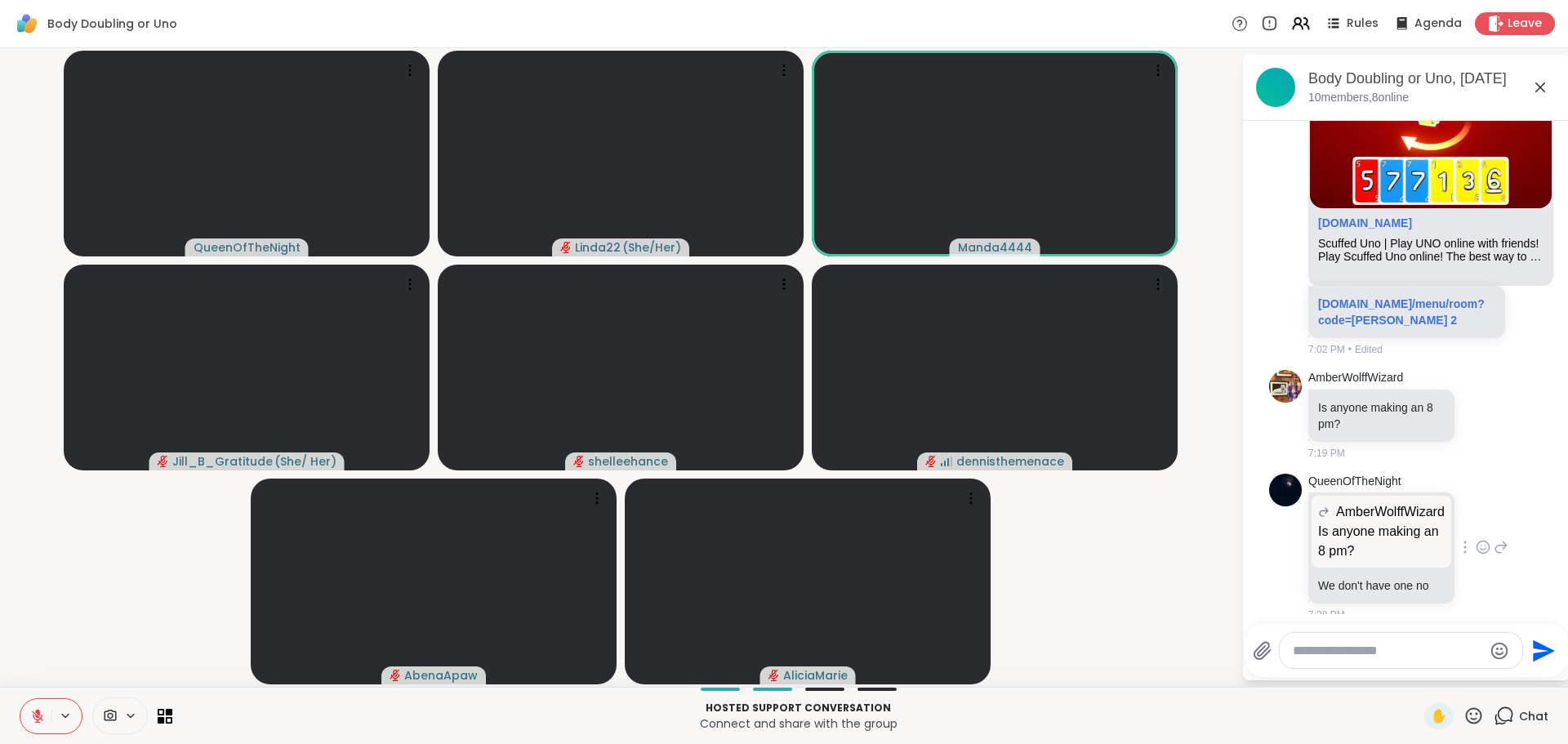
scroll to position [4145, 0]
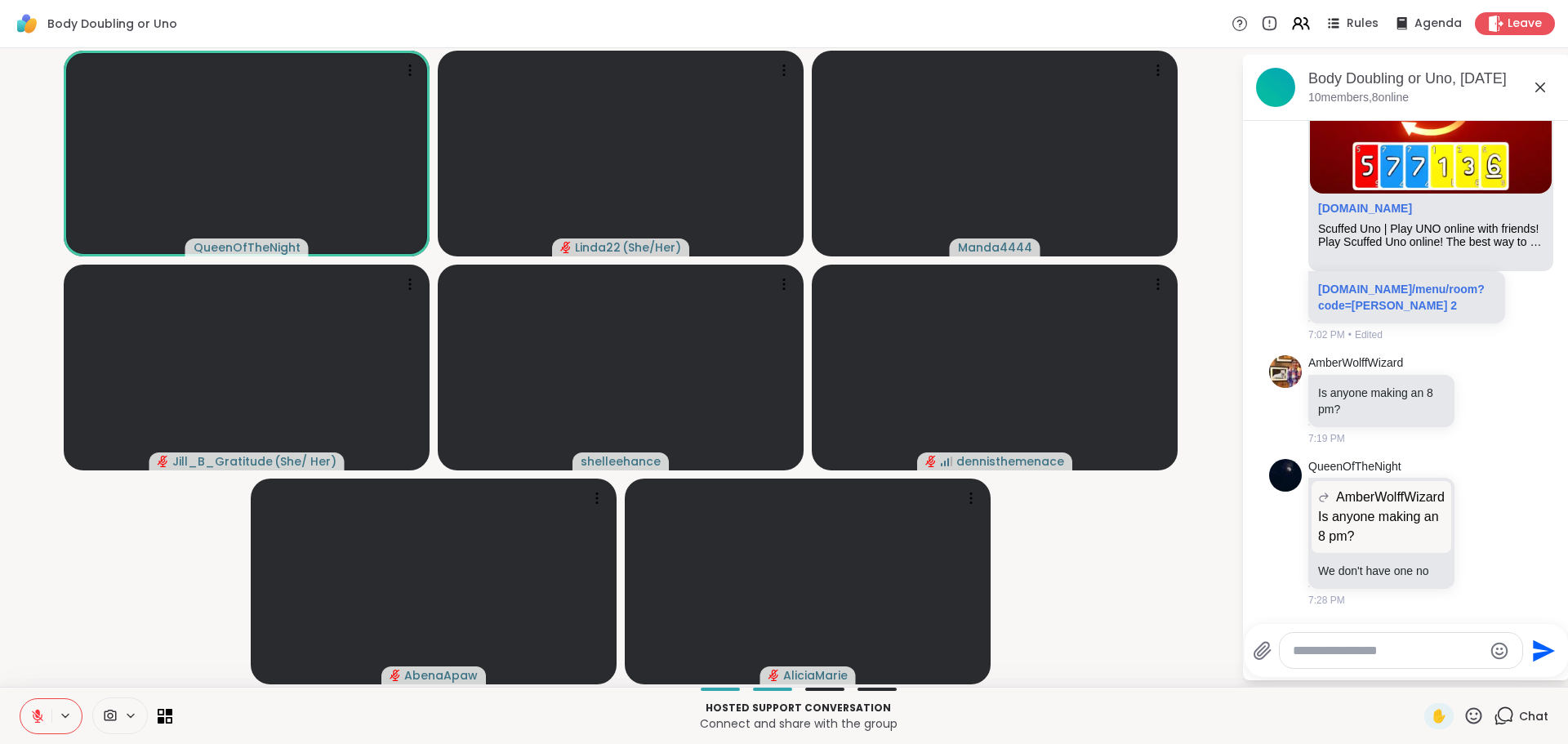
click at [36, 711] on icon at bounding box center [38, 713] width 5 height 7
click at [36, 711] on icon at bounding box center [37, 716] width 14 height 14
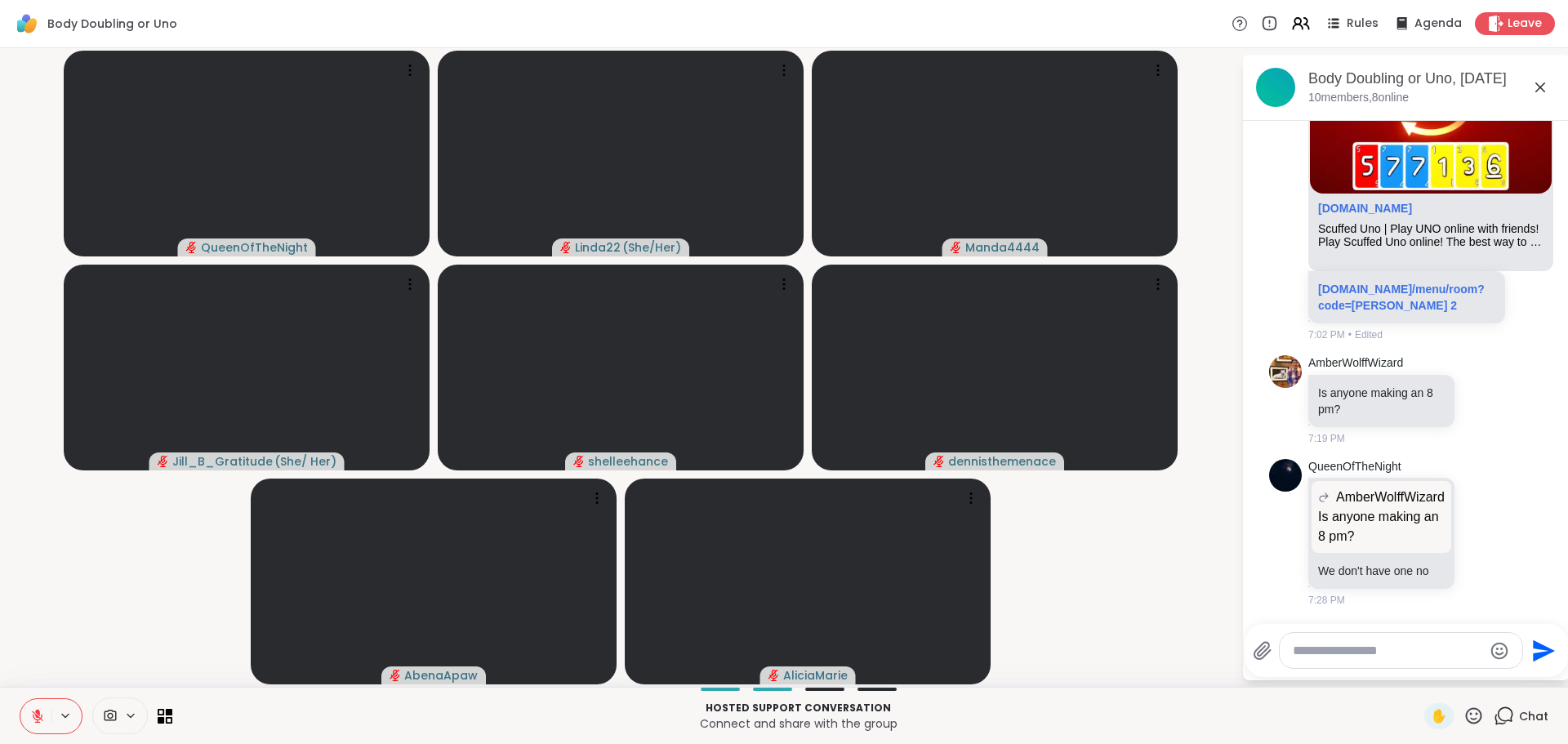
click at [1126, 626] on video-player-container "QueenOfTheNight Linda22 ( She/Her ) Manda4444 Jill_B_Gratitude ( She/ Her ) she…" at bounding box center [621, 367] width 1222 height 626
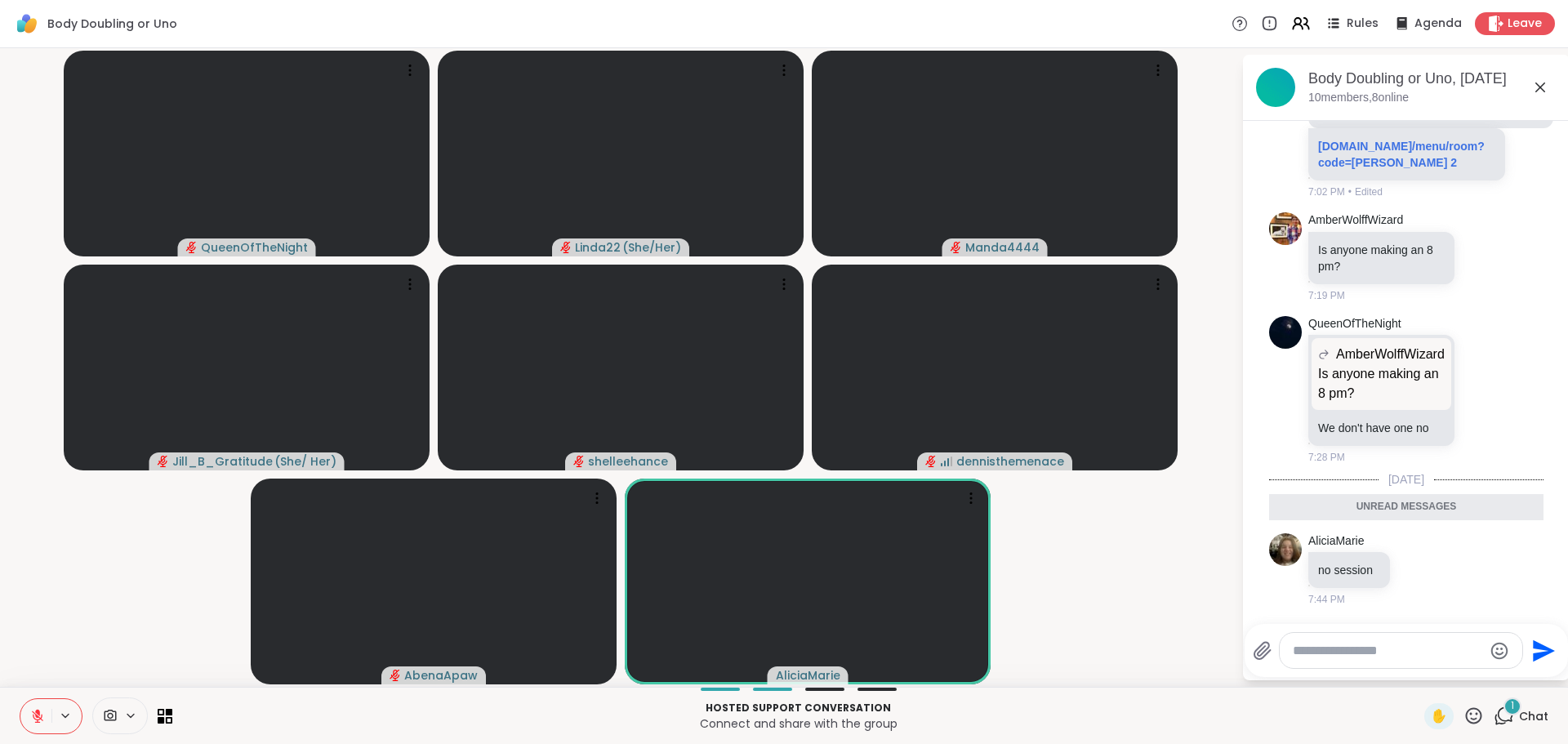
scroll to position [4249, 0]
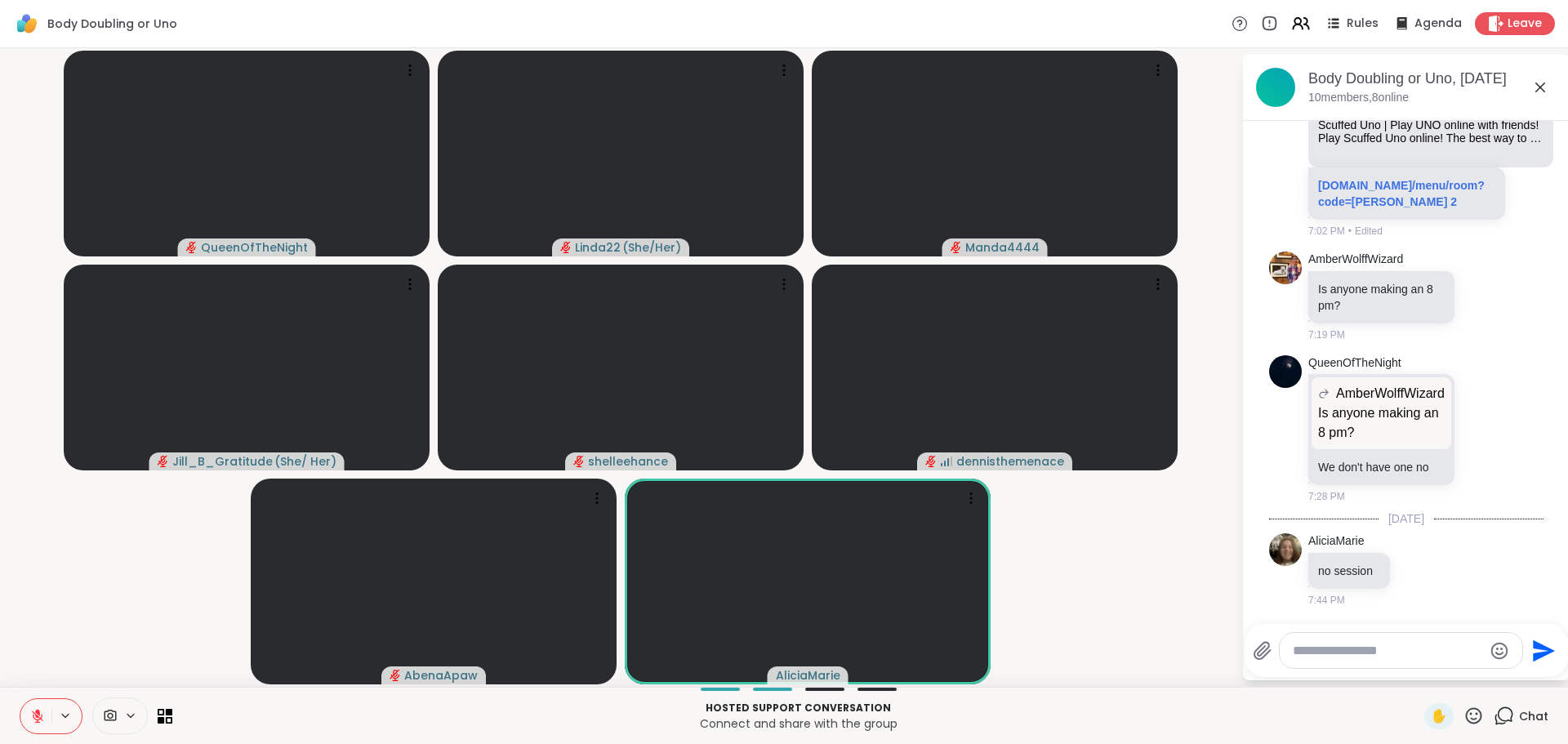
click at [1173, 616] on video-player-container "QueenOfTheNight Linda22 ( She/Her ) Manda4444 Jill_B_Gratitude ( She/ Her ) she…" at bounding box center [621, 367] width 1222 height 626
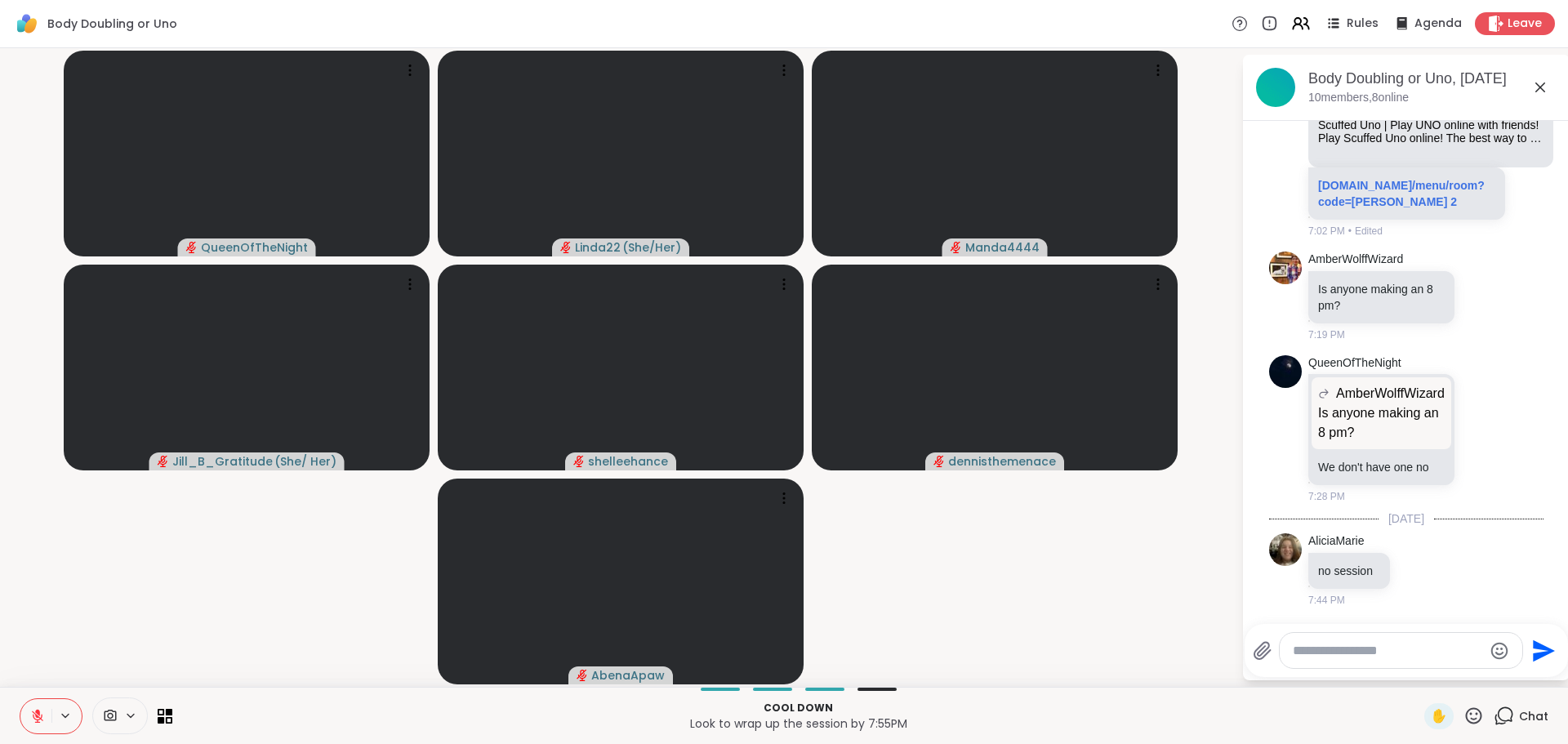
click at [266, 595] on video-player-container "QueenOfTheNight Linda22 ( She/Her ) Manda4444 Jill_B_Gratitude ( She/ Her ) she…" at bounding box center [621, 367] width 1222 height 626
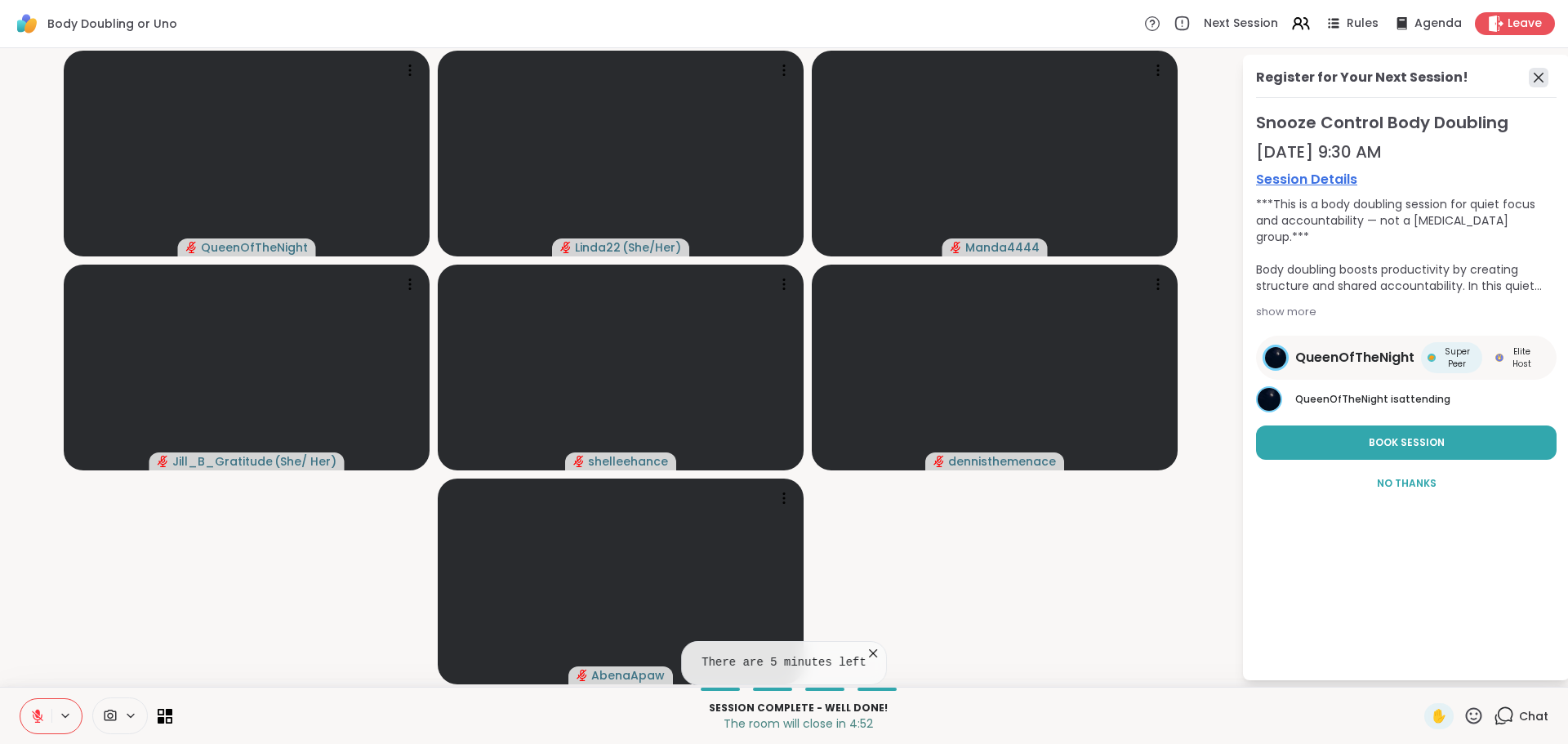
click at [1539, 75] on icon at bounding box center [1538, 77] width 19 height 19
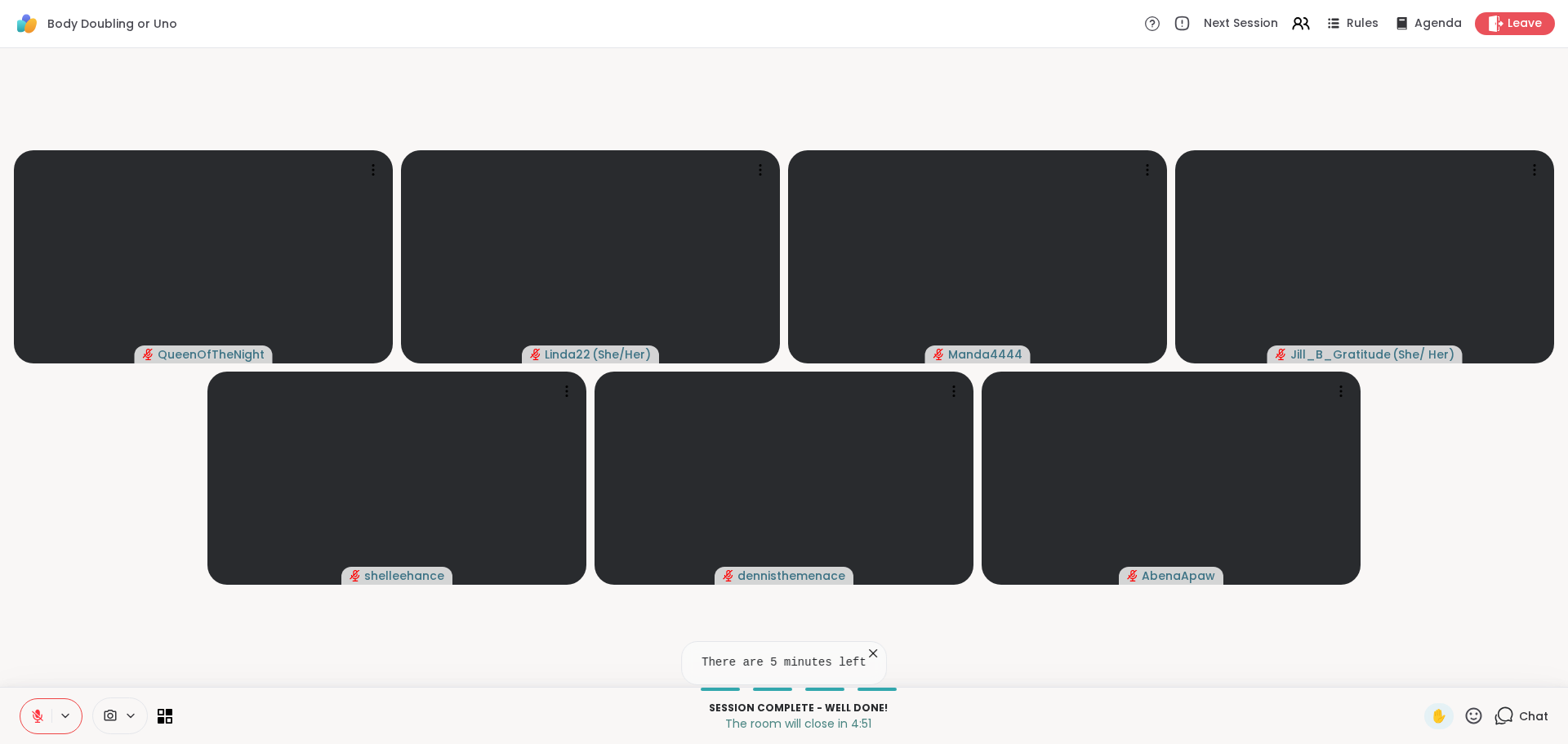
click at [1475, 486] on video-player-container "QueenOfTheNight Linda22 ( She/Her ) Manda4444 Jill_B_Gratitude ( She/ Her ) she…" at bounding box center [784, 367] width 1549 height 626
click at [870, 654] on icon at bounding box center [872, 653] width 16 height 16
click at [1519, 710] on span "Chat" at bounding box center [1533, 716] width 30 height 16
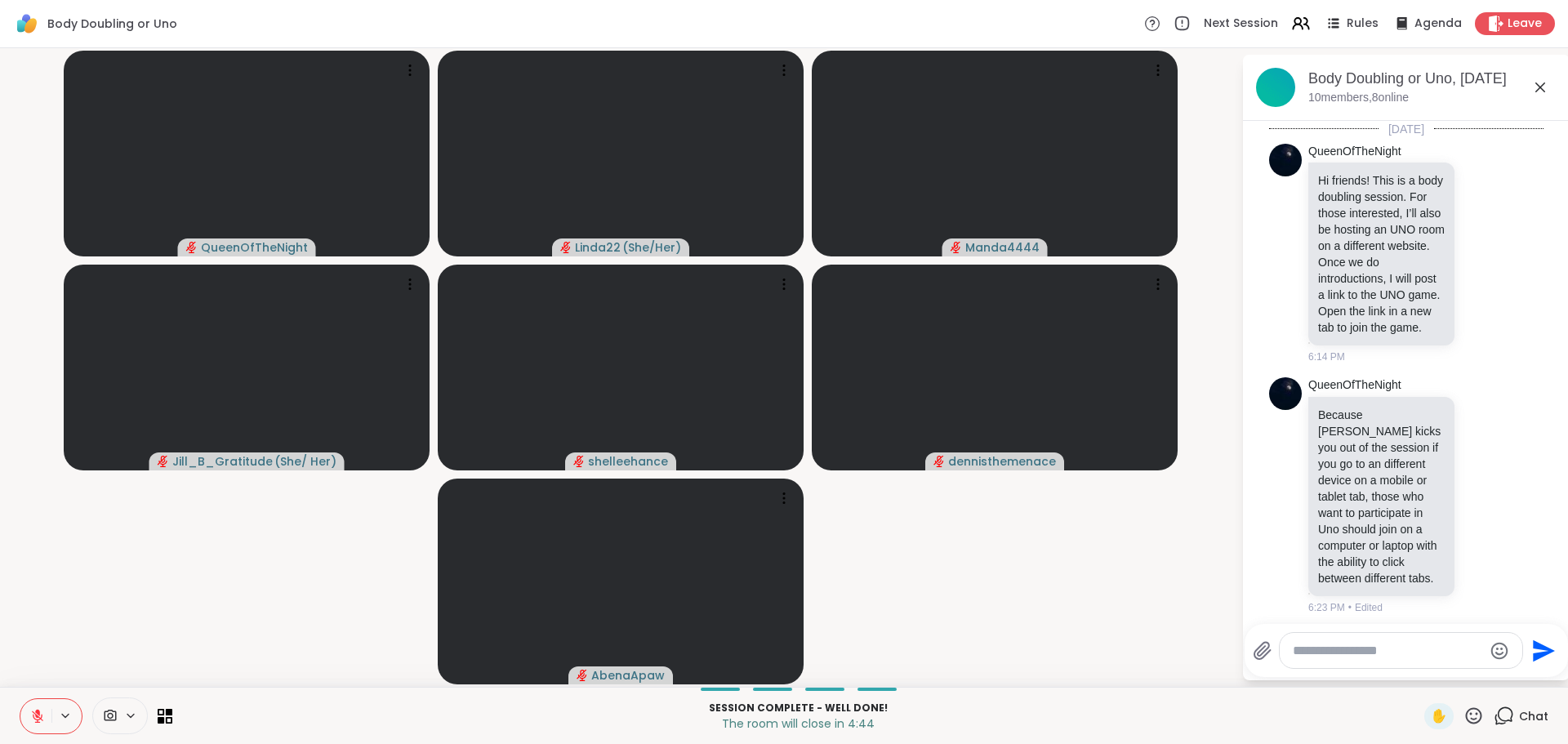
scroll to position [4232, 0]
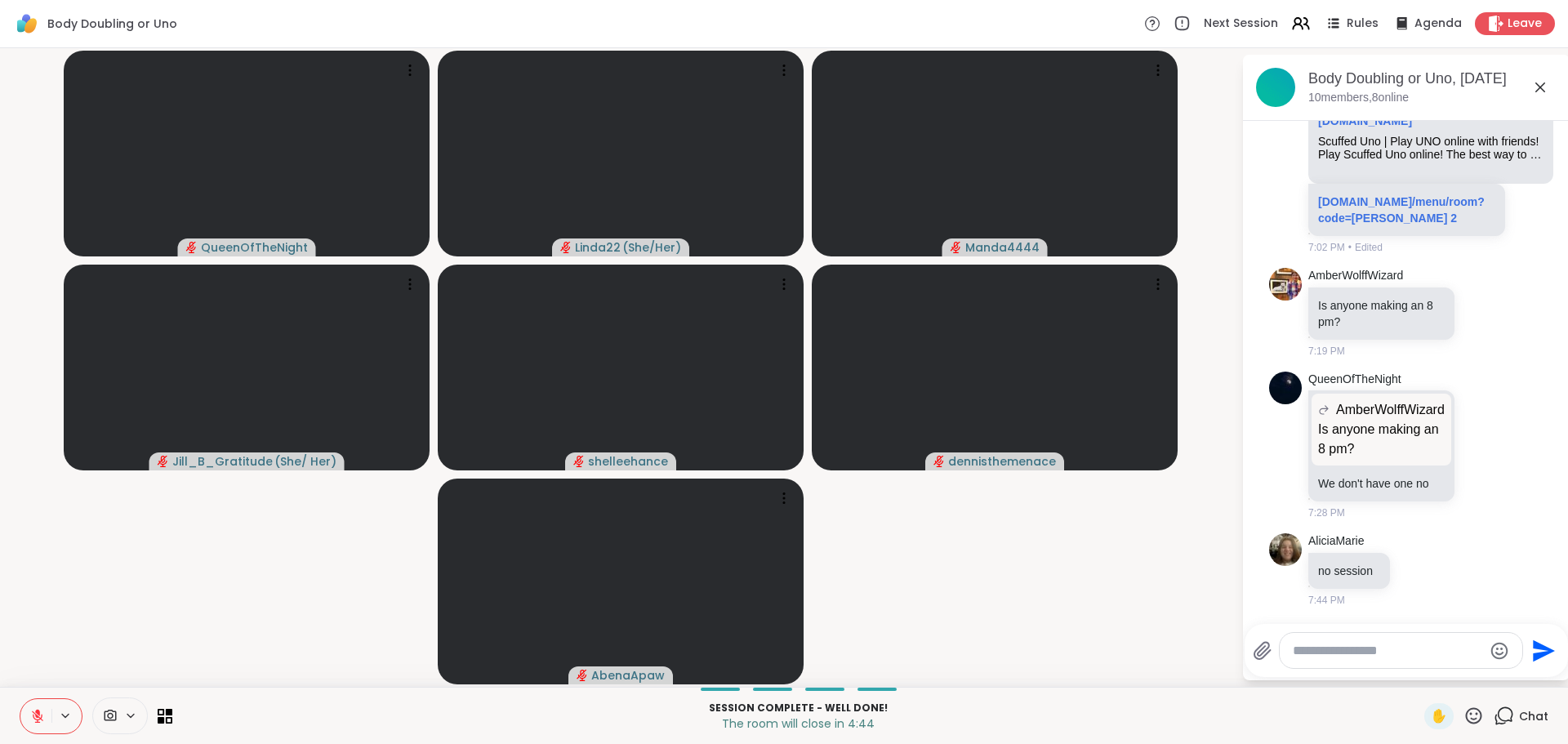
click at [1397, 645] on textarea "Type your message" at bounding box center [1387, 650] width 190 height 16
type textarea "**********"
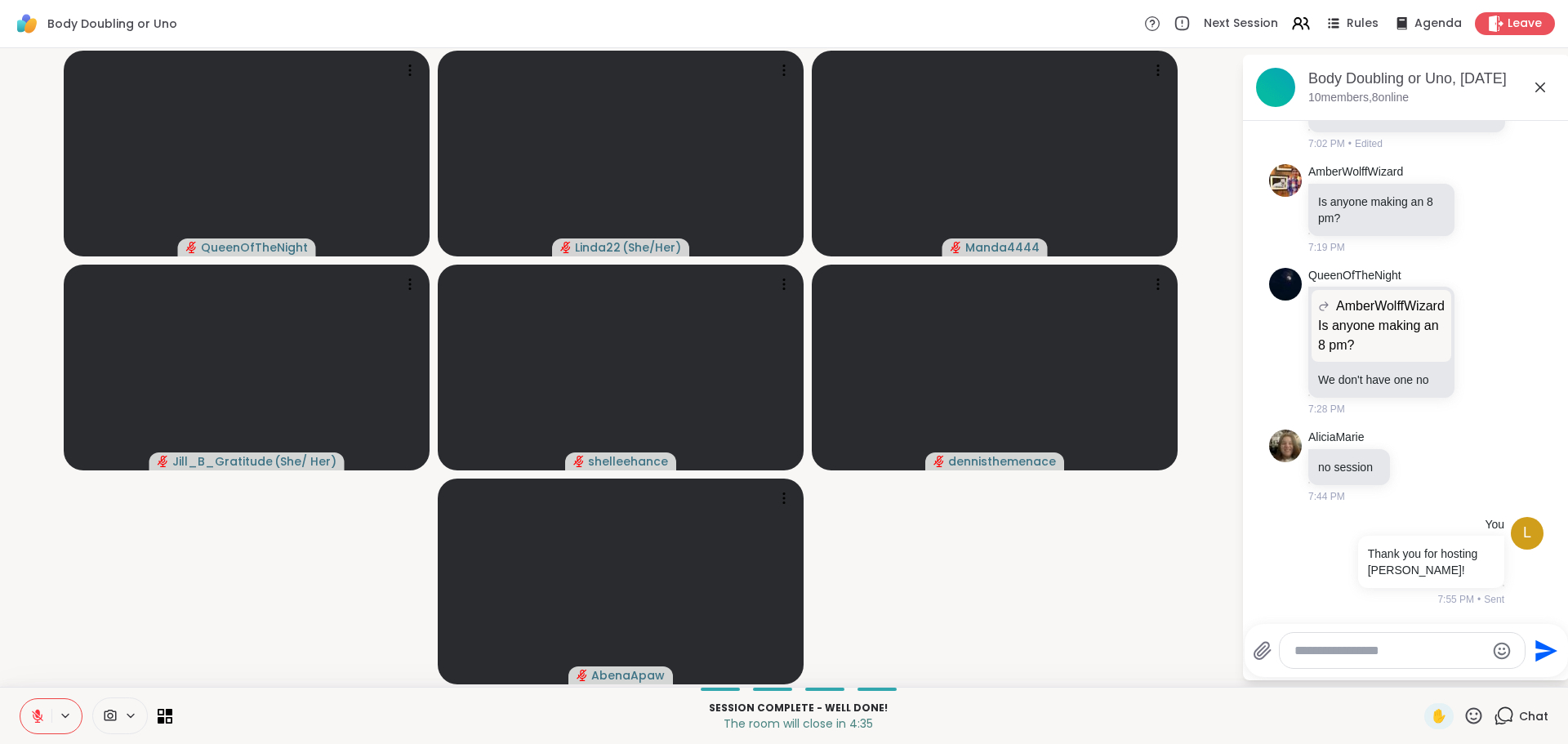
scroll to position [4336, 0]
type textarea "**********"
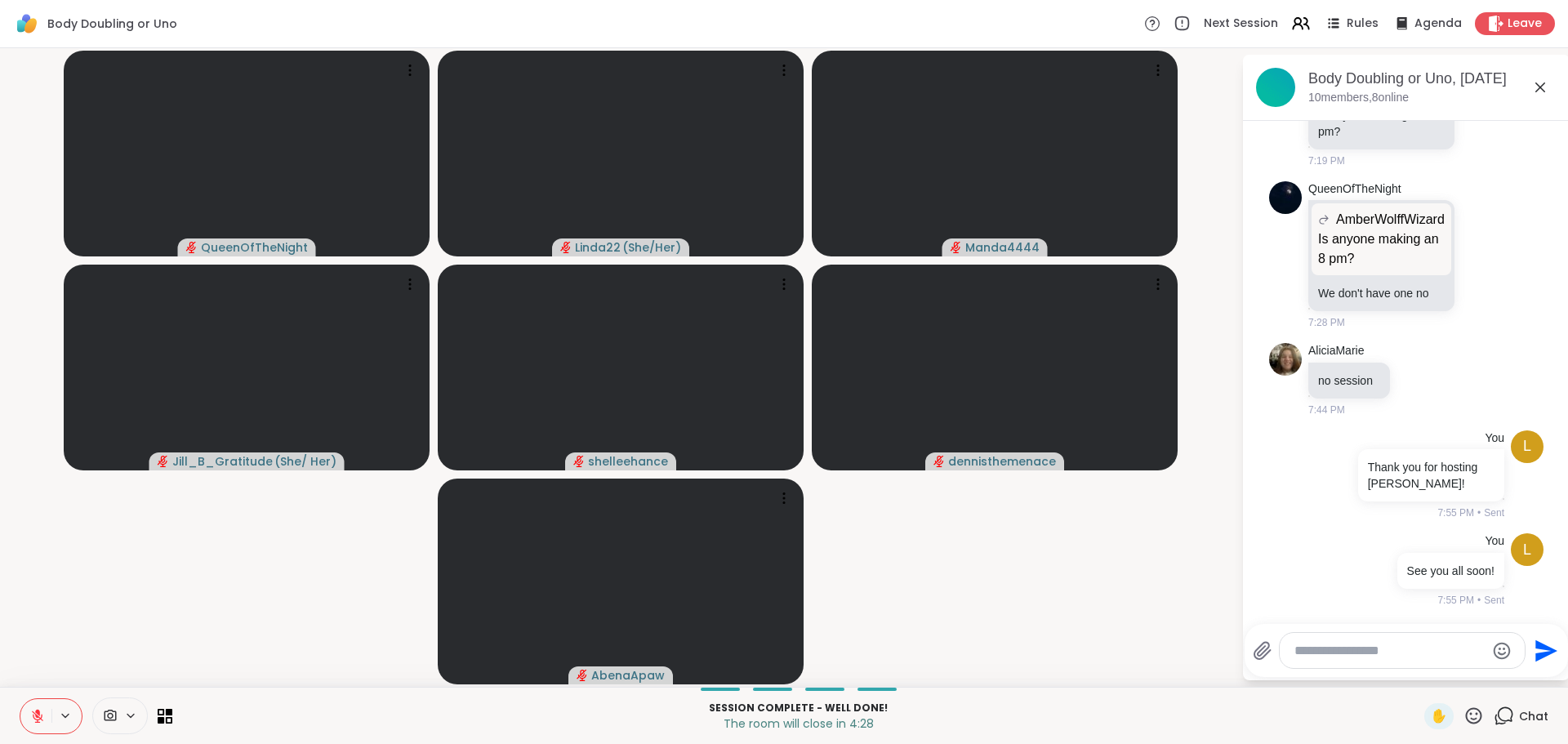
scroll to position [4423, 0]
click at [1539, 81] on icon at bounding box center [1540, 87] width 19 height 19
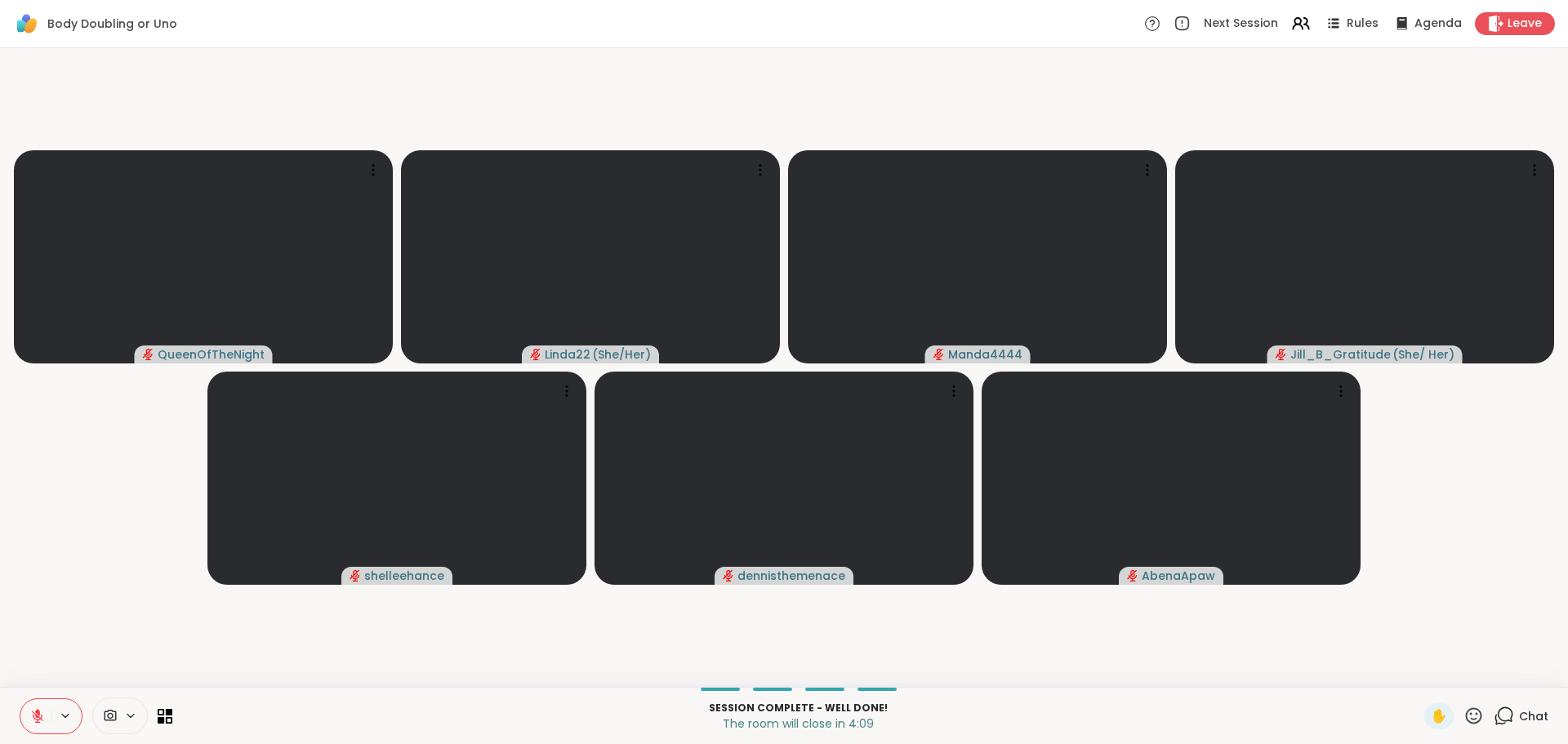
click at [1519, 714] on span "Chat" at bounding box center [1533, 716] width 30 height 16
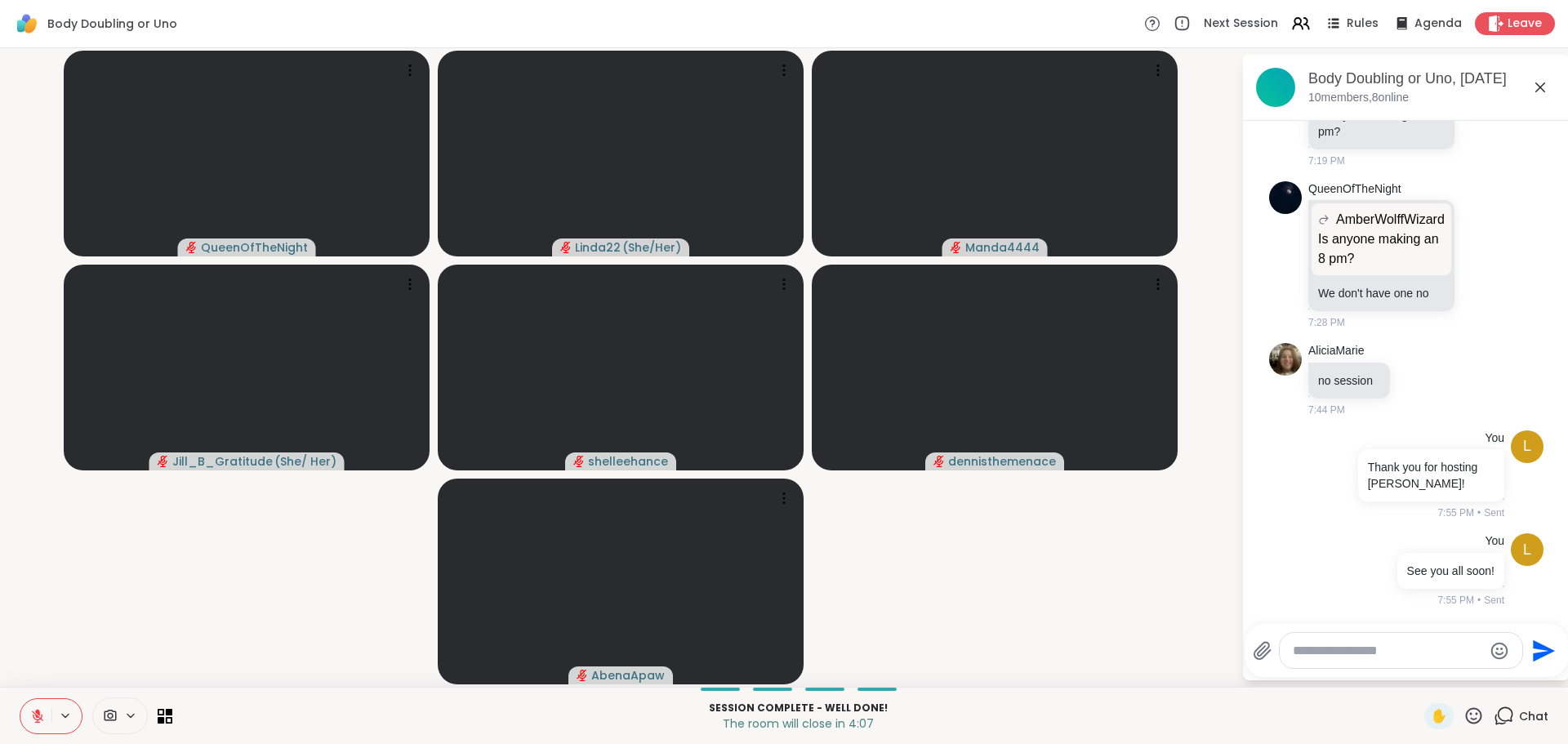
click at [1537, 82] on icon at bounding box center [1540, 87] width 19 height 19
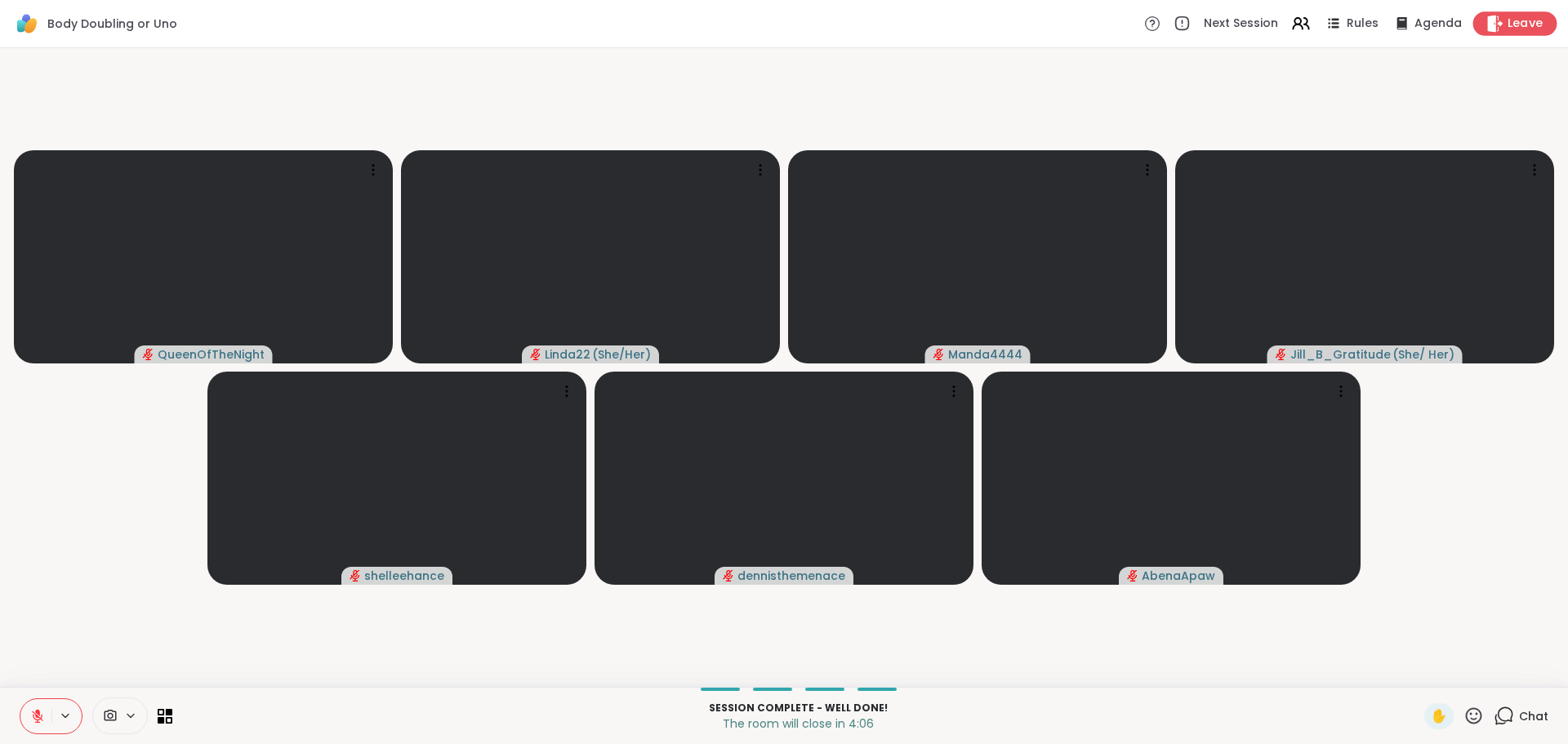
click at [1509, 27] on span "Leave" at bounding box center [1526, 24] width 36 height 17
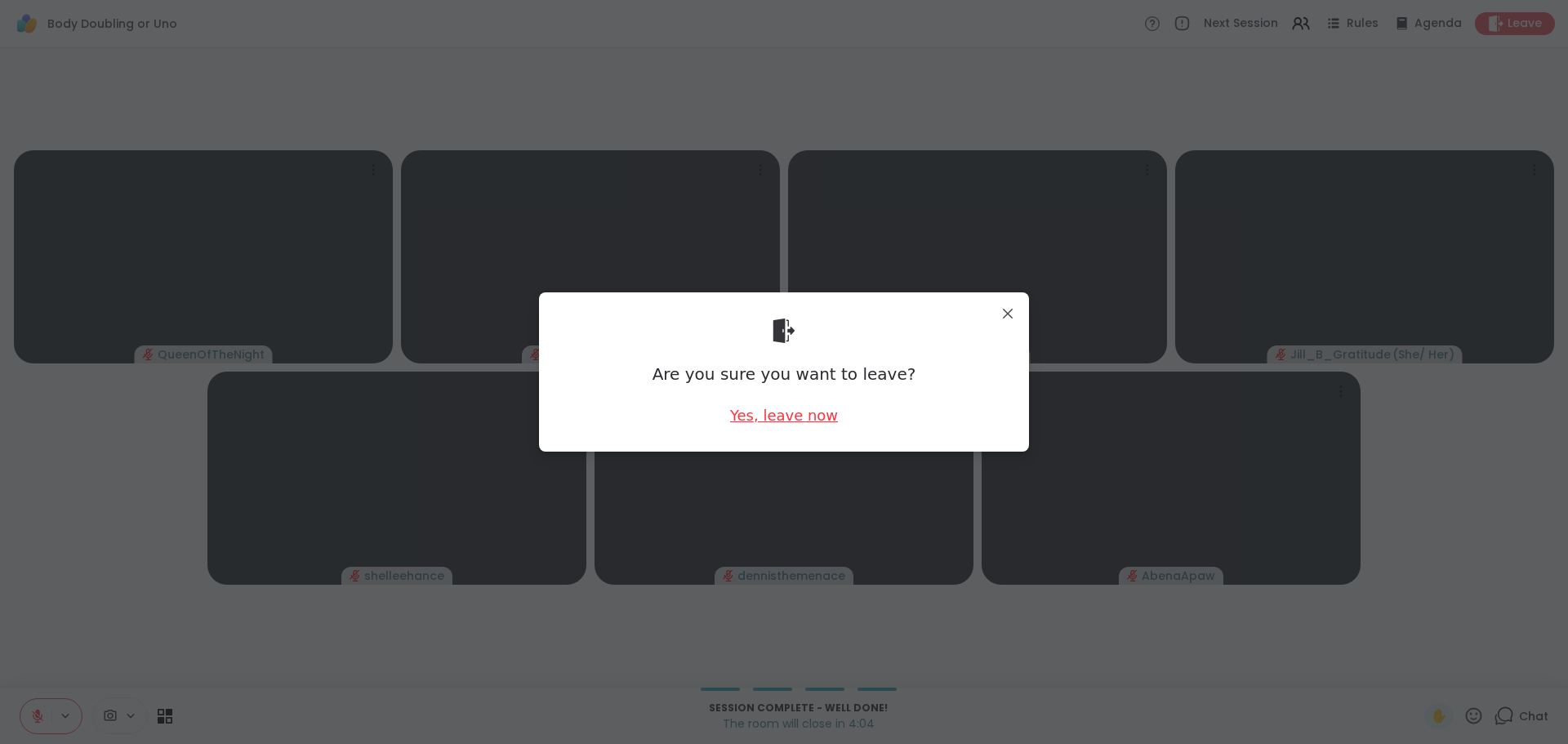
click at [777, 415] on div "Yes, leave now" at bounding box center [784, 415] width 108 height 20
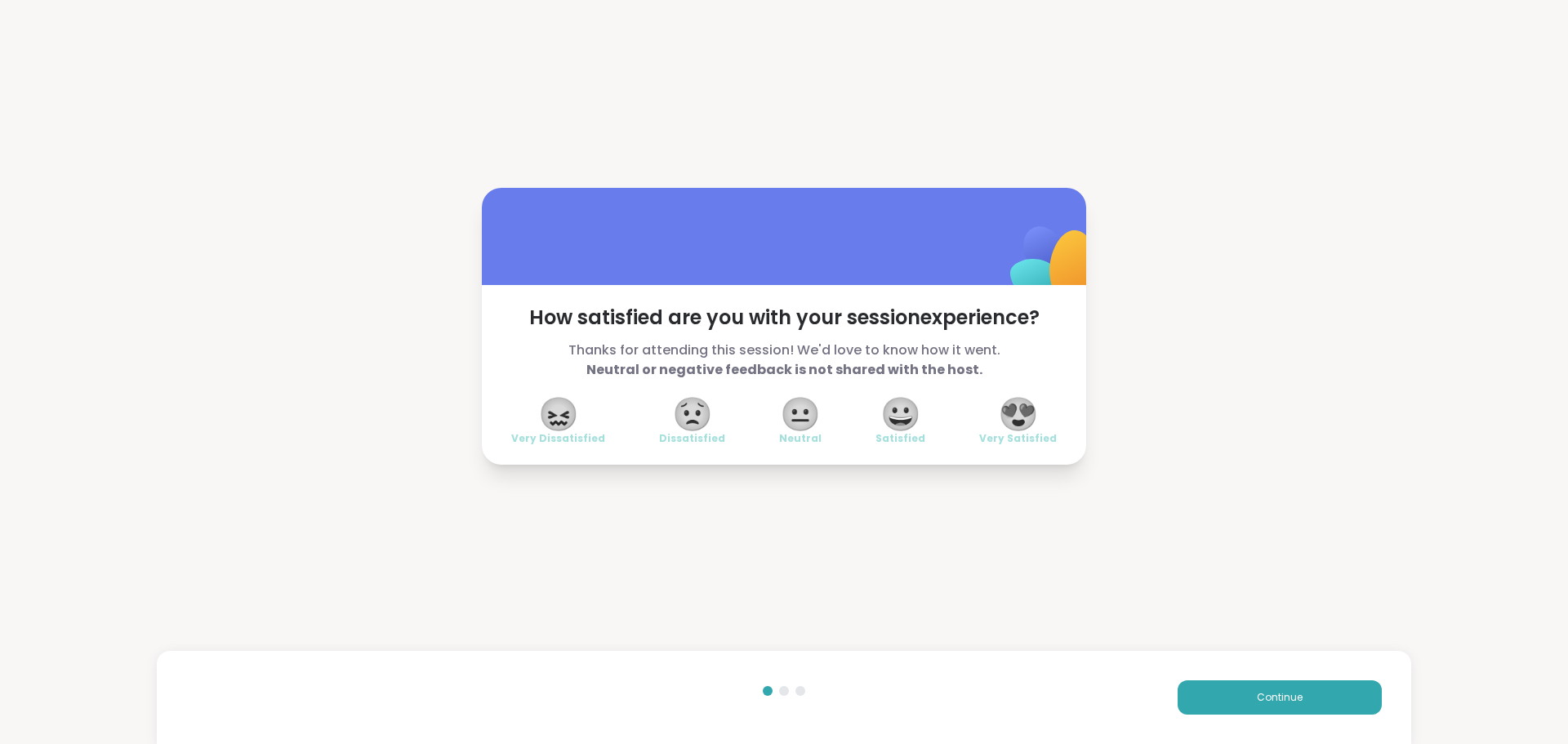
click at [1019, 415] on span "😍" at bounding box center [1018, 414] width 41 height 30
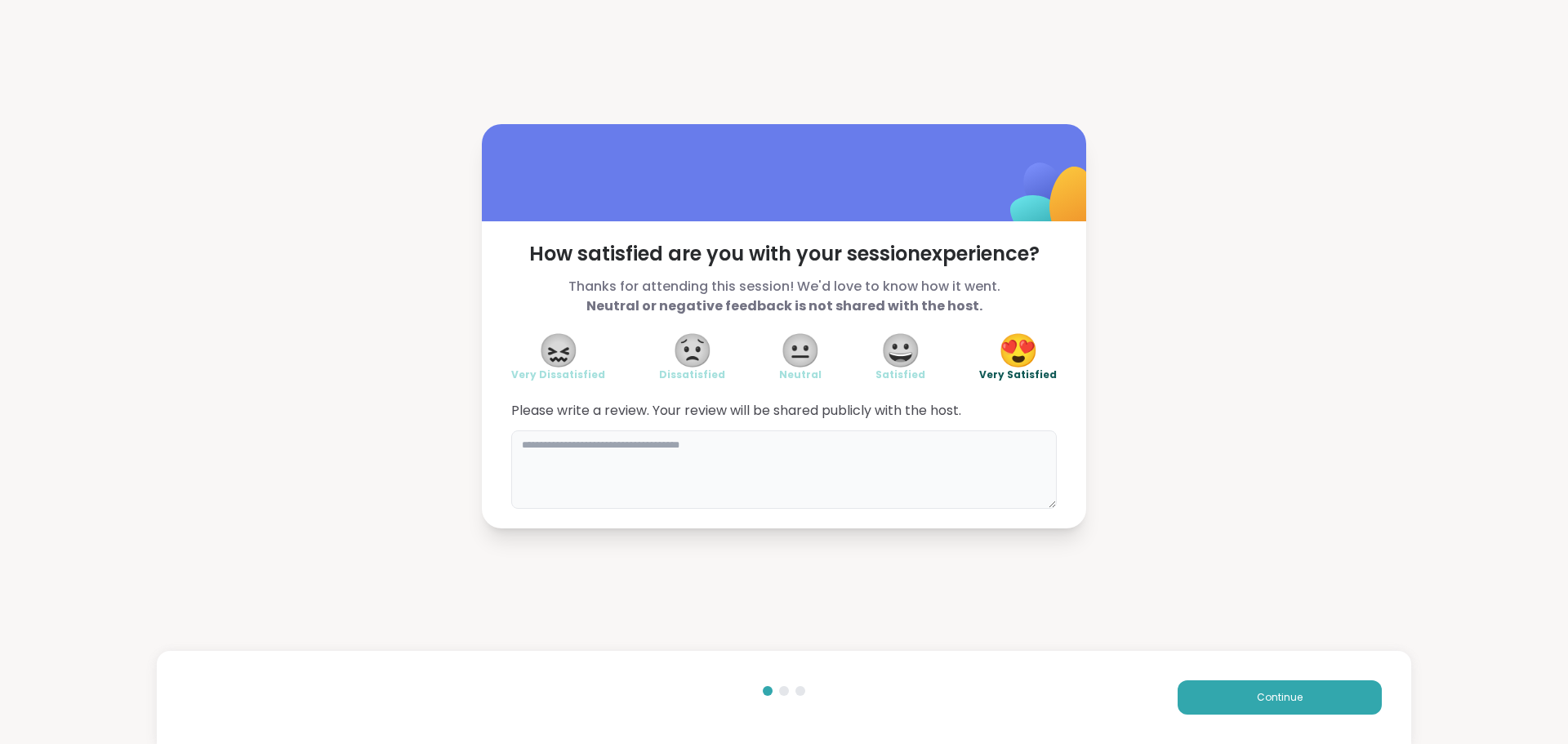
click at [777, 456] on textarea at bounding box center [784, 470] width 545 height 79
type textarea "**********"
click at [1180, 704] on button "Continue" at bounding box center [1280, 698] width 204 height 35
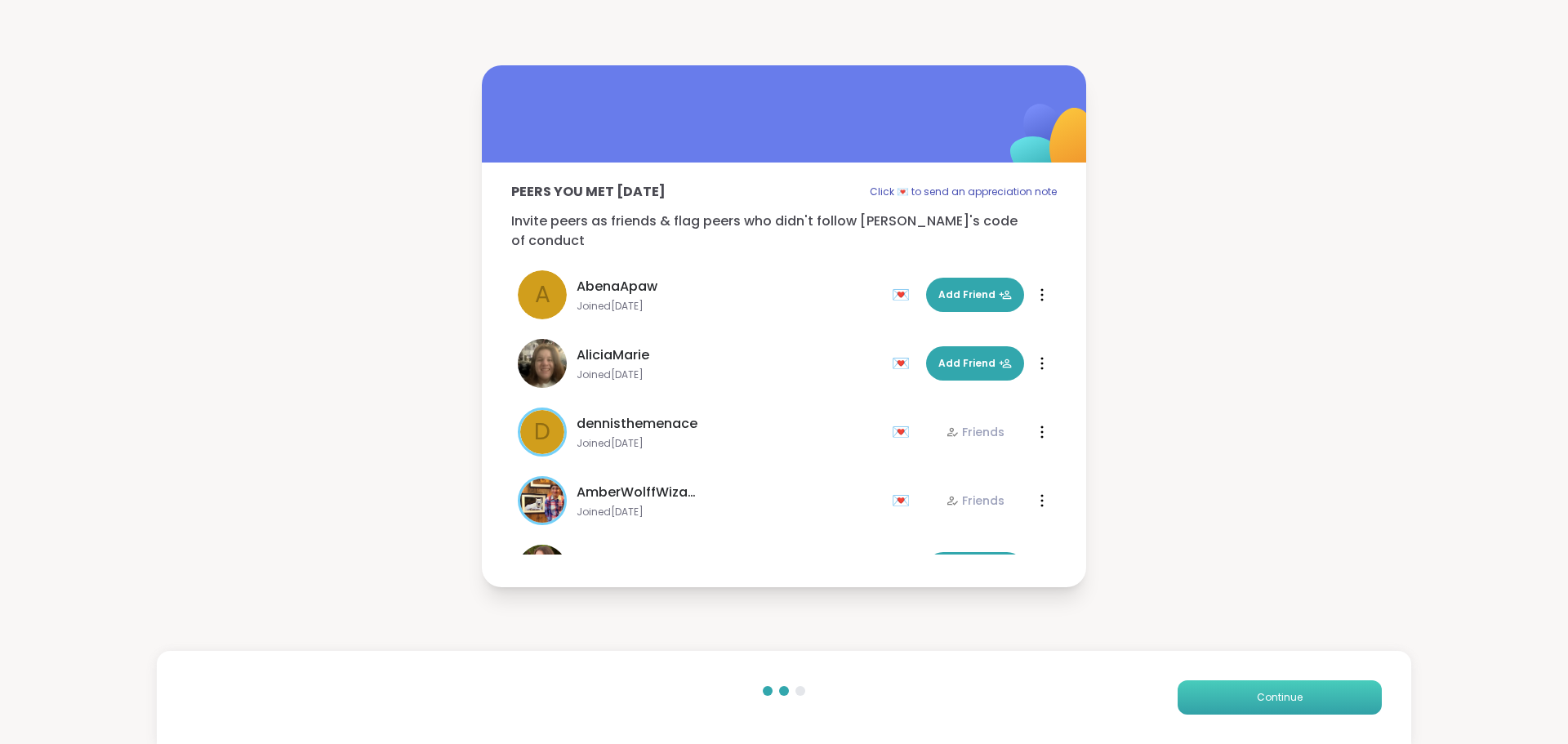
click at [1180, 704] on button "Continue" at bounding box center [1280, 698] width 204 height 35
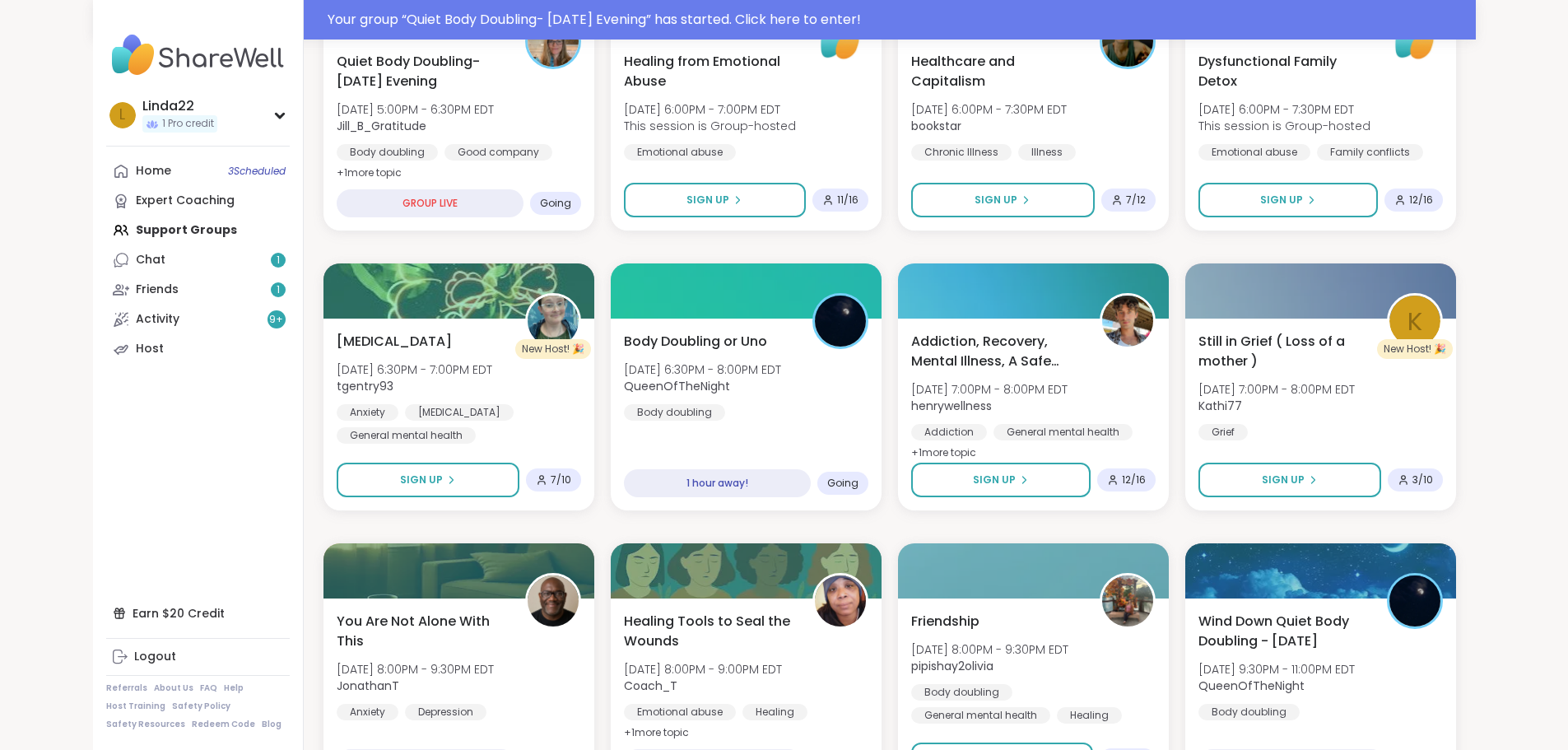
scroll to position [675, 0]
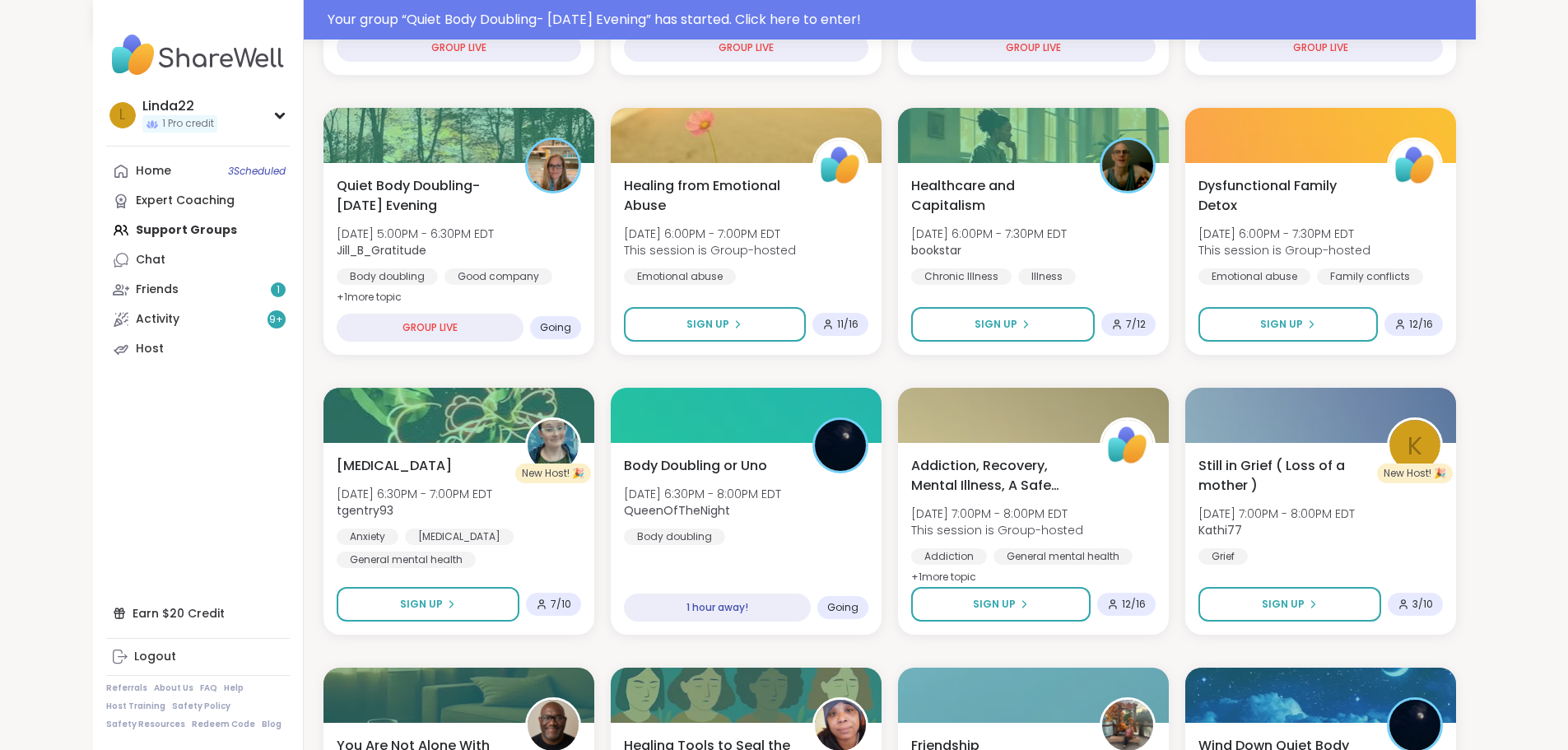
scroll to position [511, 0]
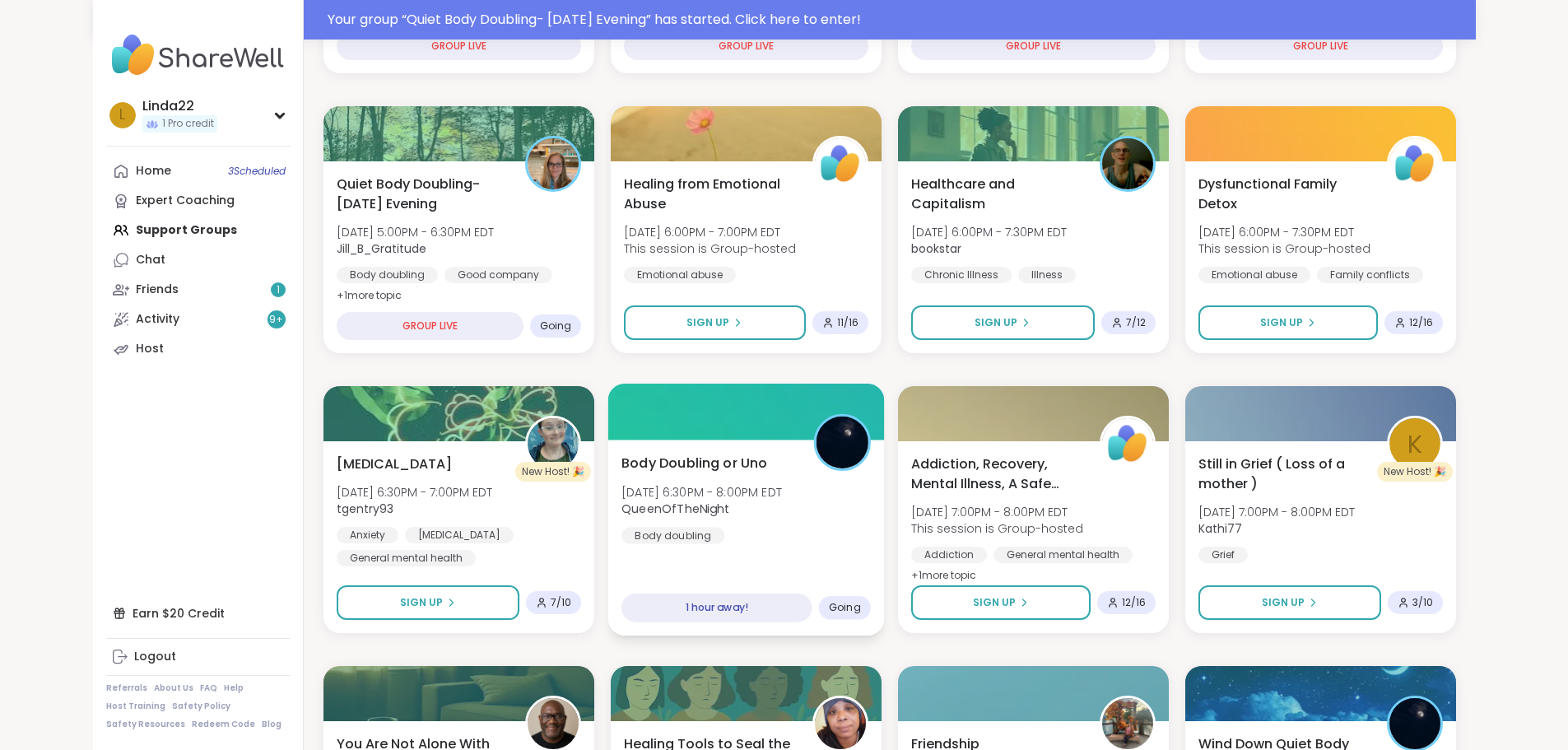
click at [650, 421] on div at bounding box center [745, 412] width 277 height 56
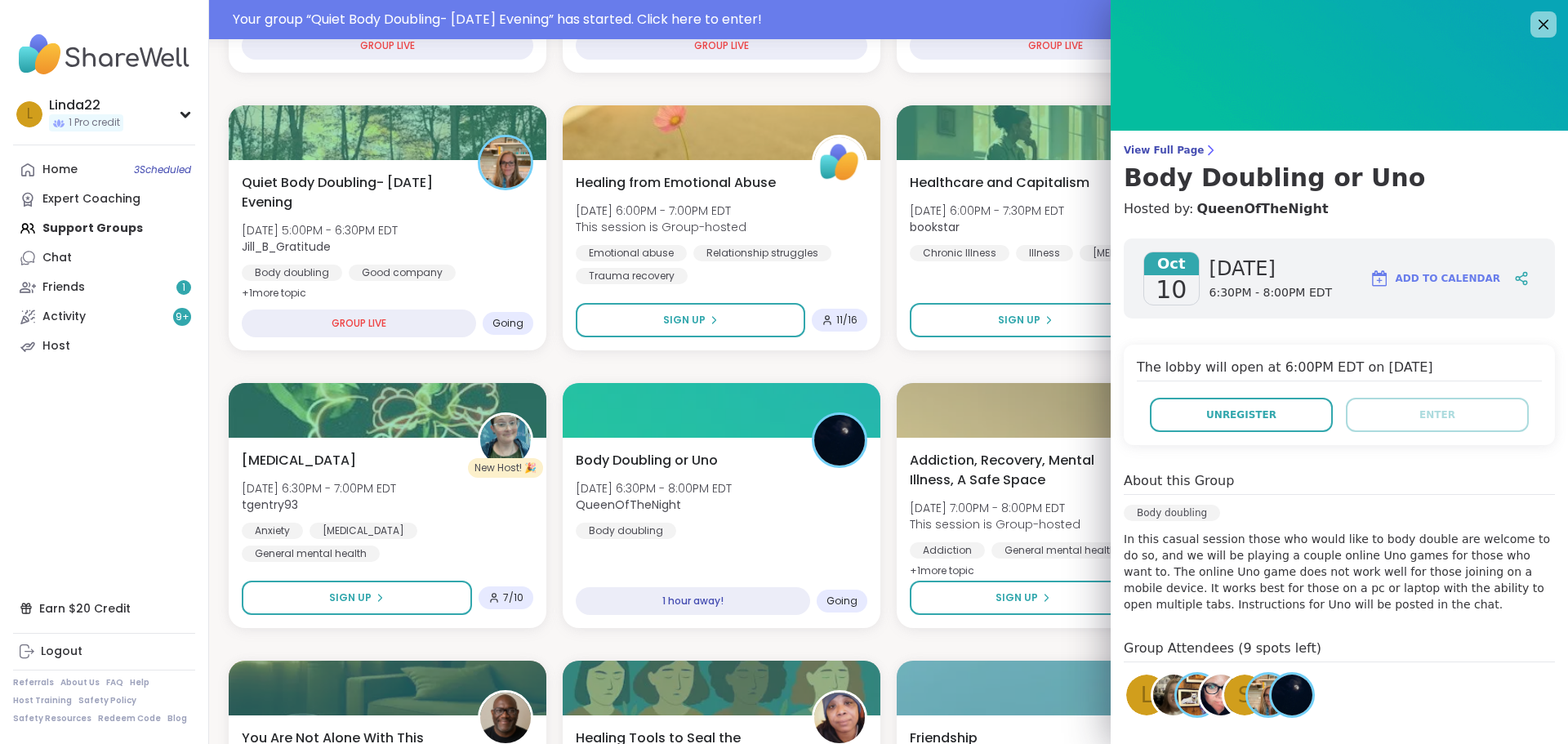
click at [1224, 702] on div "s" at bounding box center [1245, 695] width 41 height 41
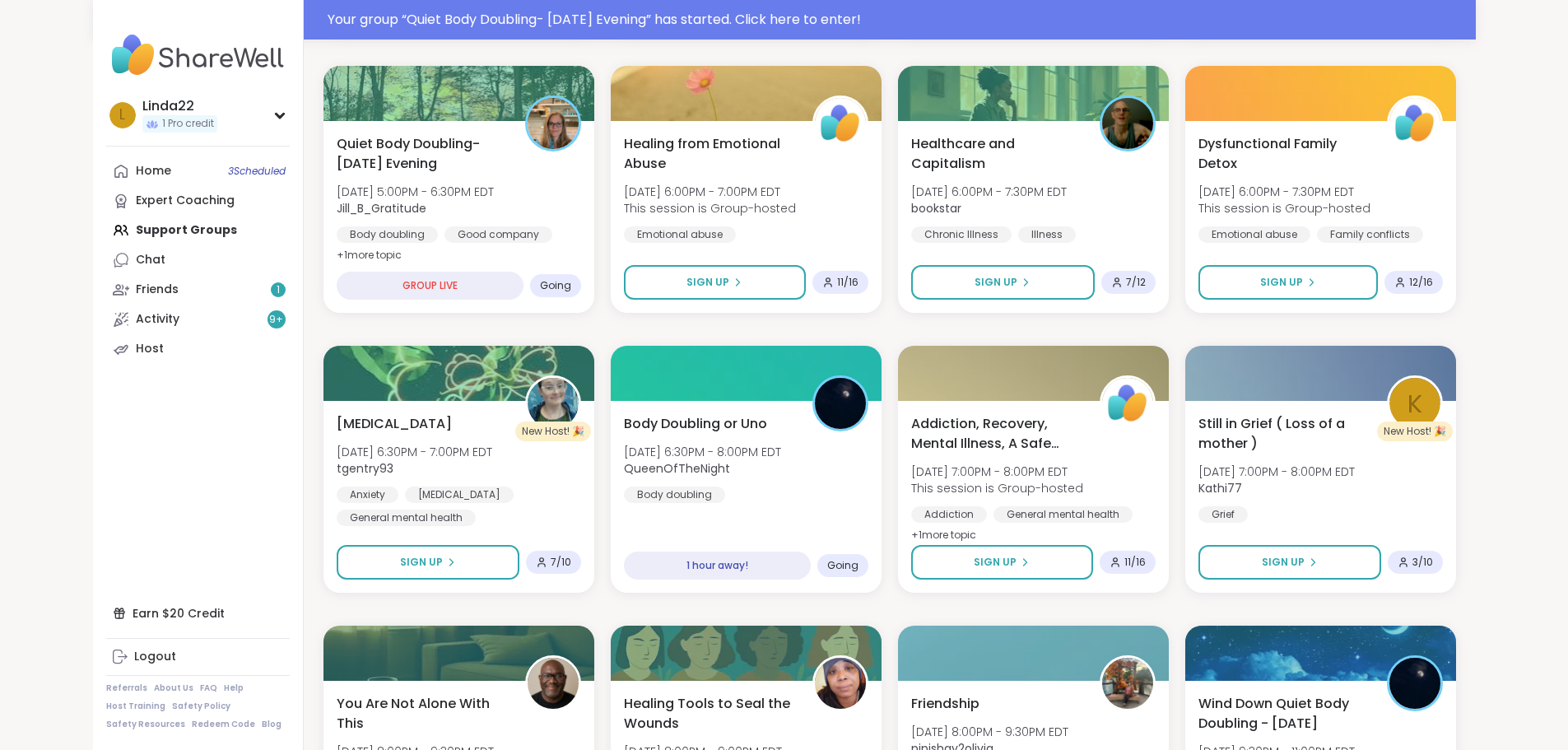
scroll to position [552, 0]
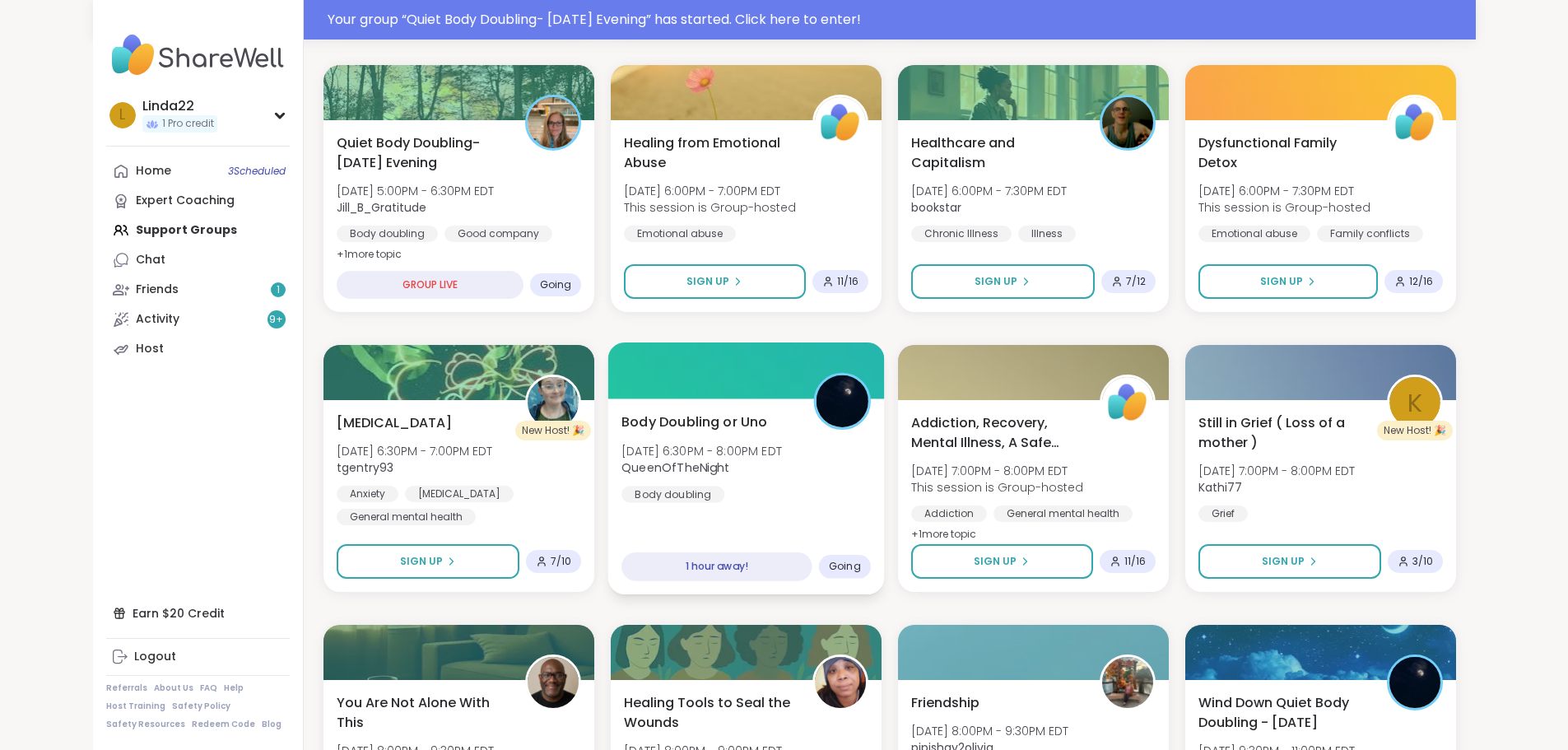
click at [640, 380] on div at bounding box center [745, 370] width 277 height 56
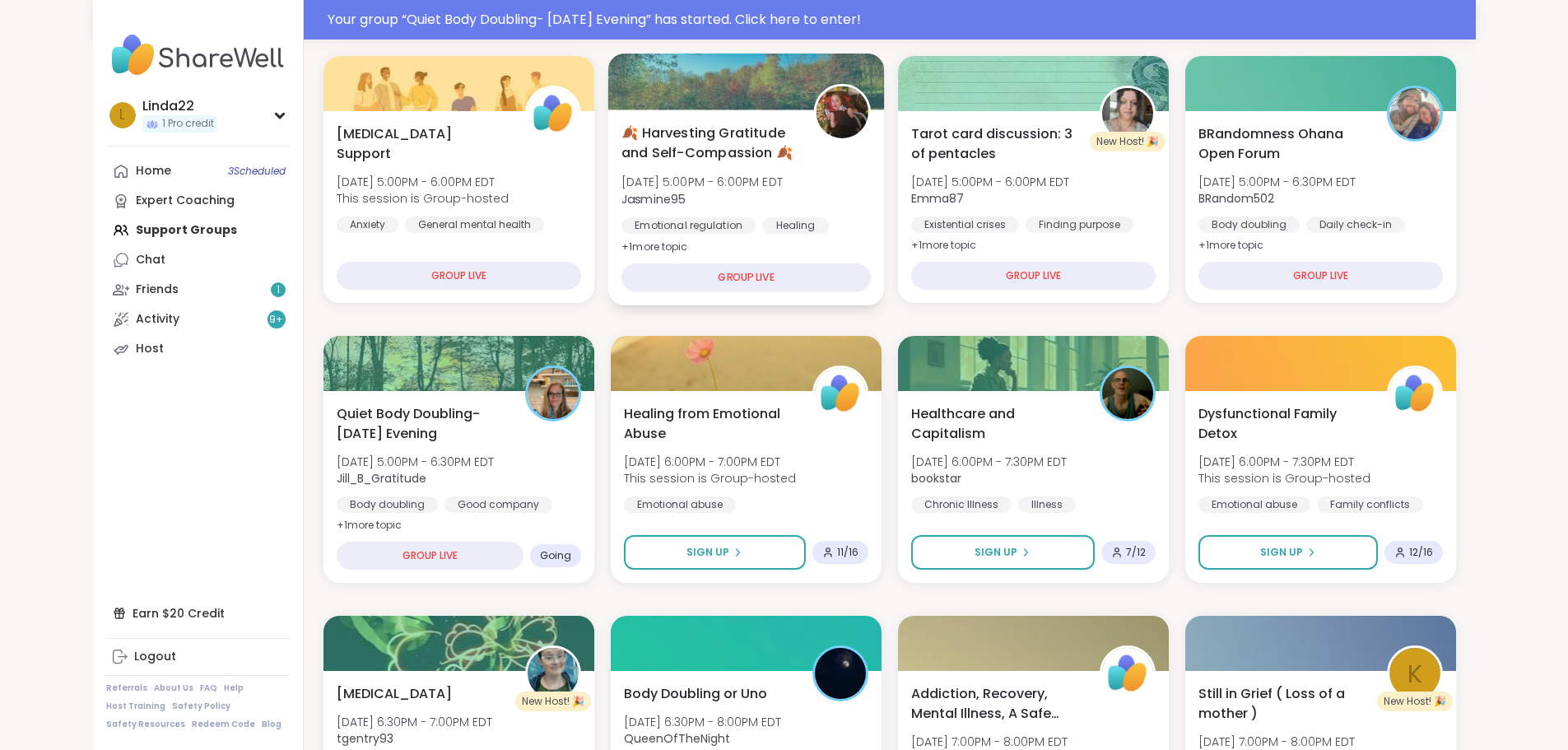
scroll to position [467, 0]
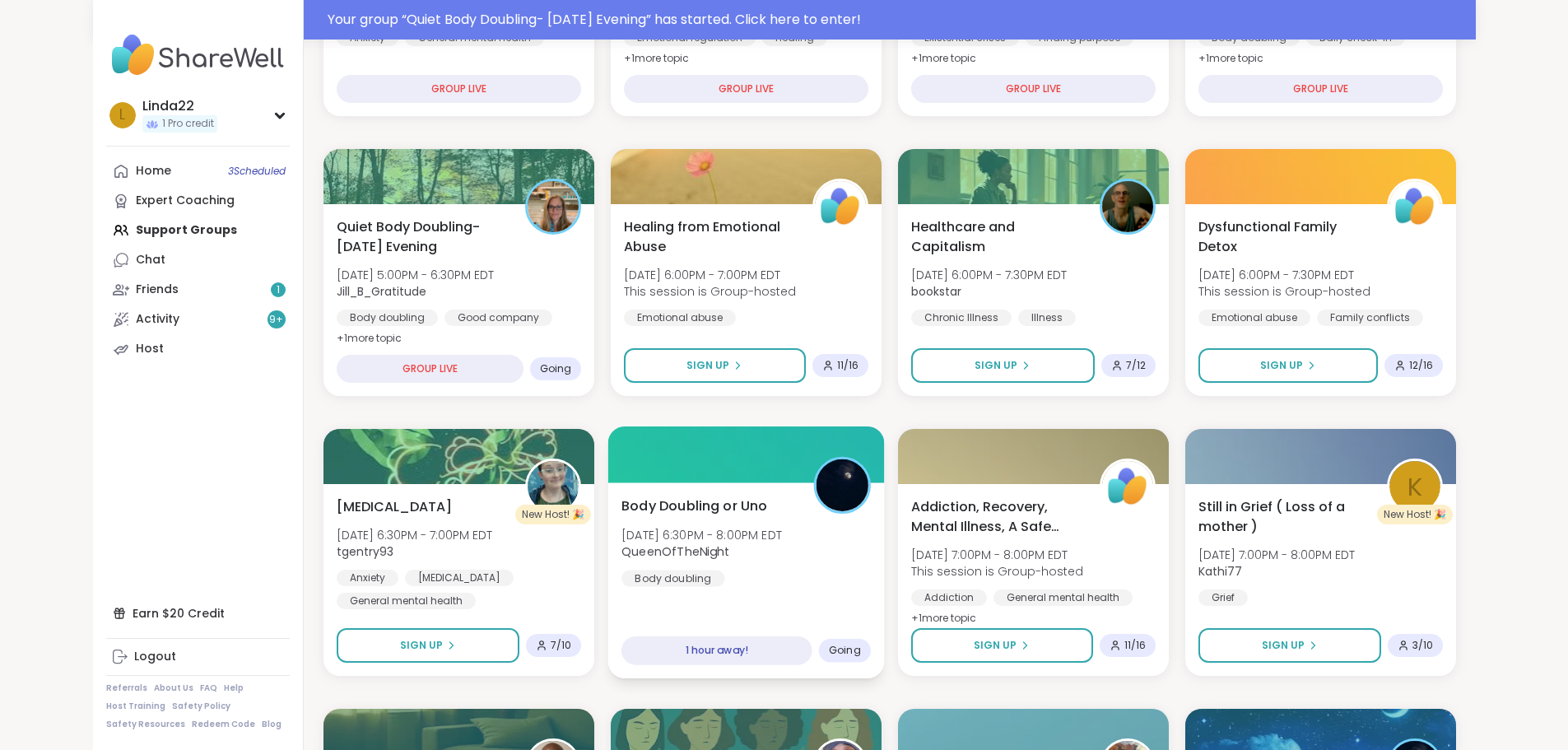
click at [643, 463] on div at bounding box center [745, 455] width 277 height 56
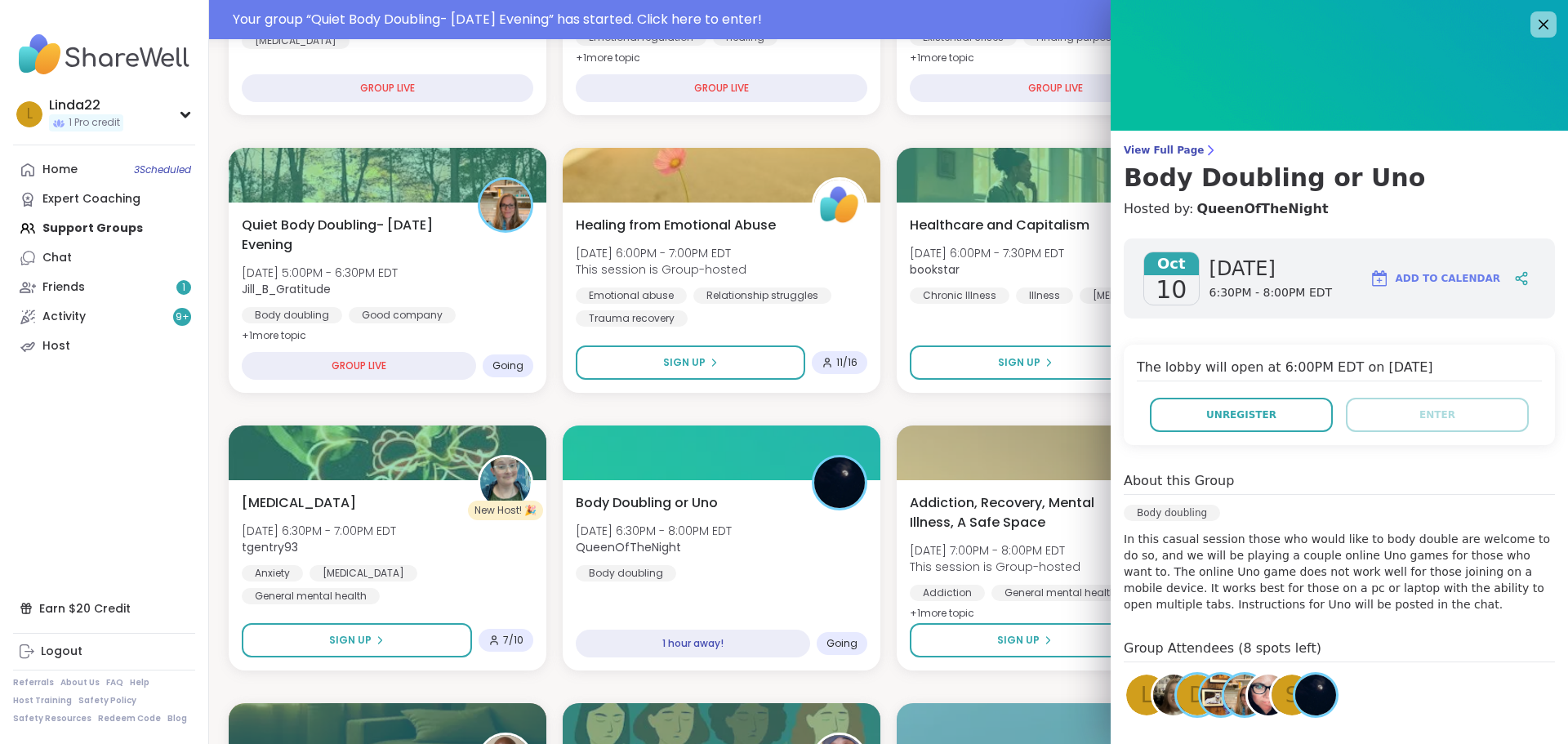
click at [1177, 693] on div "d" at bounding box center [1197, 695] width 41 height 41
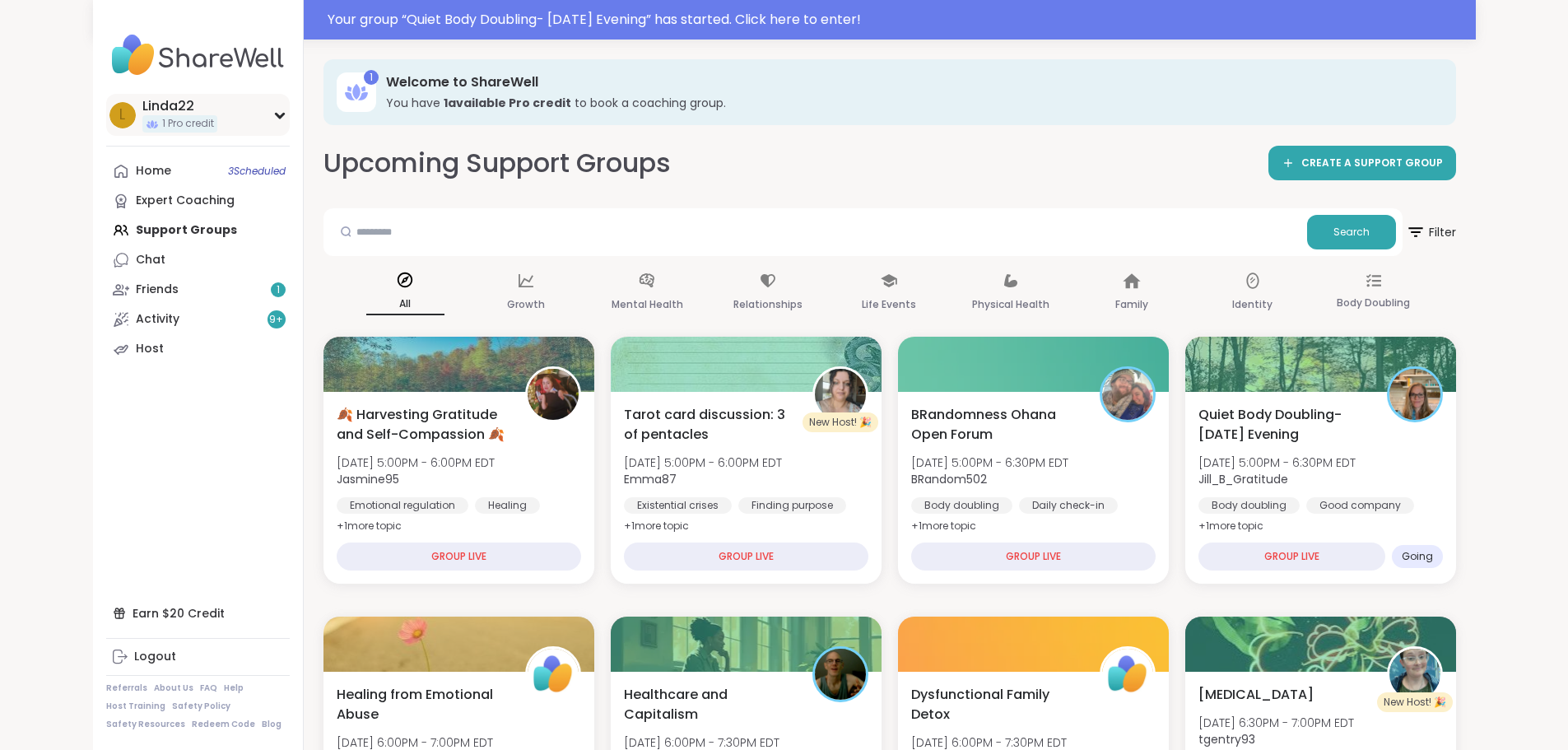
click at [134, 117] on div "L Linda22 1 Pro credit" at bounding box center [198, 114] width 184 height 42
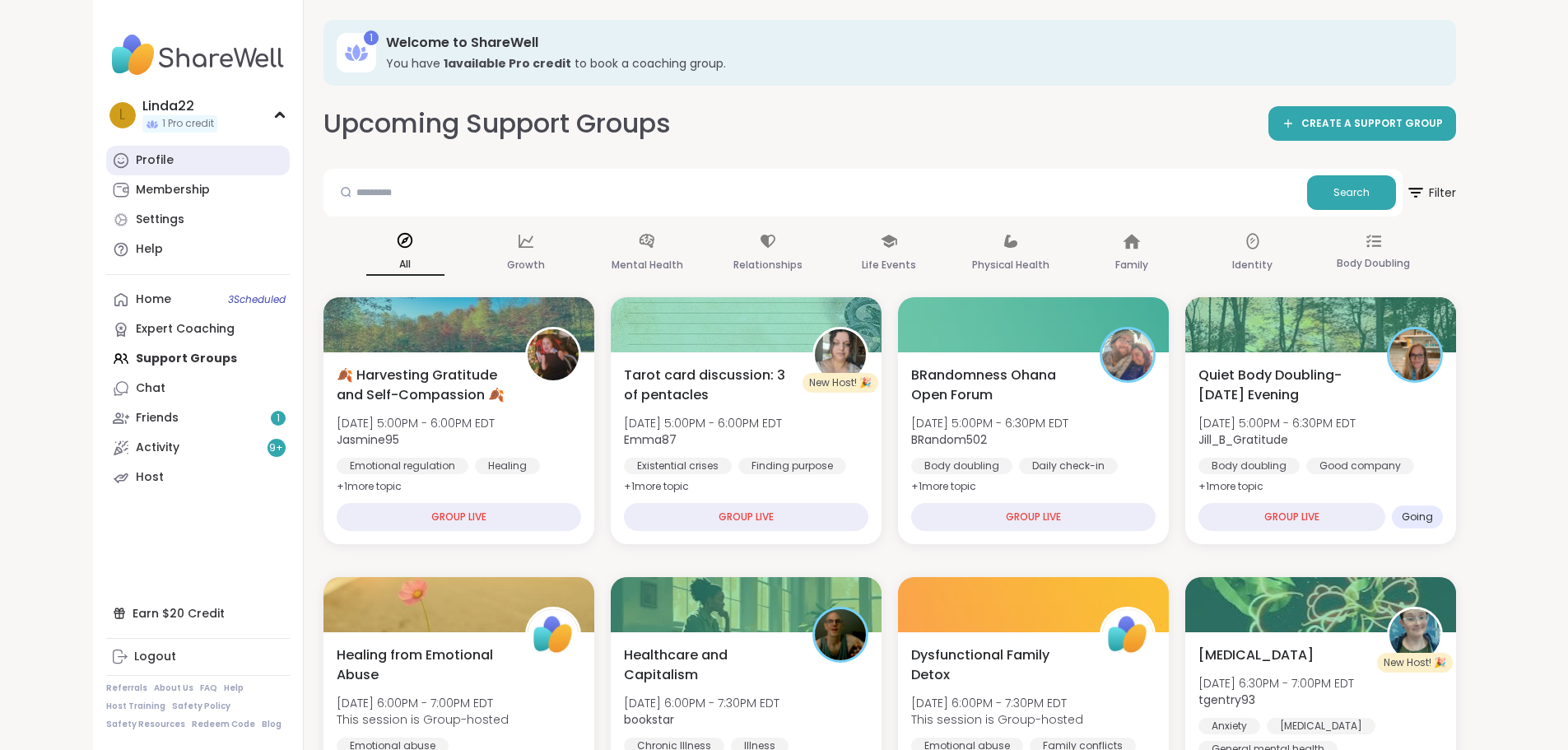
click at [124, 149] on link "Profile" at bounding box center [198, 160] width 184 height 30
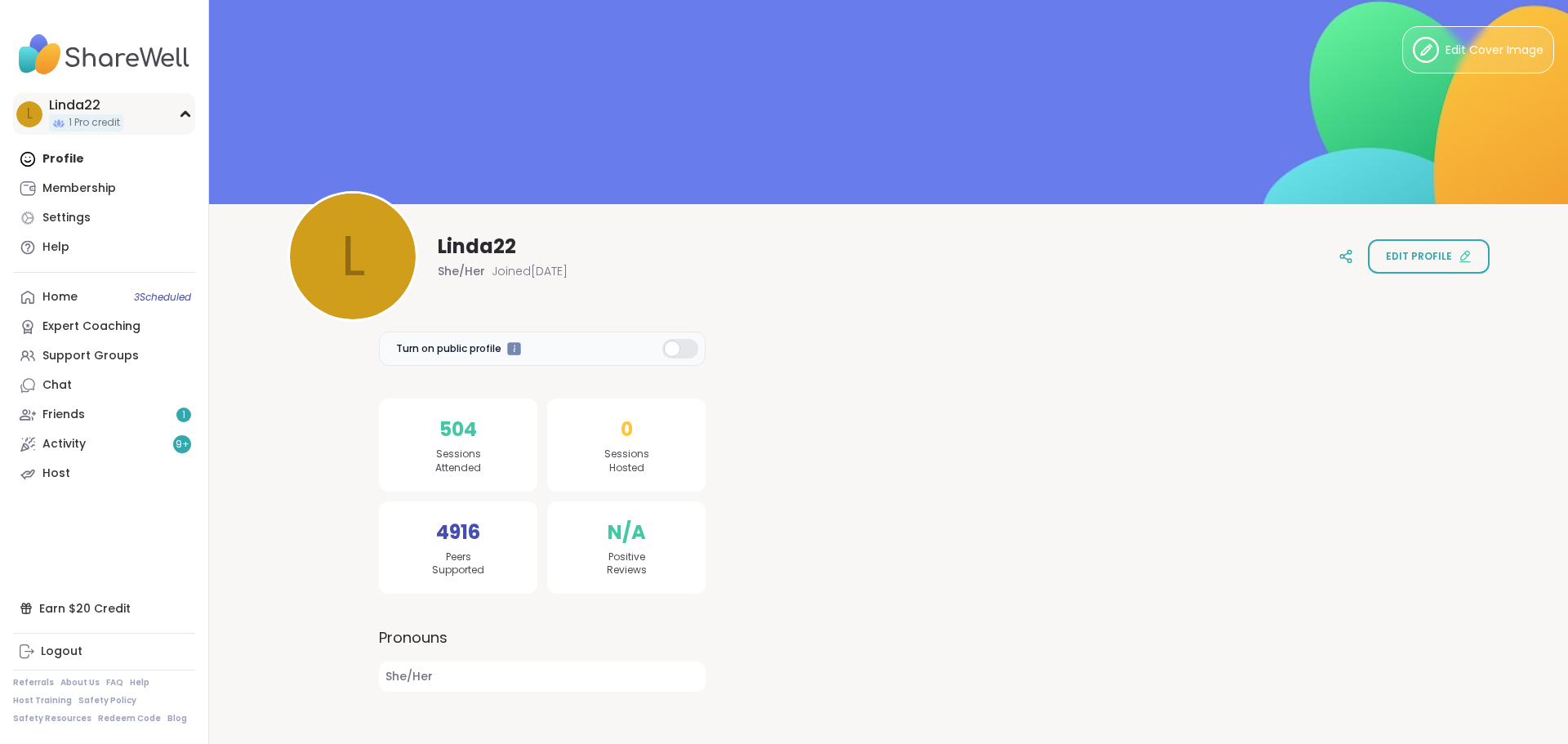
click at [142, 122] on div "L Linda22 1 Pro credit" at bounding box center [104, 113] width 182 height 41
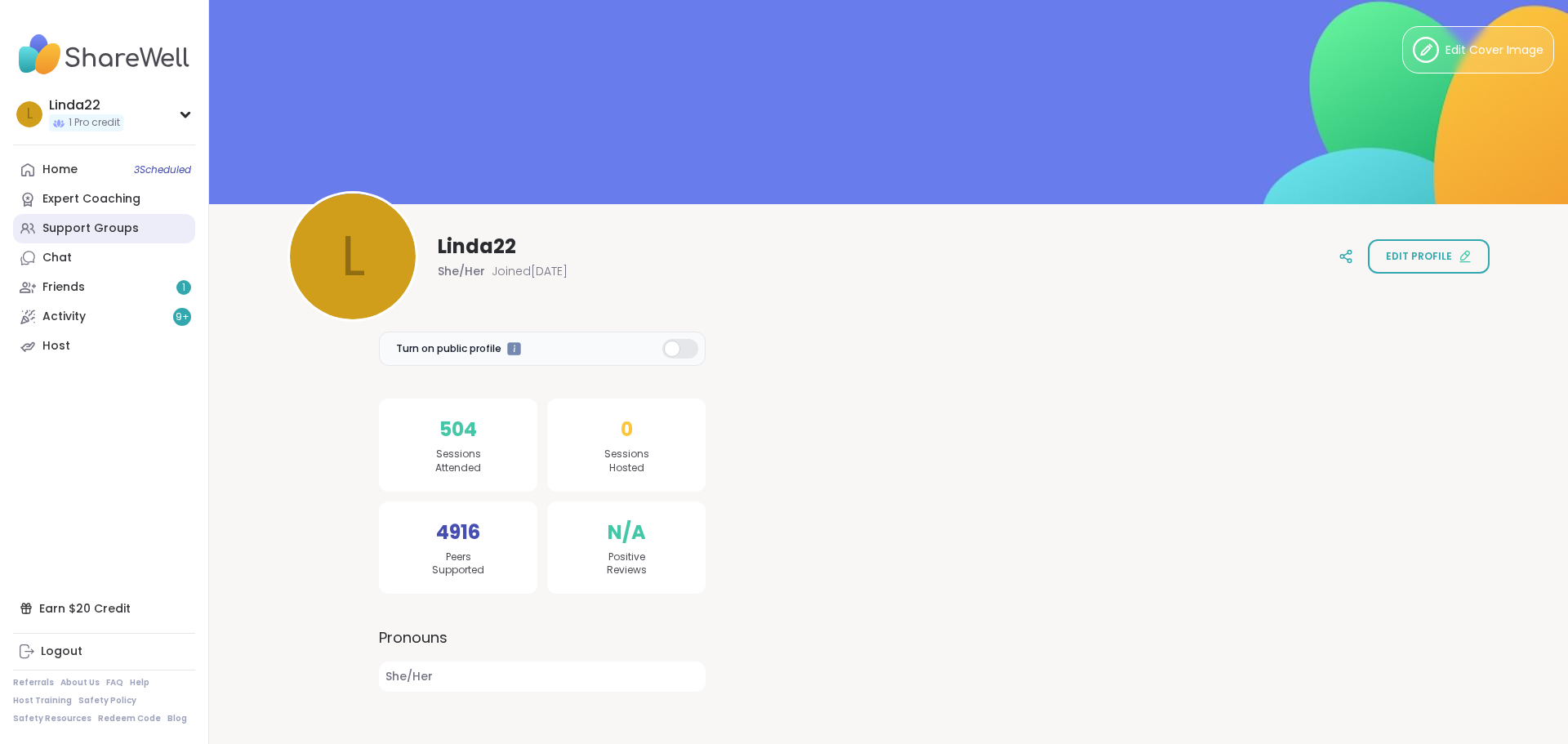
click at [161, 225] on link "Support Groups" at bounding box center [104, 228] width 182 height 30
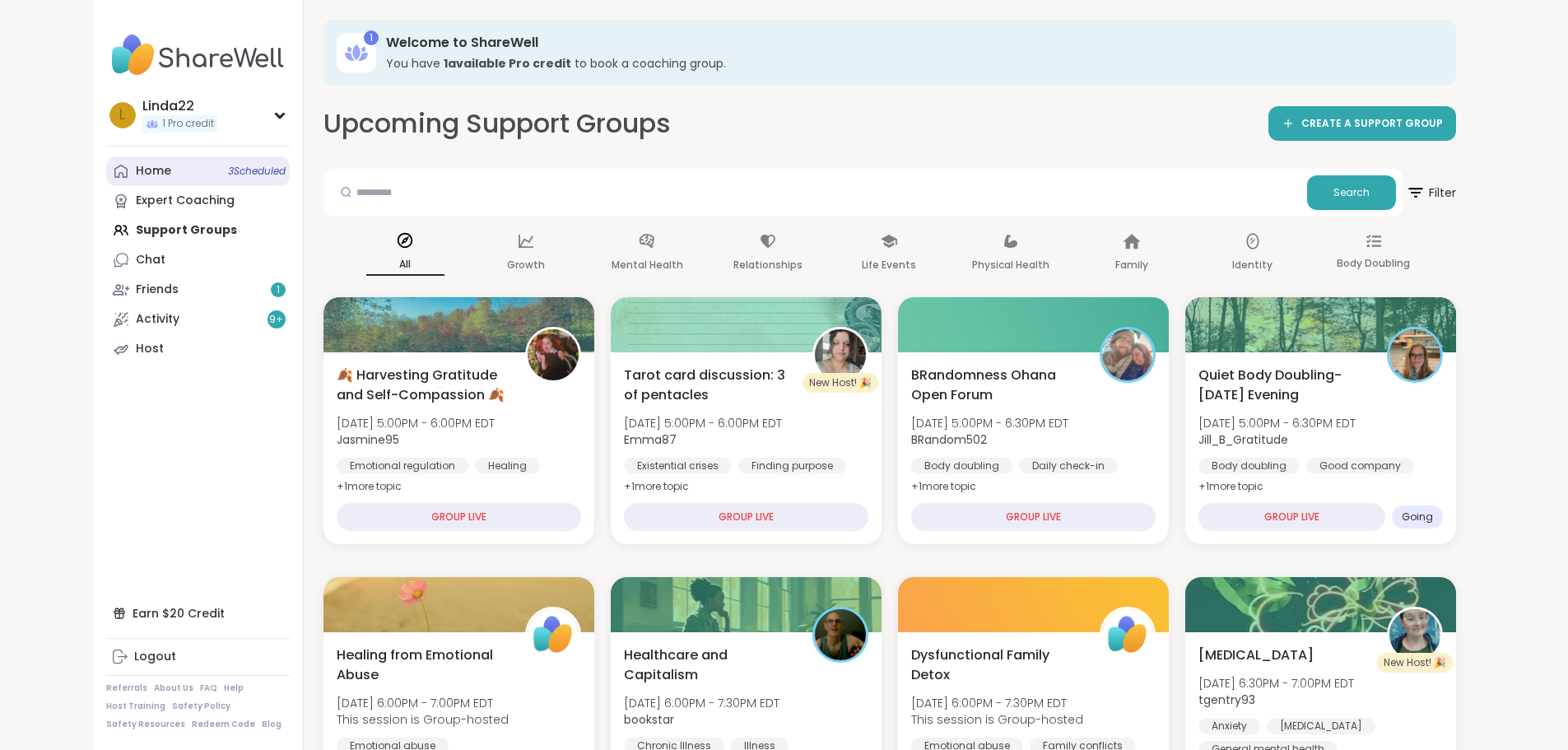
click at [228, 178] on span "3 Scheduled" at bounding box center [257, 170] width 58 height 13
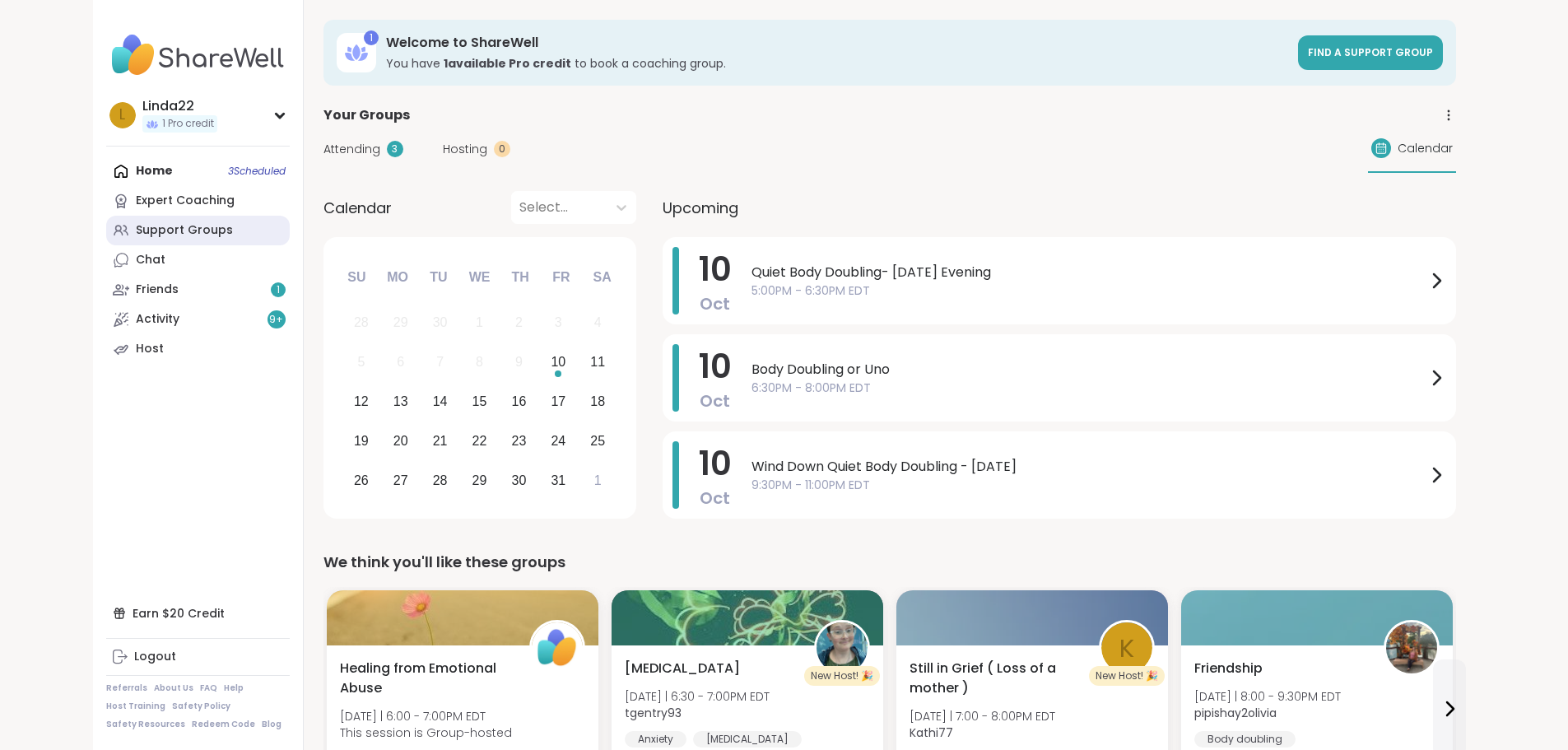
click at [135, 237] on link "Support Groups" at bounding box center [198, 230] width 184 height 30
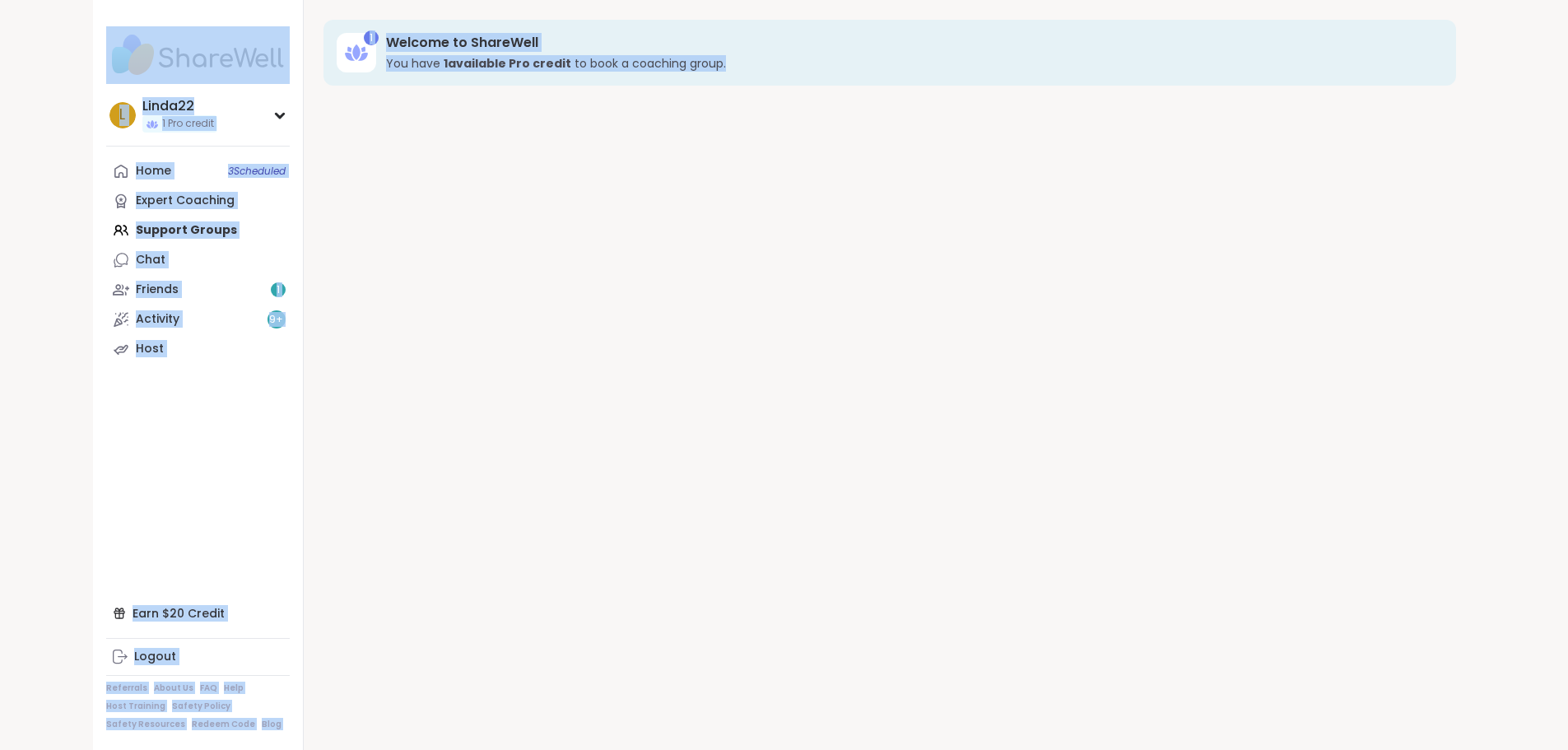
click at [135, 237] on div "Home 3 Scheduled Expert Coaching Support Groups Chat Friends 1 Activity 9 + Host" at bounding box center [198, 260] width 184 height 208
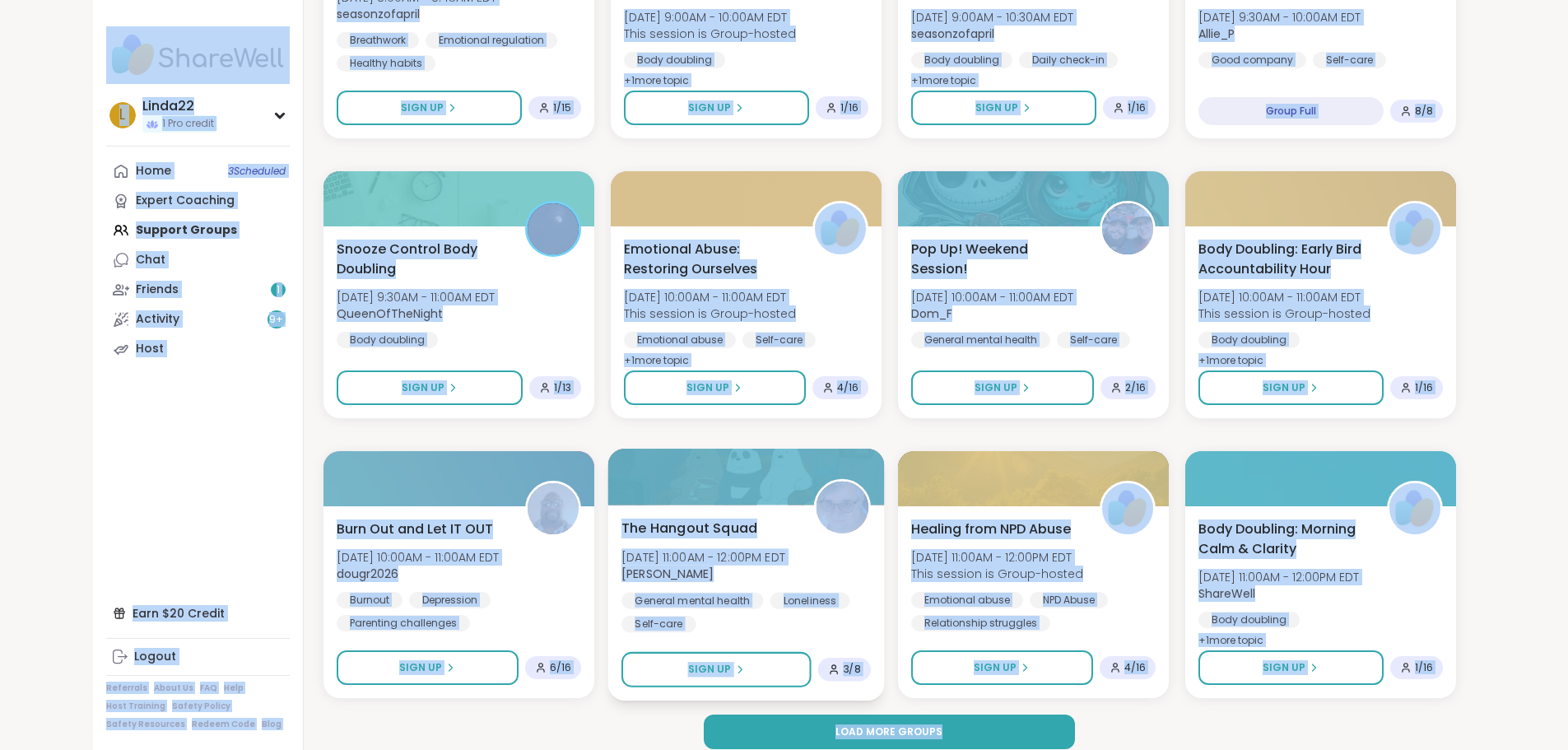
scroll to position [2101, 0]
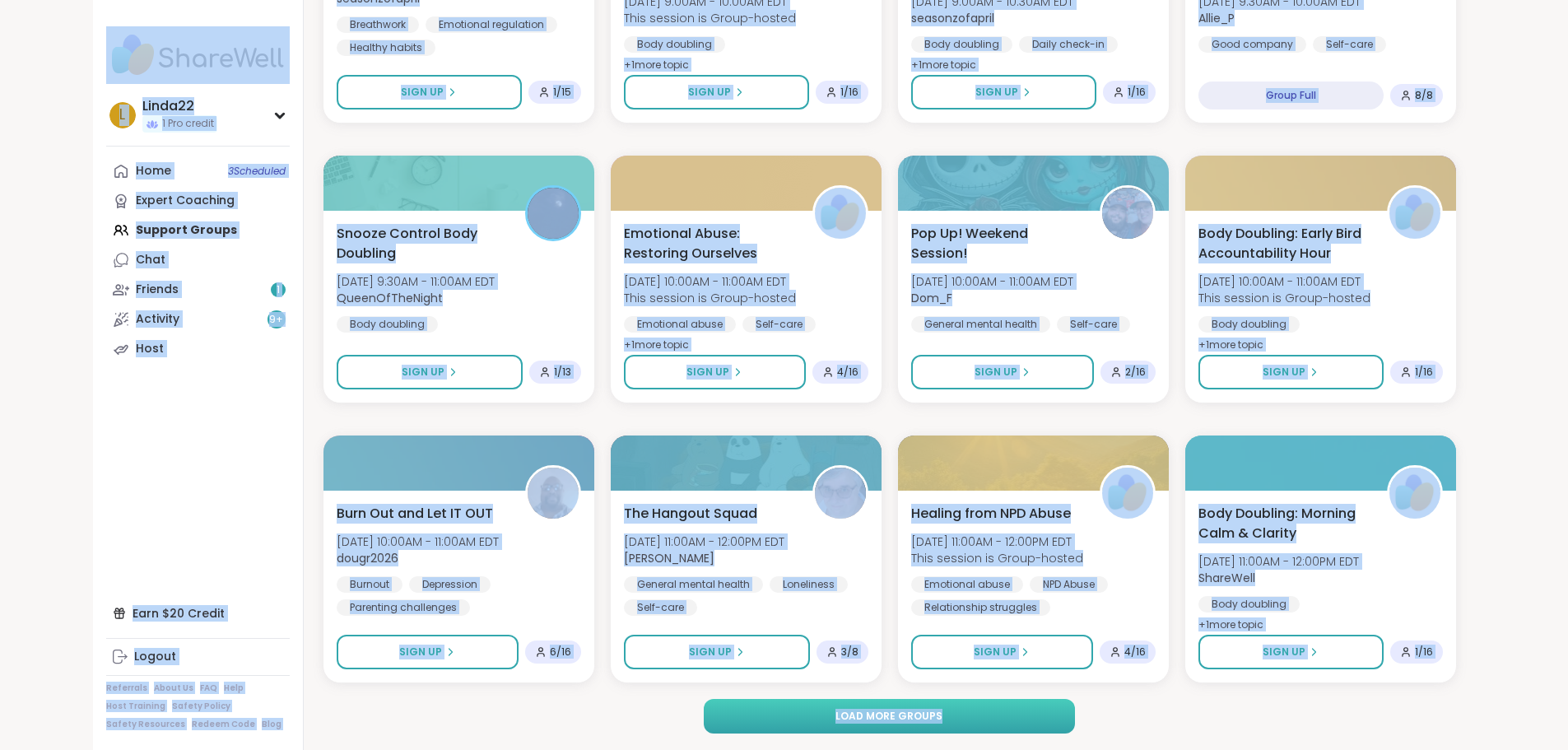
click at [719, 717] on button "Load more groups" at bounding box center [889, 716] width 371 height 35
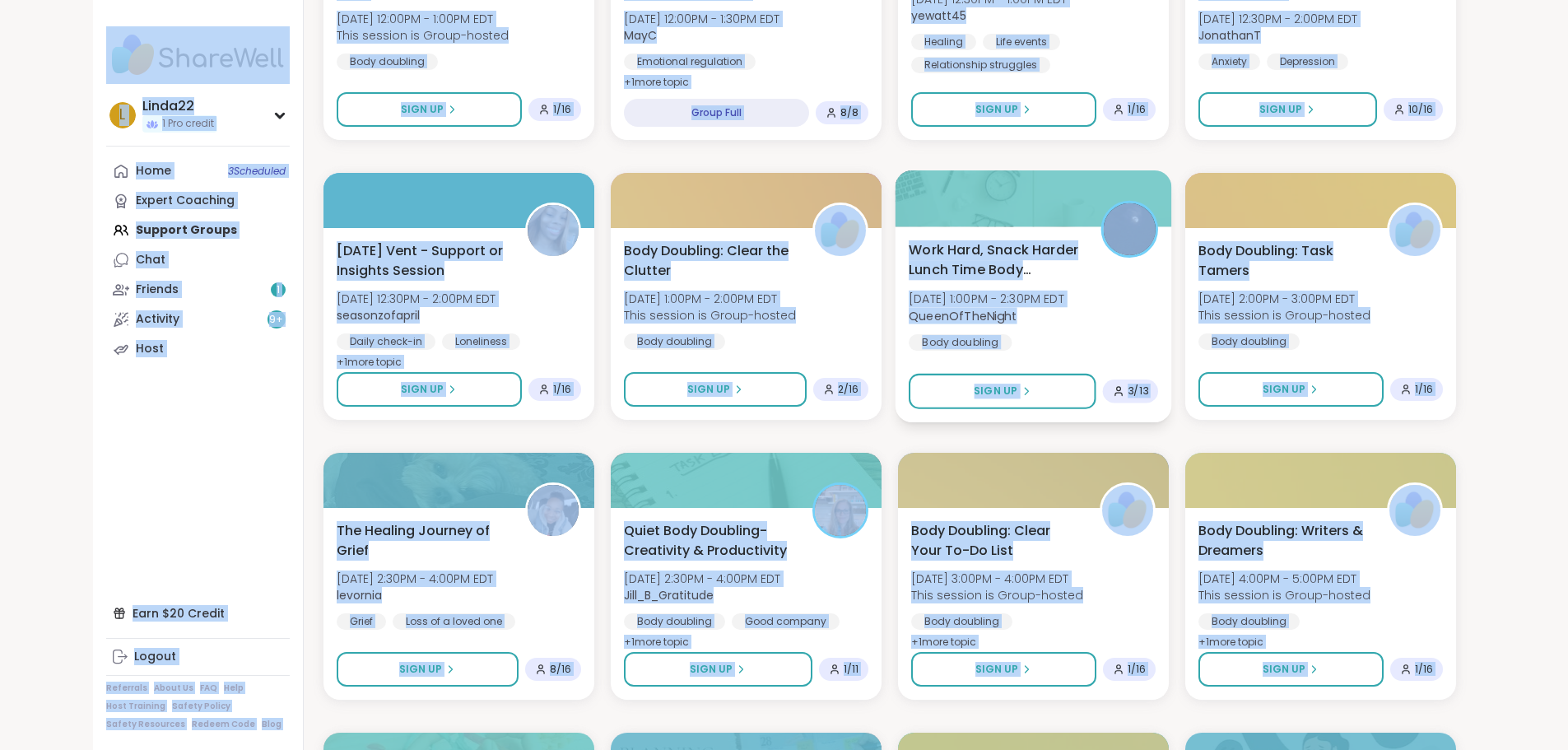
scroll to position [3221, 0]
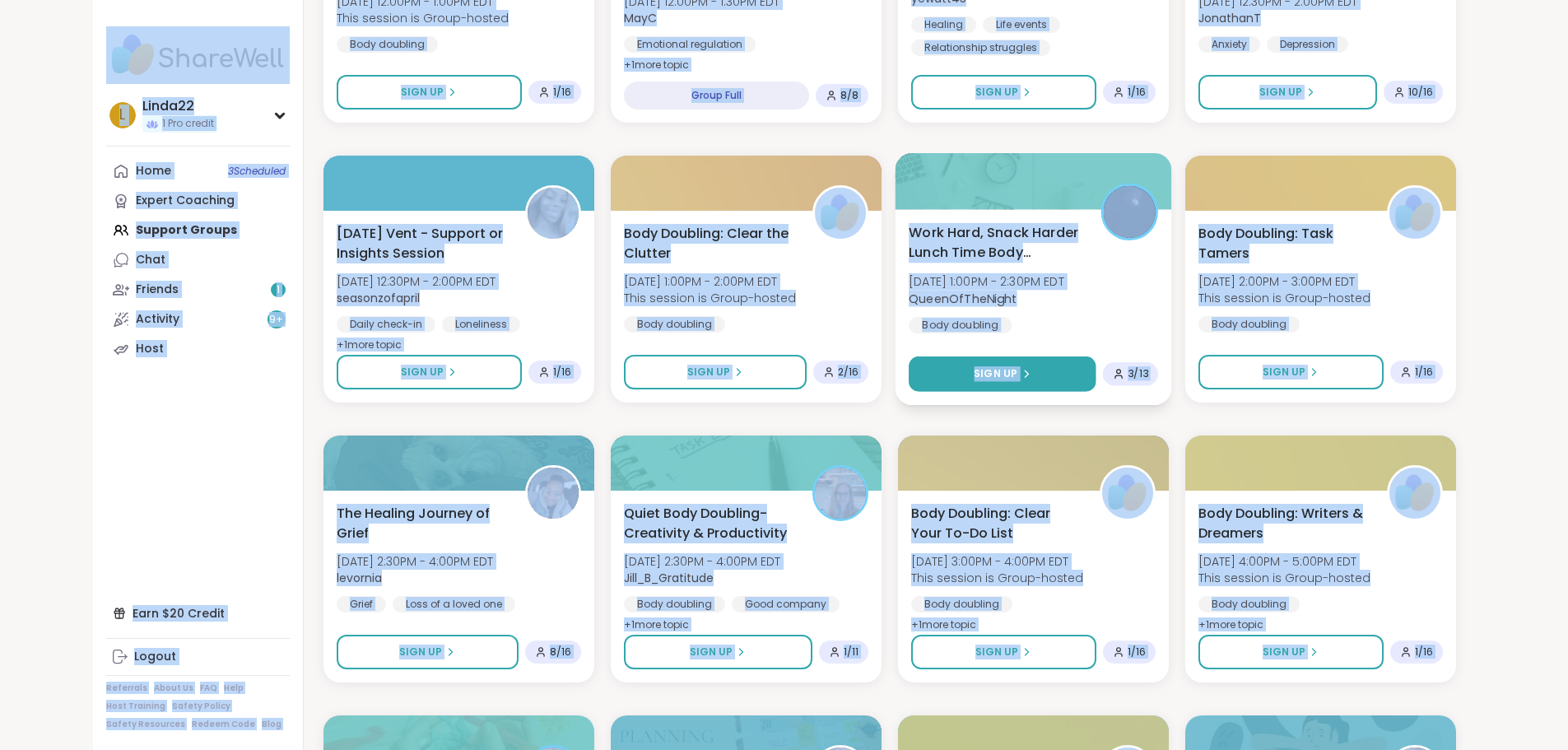
click at [964, 384] on button "Sign Up" at bounding box center [1002, 375] width 187 height 36
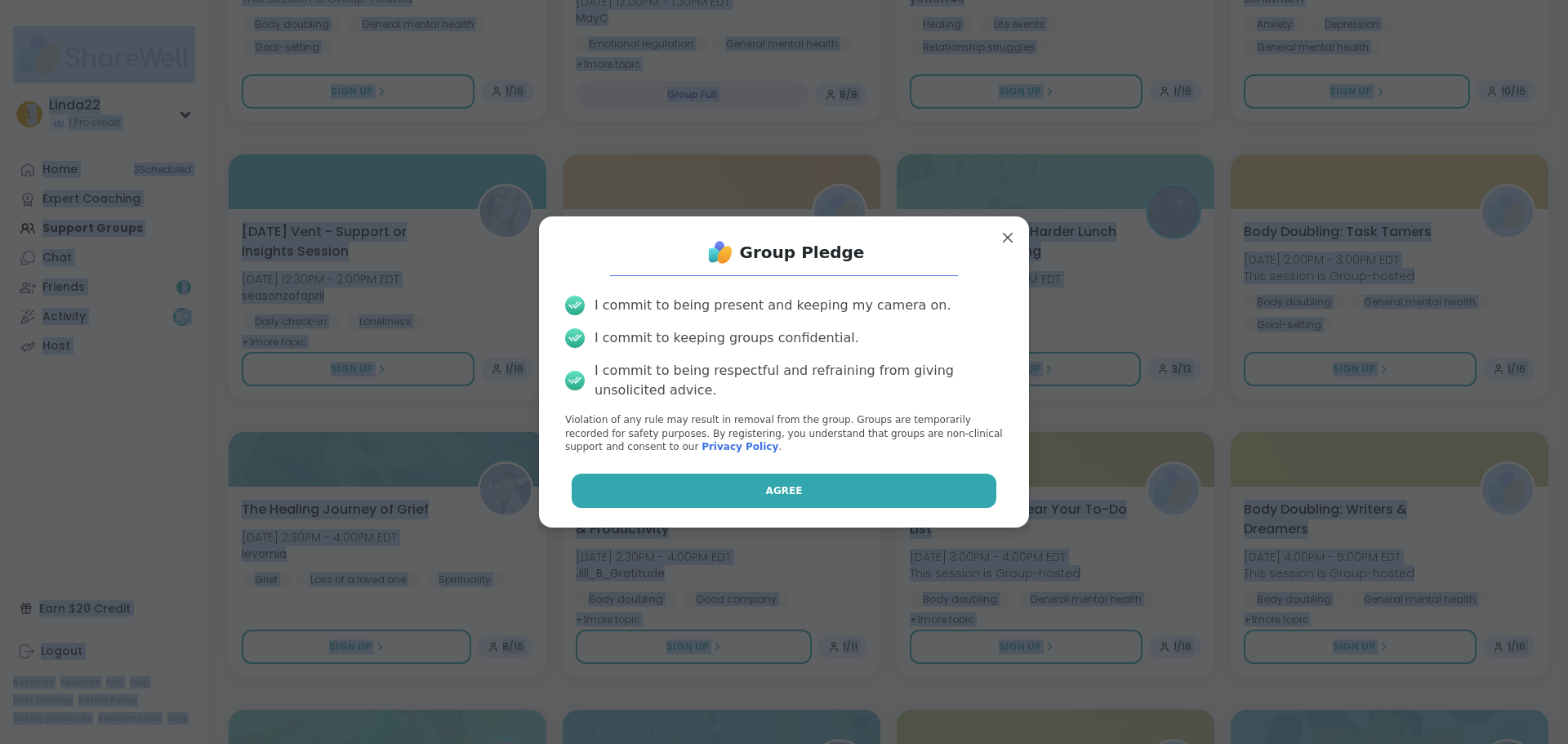
click at [893, 495] on button "Agree" at bounding box center [784, 491] width 426 height 35
click at [893, 495] on div "Agree" at bounding box center [784, 491] width 464 height 35
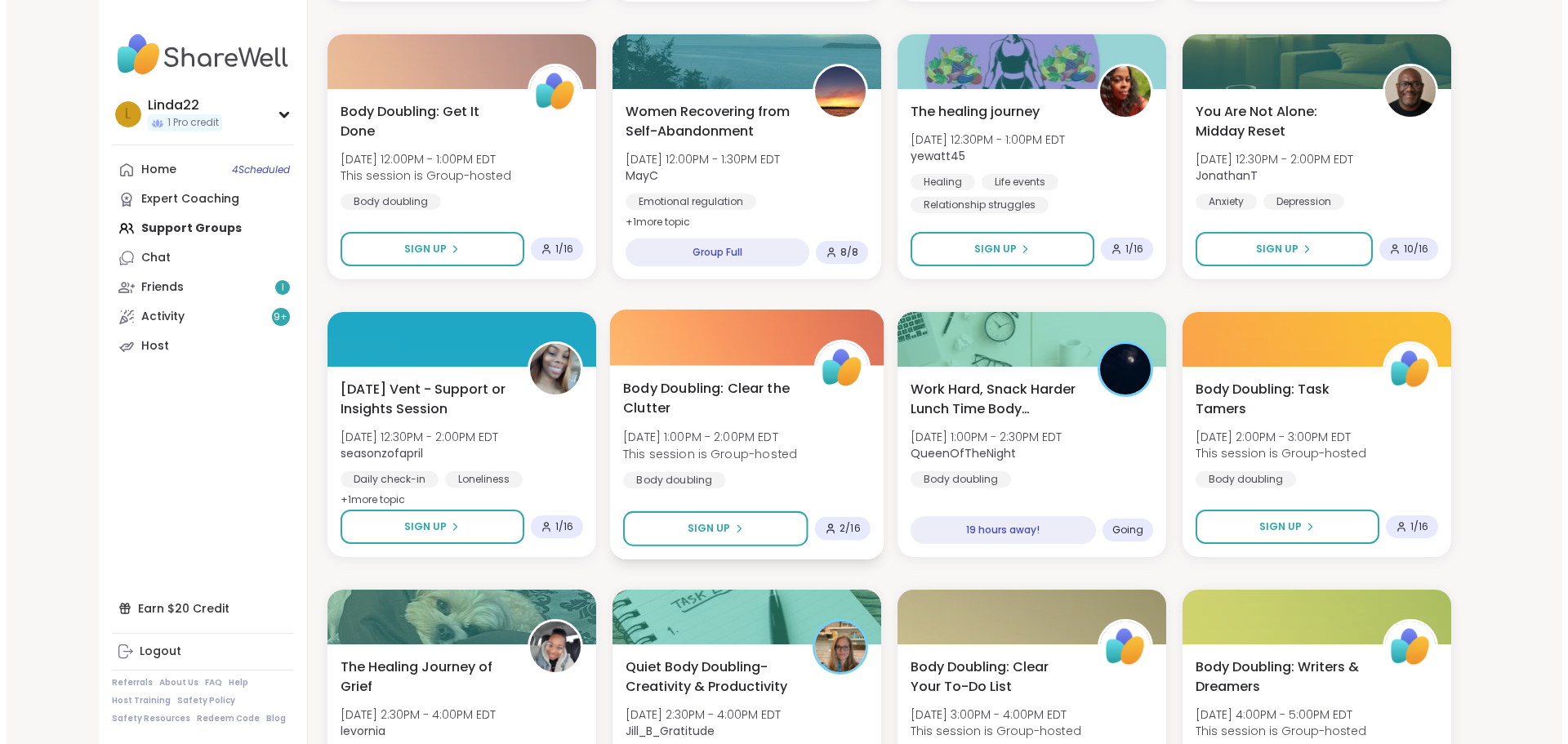
scroll to position [3277, 0]
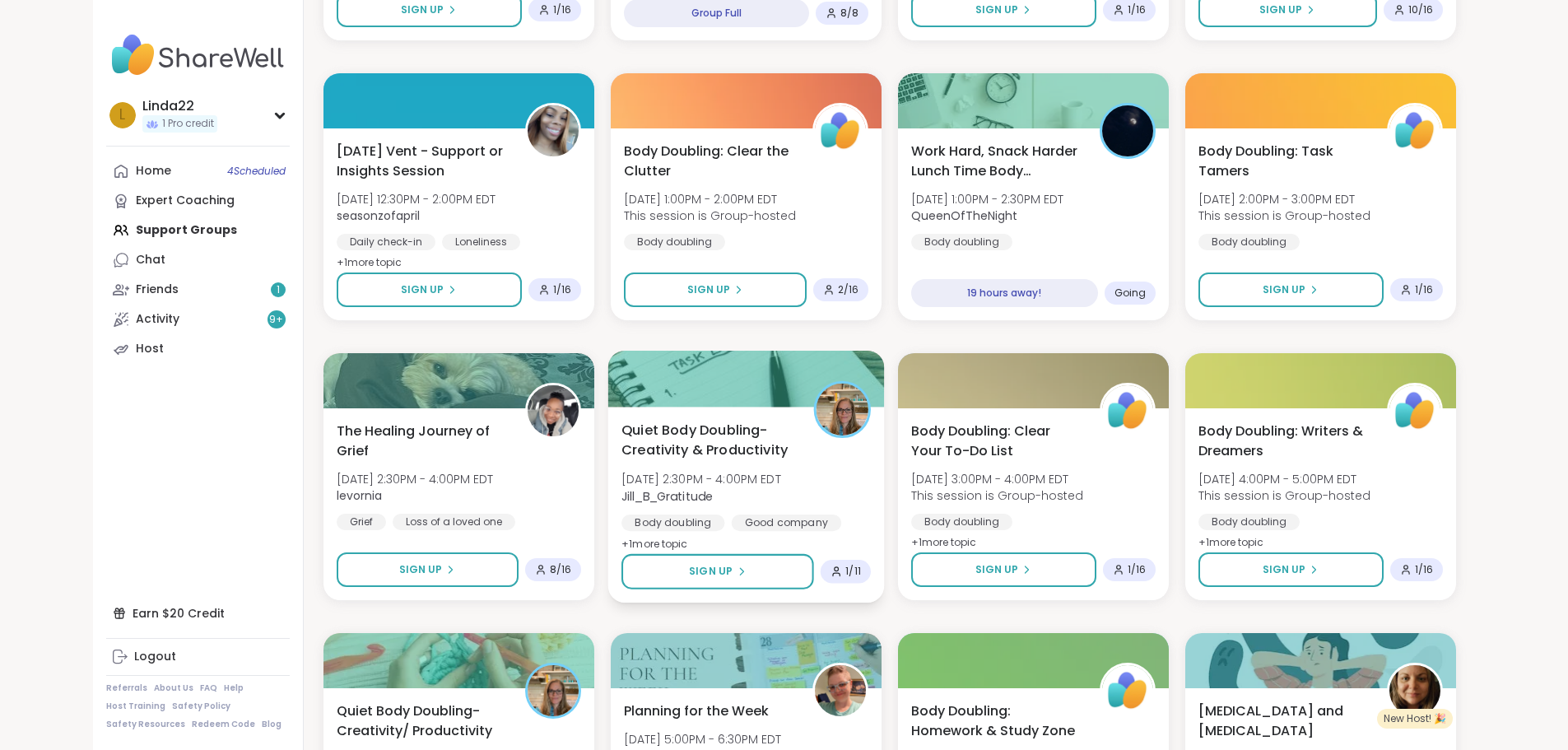
click at [698, 386] on div at bounding box center [745, 379] width 277 height 56
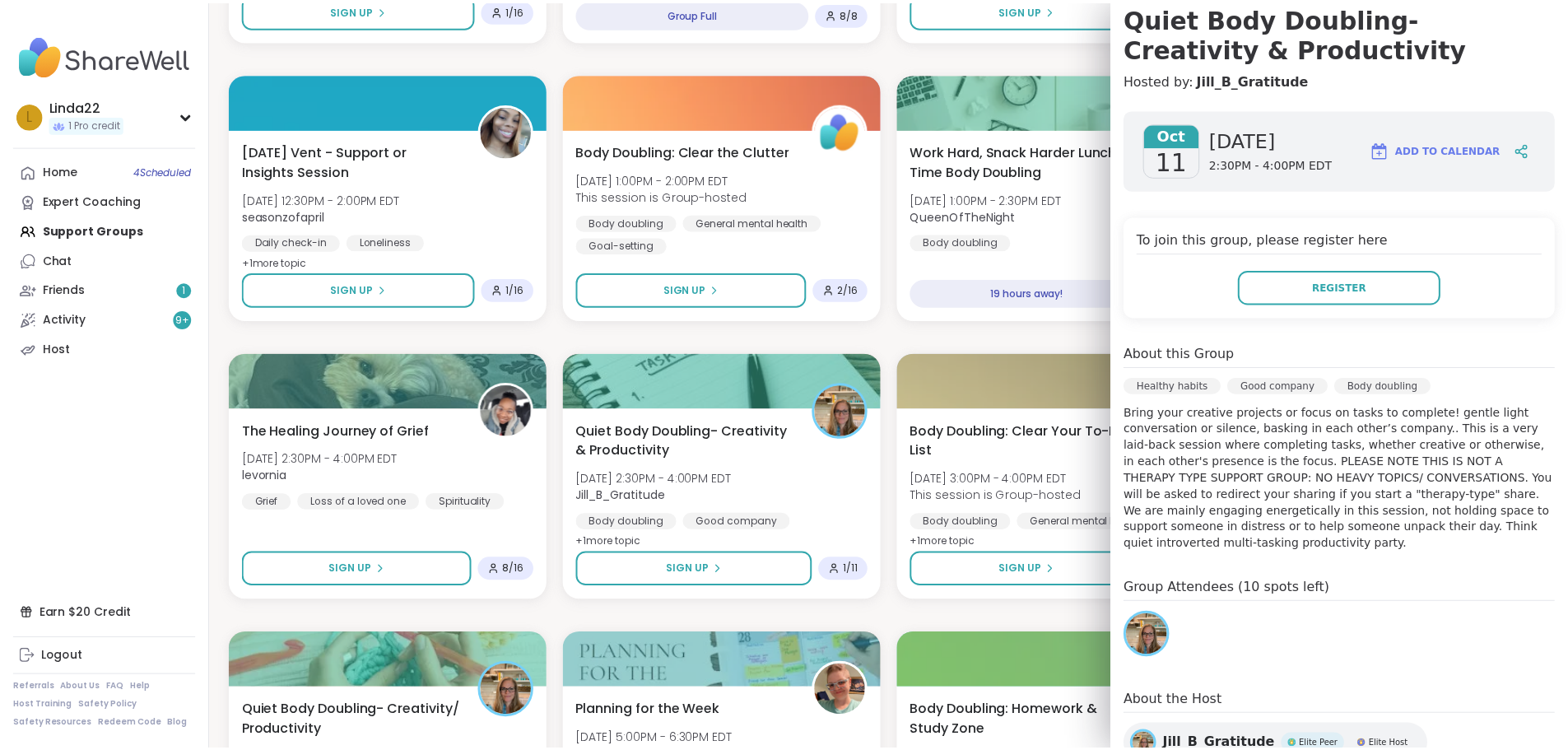
scroll to position [164, 0]
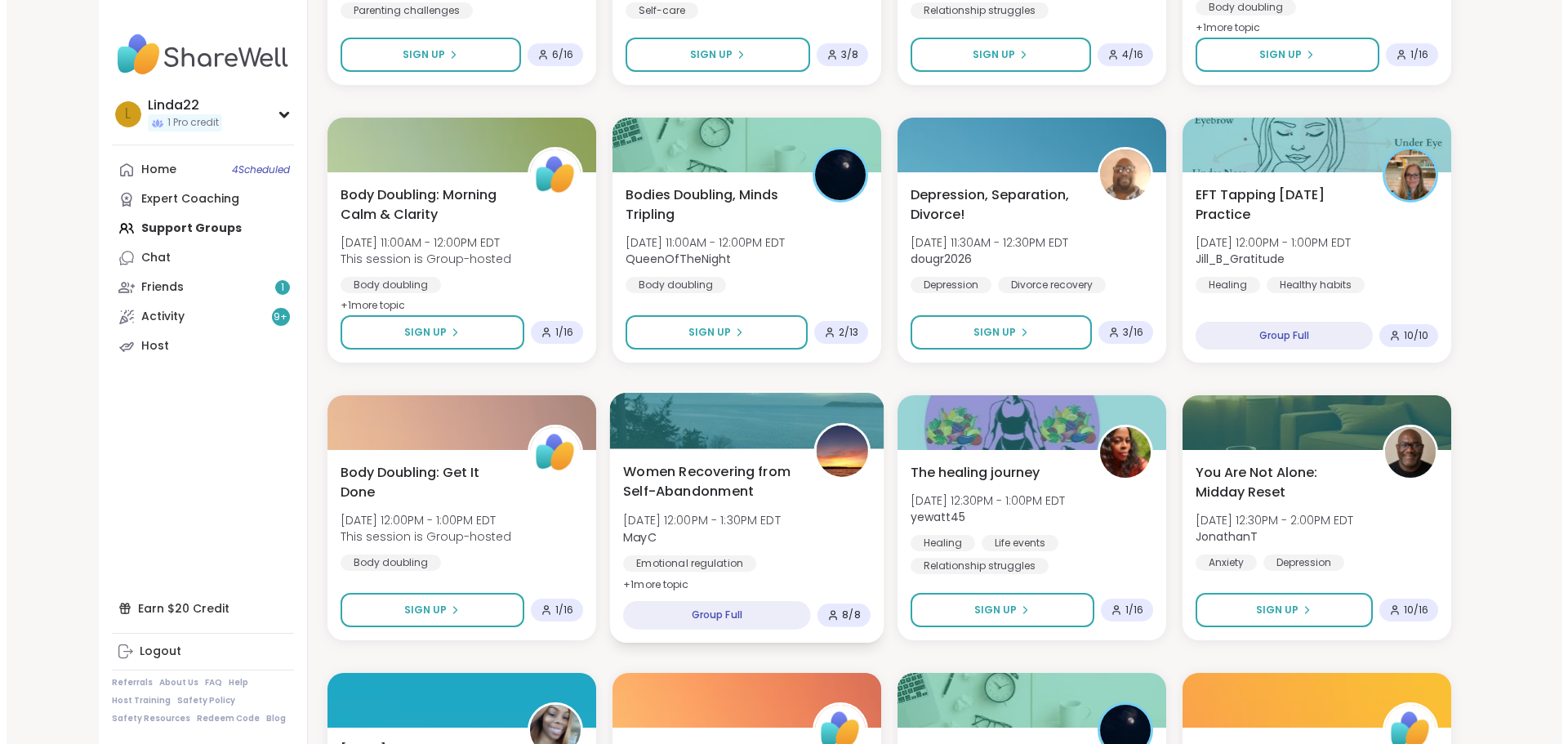
scroll to position [2624, 0]
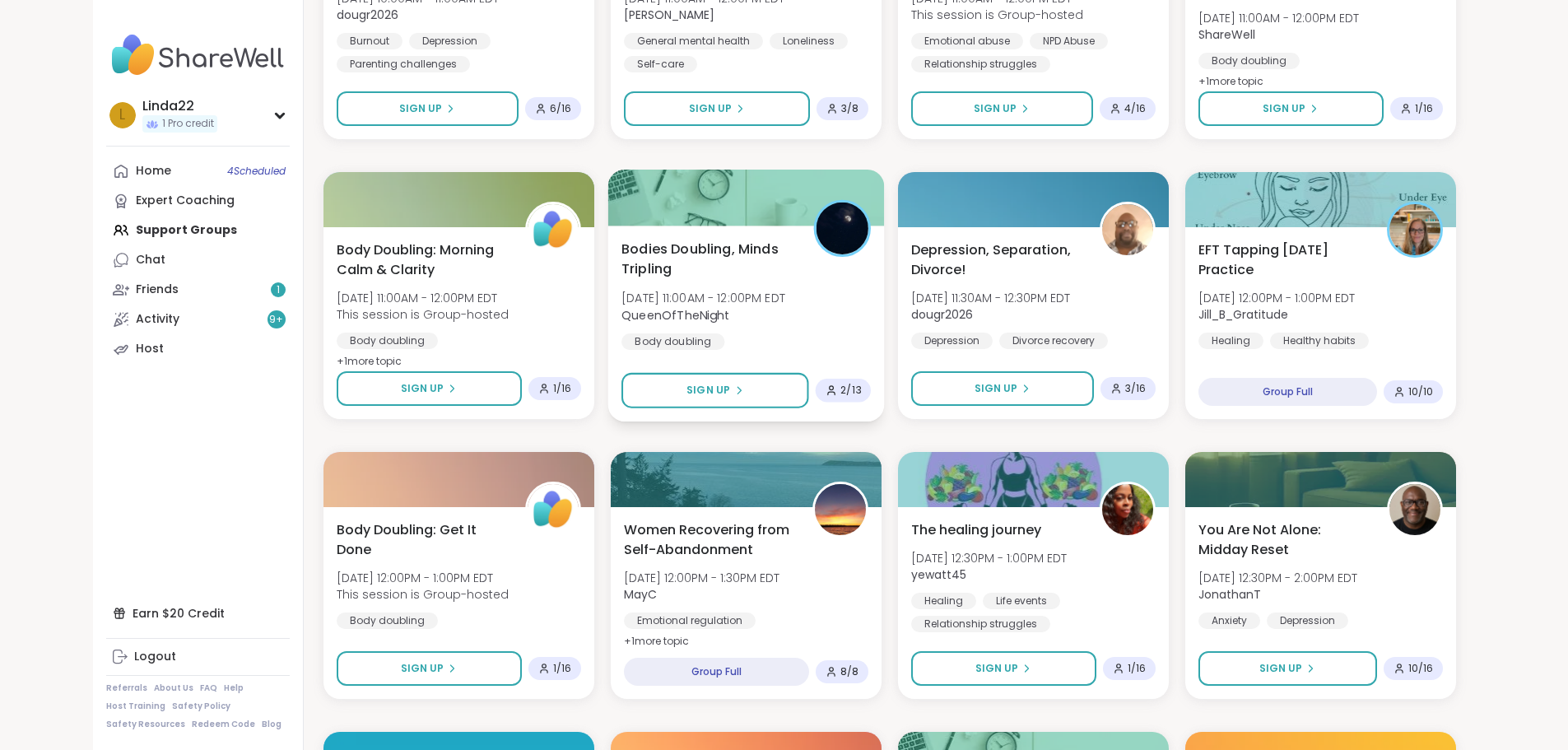
click at [749, 195] on div at bounding box center [745, 198] width 277 height 56
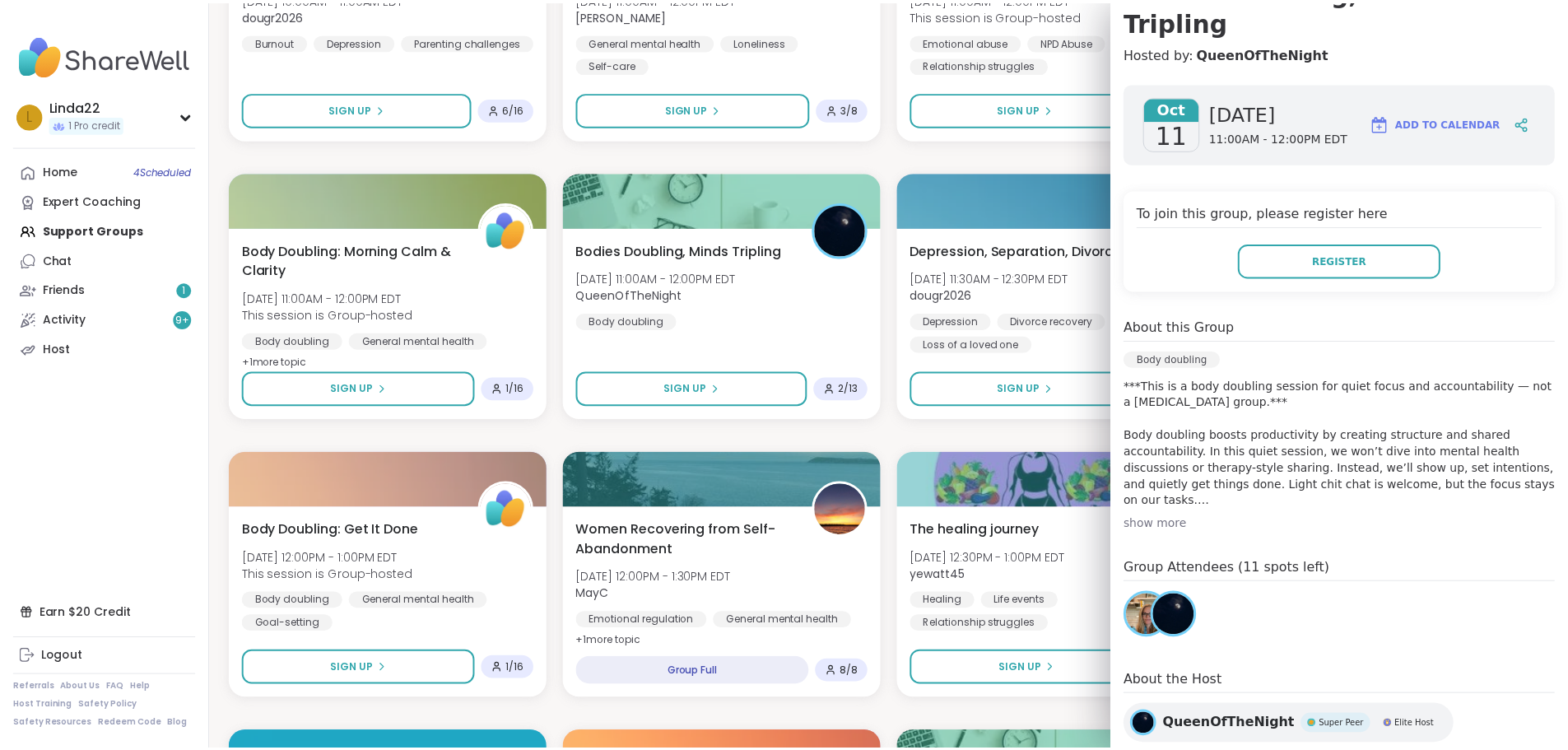
scroll to position [198, 0]
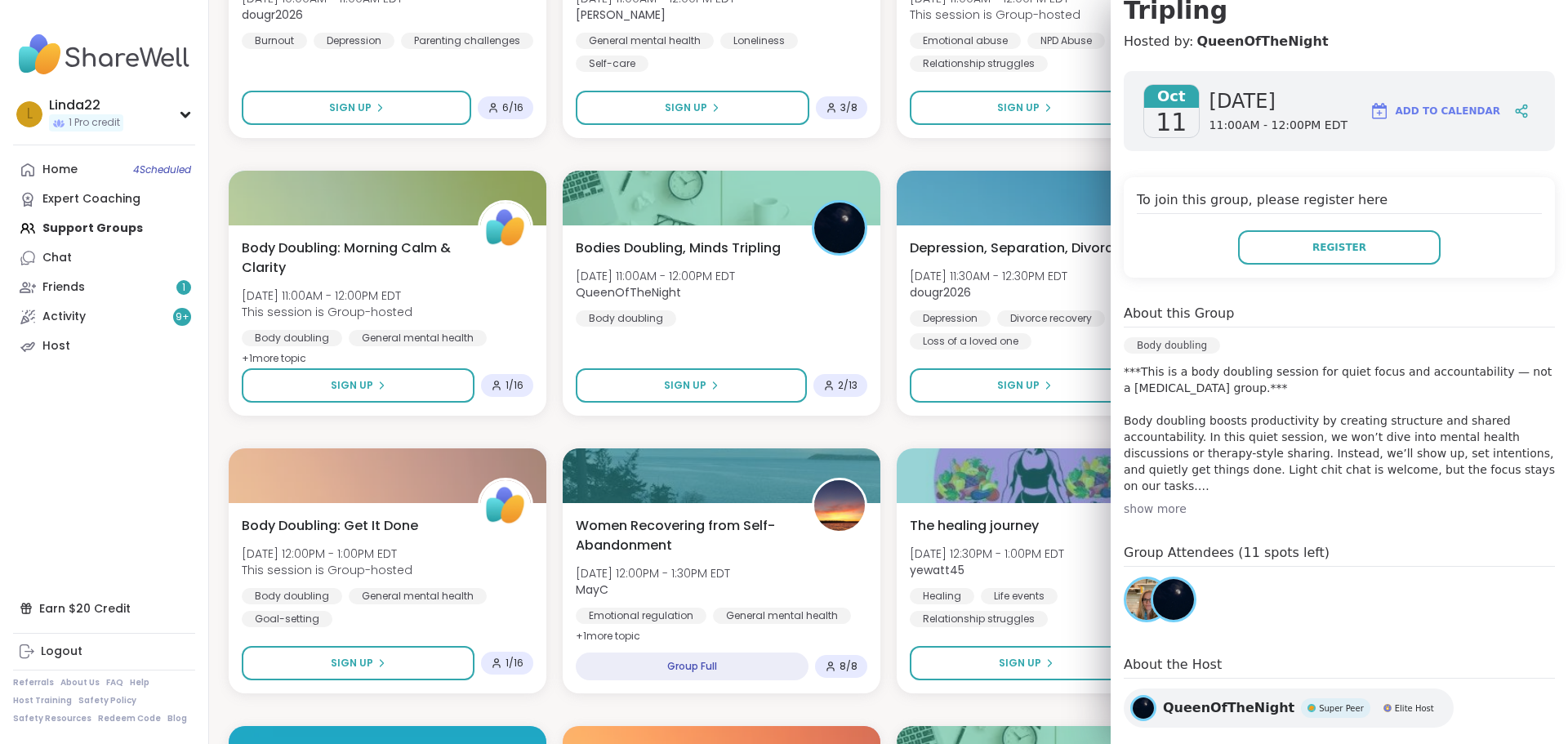
click at [853, 158] on div "🍂 Harvesting Gratitude and Self-Compassion 🍂 Fri, Oct 10 | 5:00PM - 6:00PM EDT …" at bounding box center [888, 154] width 1320 height 4966
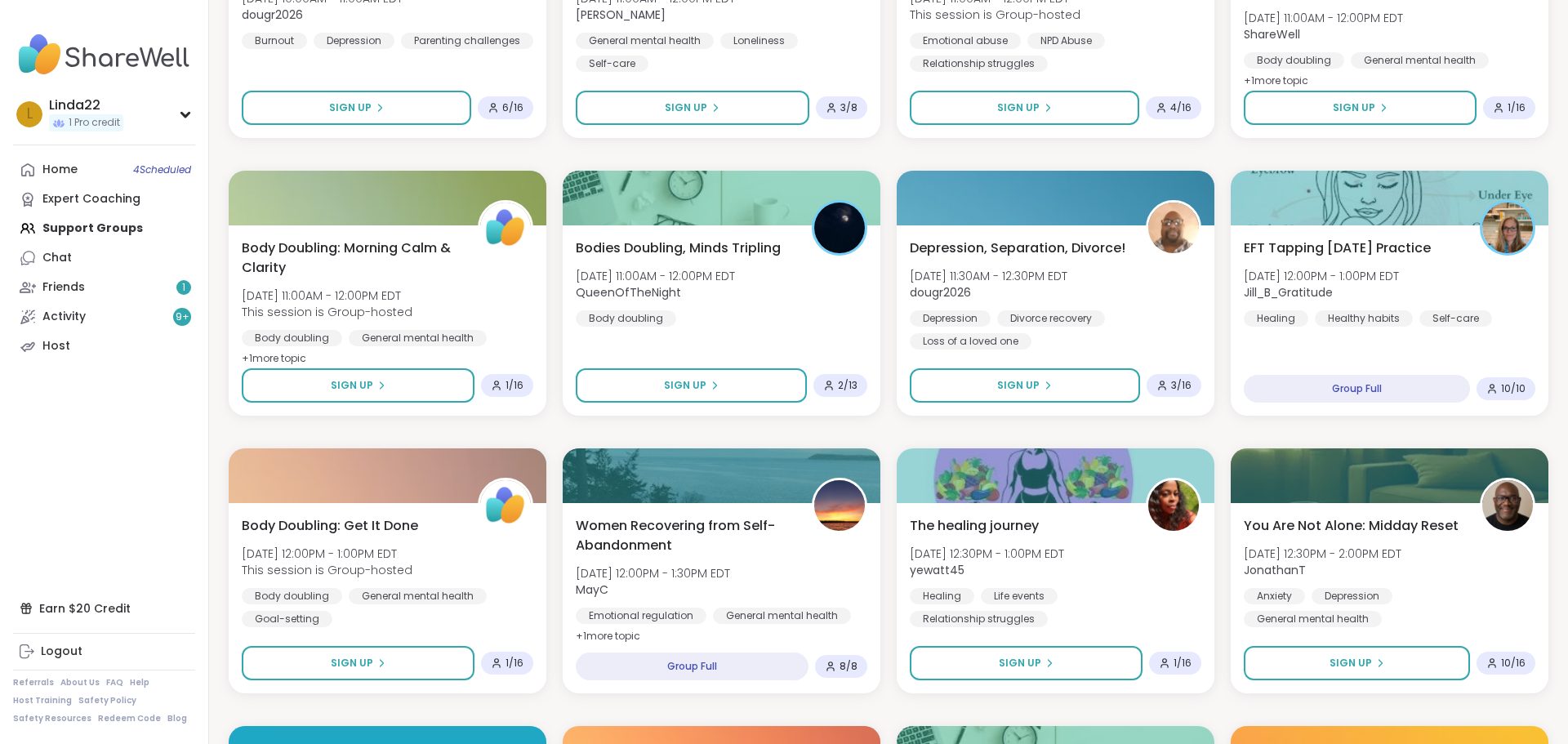
click at [853, 158] on div "🍂 Harvesting Gratitude and Self-Compassion 🍂 Fri, Oct 10 | 5:00PM - 6:00PM EDT …" at bounding box center [888, 154] width 1320 height 4966
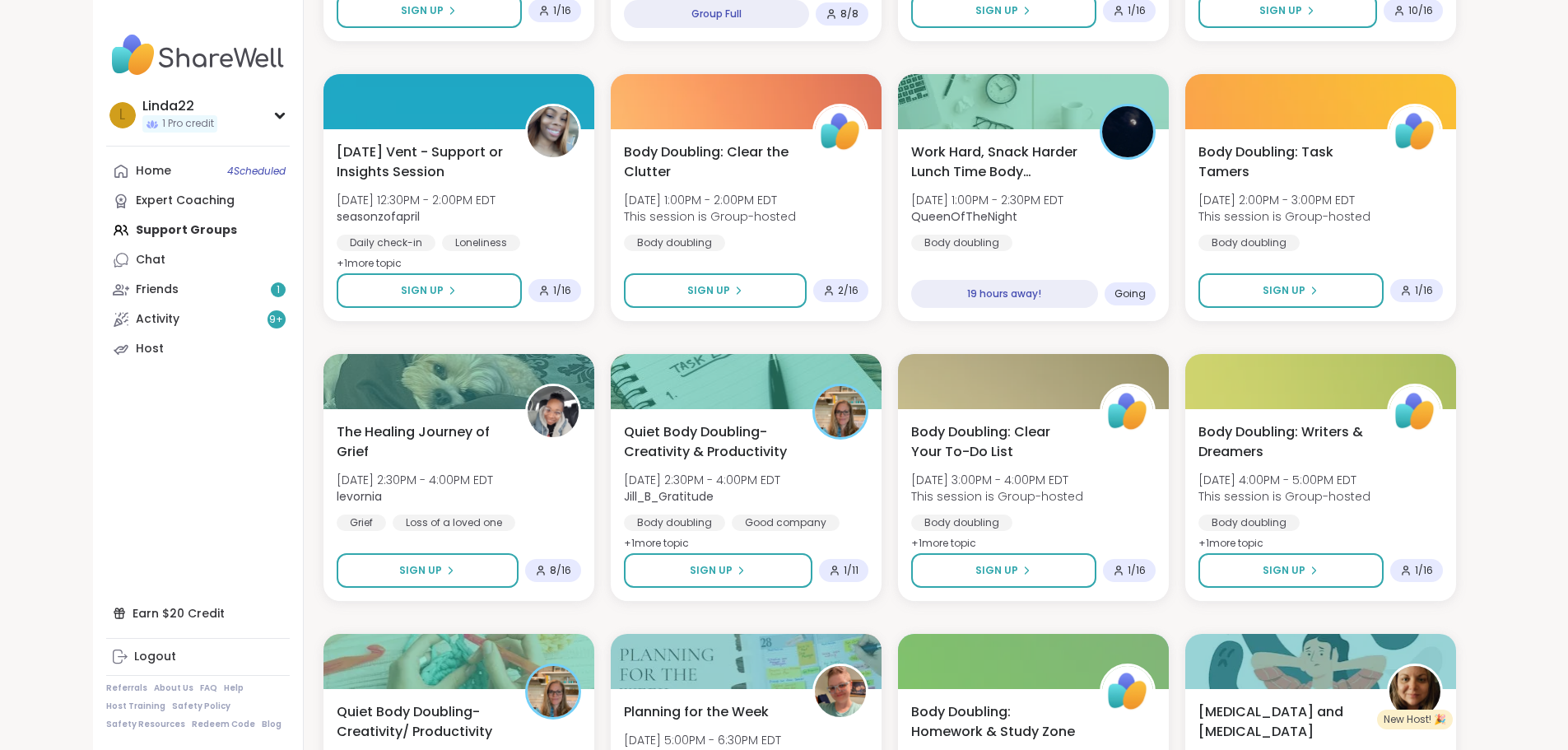
scroll to position [3304, 0]
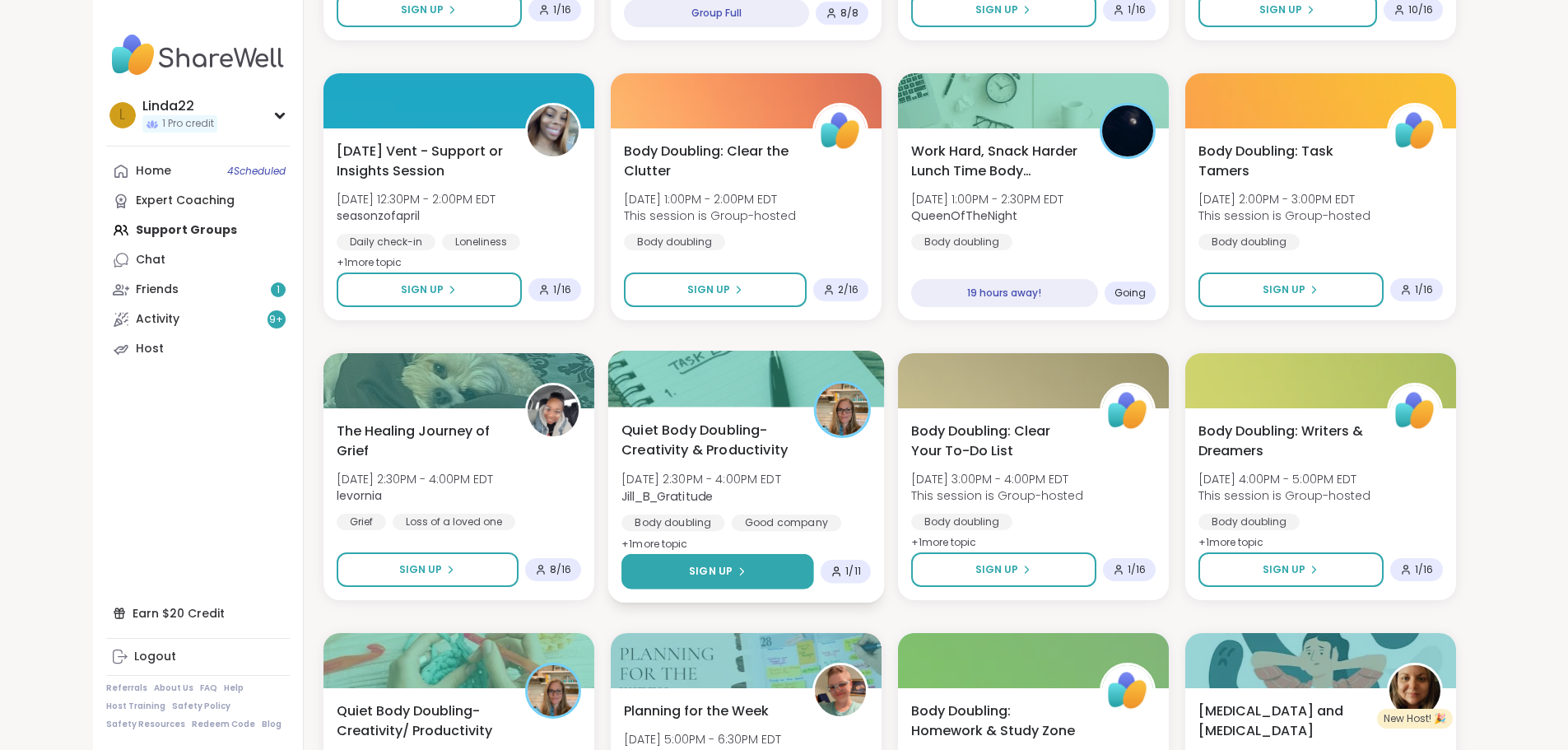
click at [691, 564] on span "Sign Up" at bounding box center [710, 571] width 43 height 14
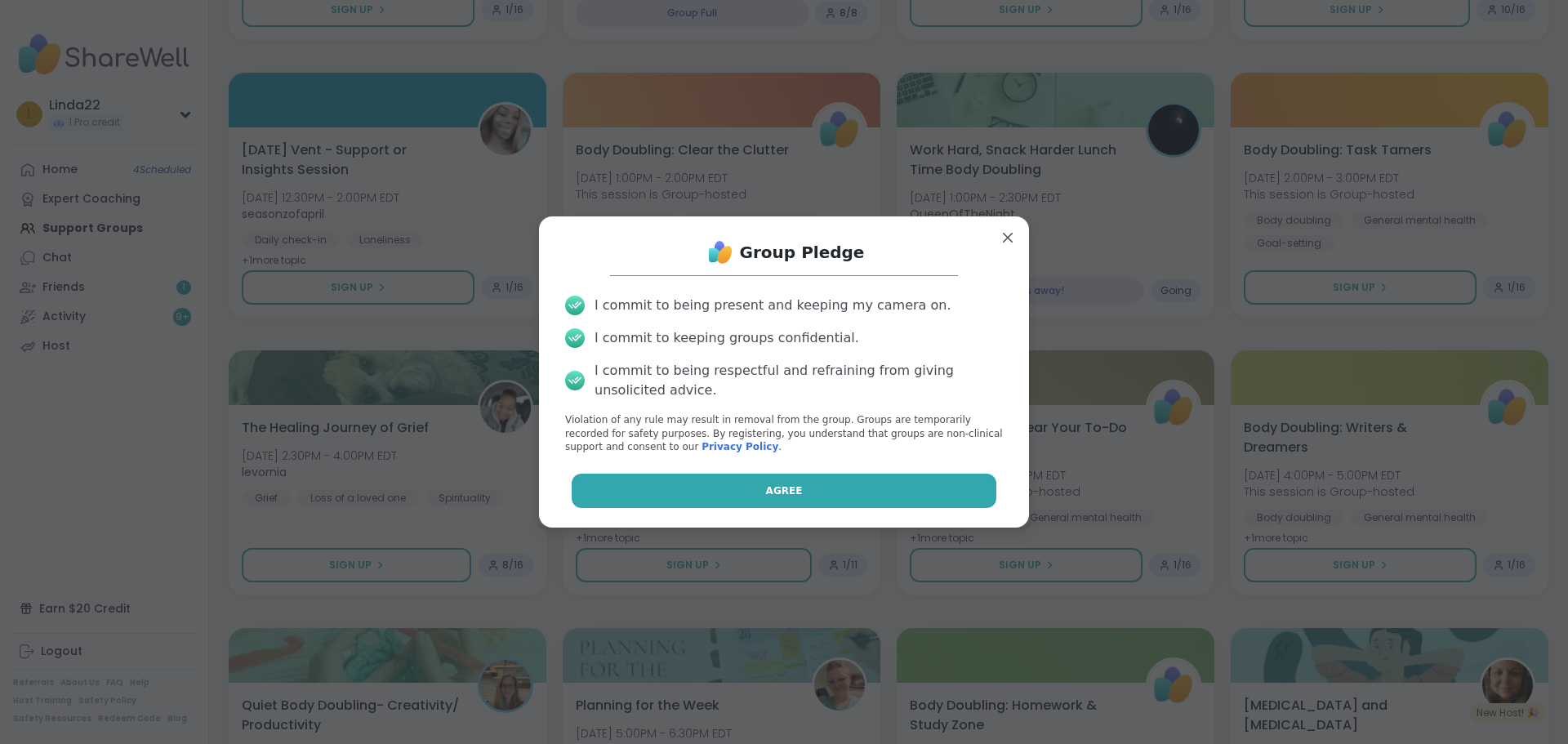
click at [714, 504] on button "Agree" at bounding box center [784, 491] width 426 height 35
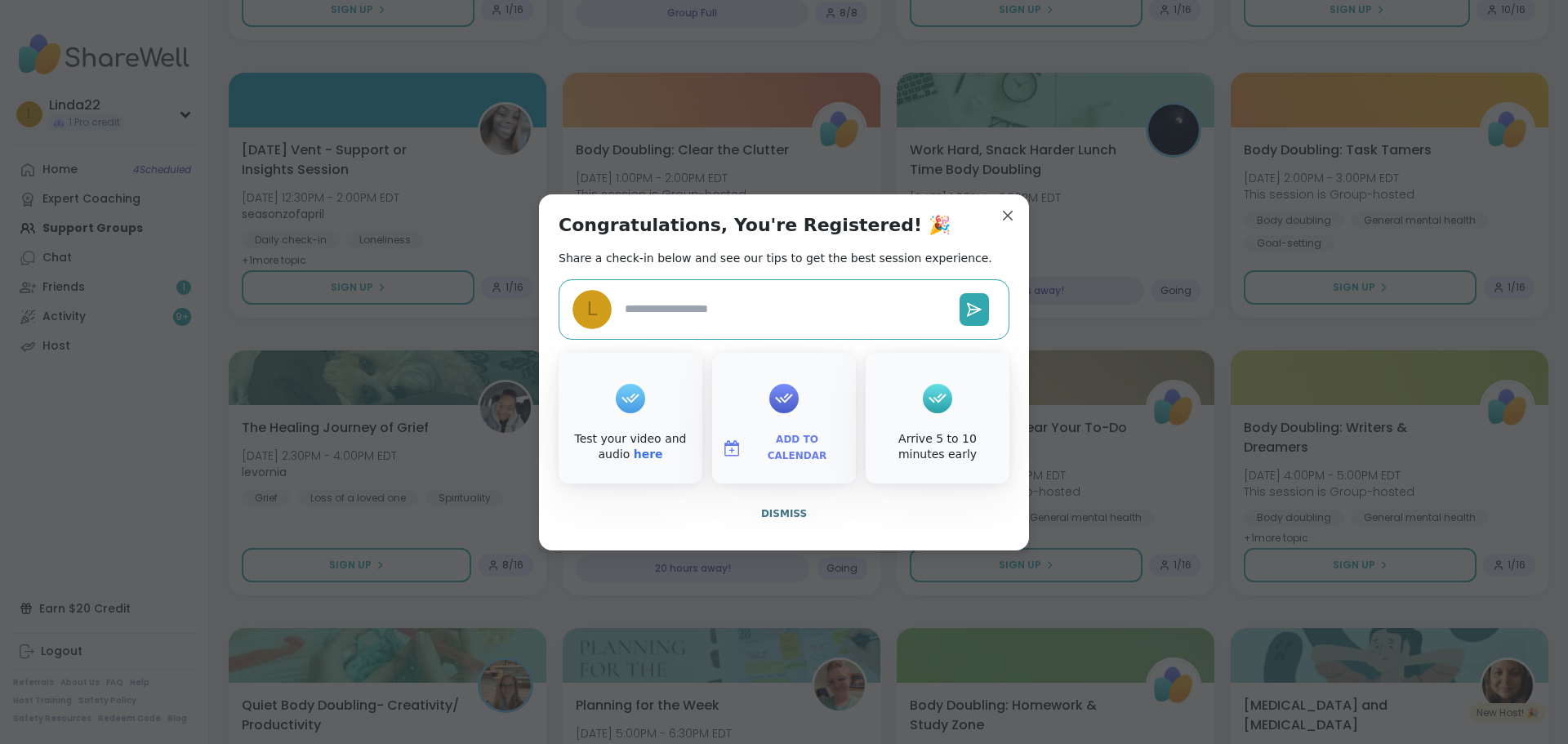
type textarea "*"
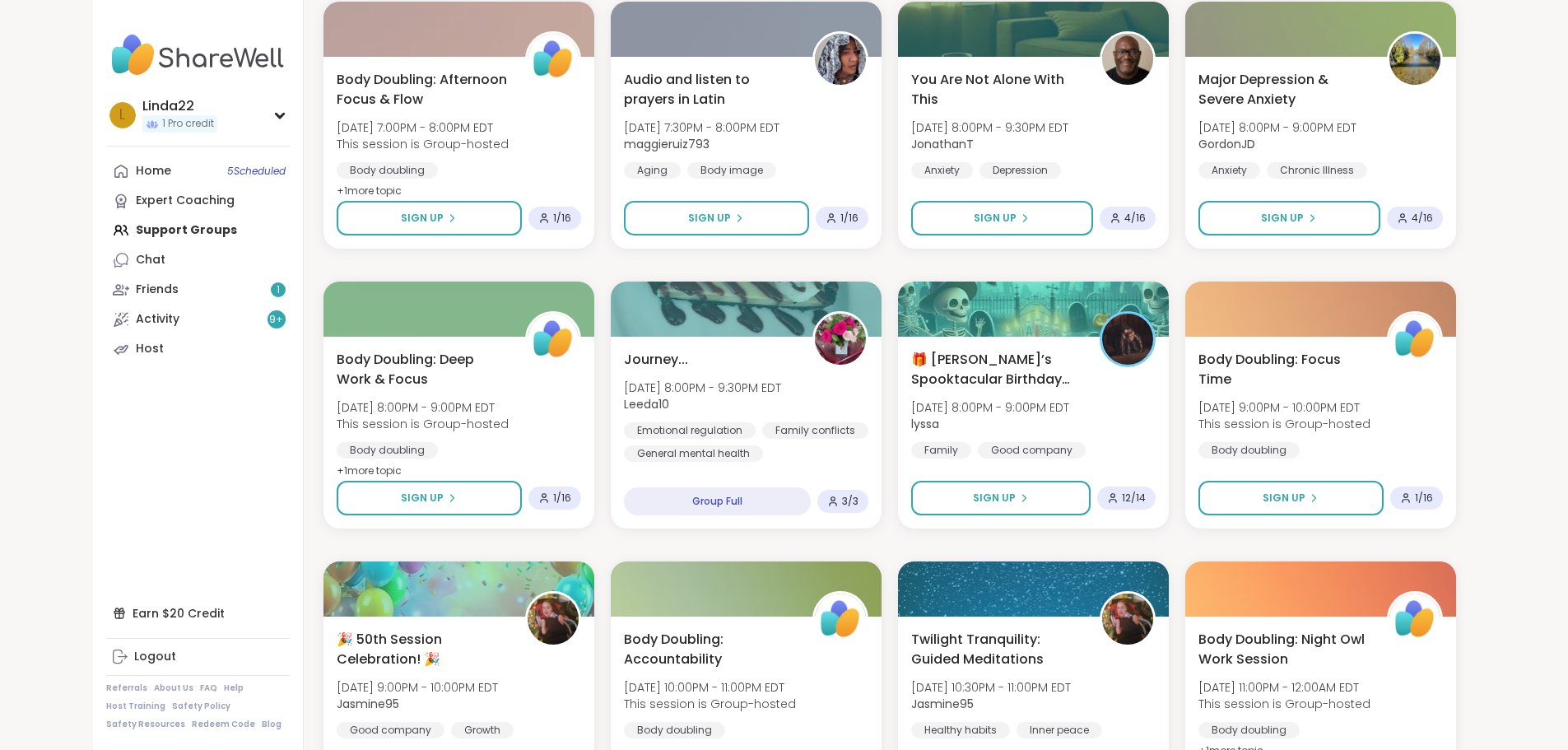
scroll to position [4621, 0]
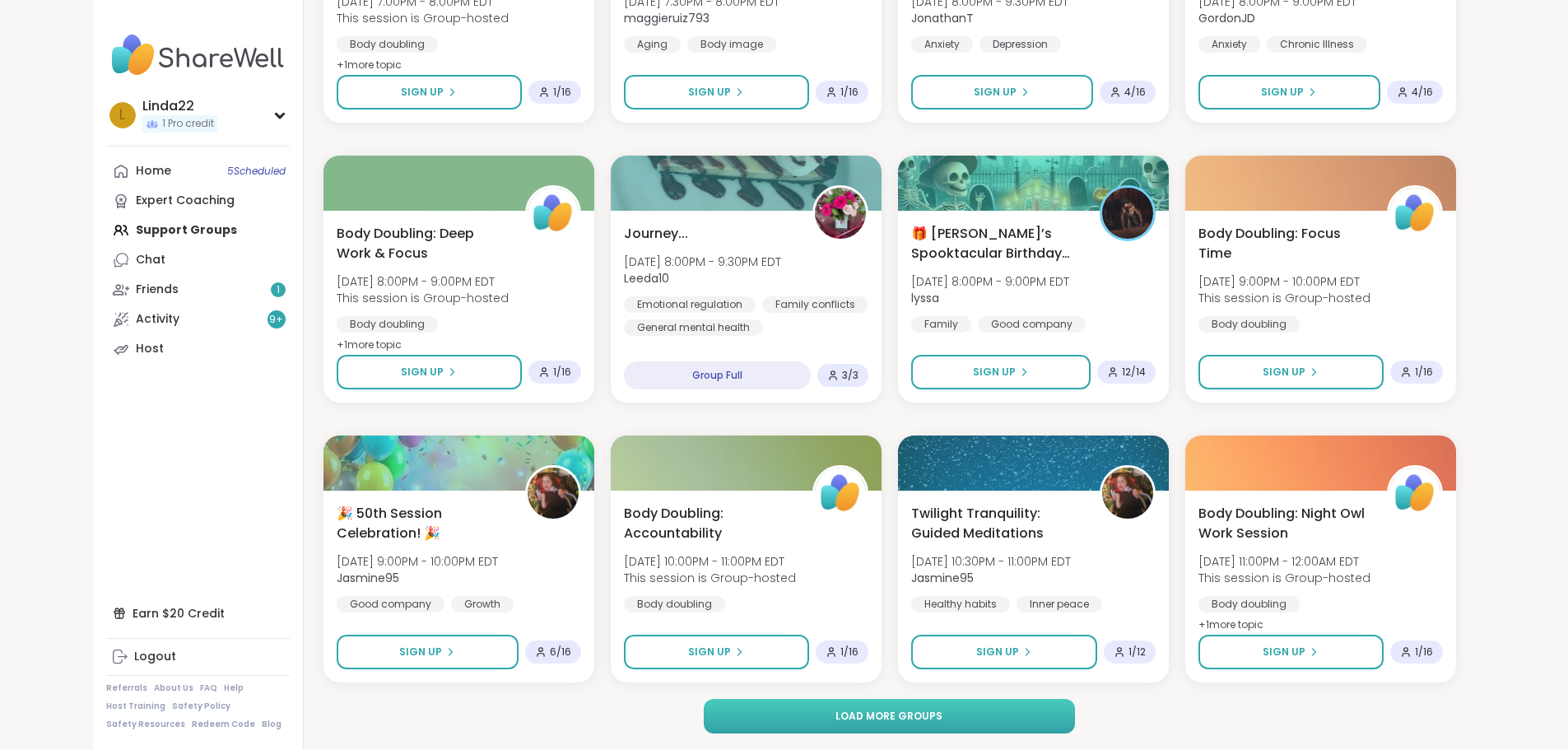
click at [888, 719] on span "Load more groups" at bounding box center [889, 716] width 107 height 14
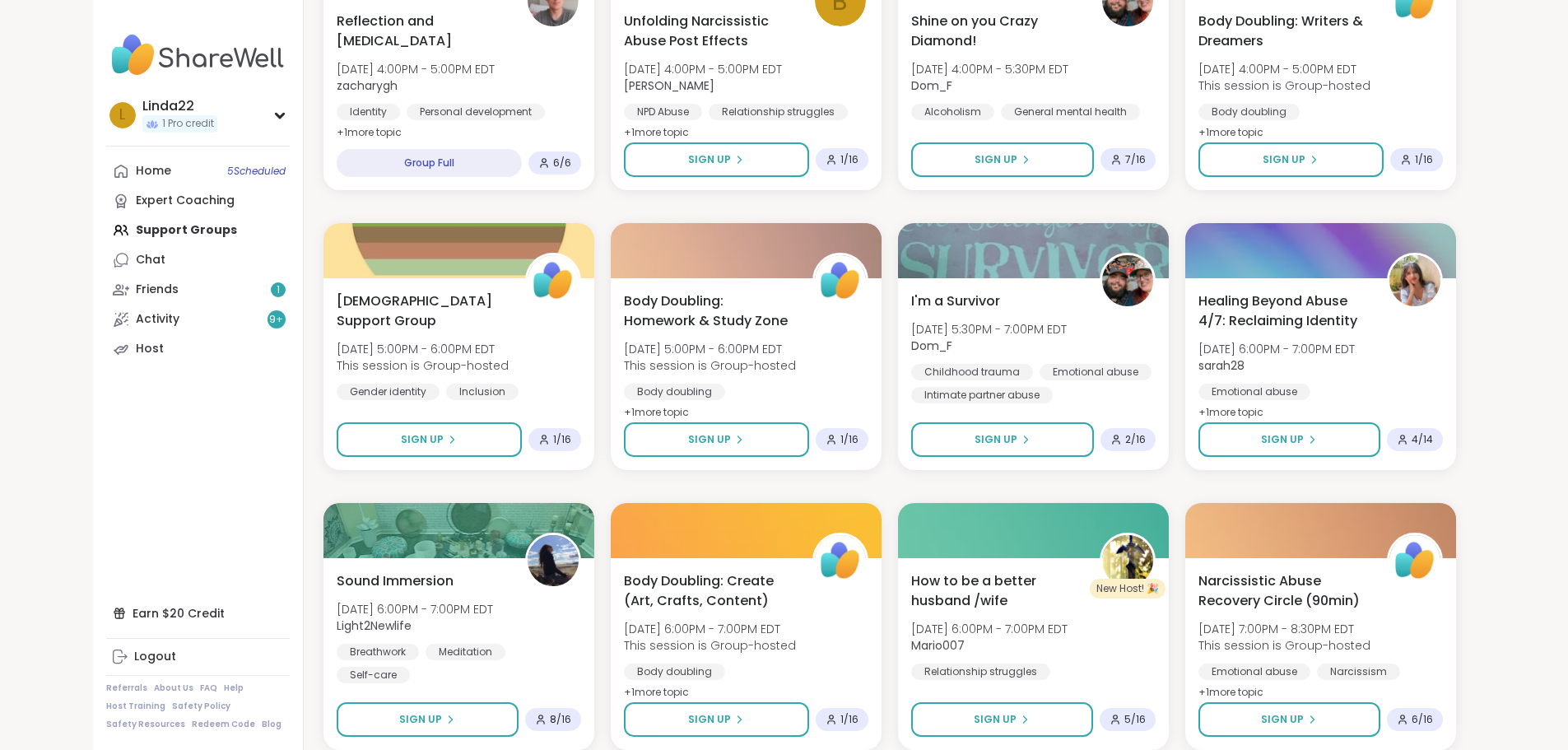
scroll to position [7141, 0]
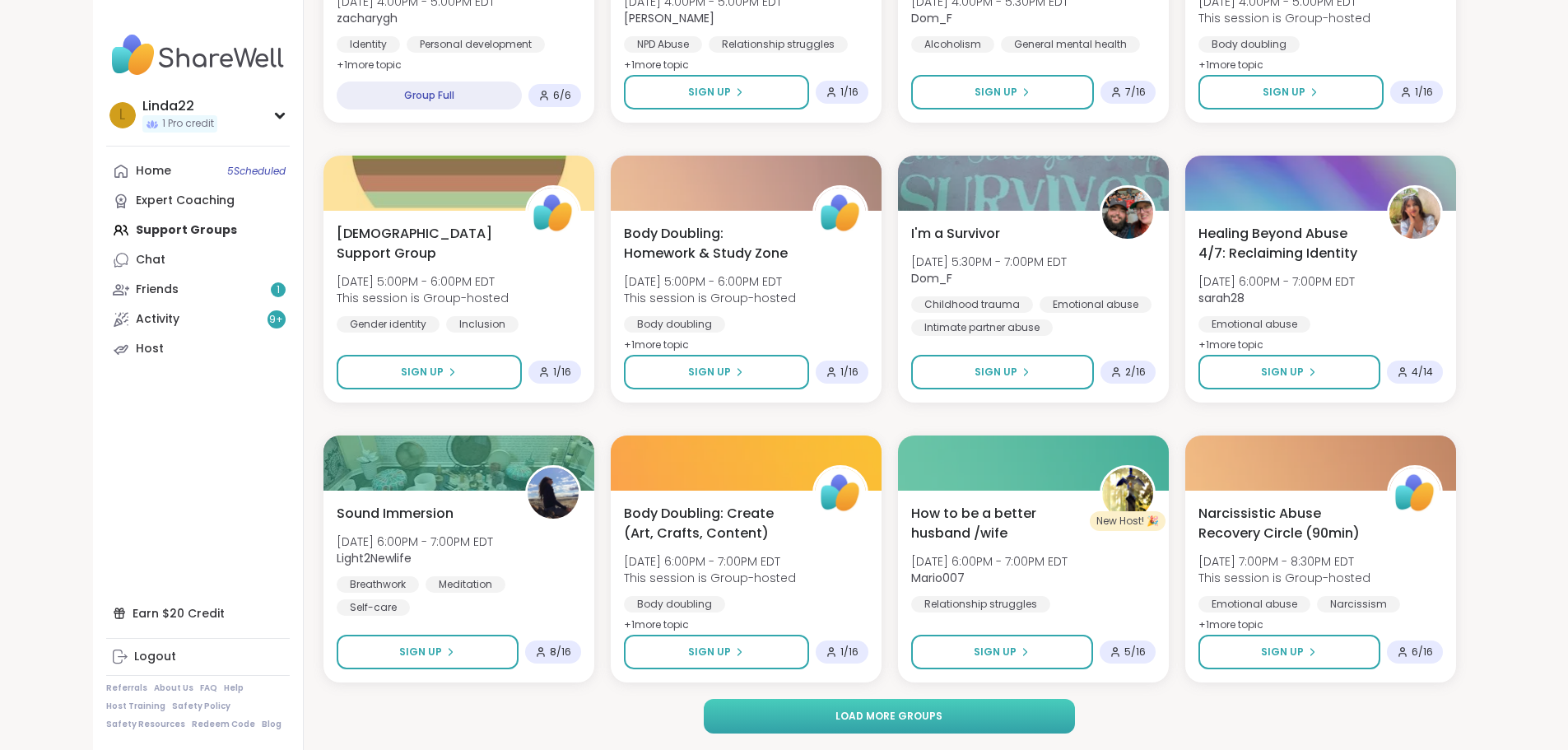
click at [848, 707] on button "Load more groups" at bounding box center [889, 716] width 371 height 35
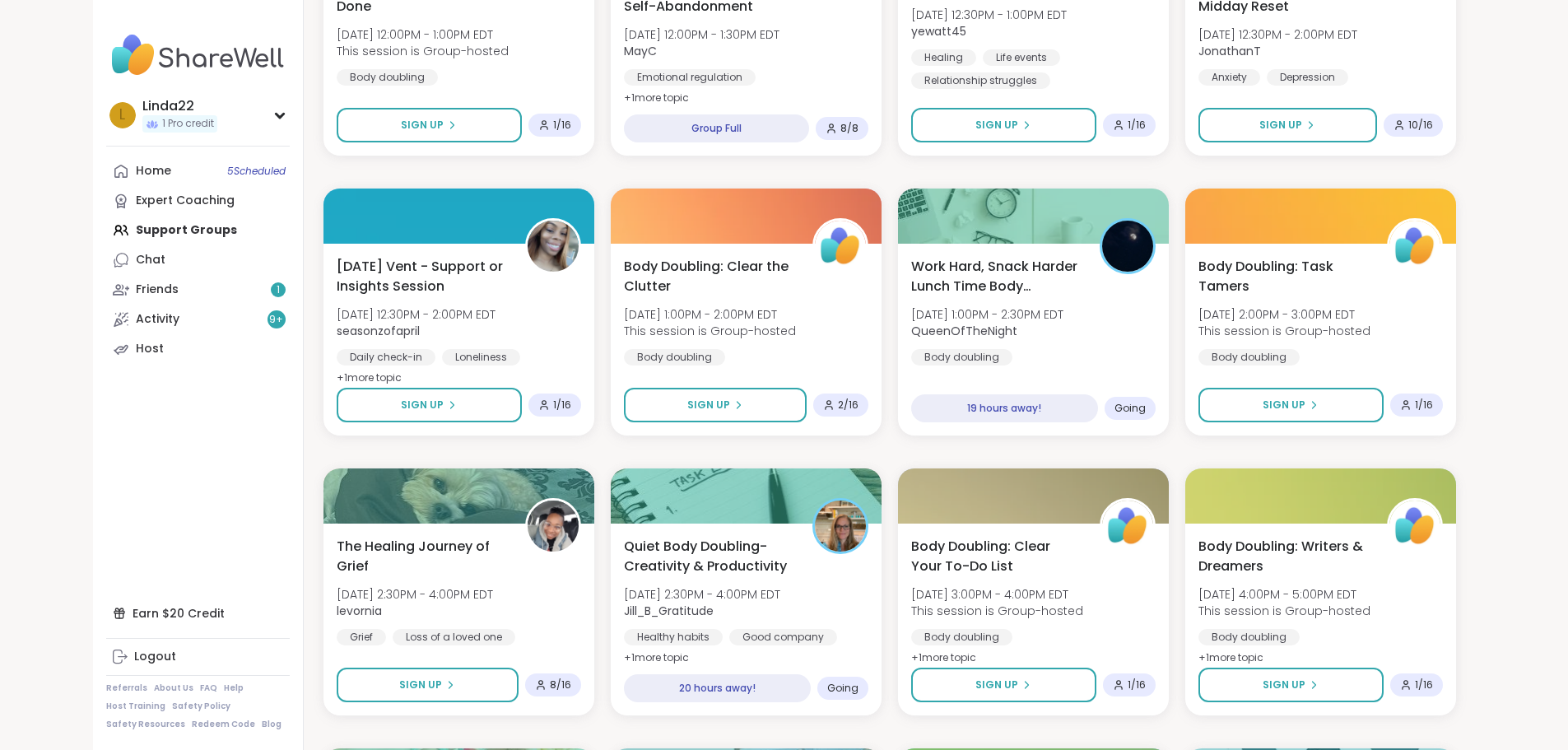
scroll to position [2529, 0]
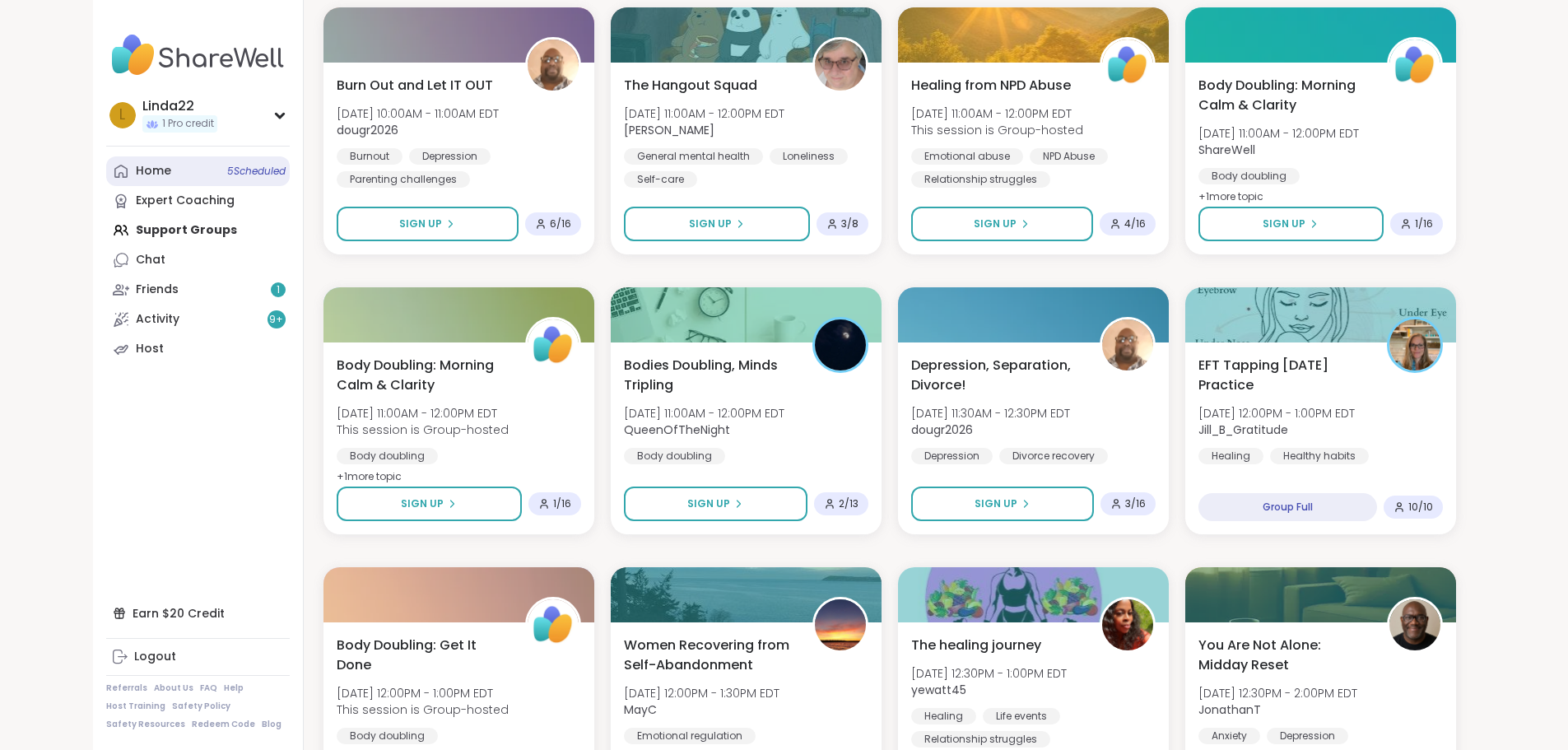
click at [227, 177] on span "5 Scheduled" at bounding box center [256, 170] width 59 height 13
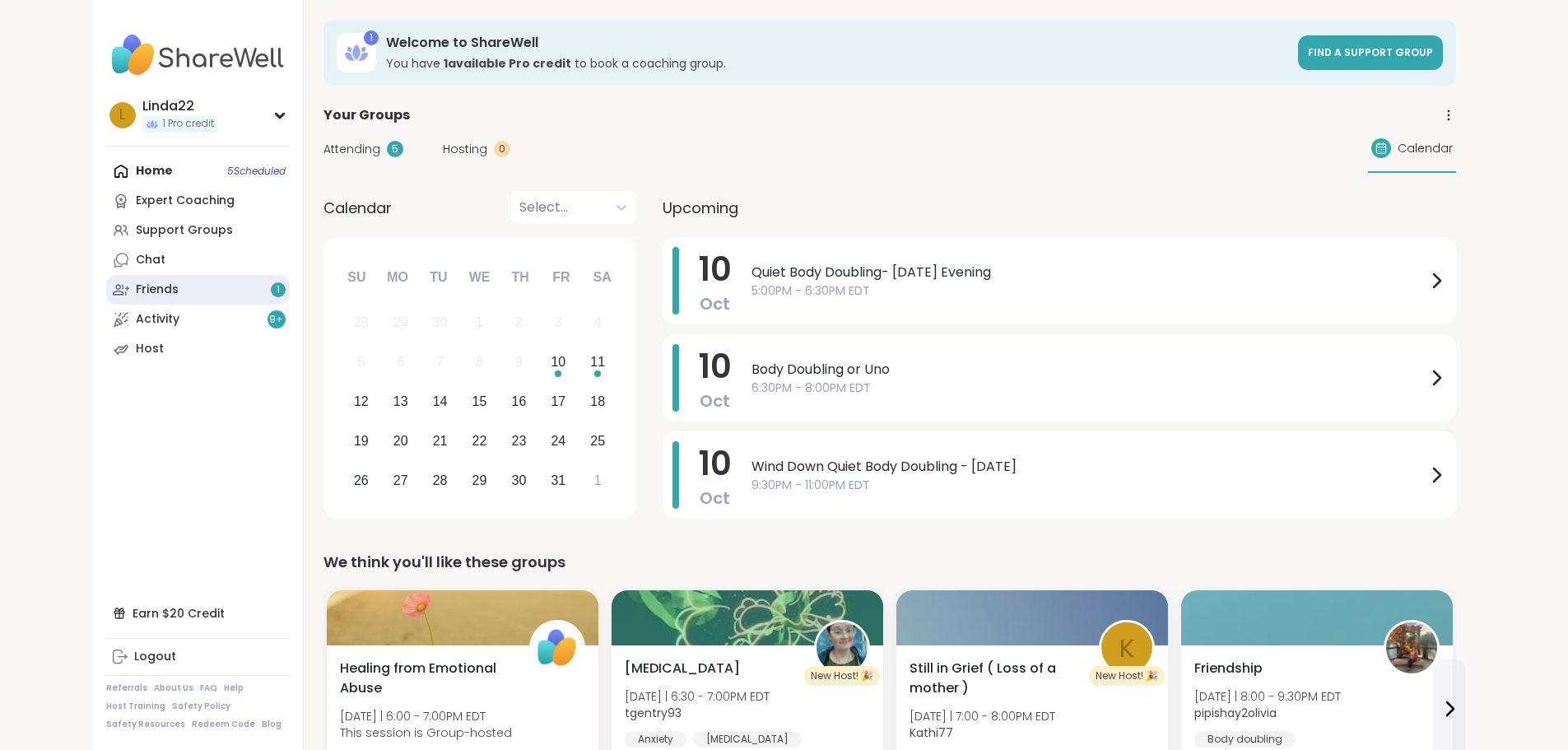
click at [151, 287] on link "Friends 1" at bounding box center [198, 289] width 184 height 30
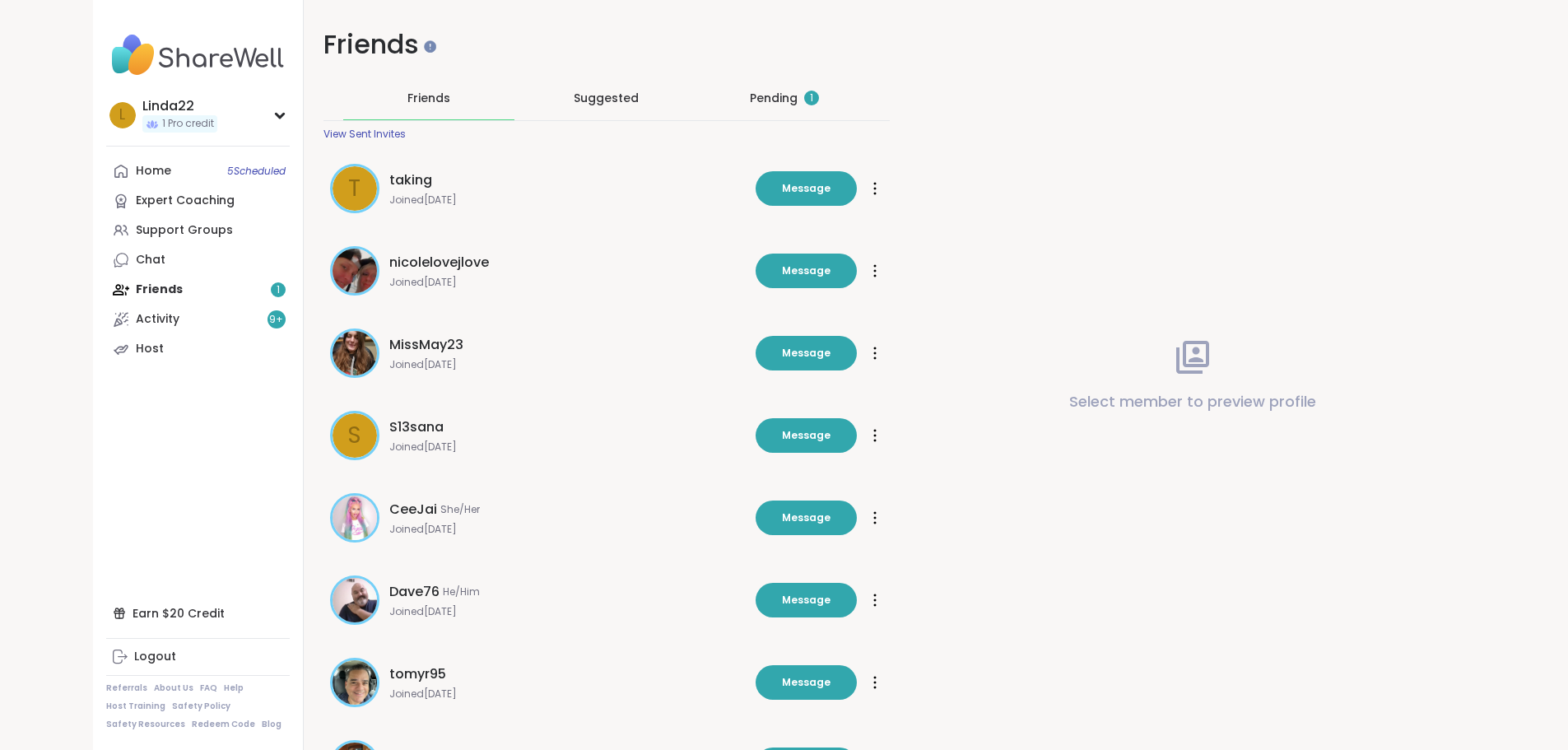
click at [775, 89] on div "Pending 1" at bounding box center [784, 97] width 69 height 16
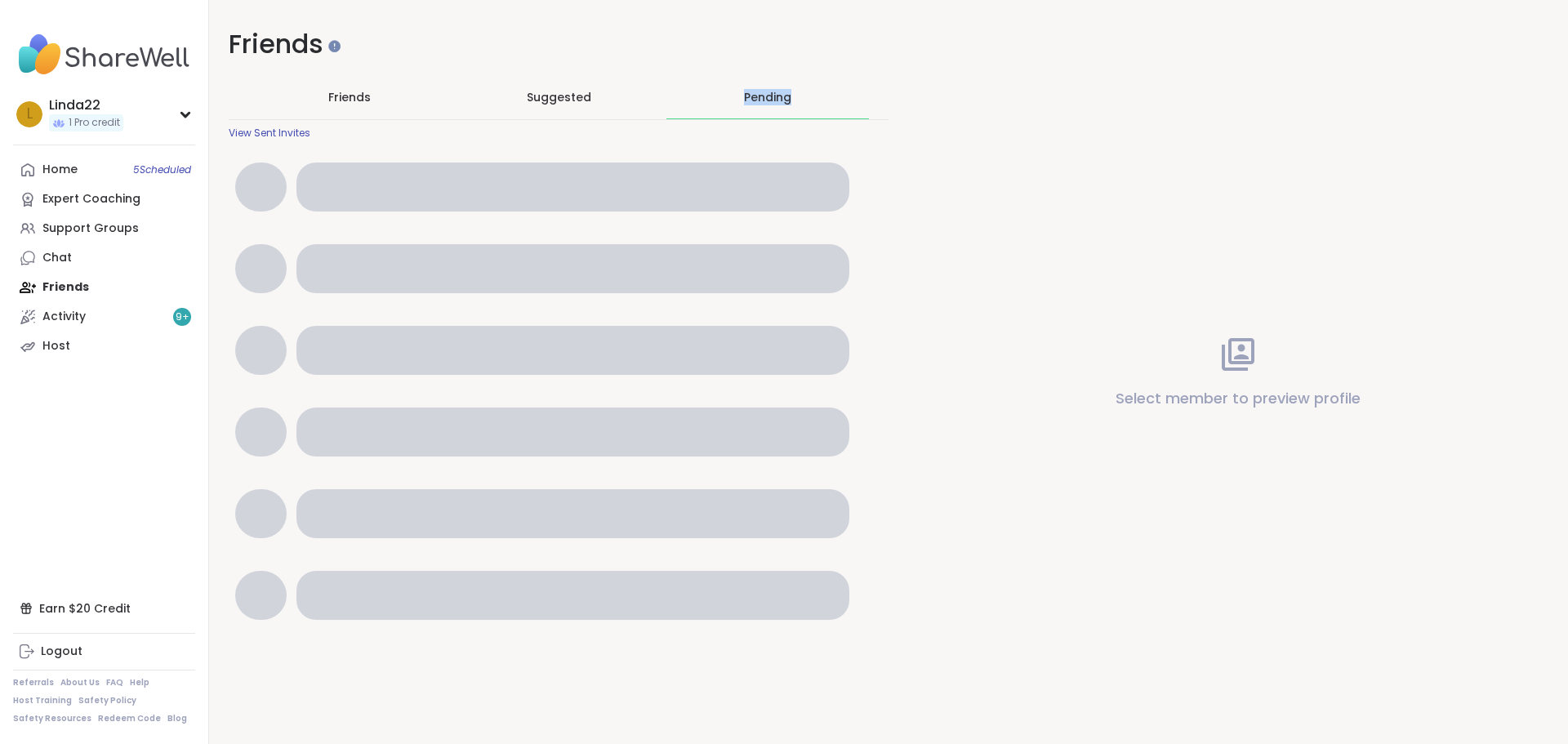
click at [769, 89] on div "Pending" at bounding box center [768, 96] width 47 height 16
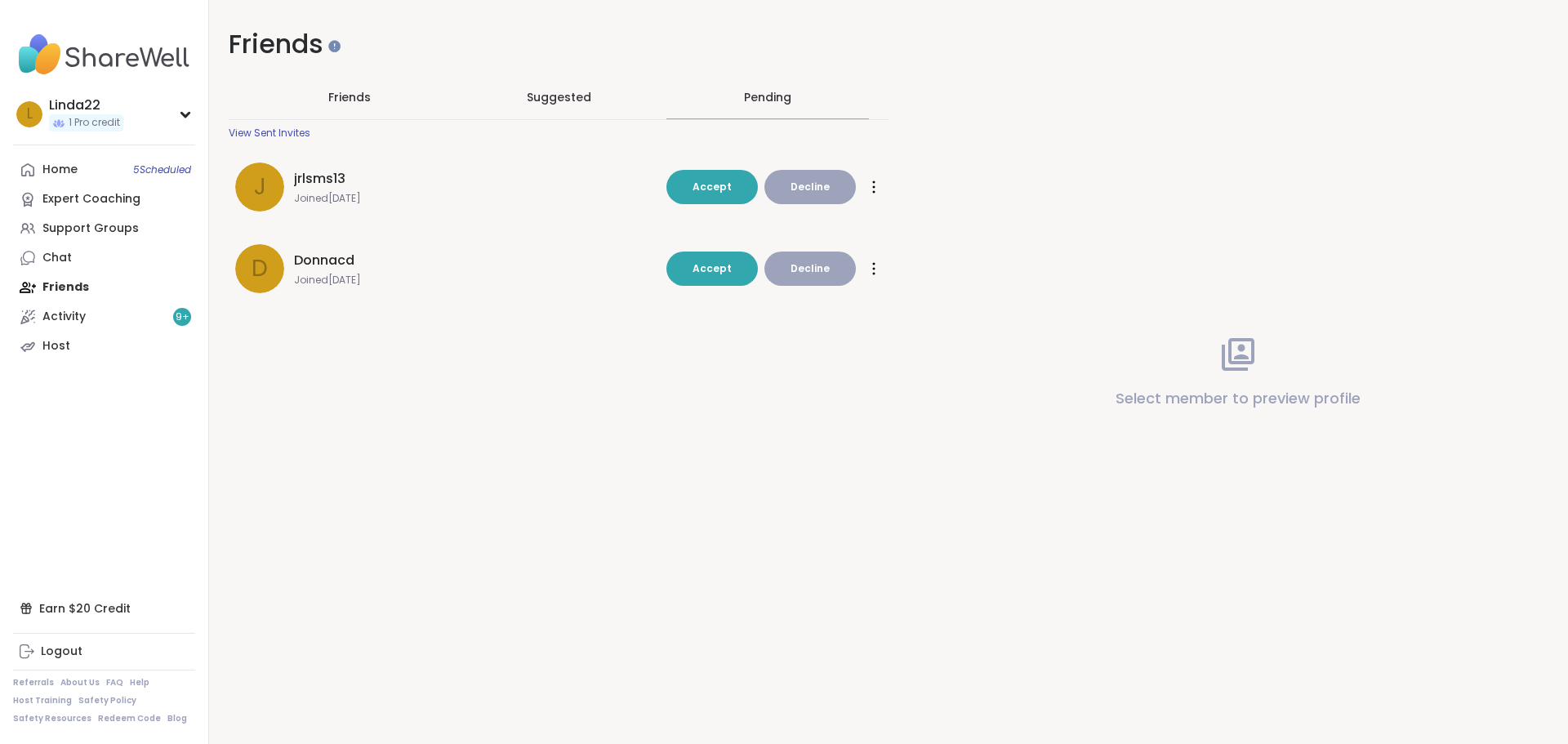
click at [310, 263] on span "Donnacd" at bounding box center [324, 260] width 61 height 19
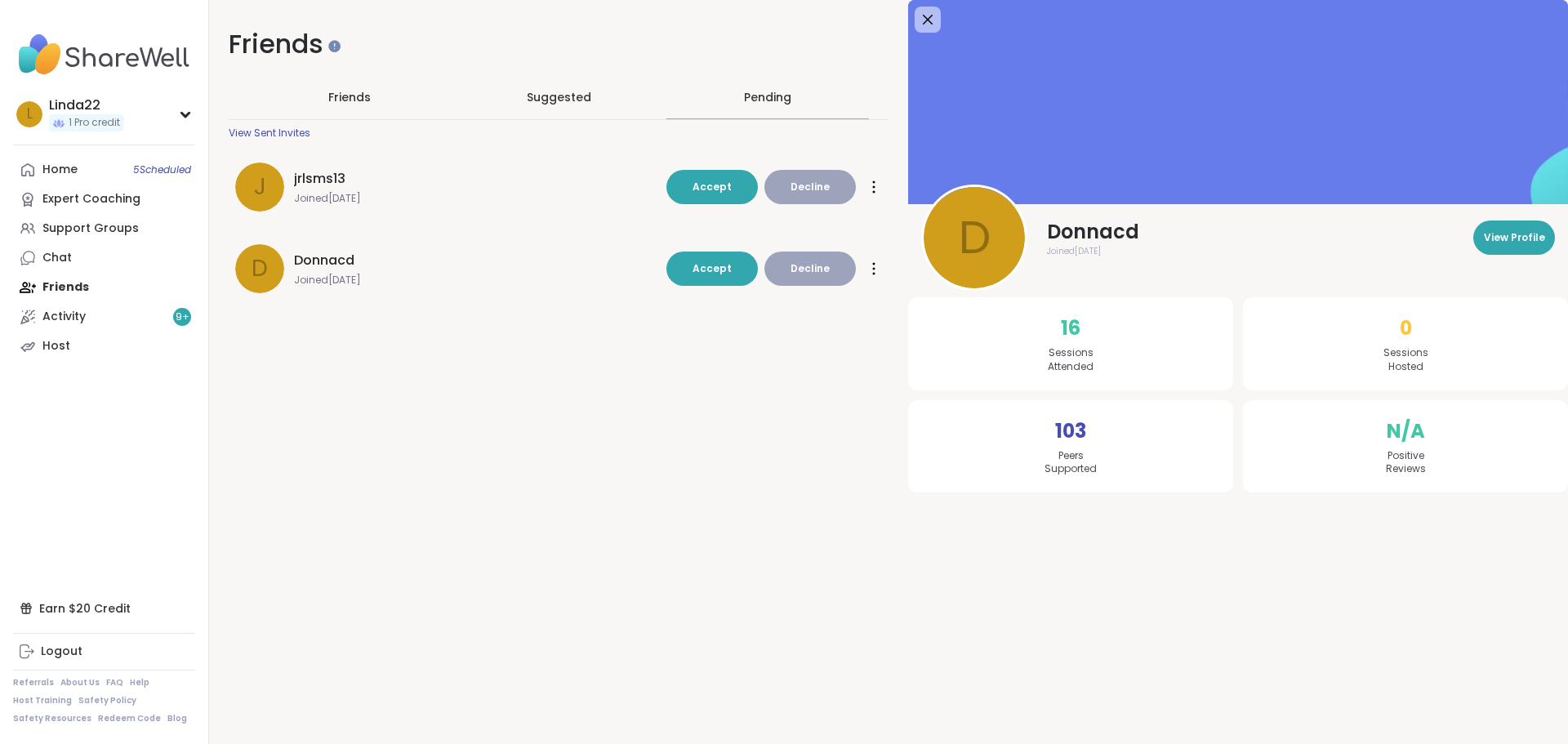
click at [348, 458] on div "Friends Friends Suggested Pending View Sent Invites j jrlsms13 Joined Sep 2025 …" at bounding box center [888, 269] width 1359 height 538
click at [919, 13] on icon at bounding box center [927, 19] width 20 height 20
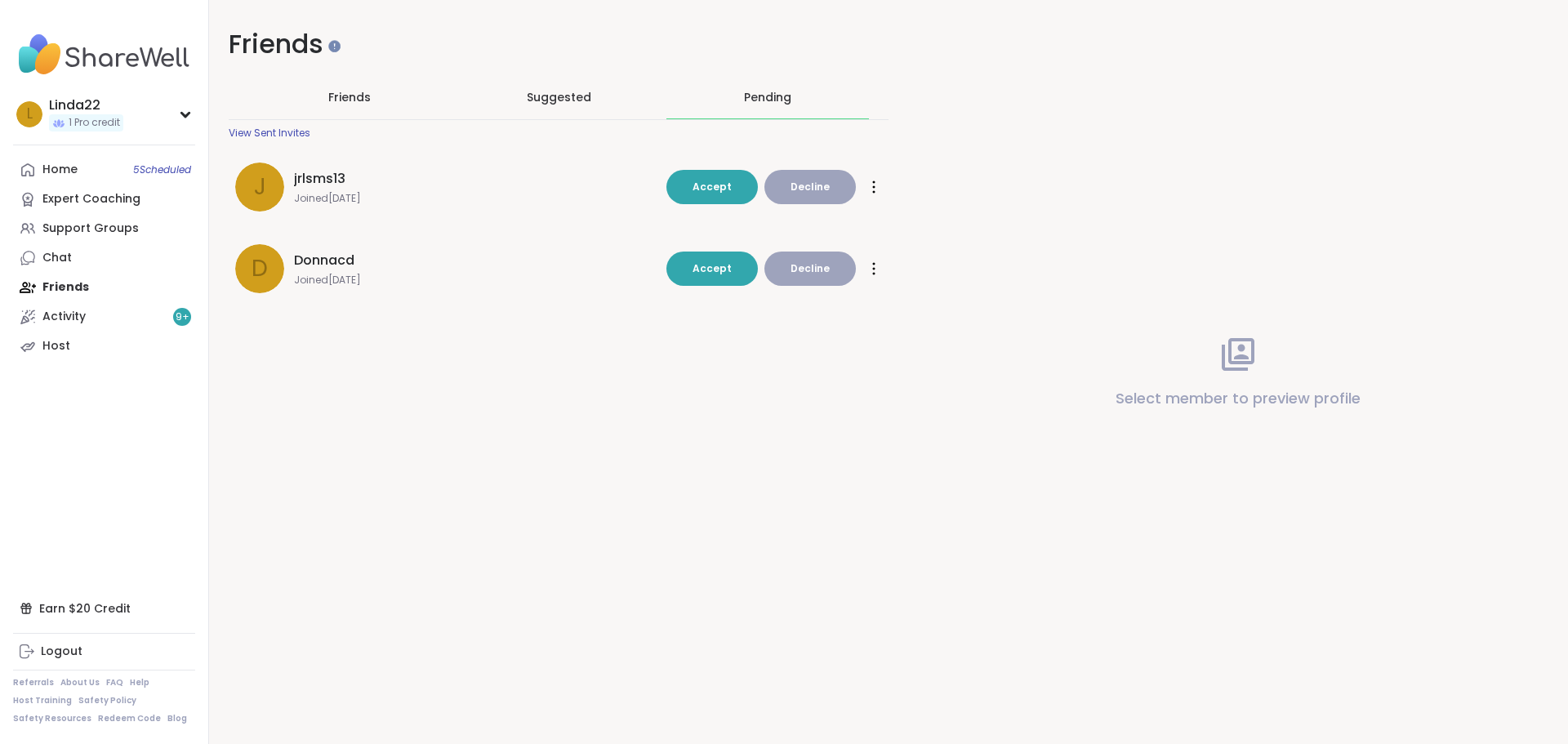
click at [297, 176] on span "jrlsms13" at bounding box center [319, 178] width 52 height 19
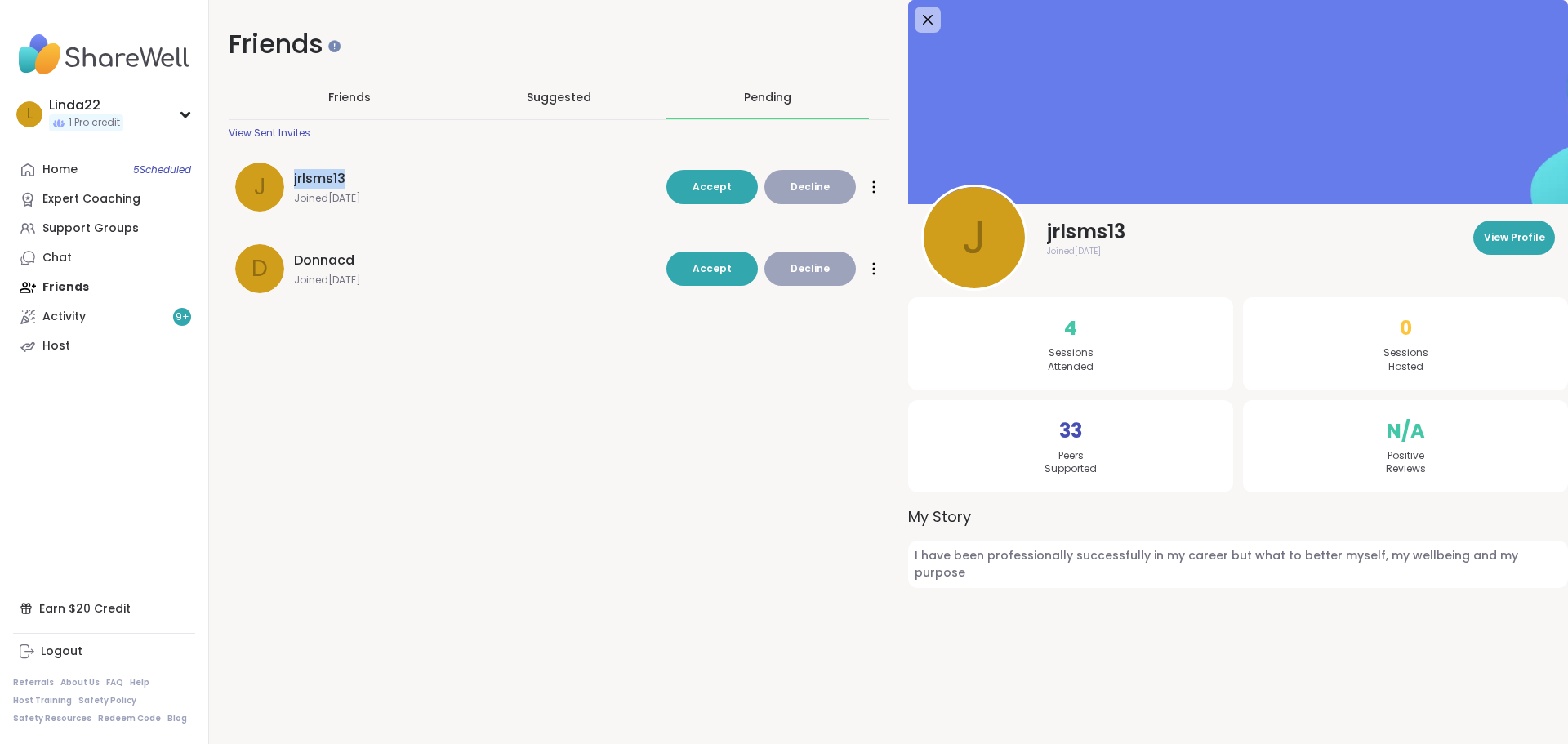
click at [297, 176] on span "jrlsms13" at bounding box center [319, 178] width 52 height 19
click at [917, 20] on icon at bounding box center [927, 19] width 20 height 20
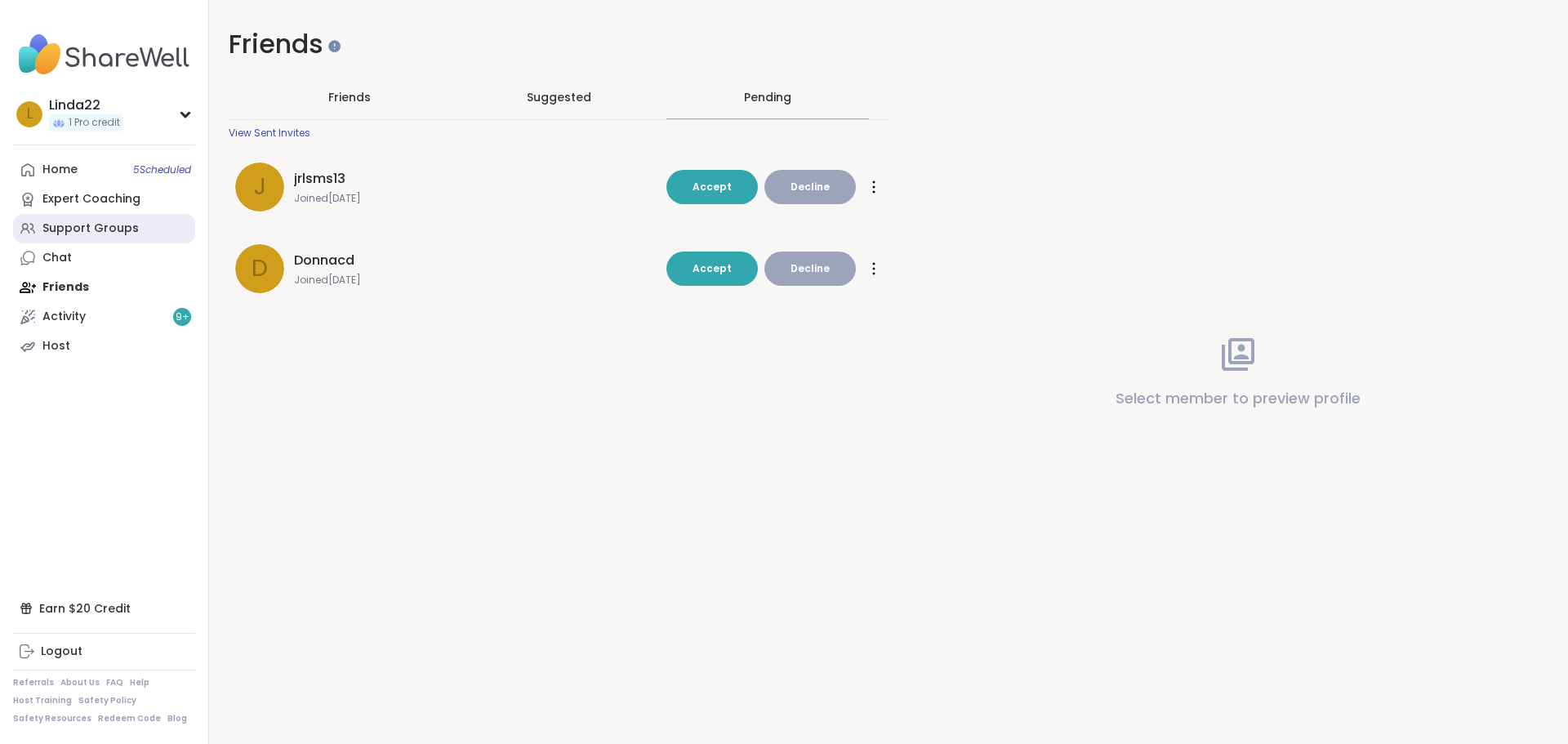
click at [127, 228] on div "Support Groups" at bounding box center [90, 228] width 96 height 16
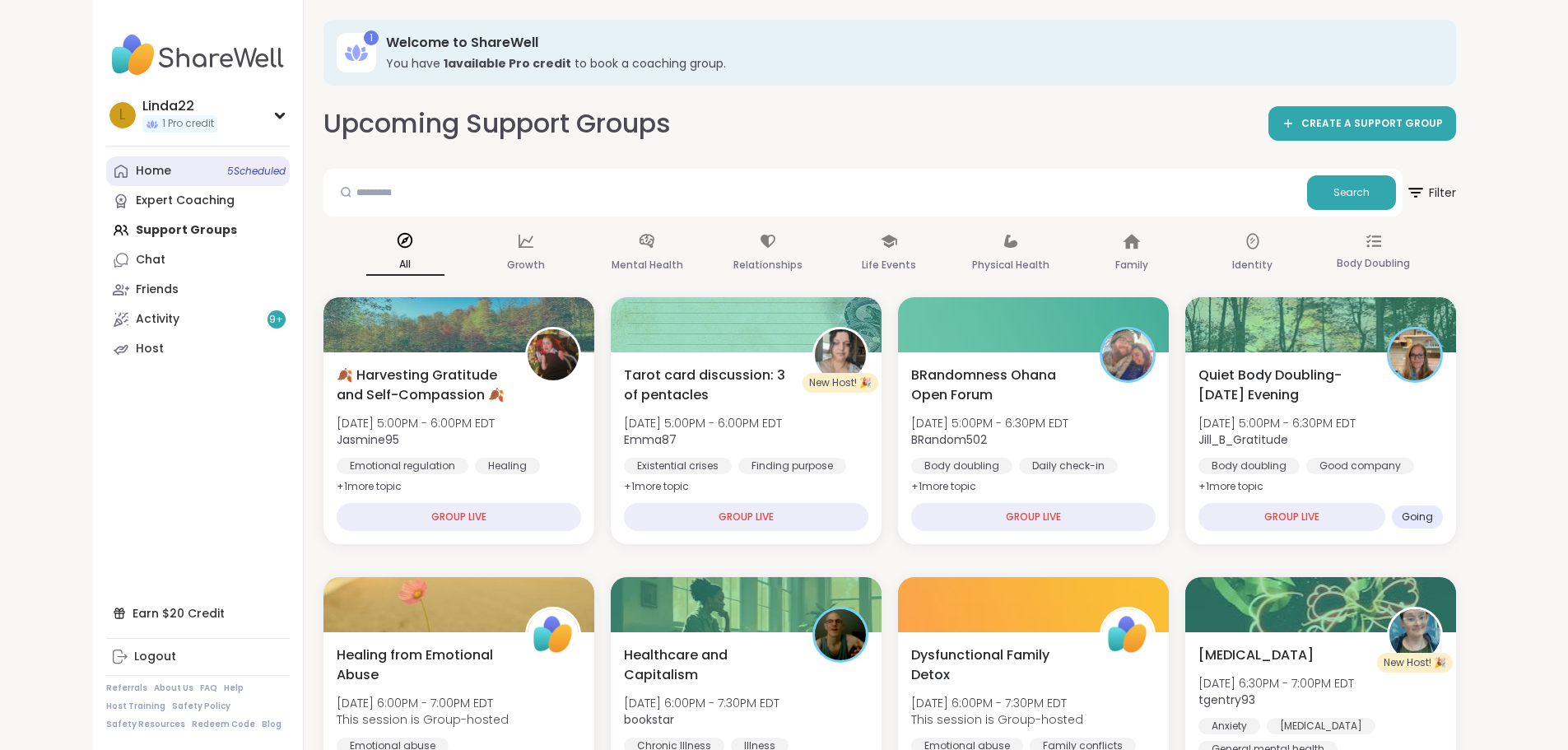
click at [227, 178] on span "5 Scheduled" at bounding box center [256, 170] width 59 height 13
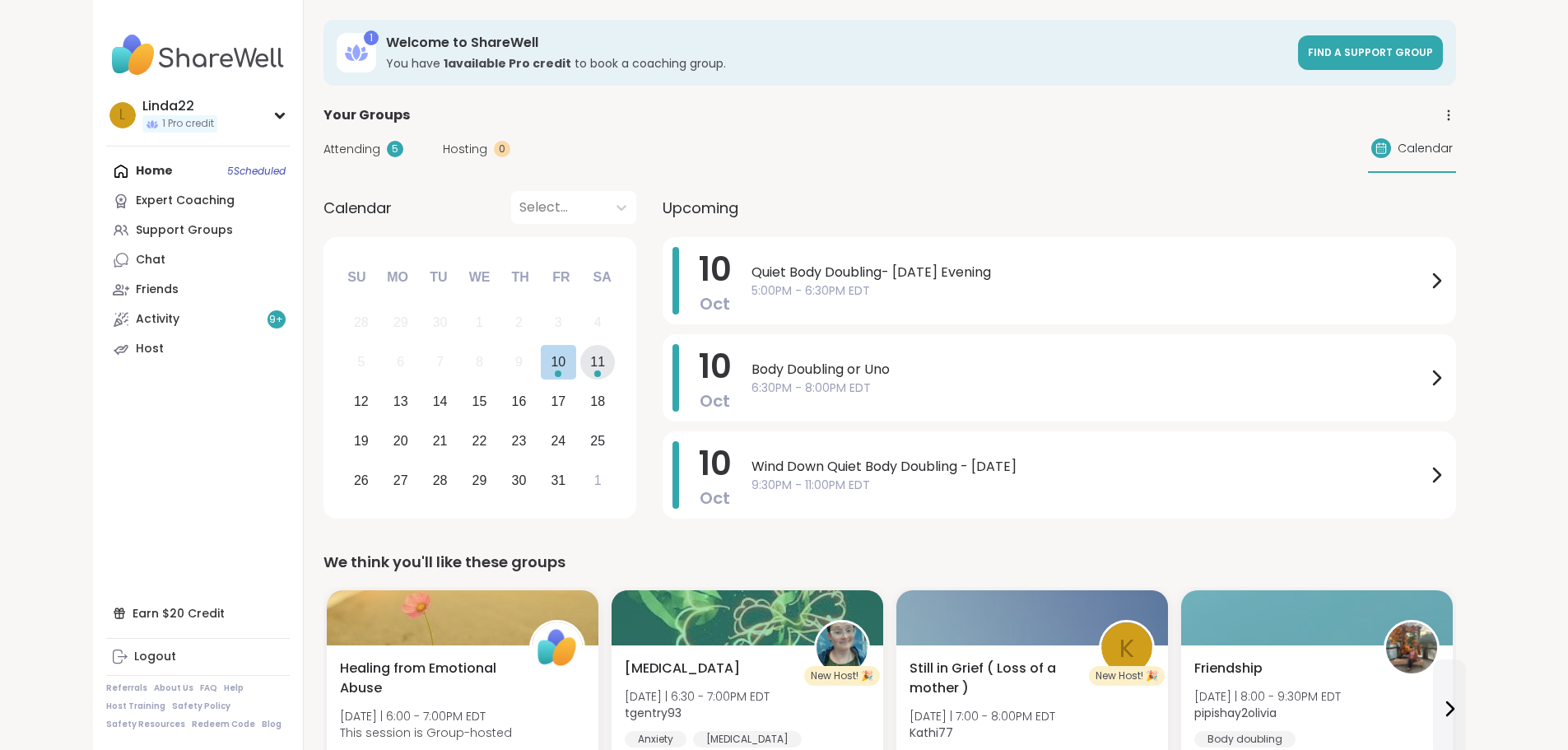
click at [590, 358] on div "11" at bounding box center [597, 362] width 14 height 22
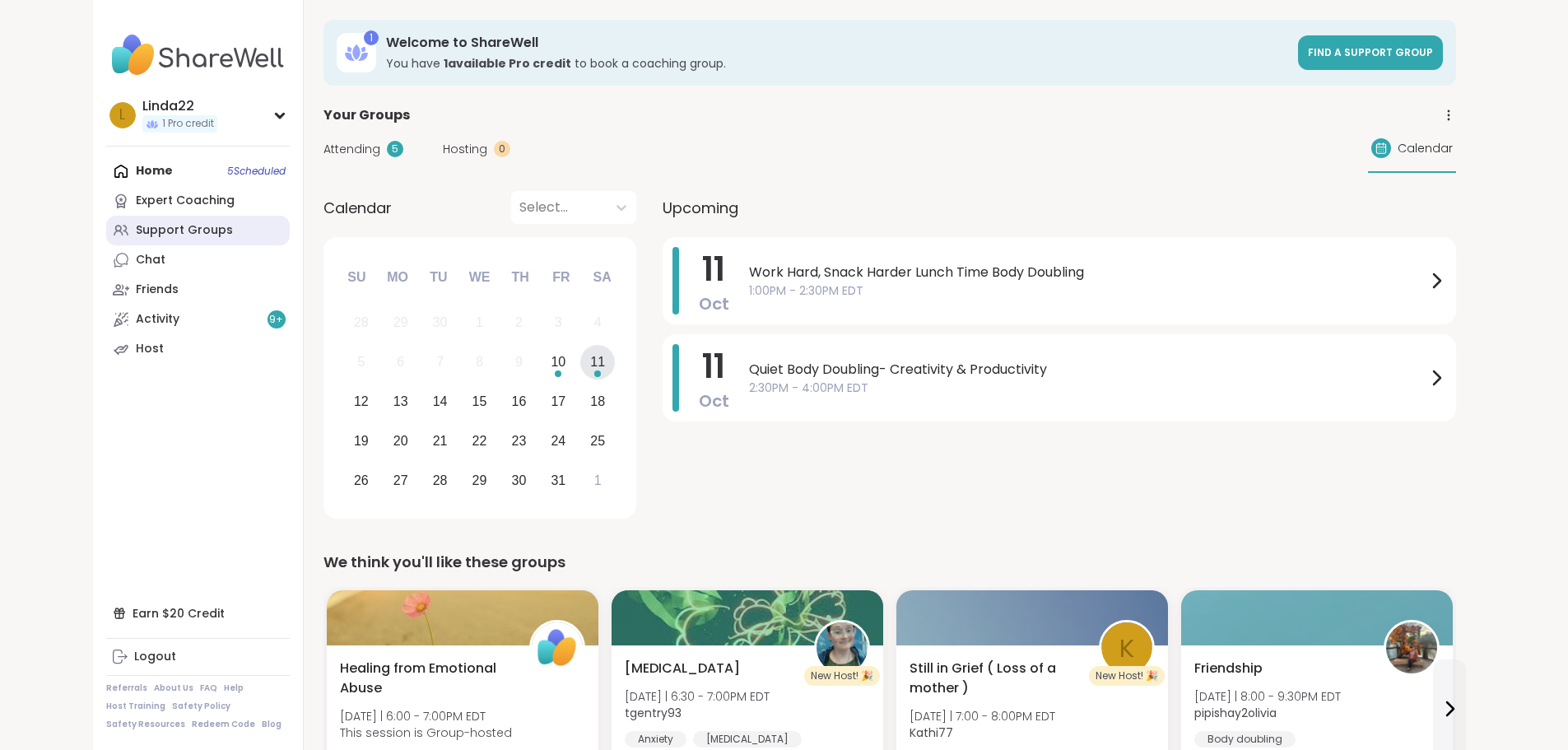
click at [142, 232] on link "Support Groups" at bounding box center [198, 230] width 184 height 30
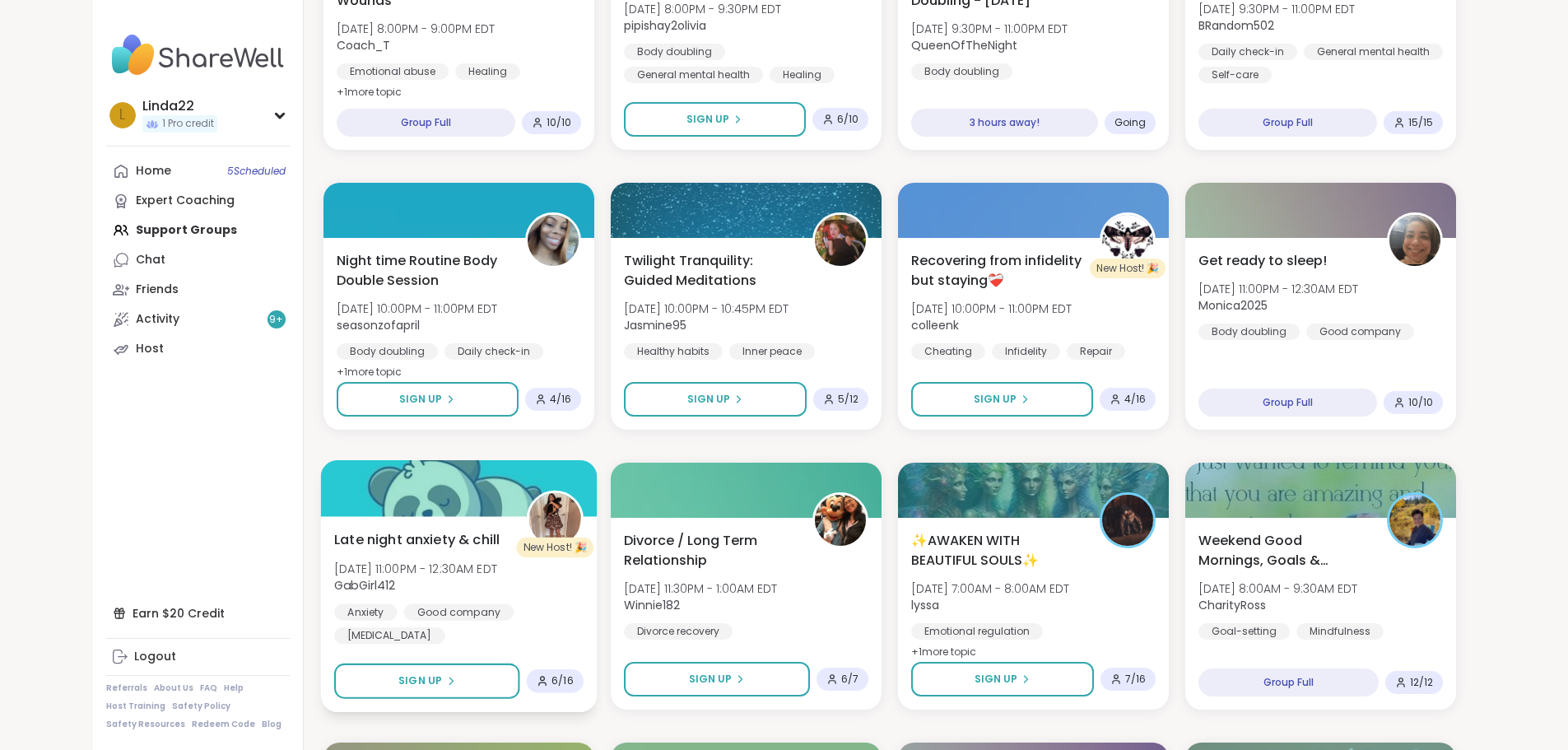
scroll to position [1235, 0]
click at [436, 488] on div at bounding box center [458, 488] width 277 height 56
click at [425, 477] on div at bounding box center [458, 488] width 277 height 56
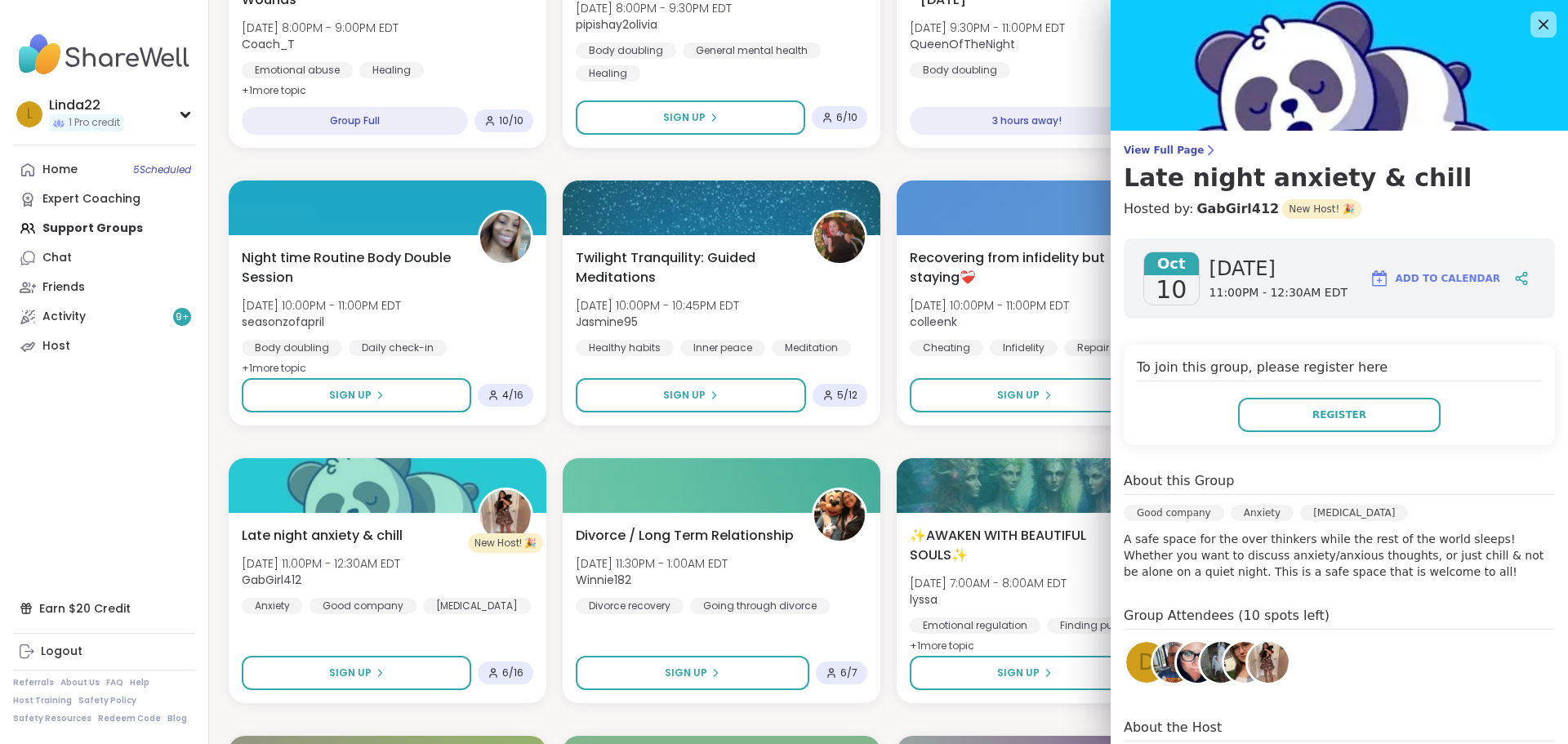
click at [1138, 668] on span "D" at bounding box center [1146, 663] width 16 height 32
click at [1177, 671] on img at bounding box center [1197, 662] width 41 height 41
click at [1260, 664] on img at bounding box center [1268, 662] width 41 height 41
click at [1153, 674] on img at bounding box center [1174, 662] width 41 height 41
click at [626, 442] on div "🍂 Harvesting Gratitude and Self-Compassion 🍂 Fri, Oct 10 | 5:00PM - 6:00PM EDT …" at bounding box center [888, 302] width 1320 height 2467
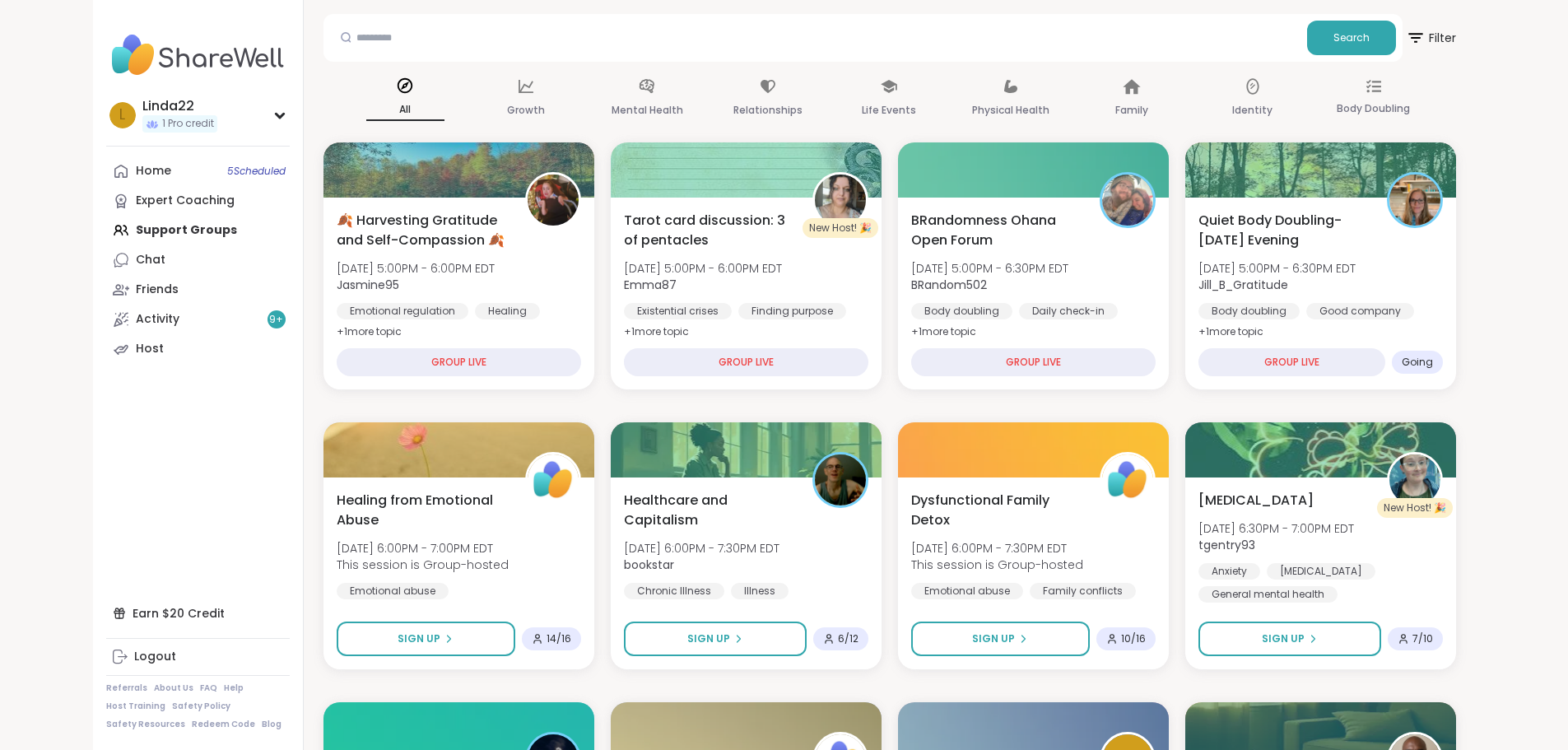
scroll to position [0, 0]
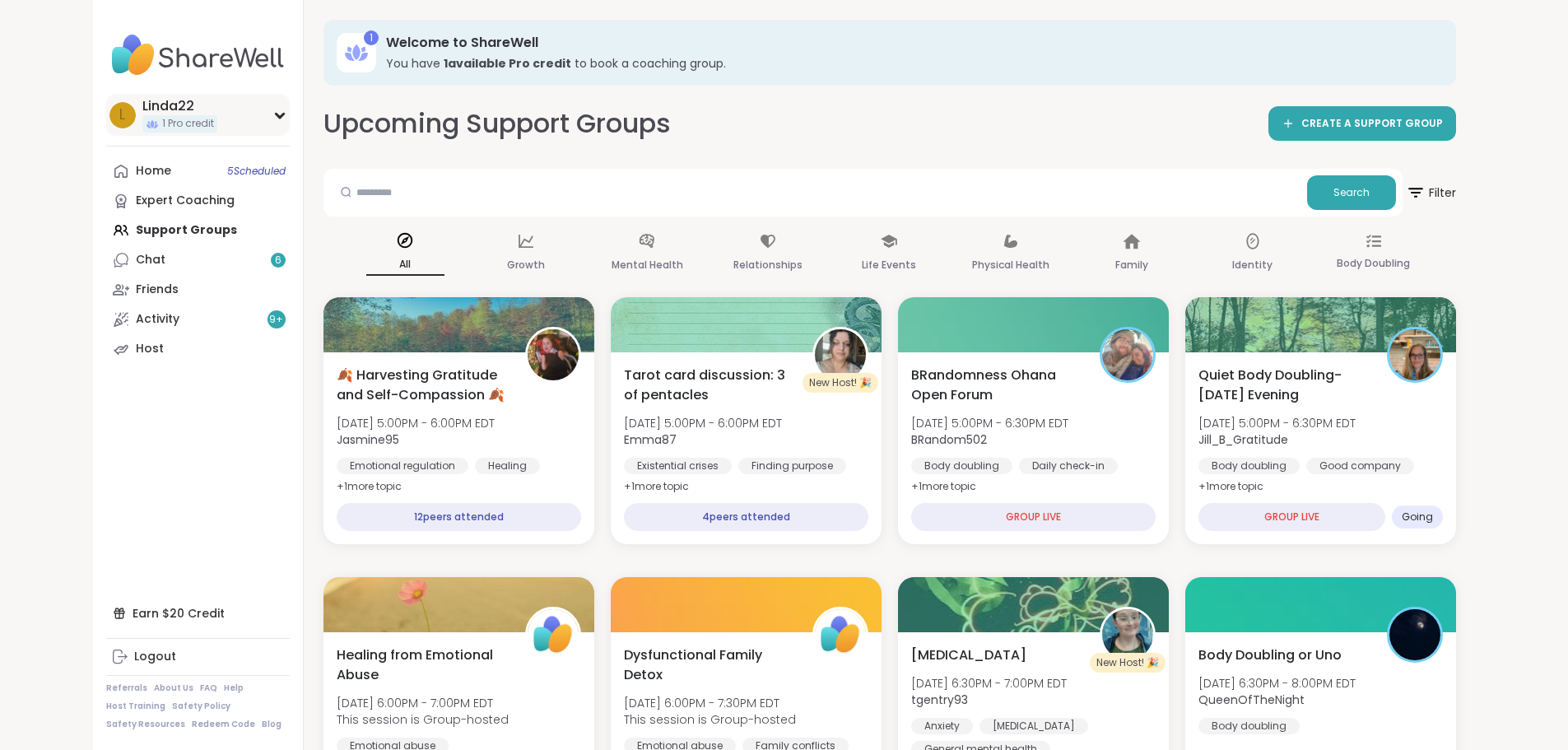
click at [163, 121] on div "L Linda22 1 Pro credit" at bounding box center [198, 114] width 184 height 42
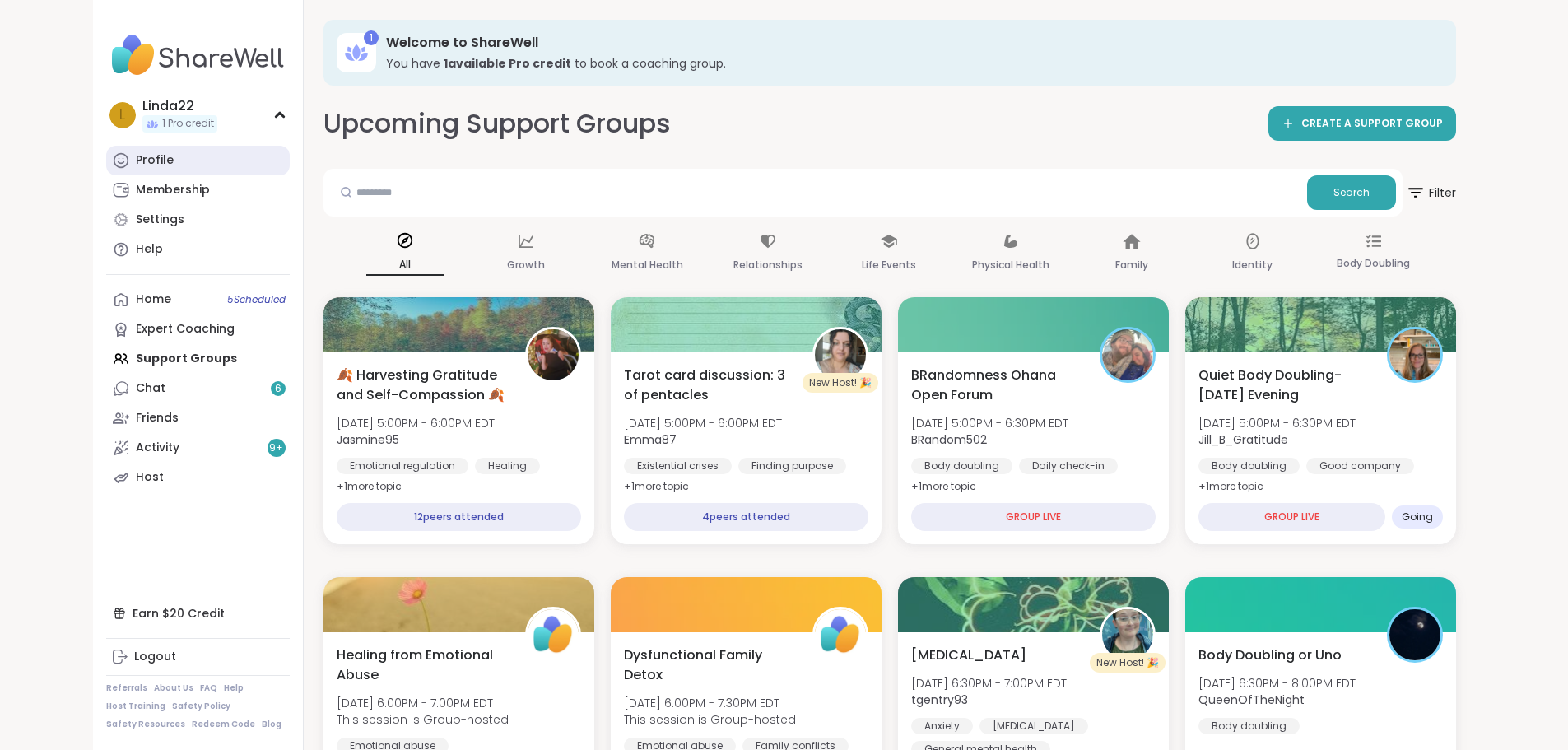
click at [146, 163] on link "Profile" at bounding box center [198, 160] width 184 height 30
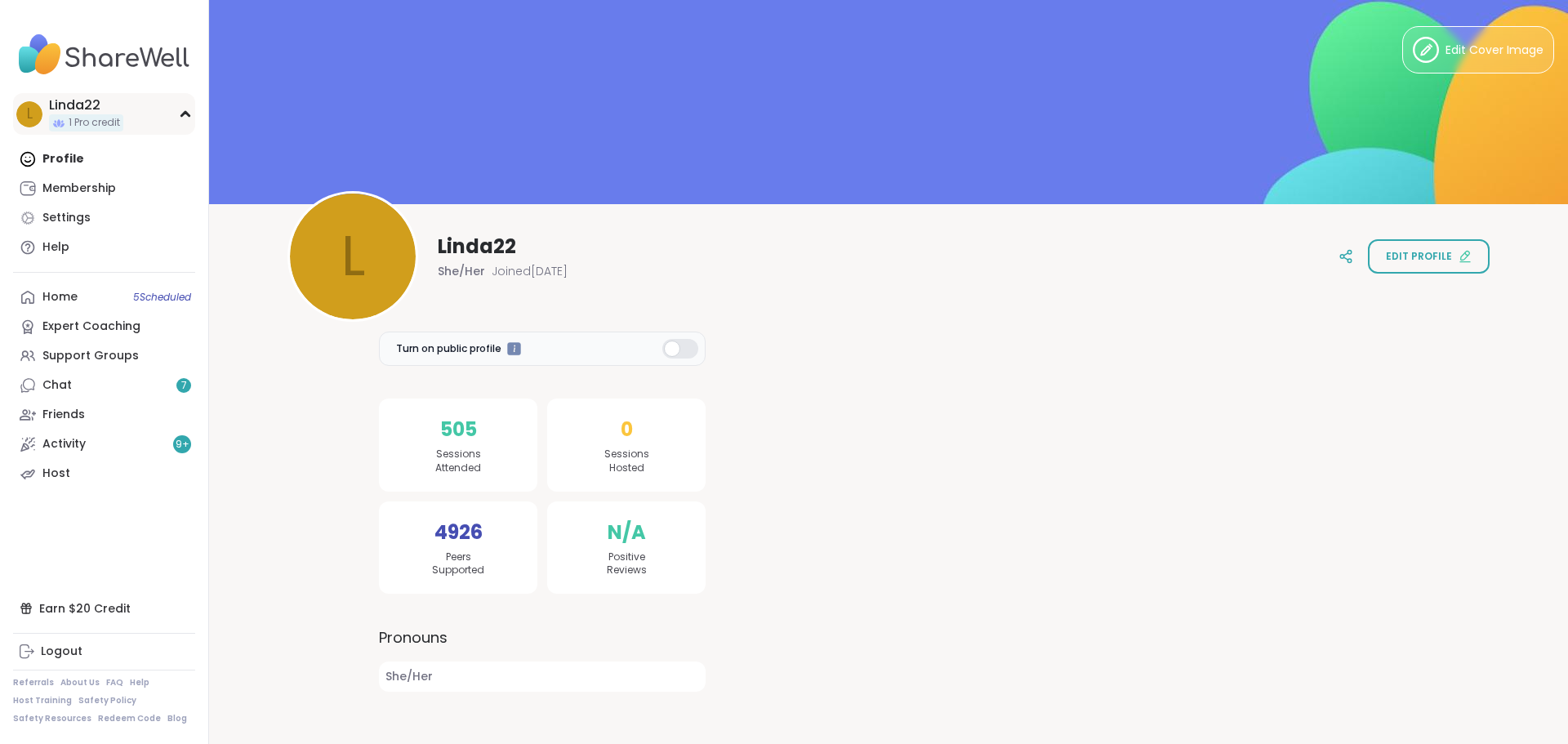
click at [157, 129] on div "L Linda22 1 Pro credit" at bounding box center [104, 113] width 182 height 41
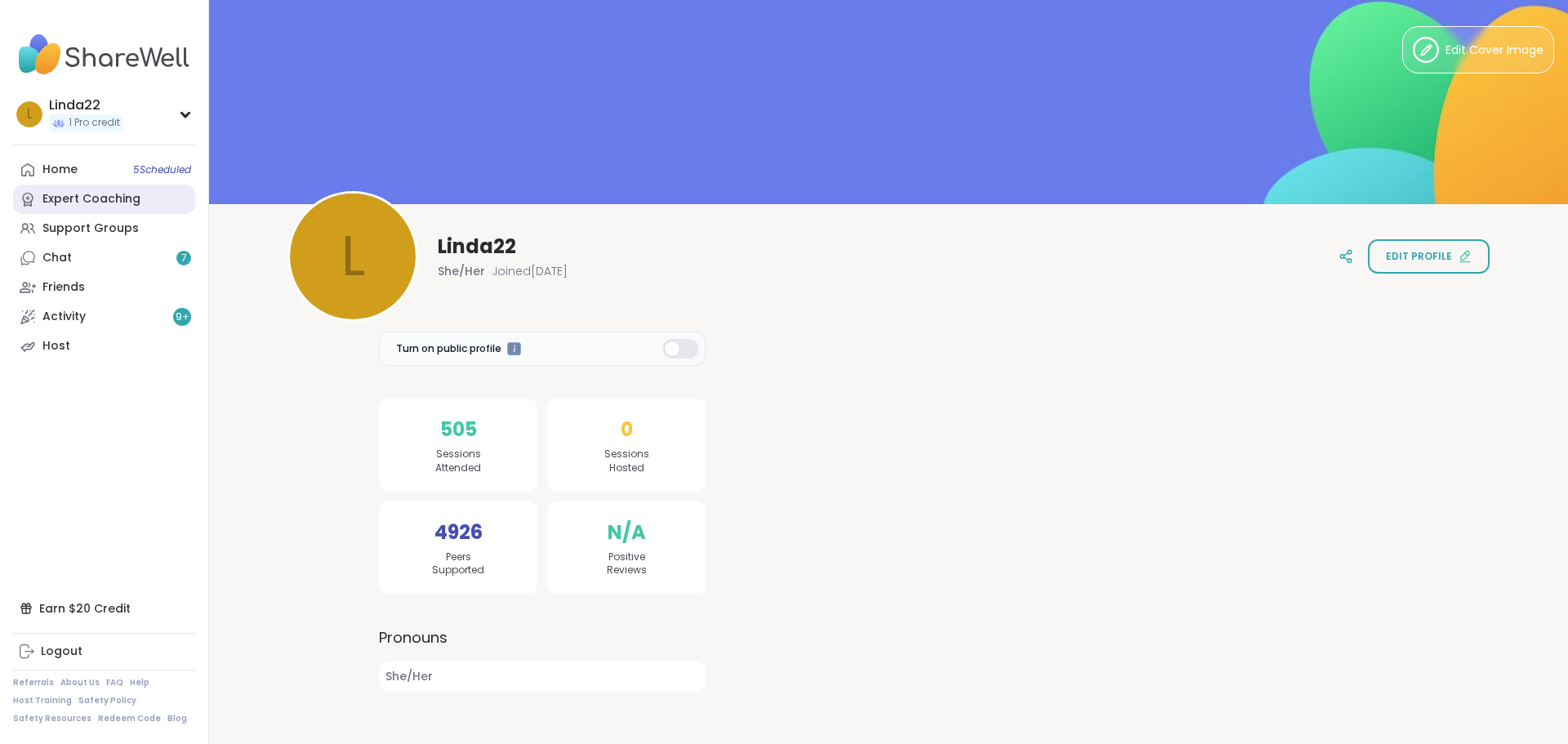
click at [155, 195] on link "Expert Coaching" at bounding box center [104, 199] width 182 height 30
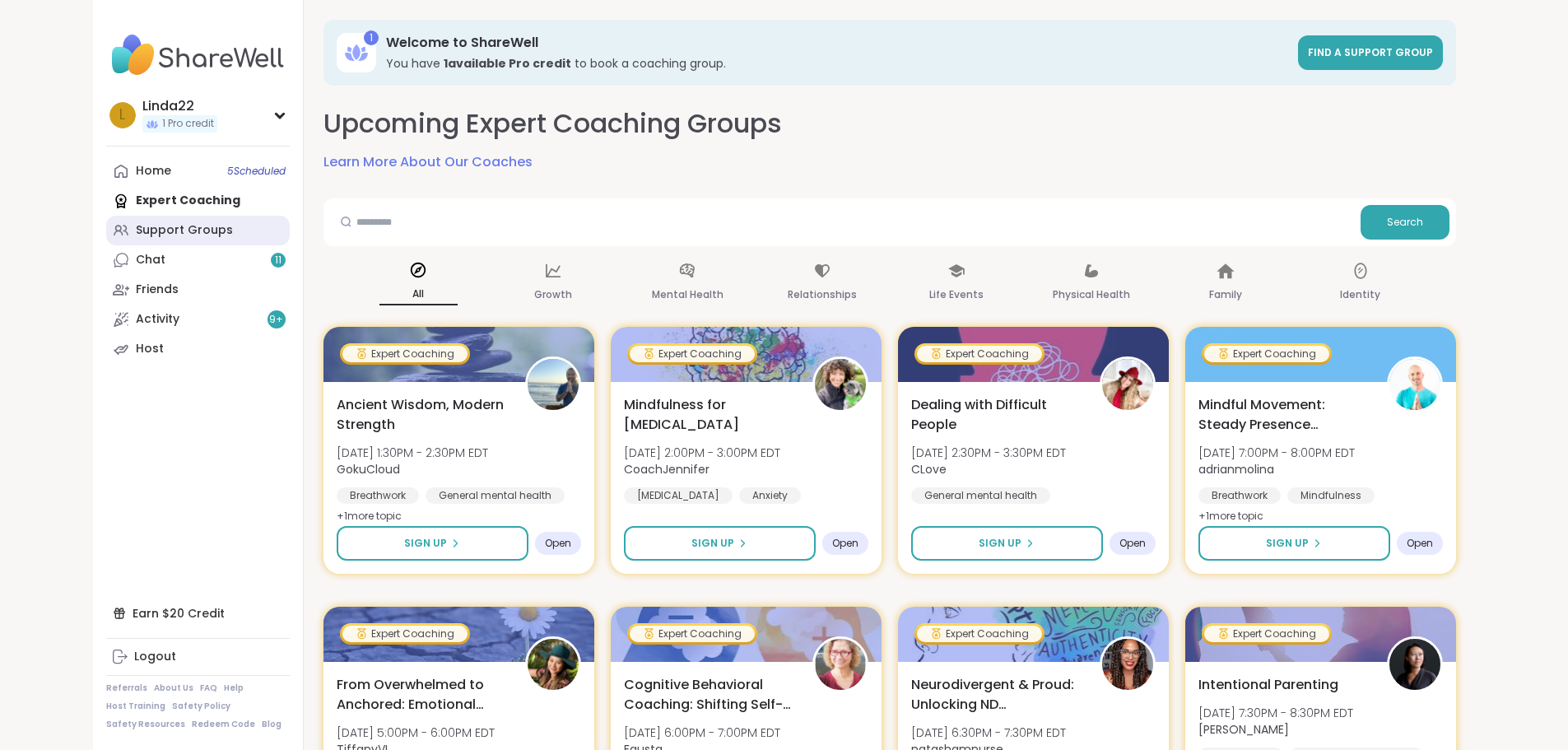
click at [136, 232] on div "Support Groups" at bounding box center [185, 230] width 97 height 16
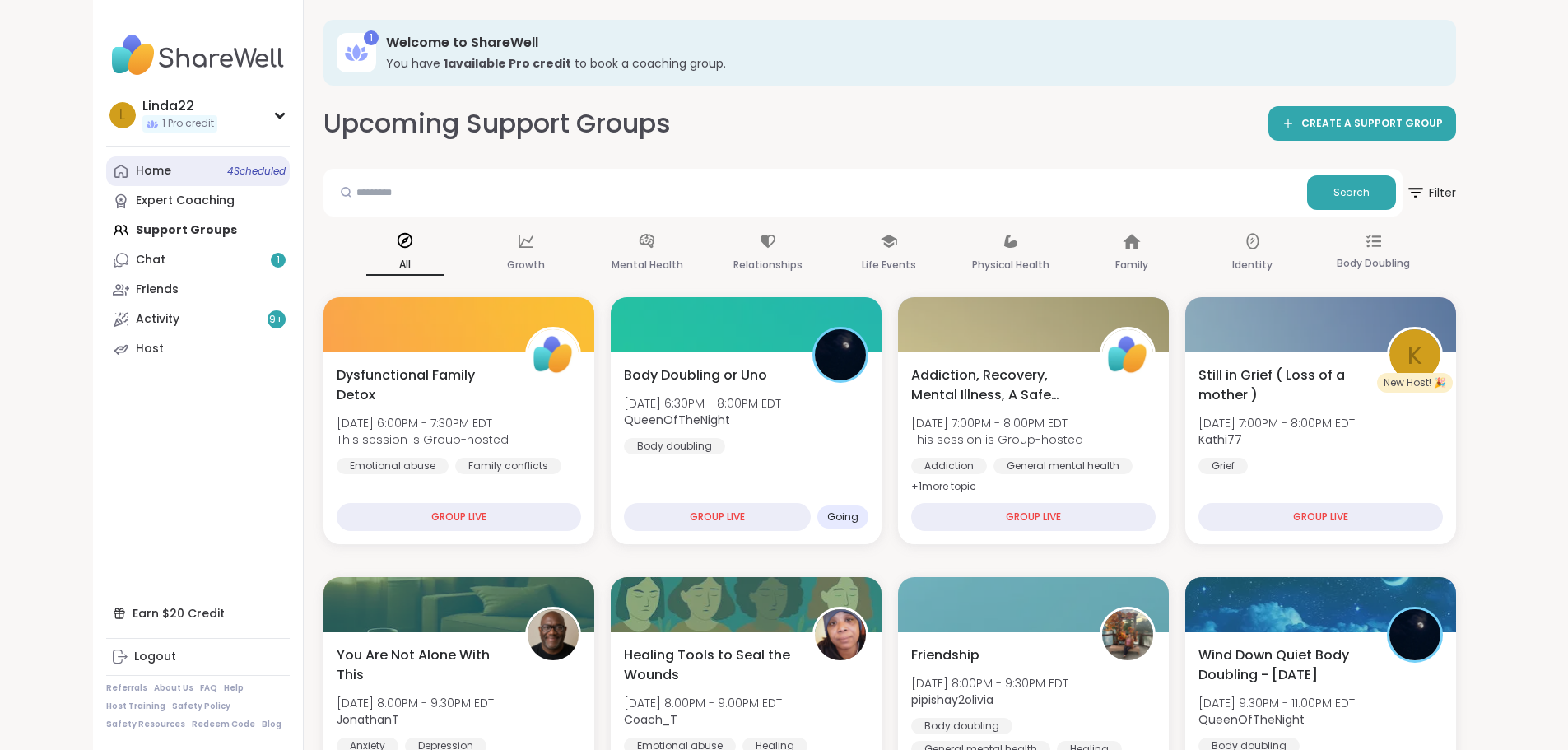
click at [118, 165] on link "Home 4 Scheduled" at bounding box center [198, 171] width 184 height 30
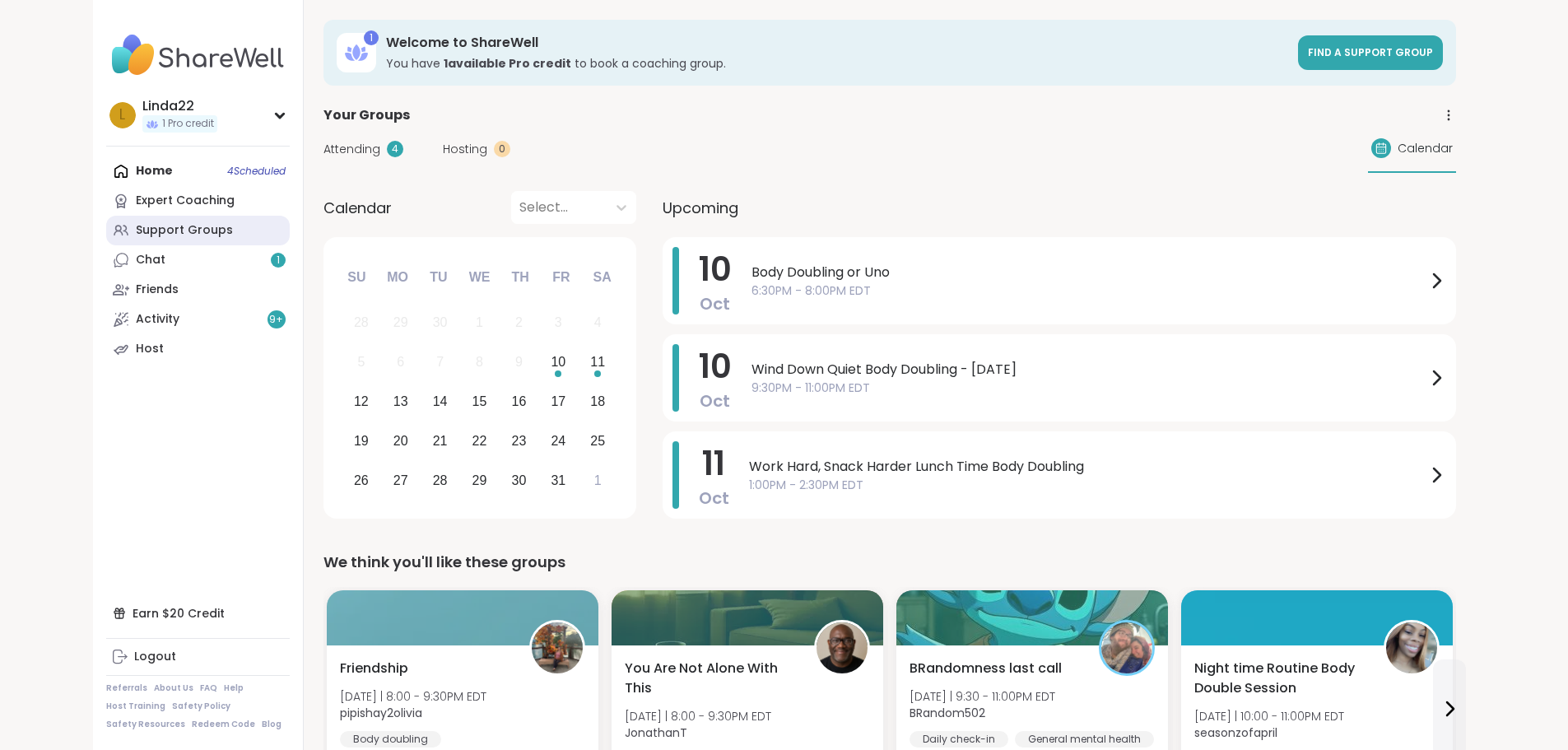
click at [136, 226] on div "Support Groups" at bounding box center [185, 230] width 97 height 16
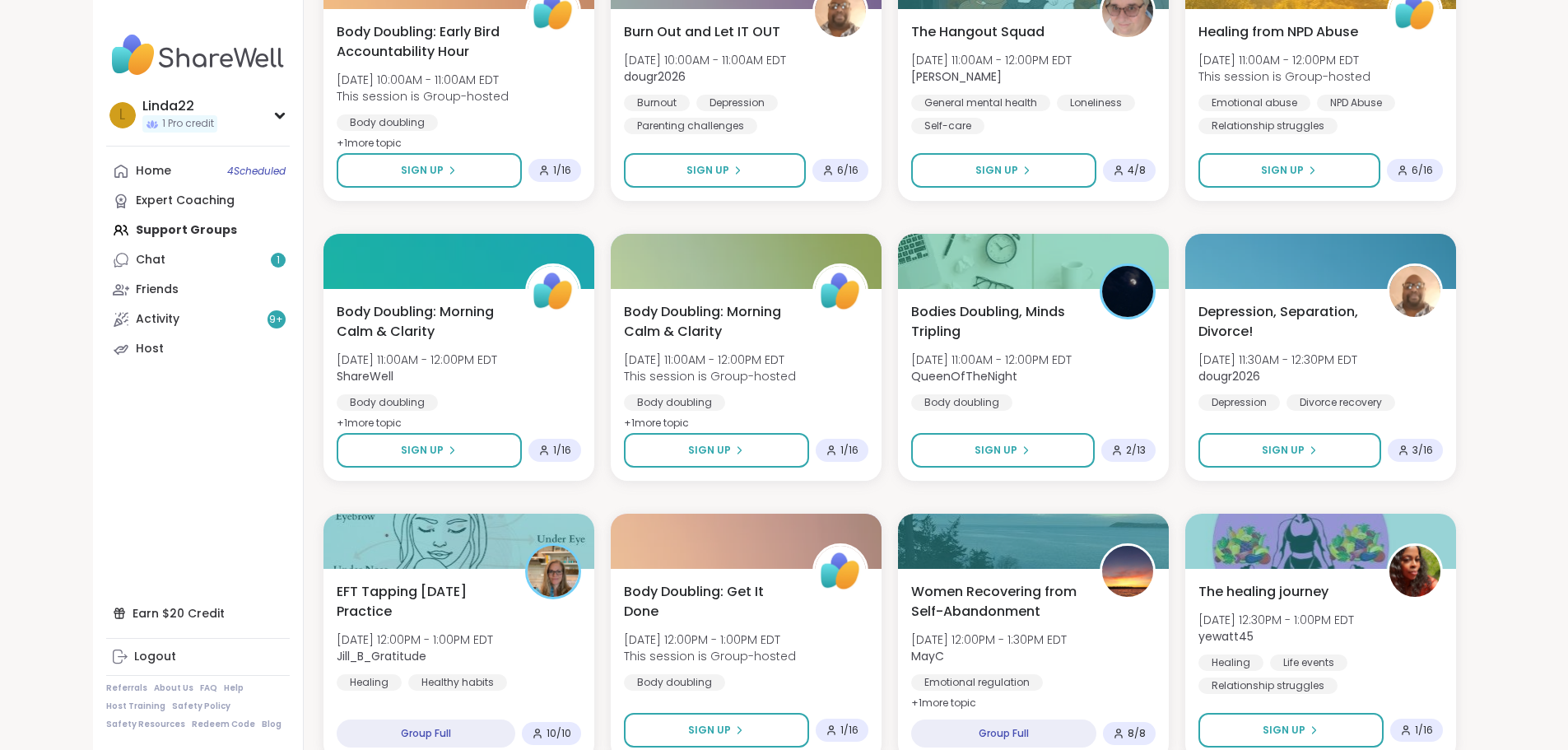
scroll to position [2101, 0]
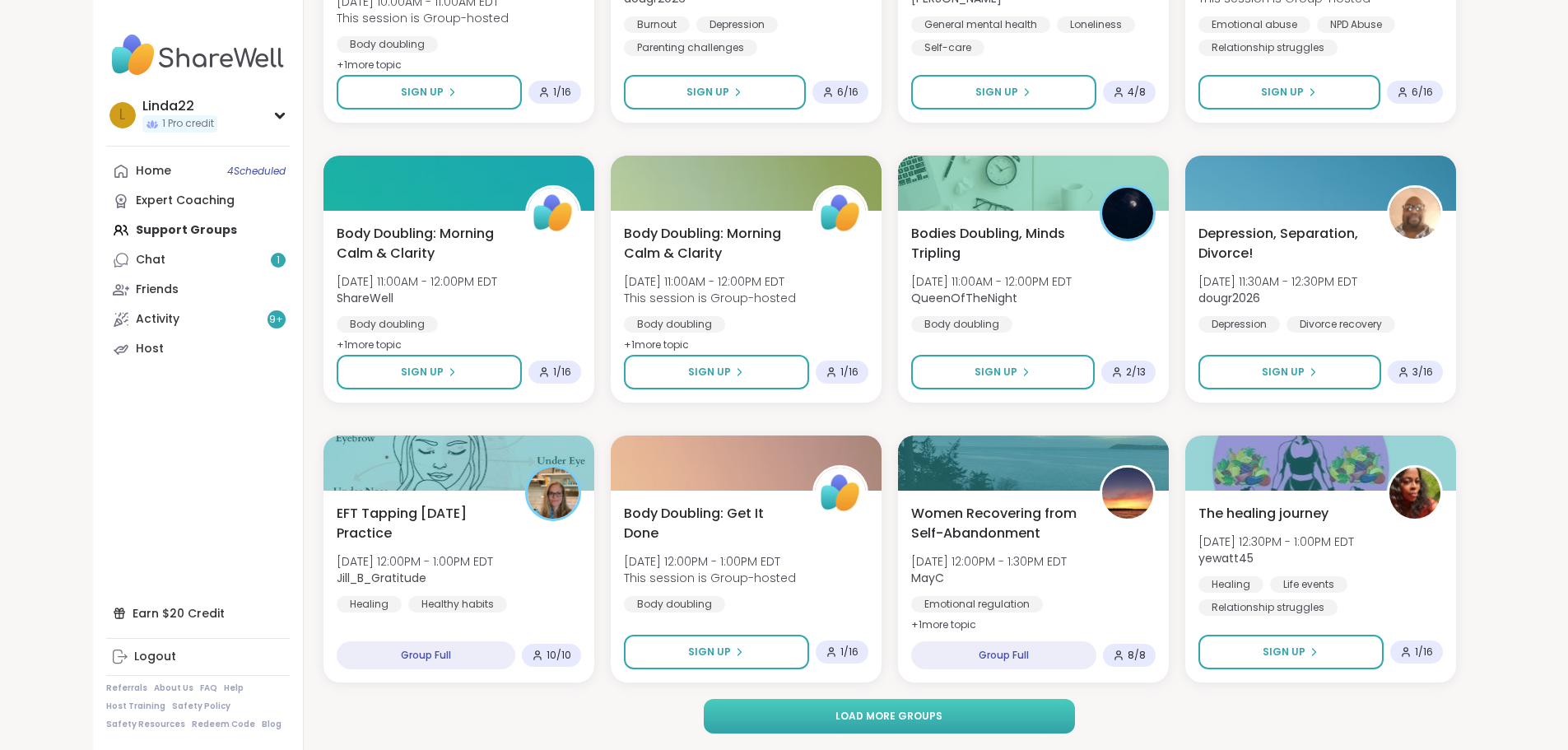
click at [805, 728] on button "Load more groups" at bounding box center [889, 716] width 371 height 35
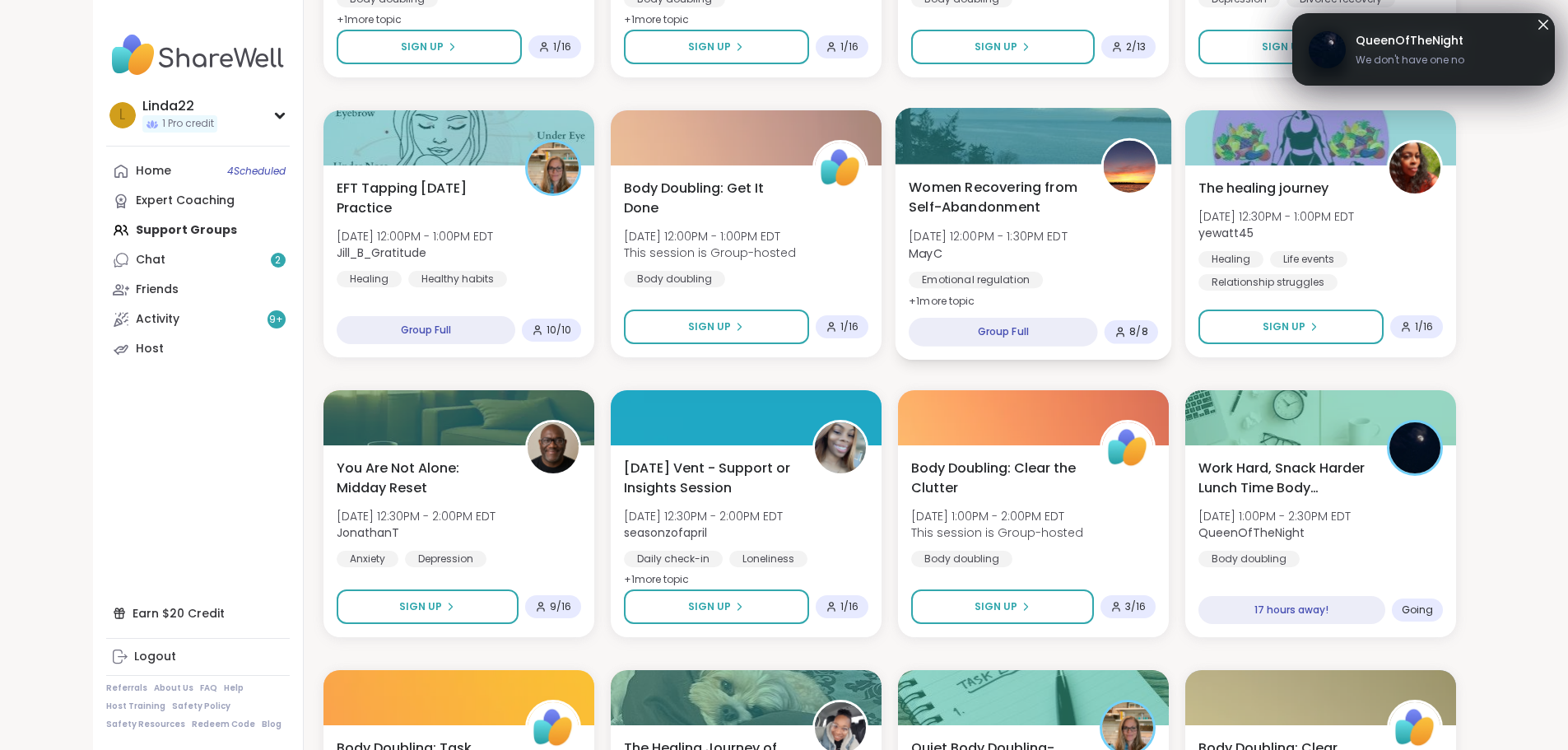
scroll to position [2513, 0]
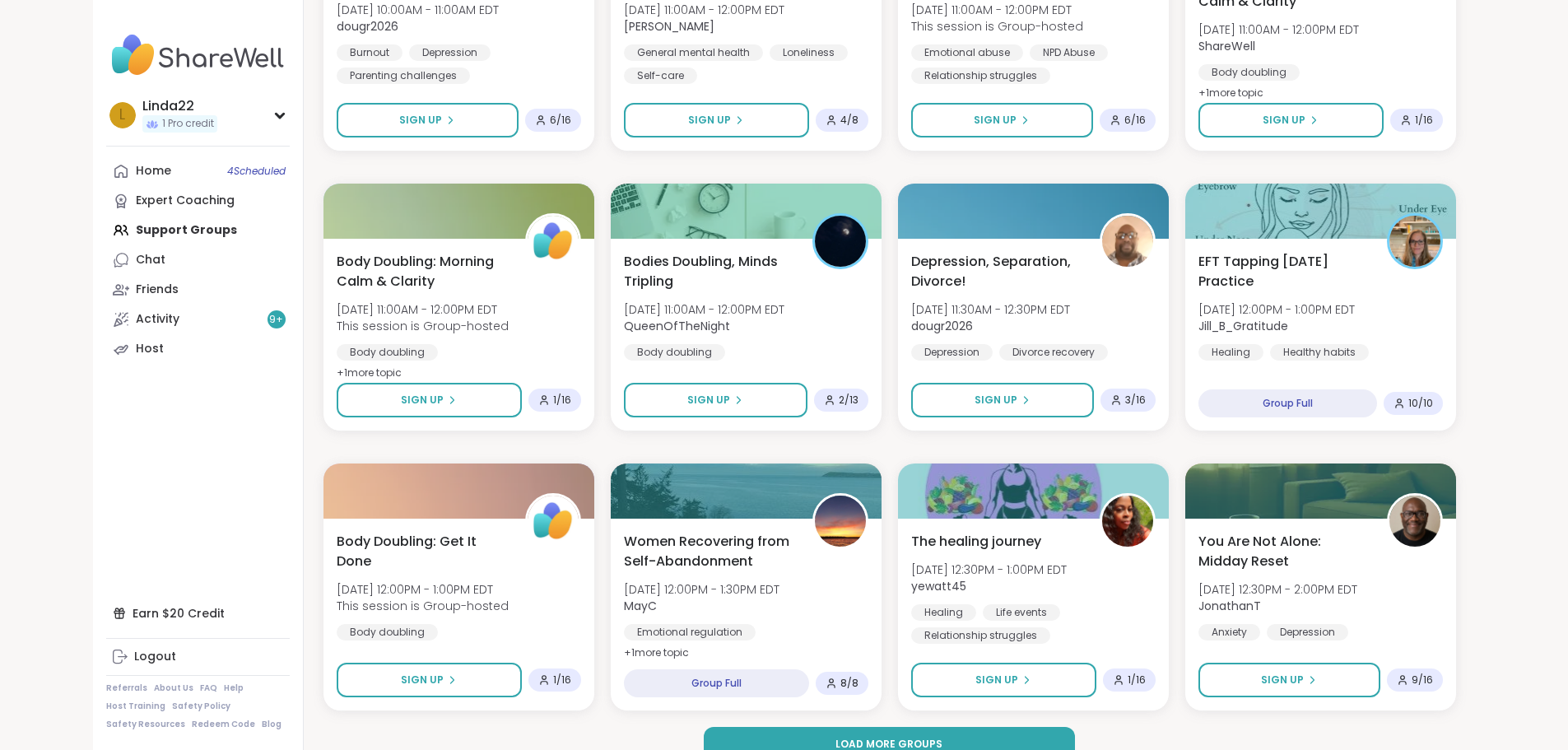
scroll to position [2101, 0]
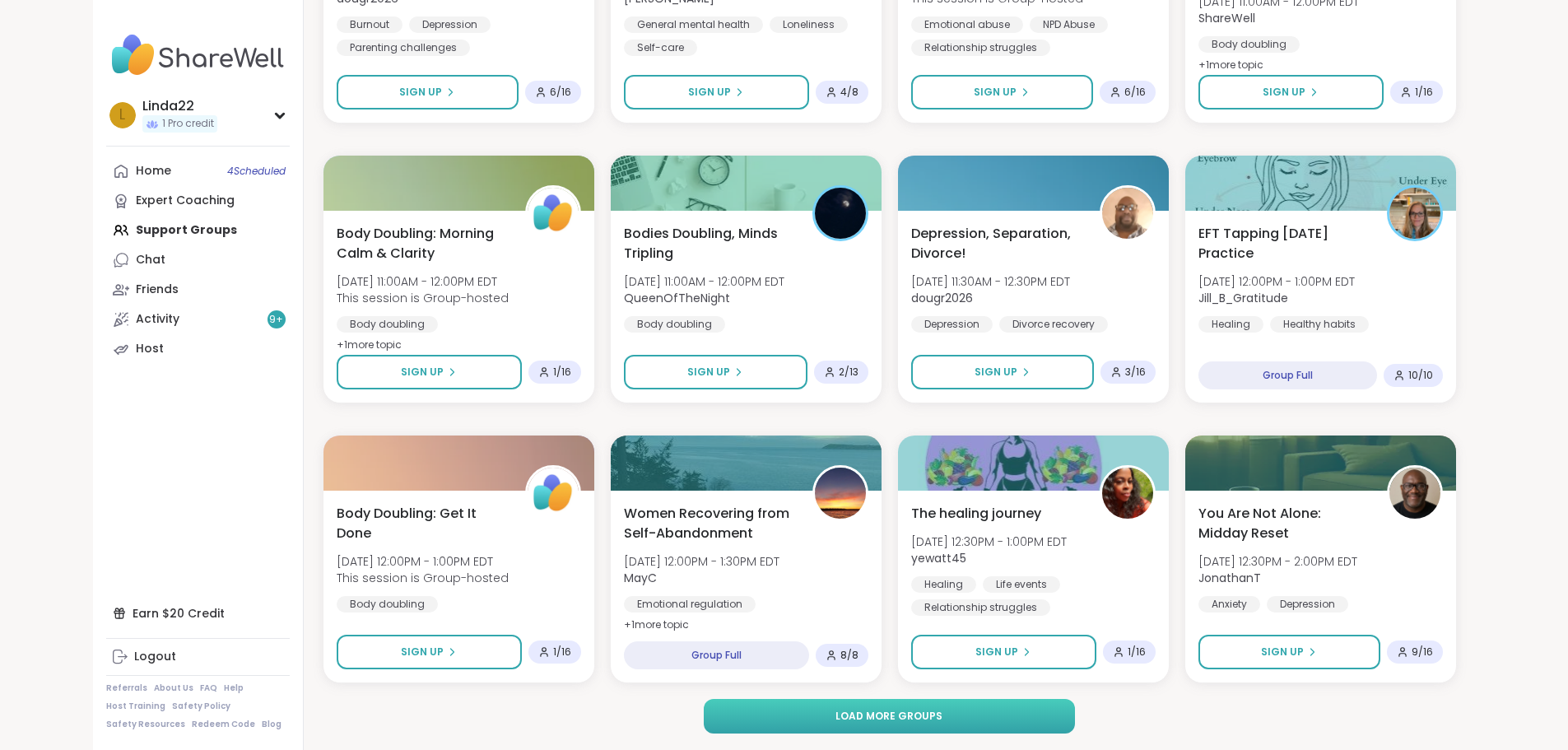
click at [733, 701] on button "Load more groups" at bounding box center [889, 716] width 371 height 35
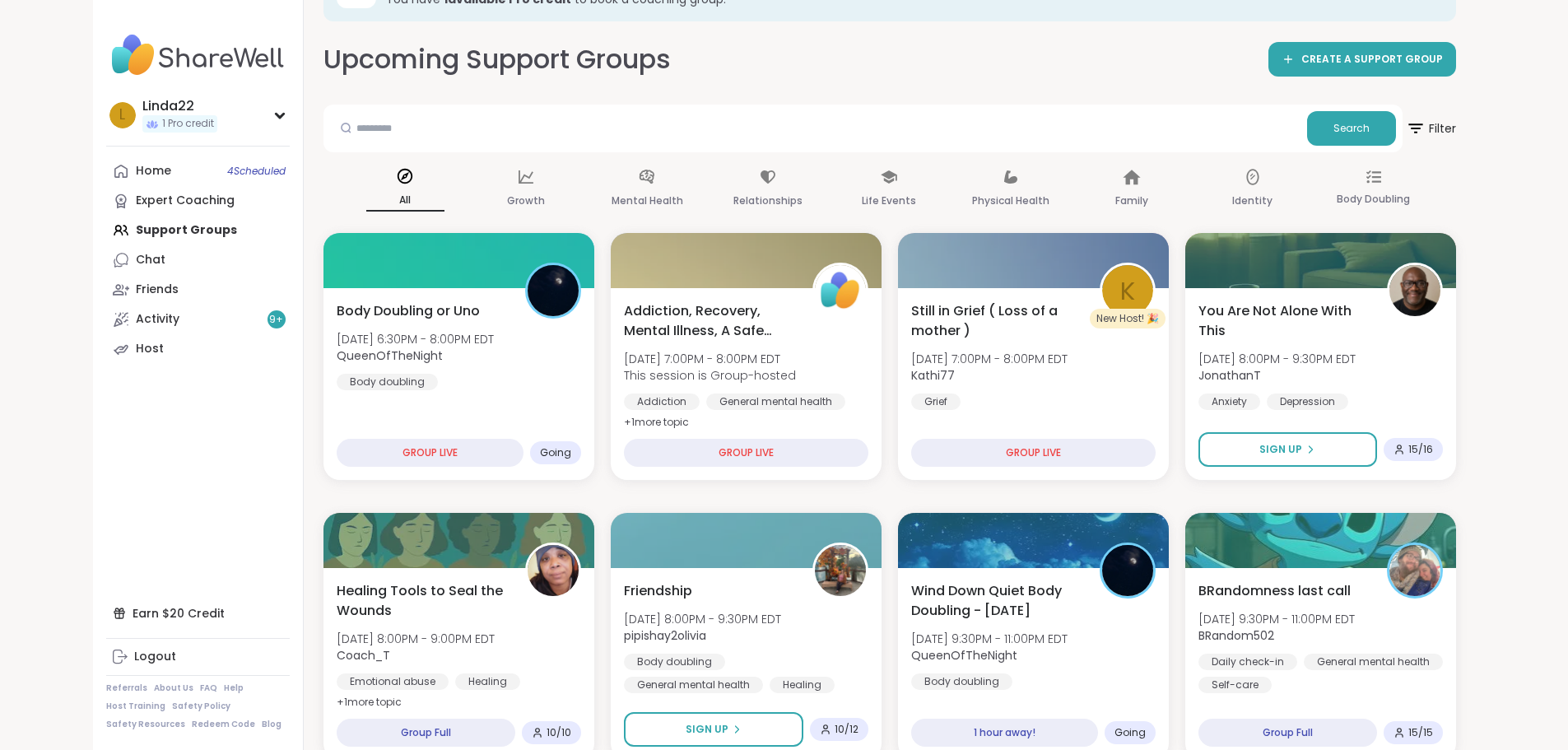
scroll to position [0, 0]
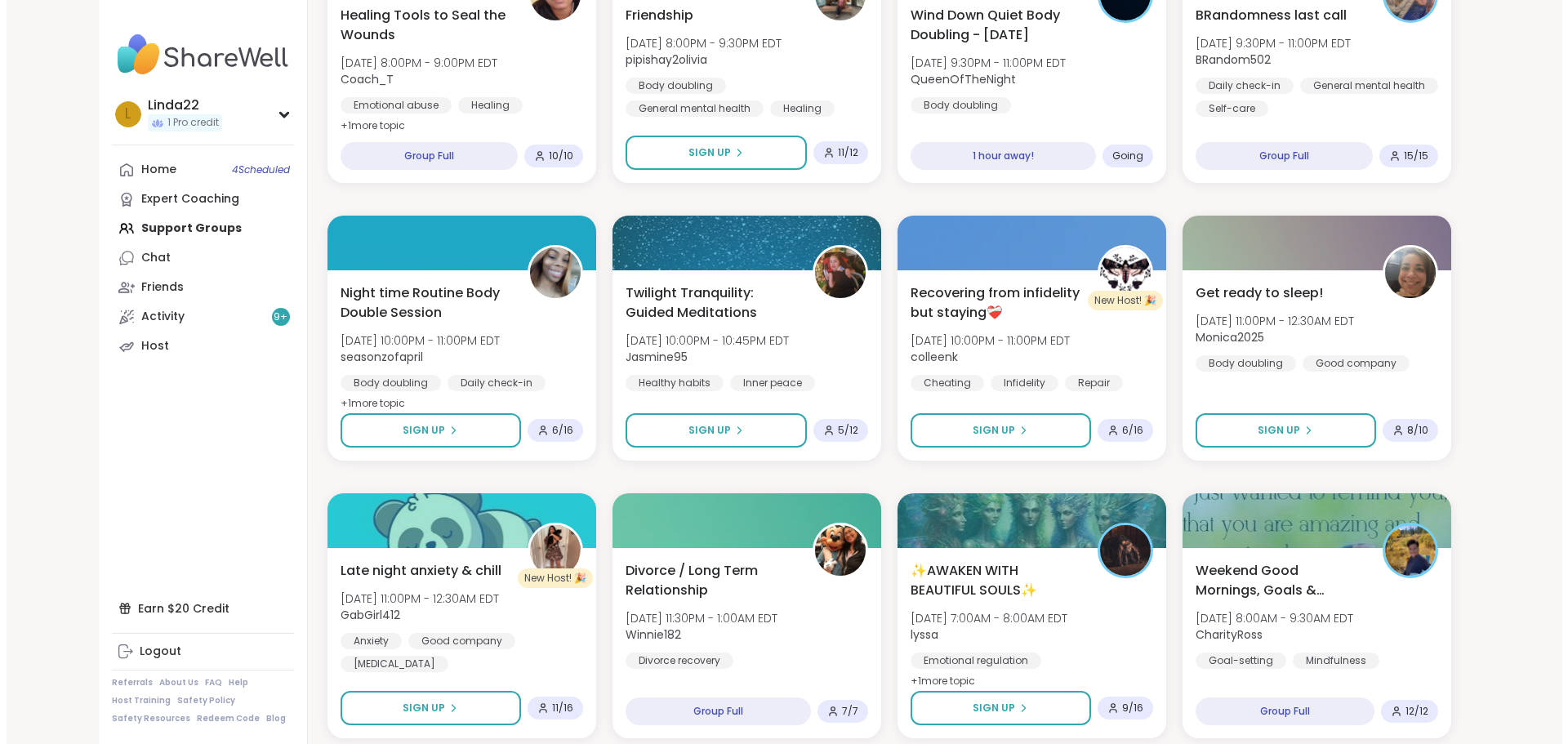
scroll to position [654, 0]
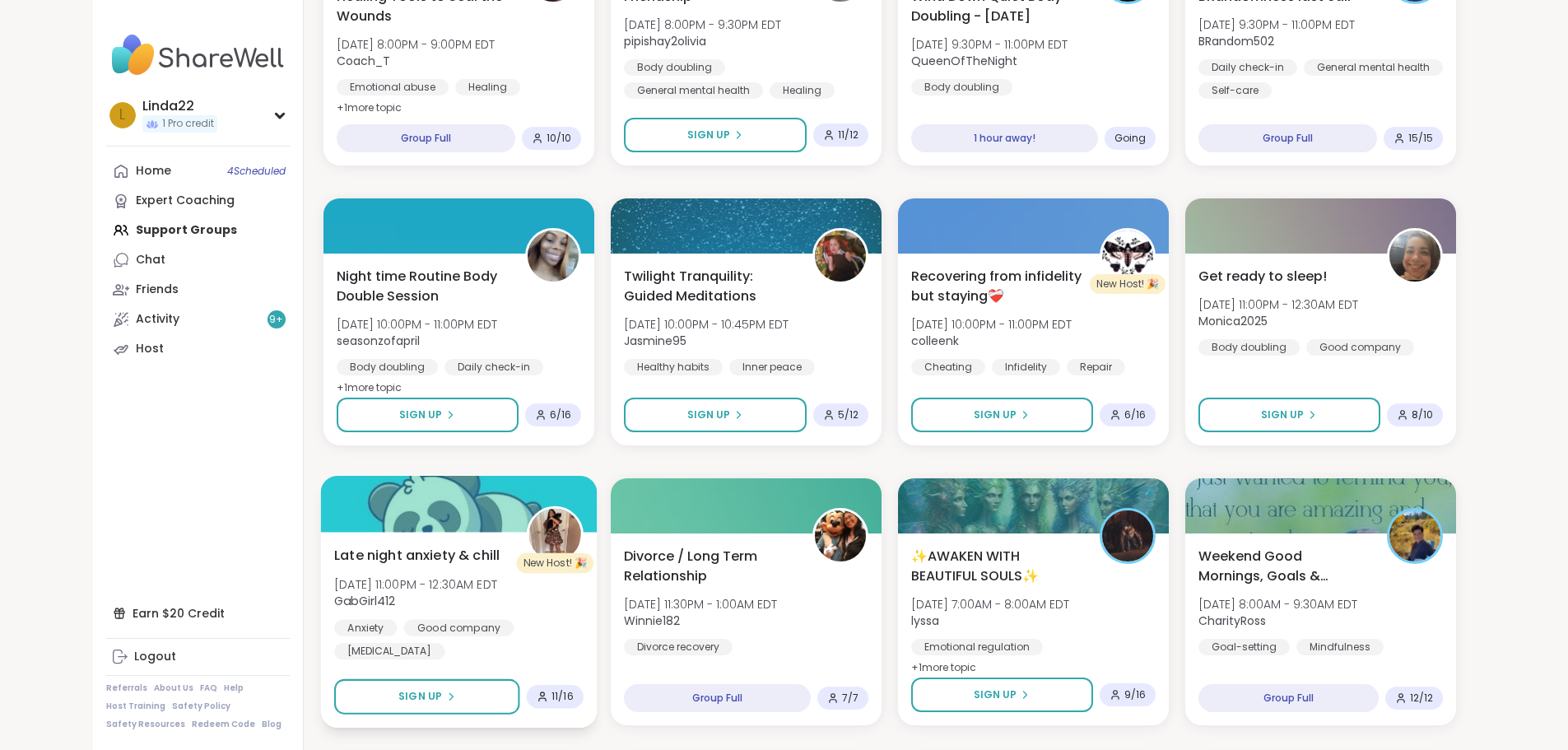
click at [453, 499] on div at bounding box center [458, 504] width 277 height 56
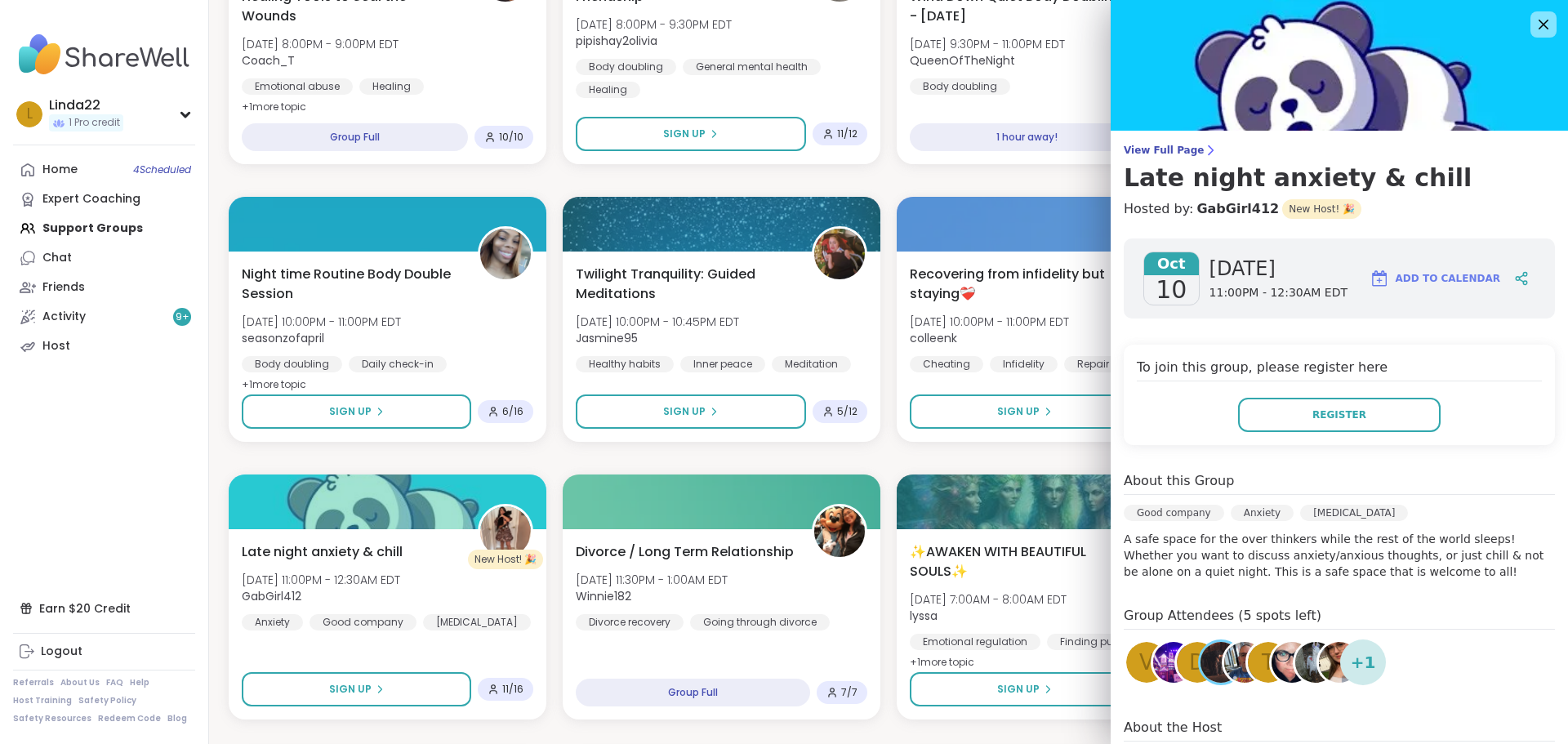
click at [1189, 666] on span "D" at bounding box center [1196, 663] width 16 height 32
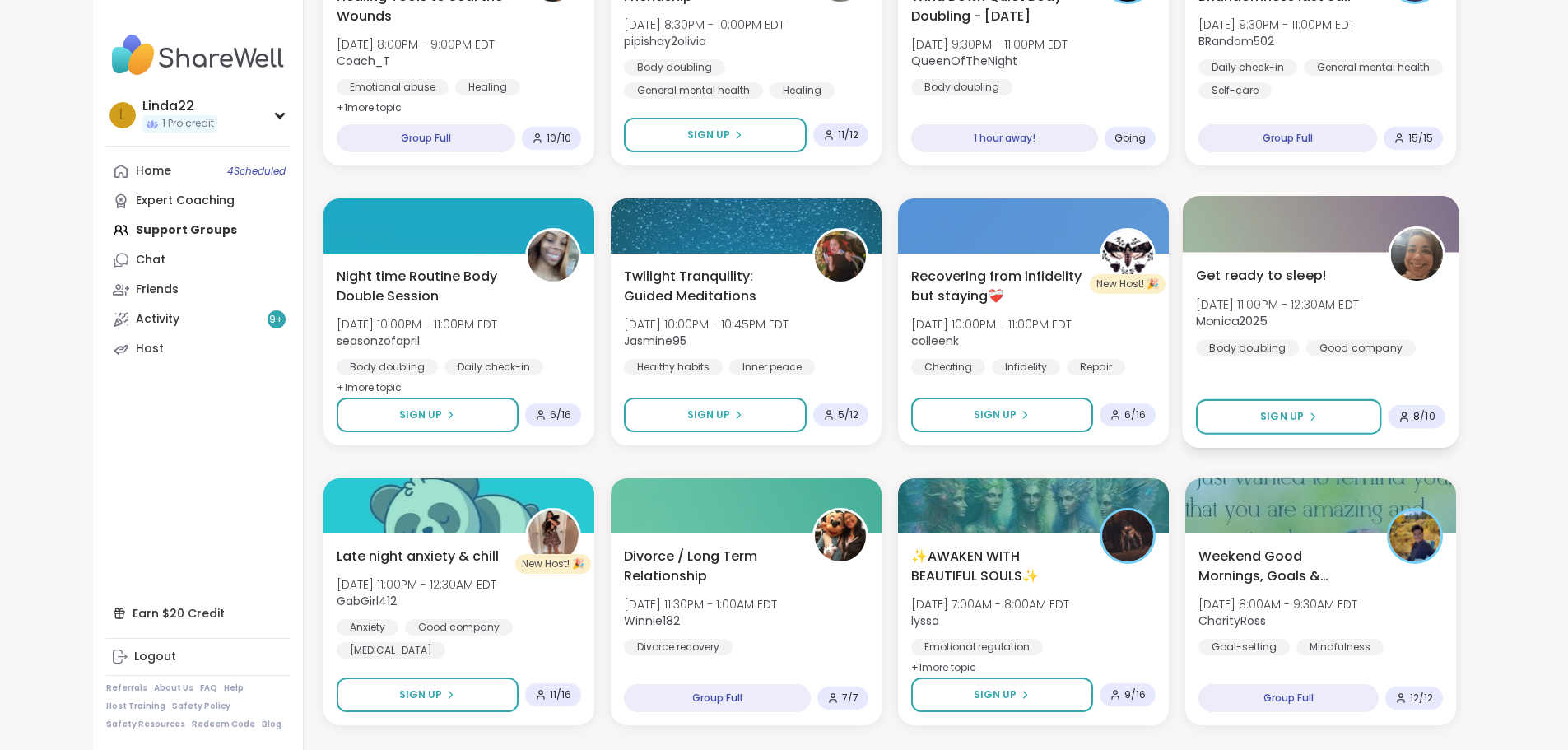
click at [1309, 238] on div at bounding box center [1320, 224] width 277 height 56
click at [1309, 238] on div "[DATE] [DATE] 11:00PM - 12:30AM EDT Add to Calendar To join this group, please …" at bounding box center [1345, 518] width 444 height 581
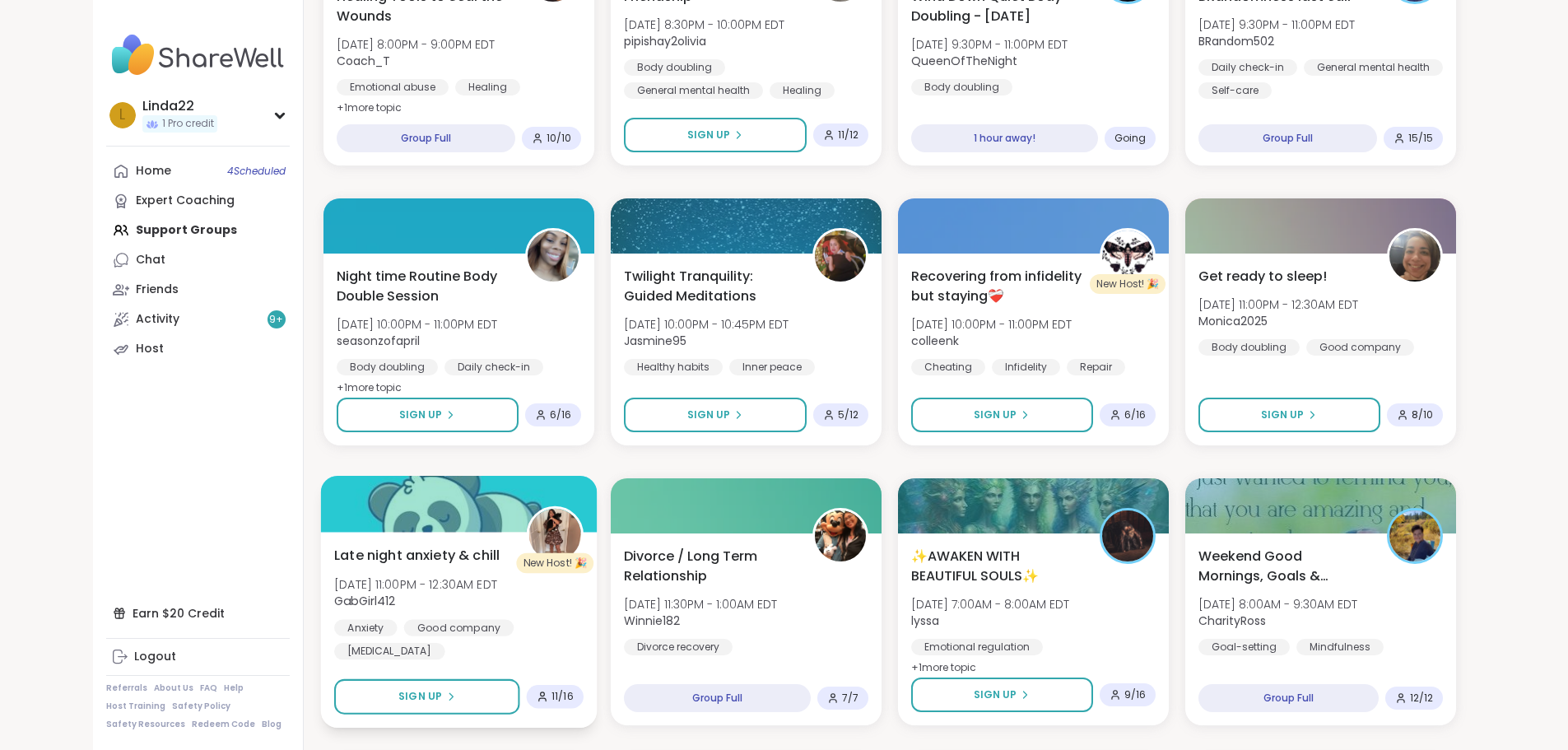
click at [438, 514] on div at bounding box center [458, 504] width 277 height 56
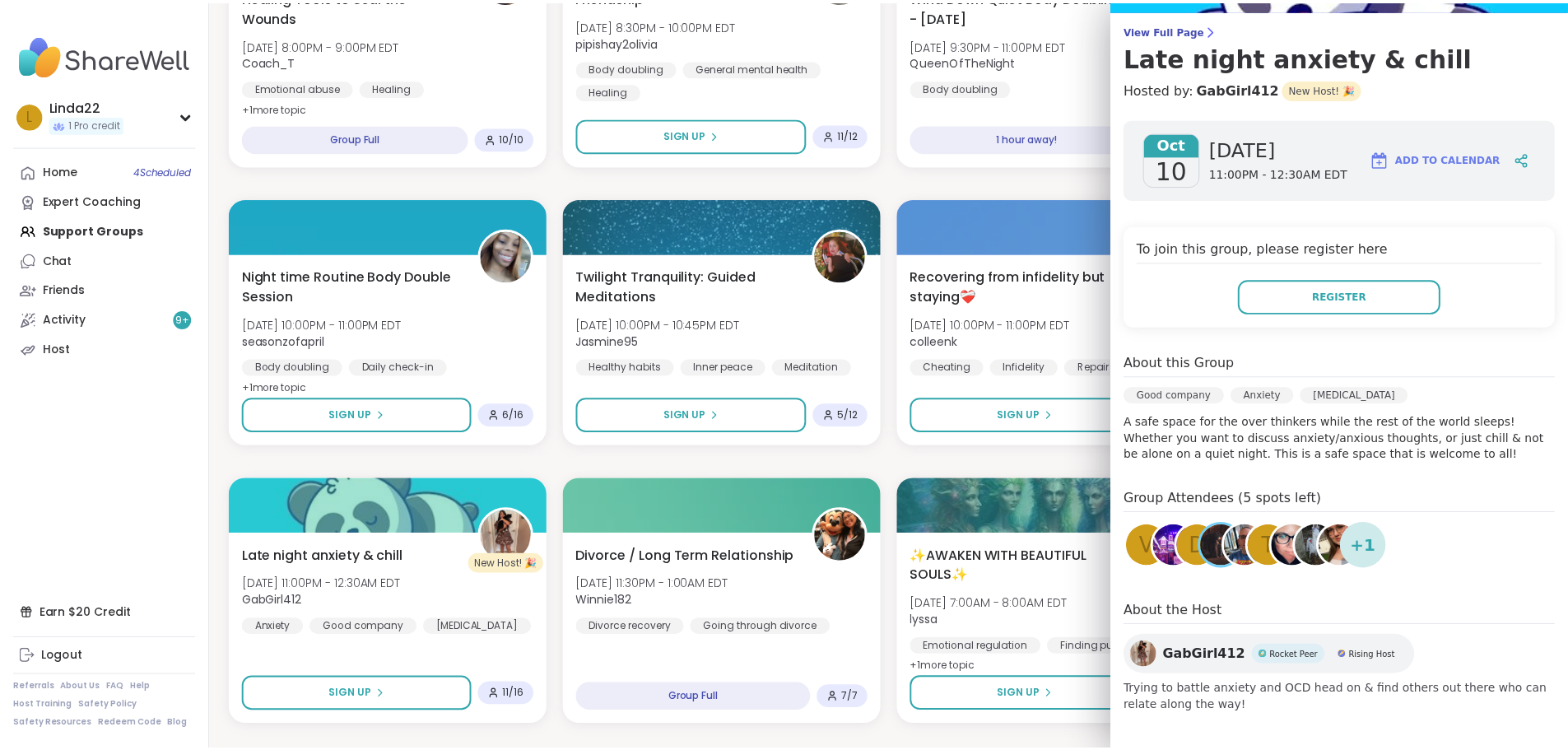
scroll to position [126, 0]
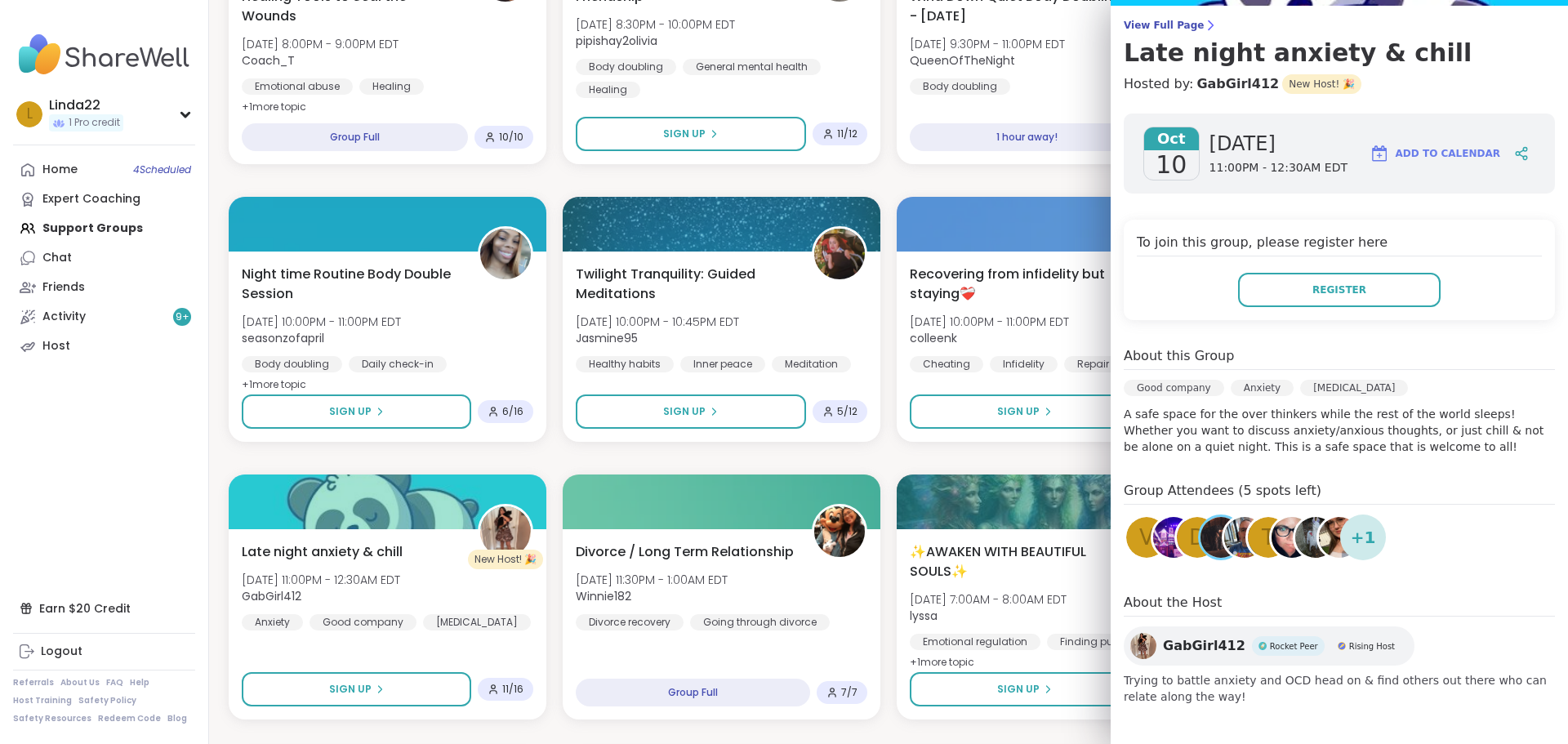
click at [1250, 543] on div "t" at bounding box center [1268, 537] width 41 height 41
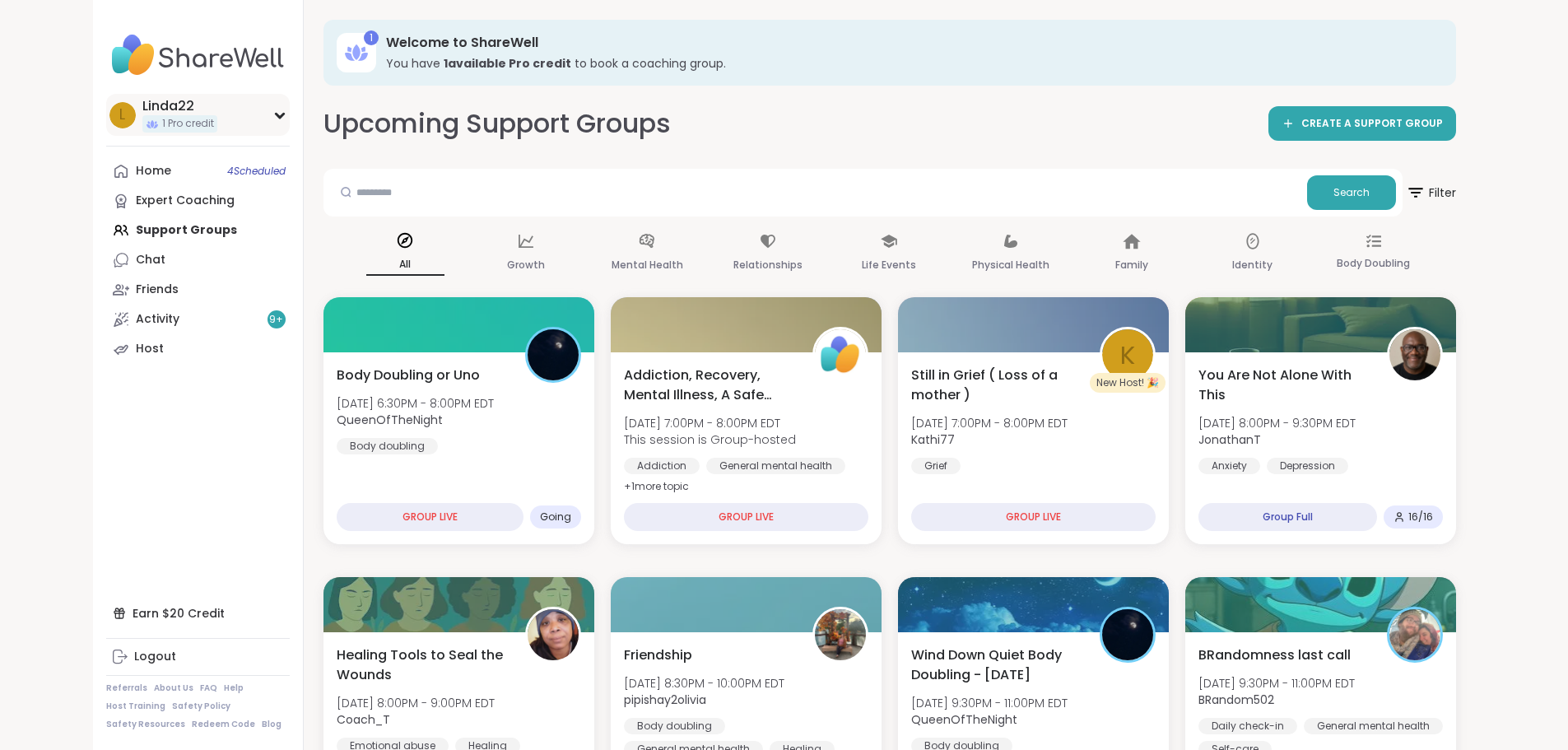
click at [142, 132] on div "1 Pro credit" at bounding box center [180, 123] width 75 height 17
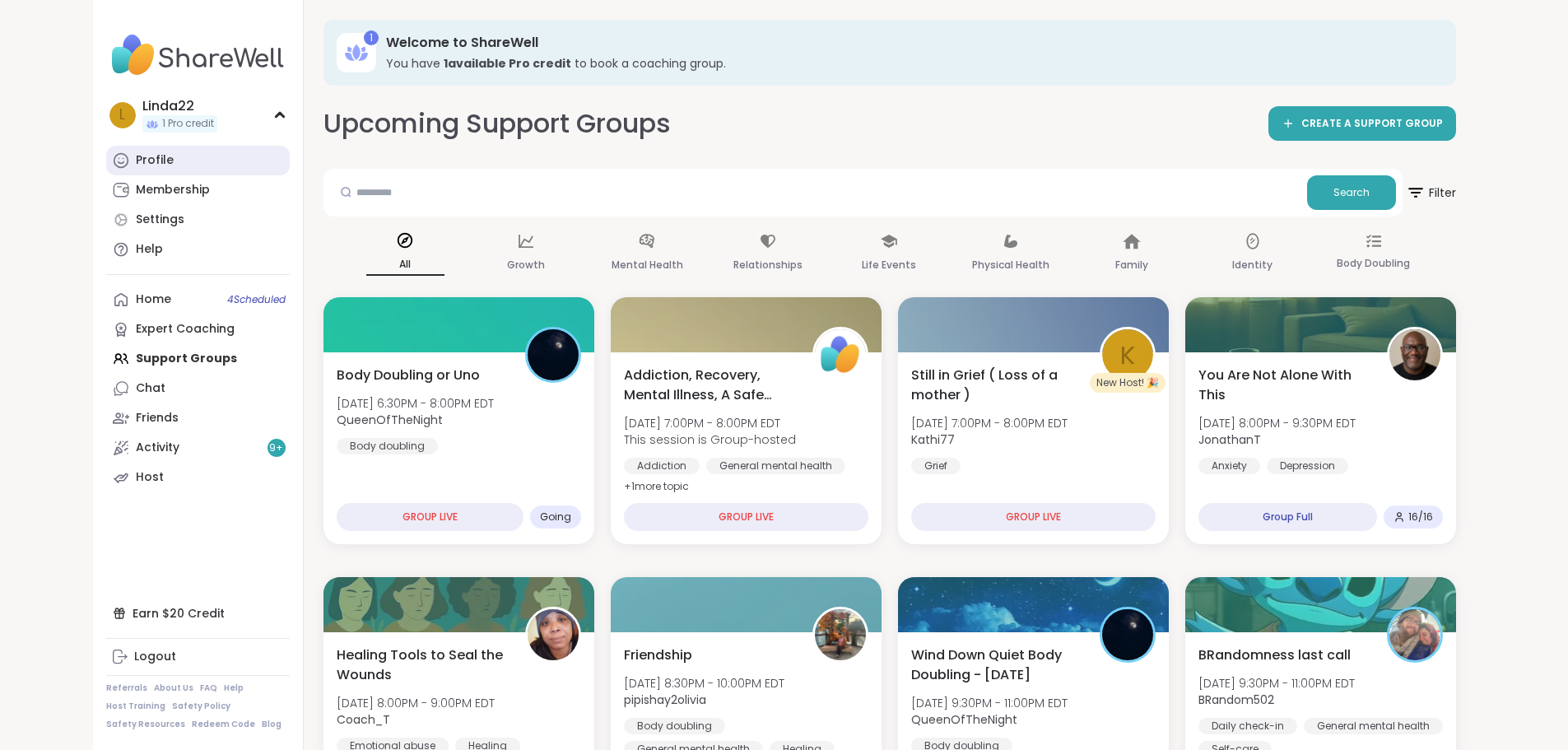
click at [136, 159] on div "Profile" at bounding box center [155, 160] width 37 height 16
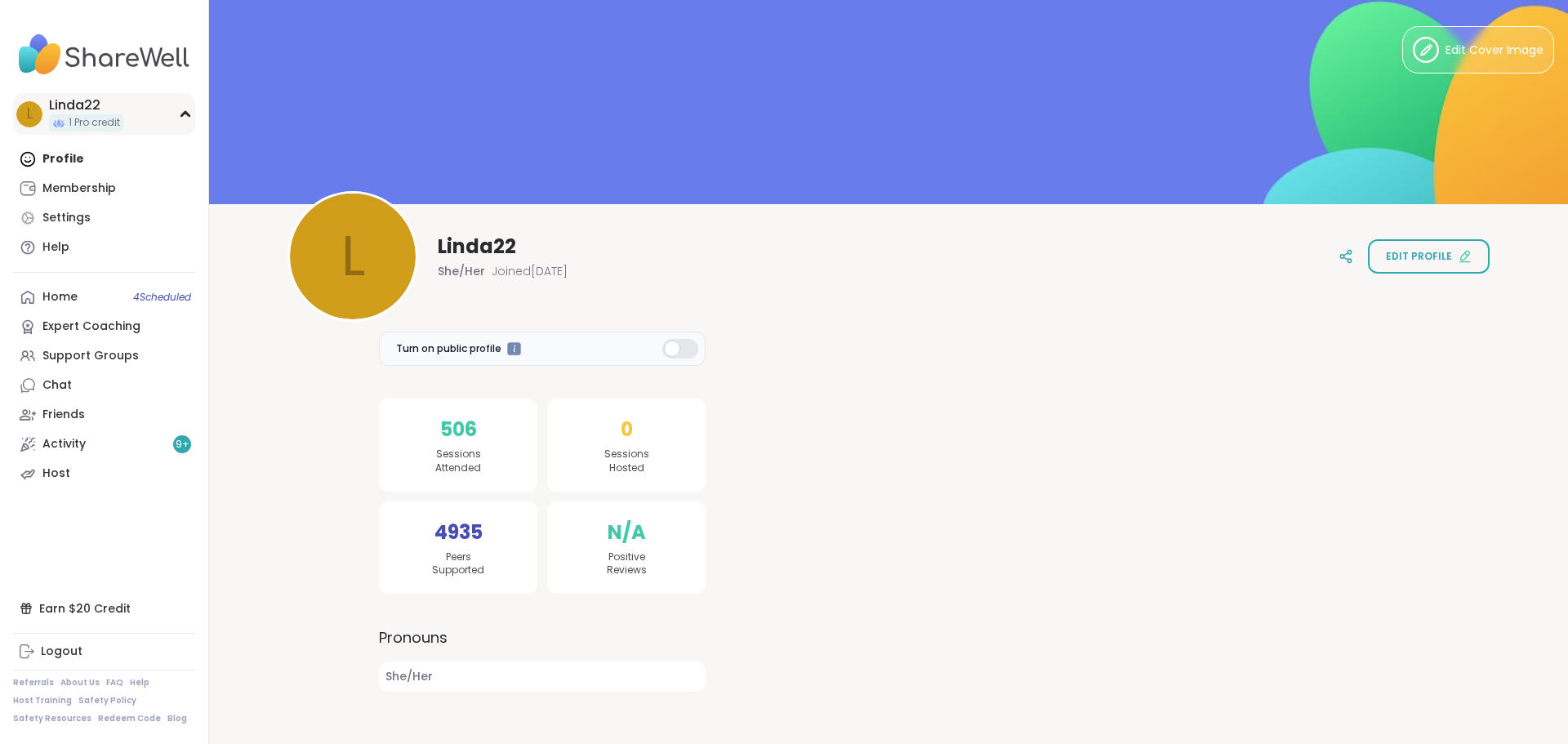
click at [95, 118] on span "1 Pro credit" at bounding box center [94, 122] width 52 height 14
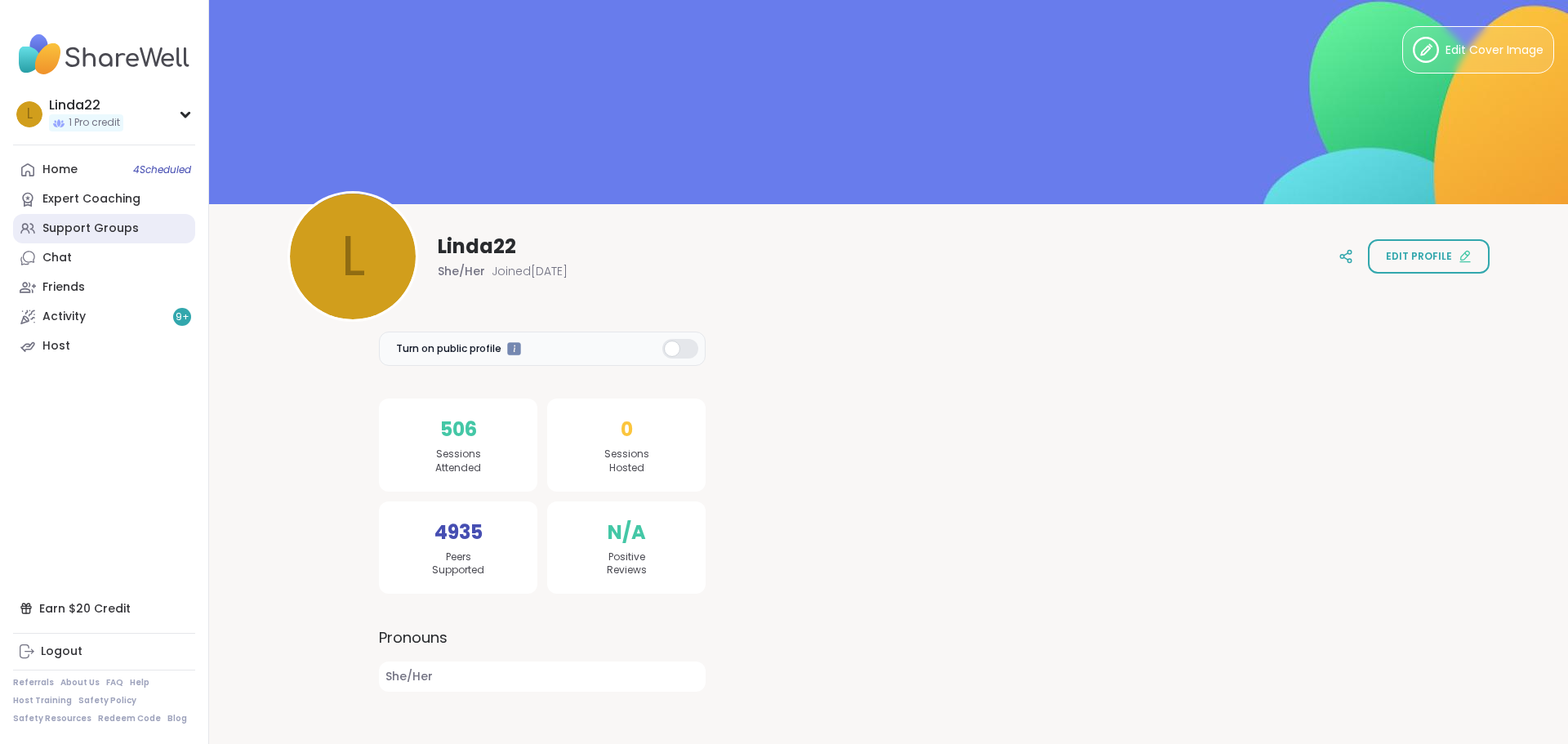
click at [106, 231] on div "Support Groups" at bounding box center [90, 228] width 96 height 16
